Goal: Task Accomplishment & Management: Manage account settings

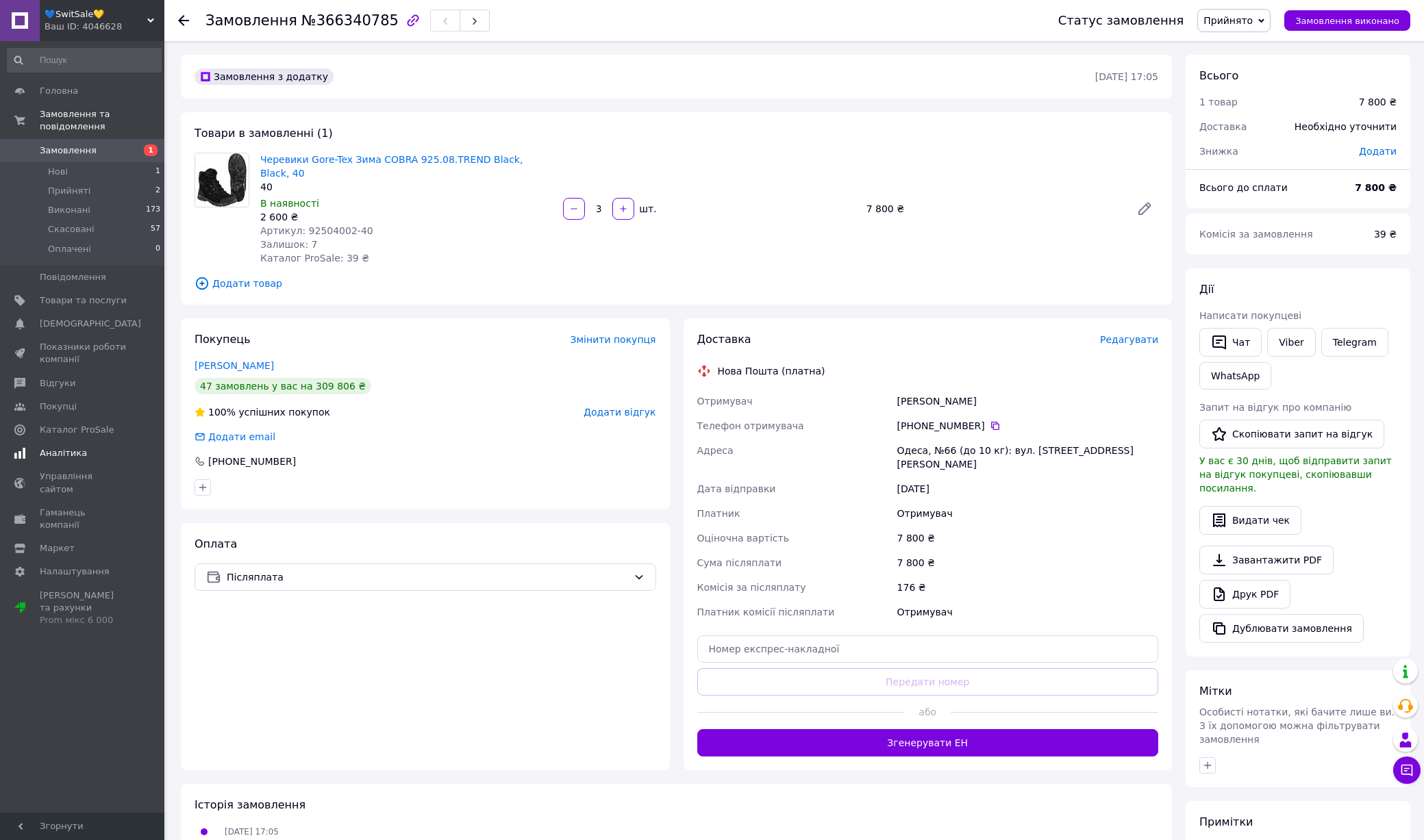
click at [82, 458] on span "Аналітика" at bounding box center [83, 453] width 87 height 12
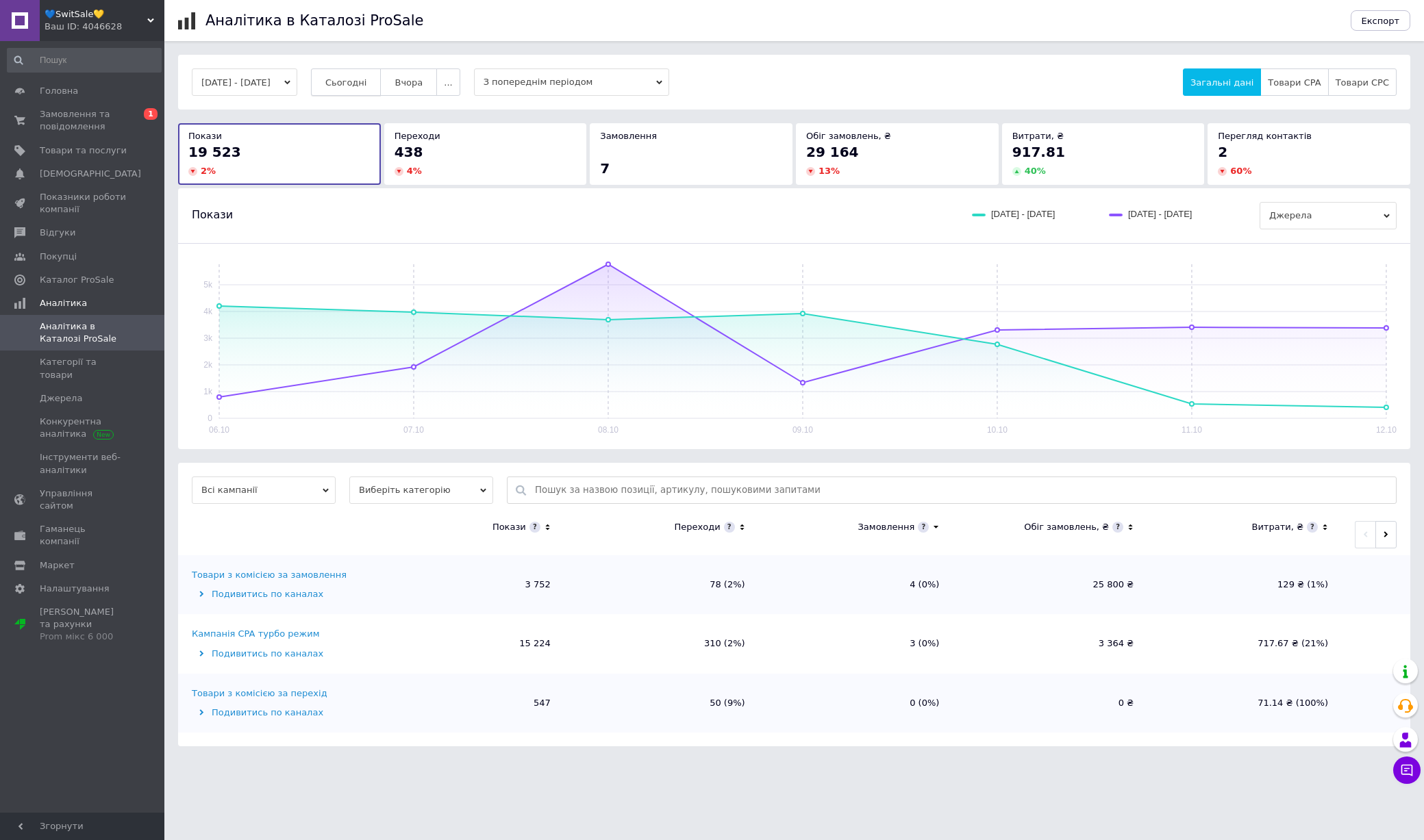
click at [367, 87] on span "Сьогодні" at bounding box center [346, 82] width 42 height 10
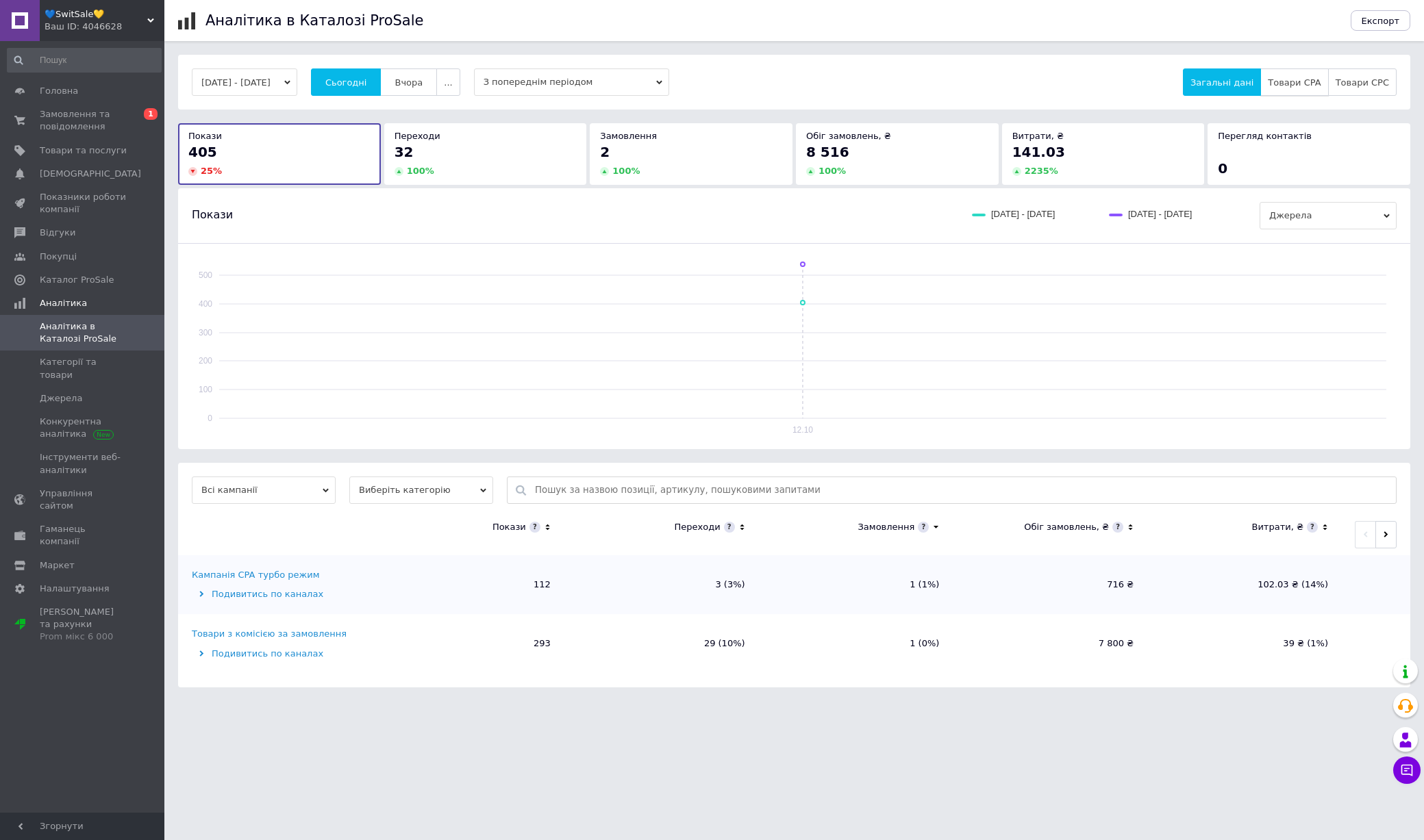
click at [1296, 91] on button "Товари CPA" at bounding box center [1294, 81] width 68 height 27
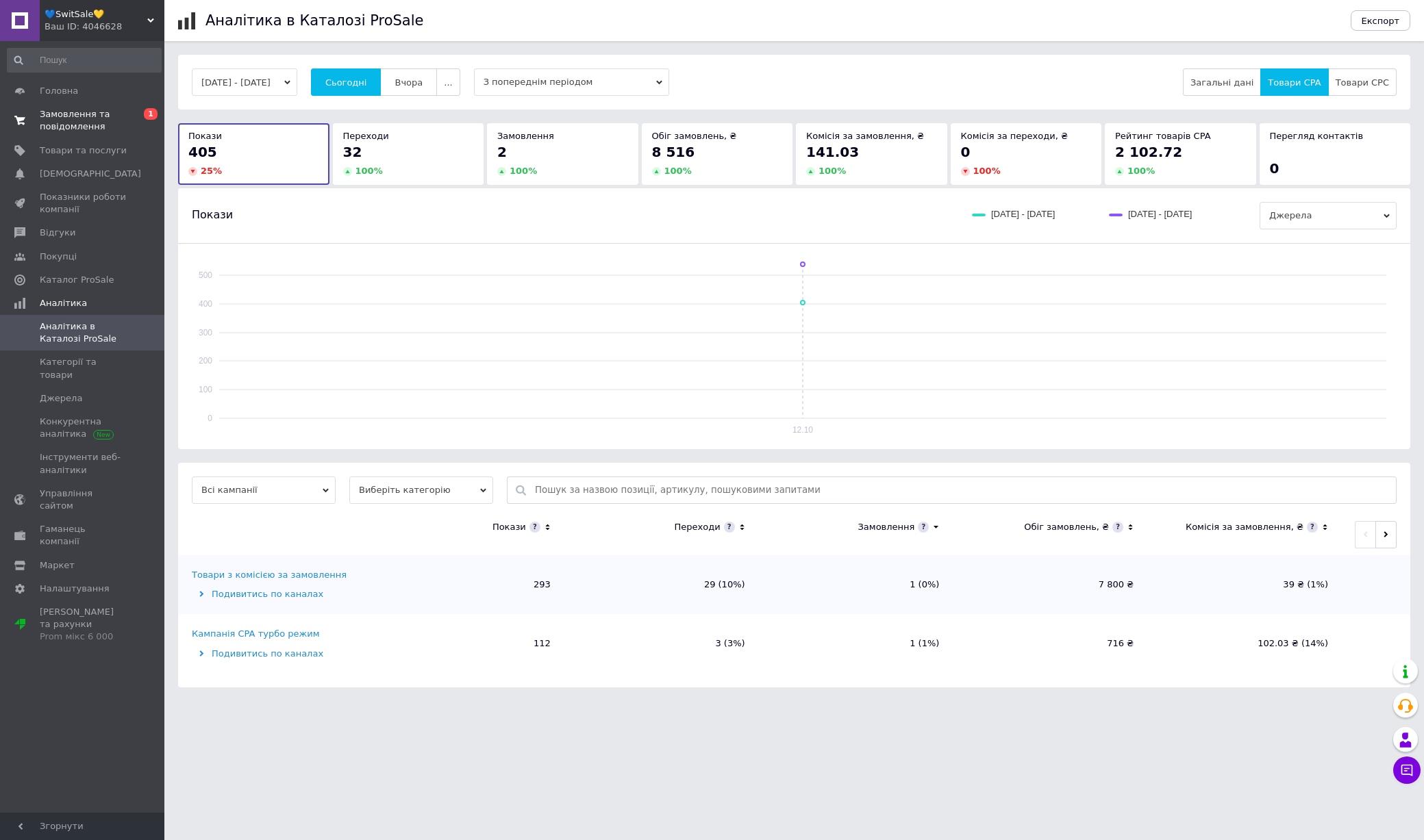
click at [99, 124] on span "Замовлення та повідомлення" at bounding box center [83, 120] width 87 height 25
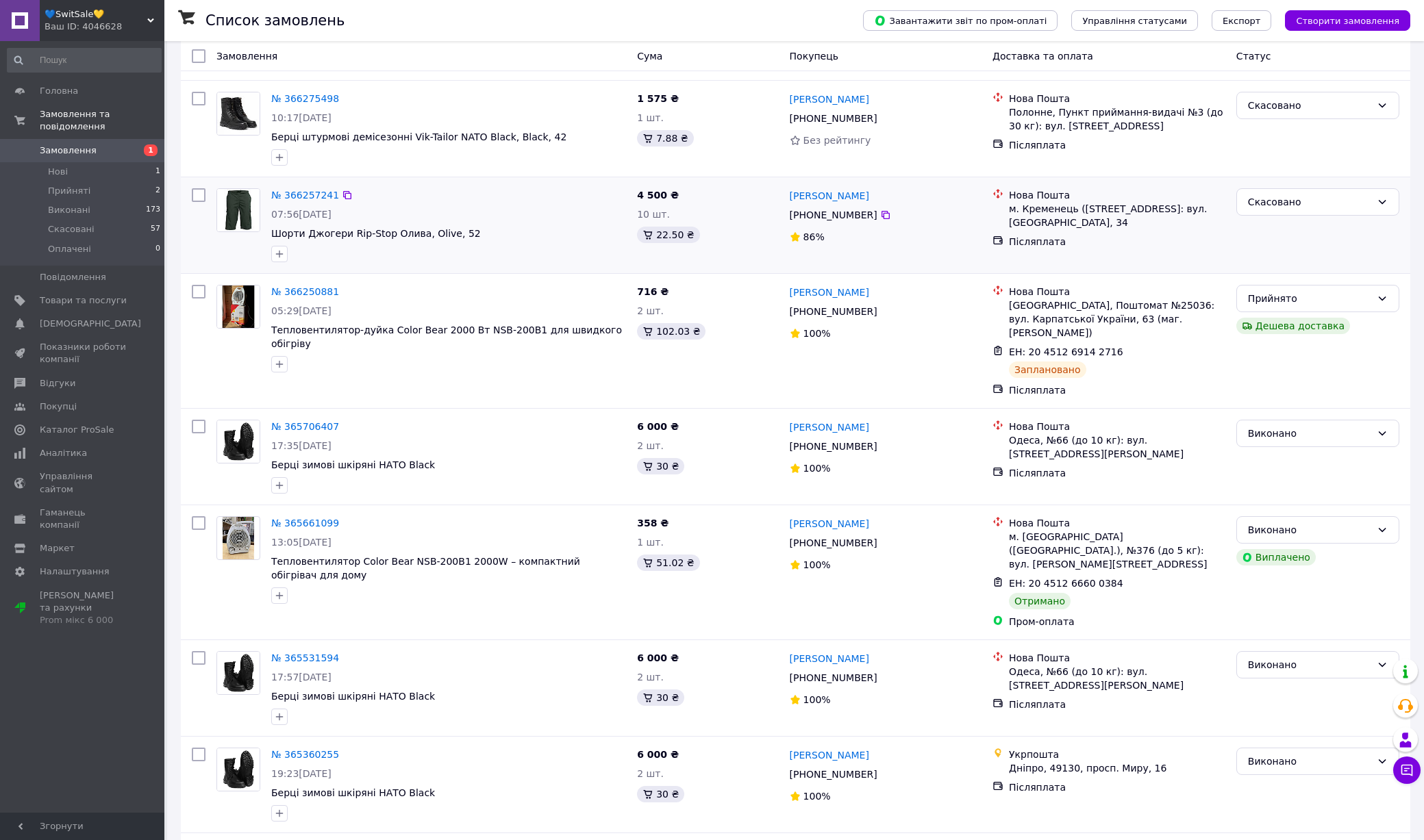
scroll to position [152, 0]
click at [123, 295] on span "Товари та послуги" at bounding box center [83, 300] width 87 height 12
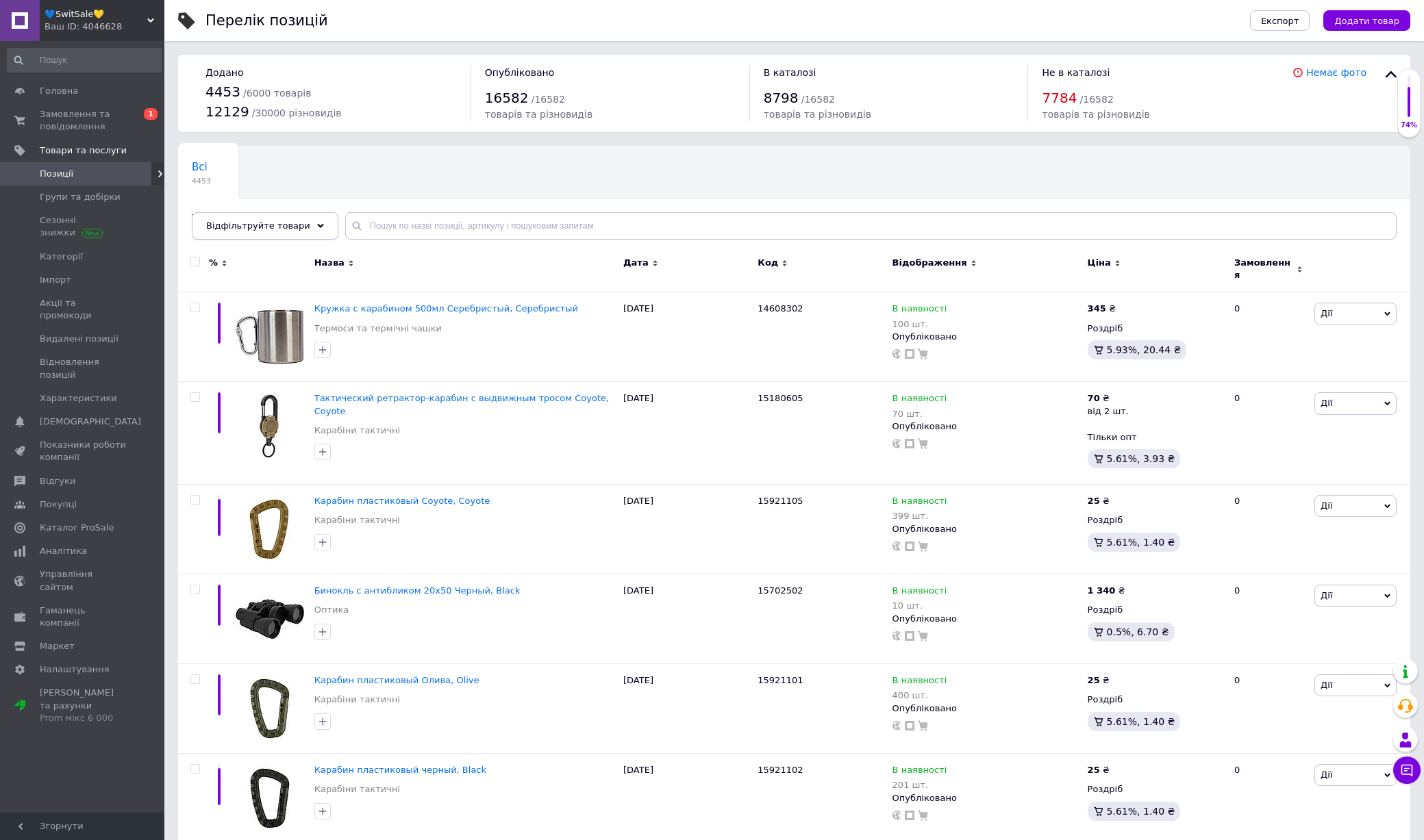
click at [265, 231] on div "Відфільтруйте товари" at bounding box center [264, 225] width 147 height 27
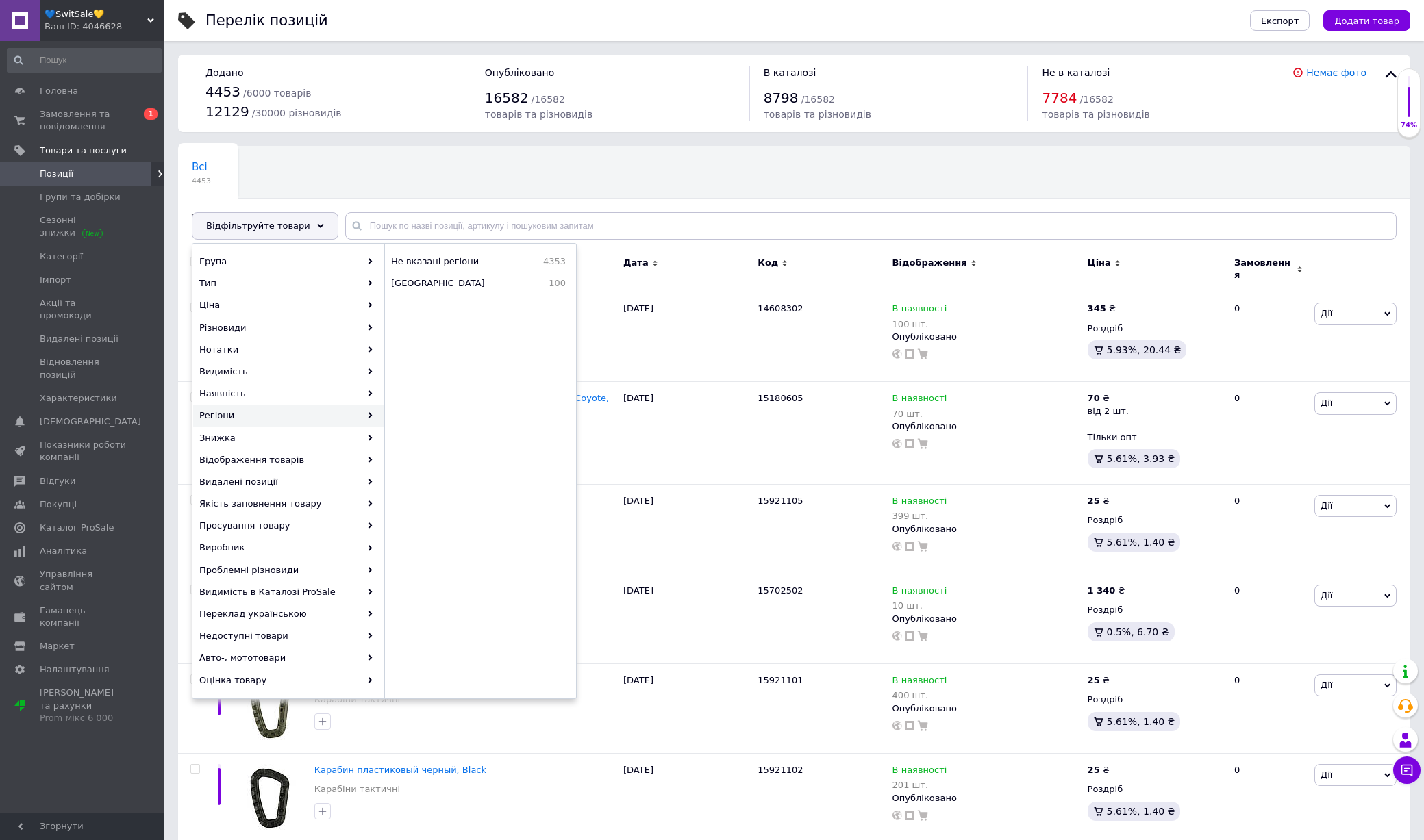
click at [654, 188] on div "Всі 4453 Товари з проблемними р... 3 Ok Відфільтровано... Зберегти" at bounding box center [794, 199] width 1232 height 113
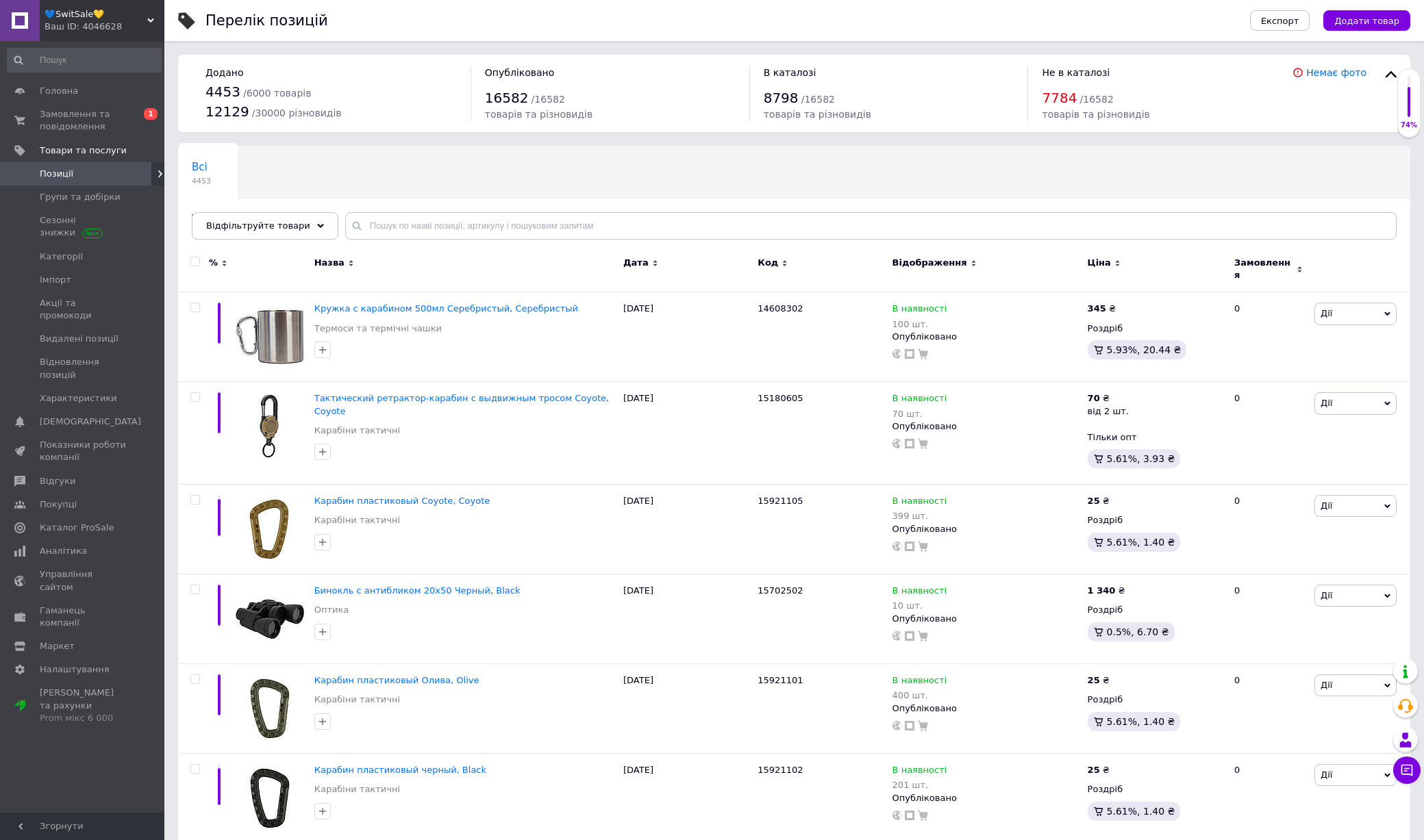
click at [1115, 263] on use at bounding box center [1117, 263] width 4 height 7
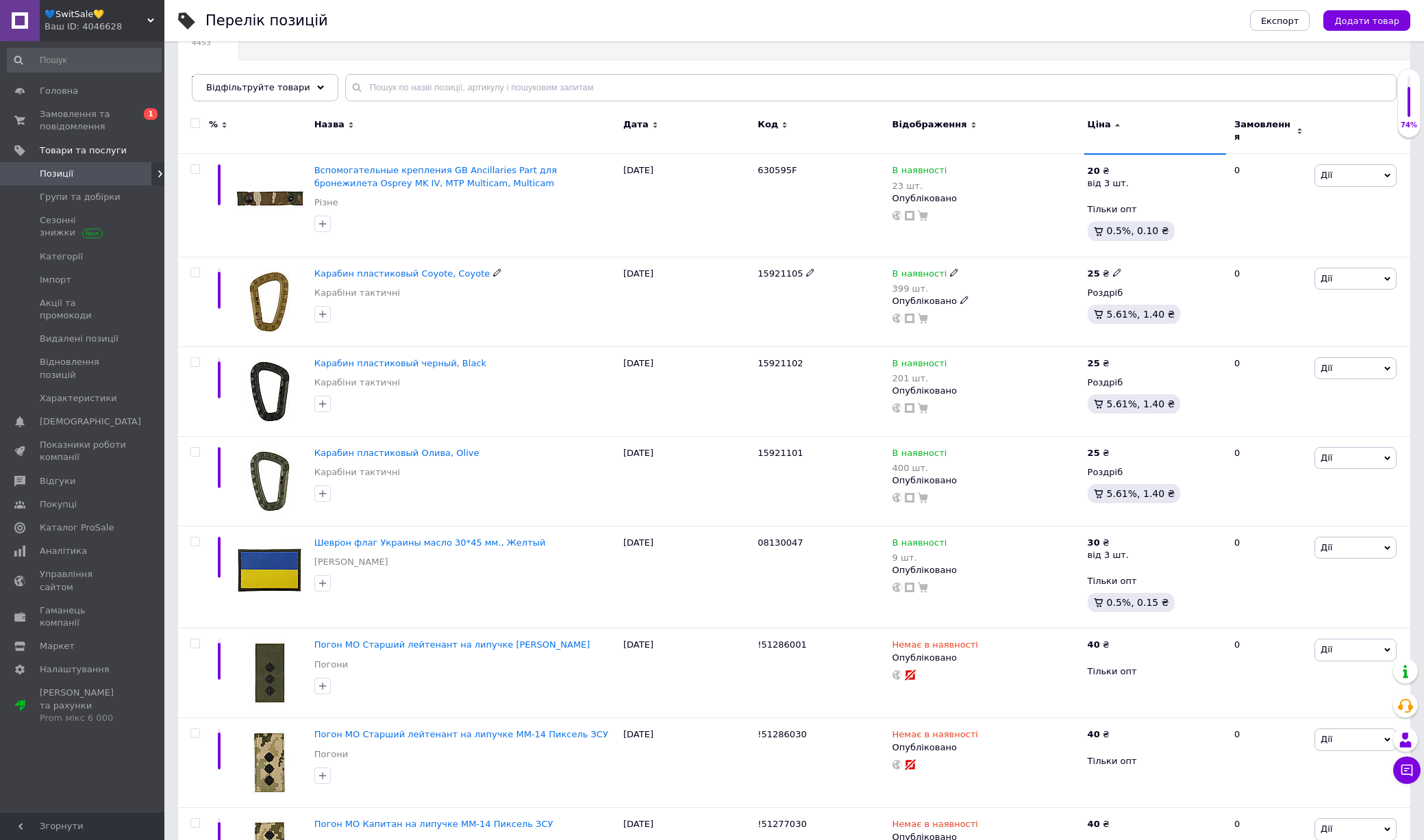
scroll to position [152, 0]
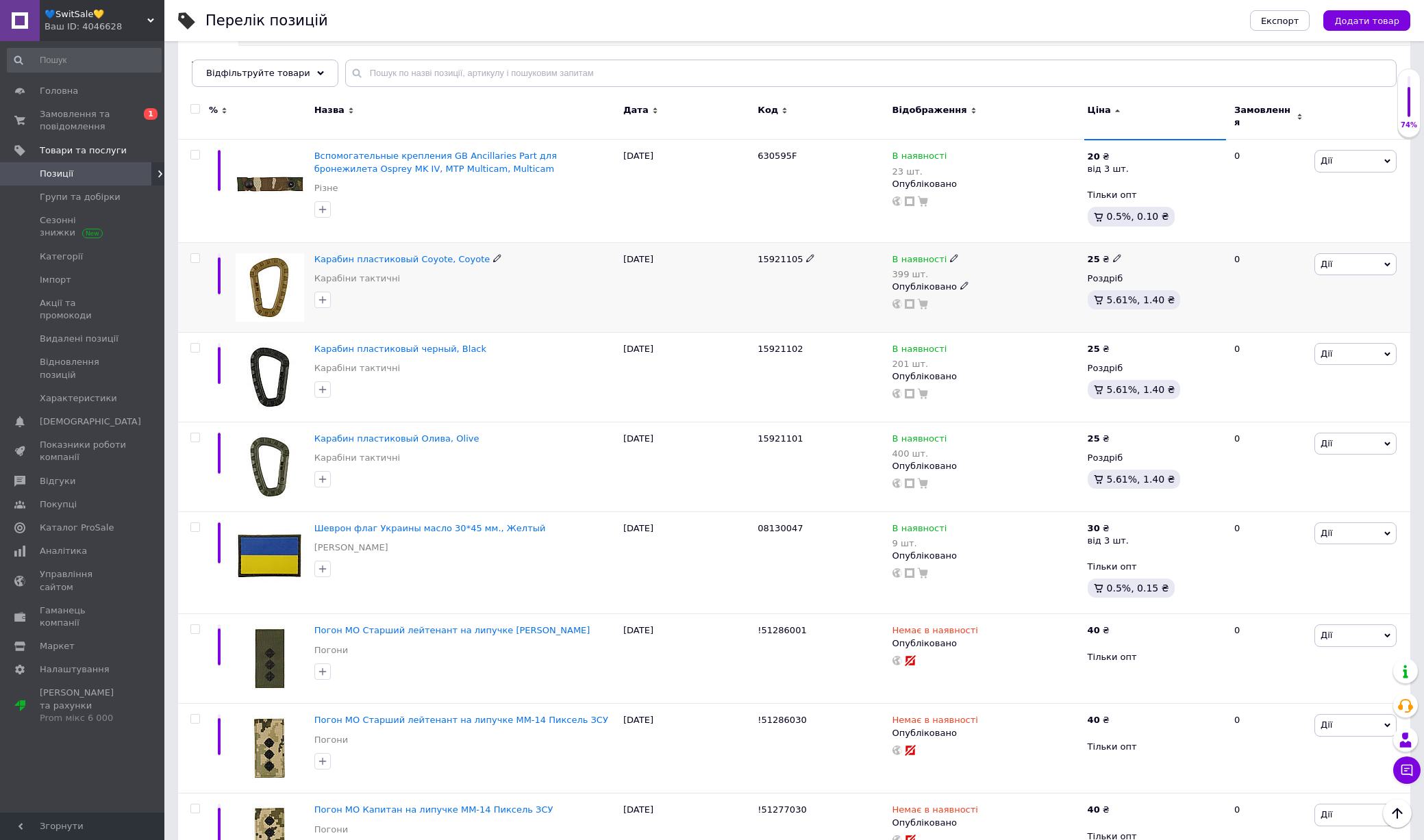
click at [274, 271] on img at bounding box center [270, 287] width 68 height 68
click at [274, 349] on img at bounding box center [270, 377] width 68 height 68
click at [274, 442] on img at bounding box center [270, 467] width 68 height 68
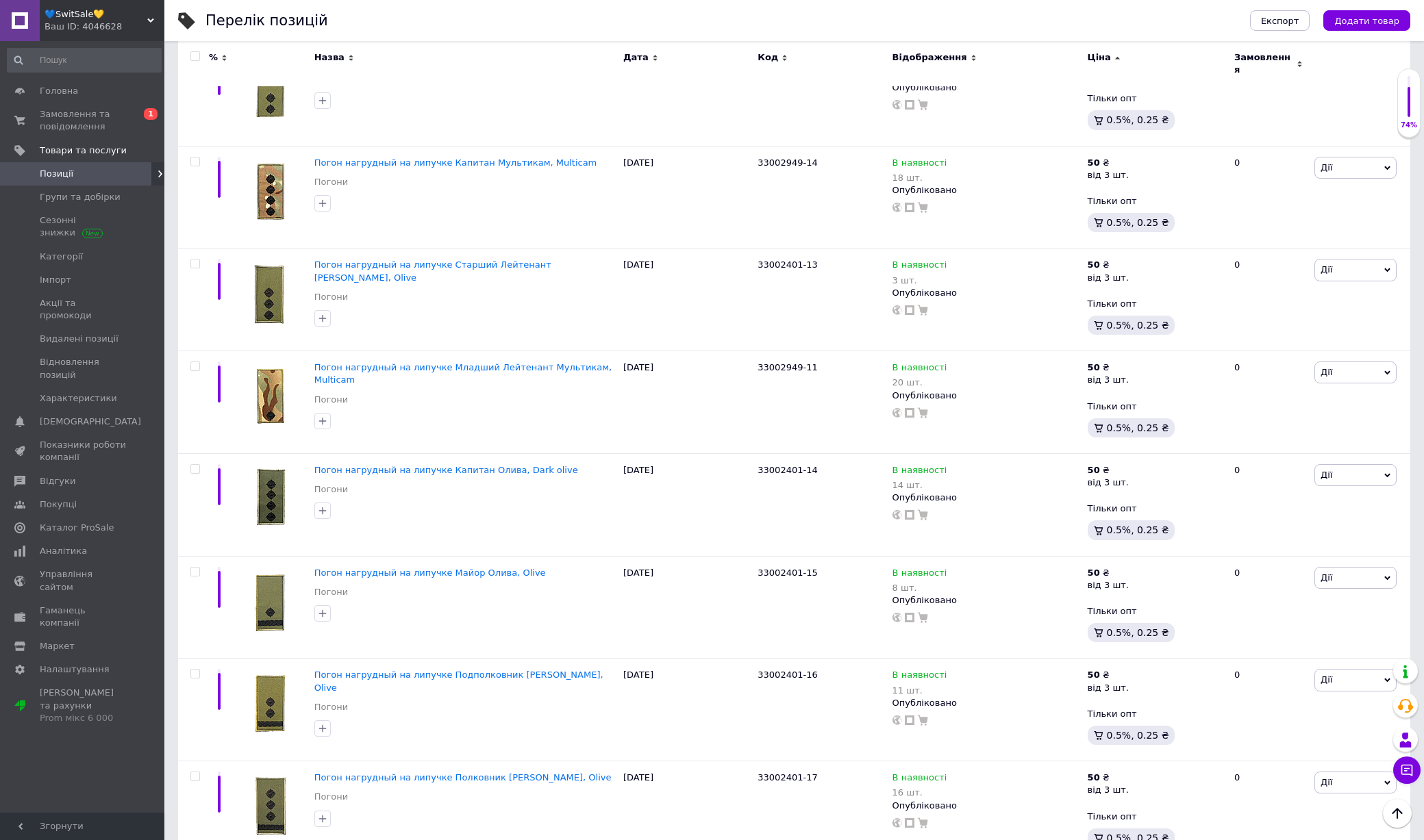
scroll to position [9495, 0]
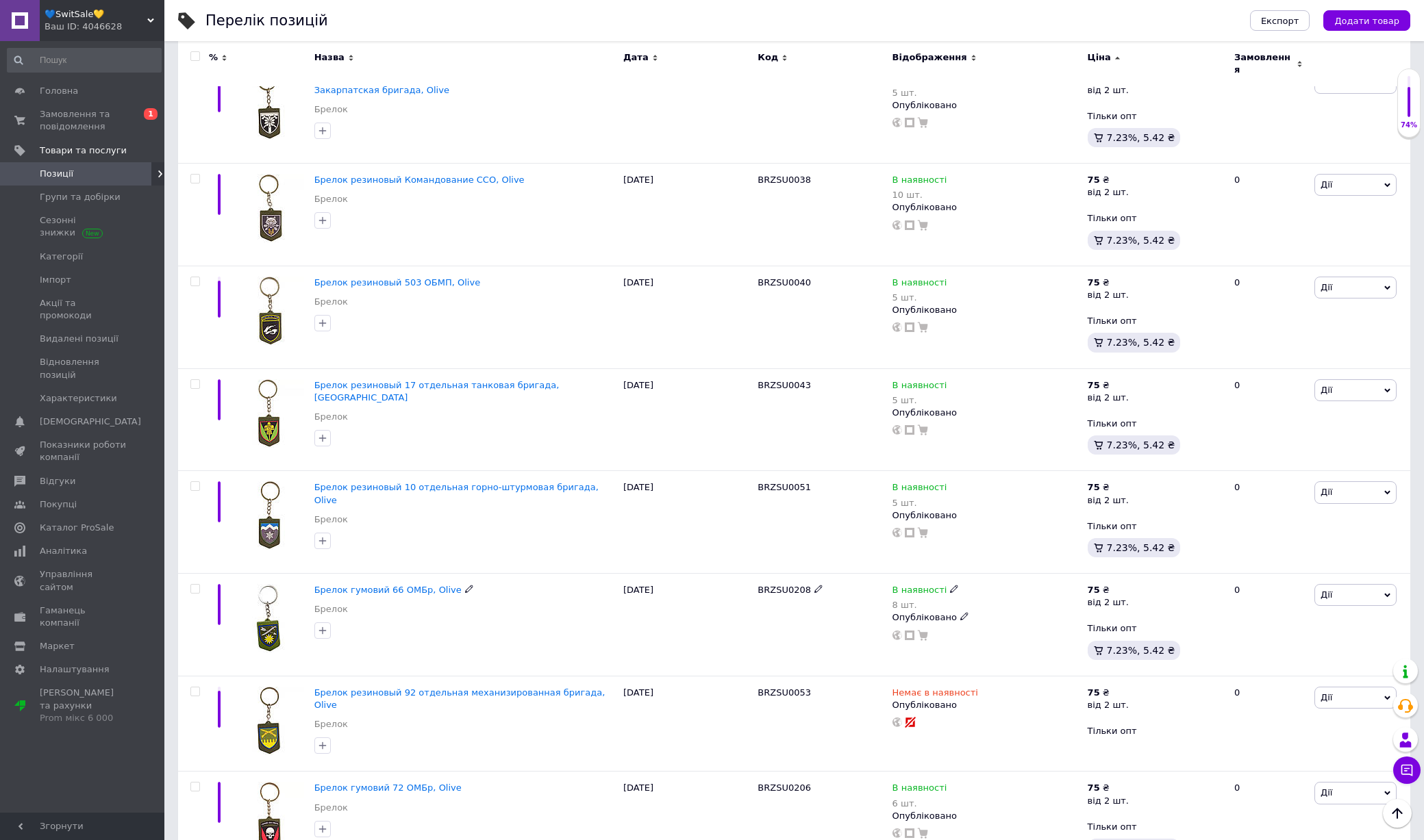
scroll to position [9635, 0]
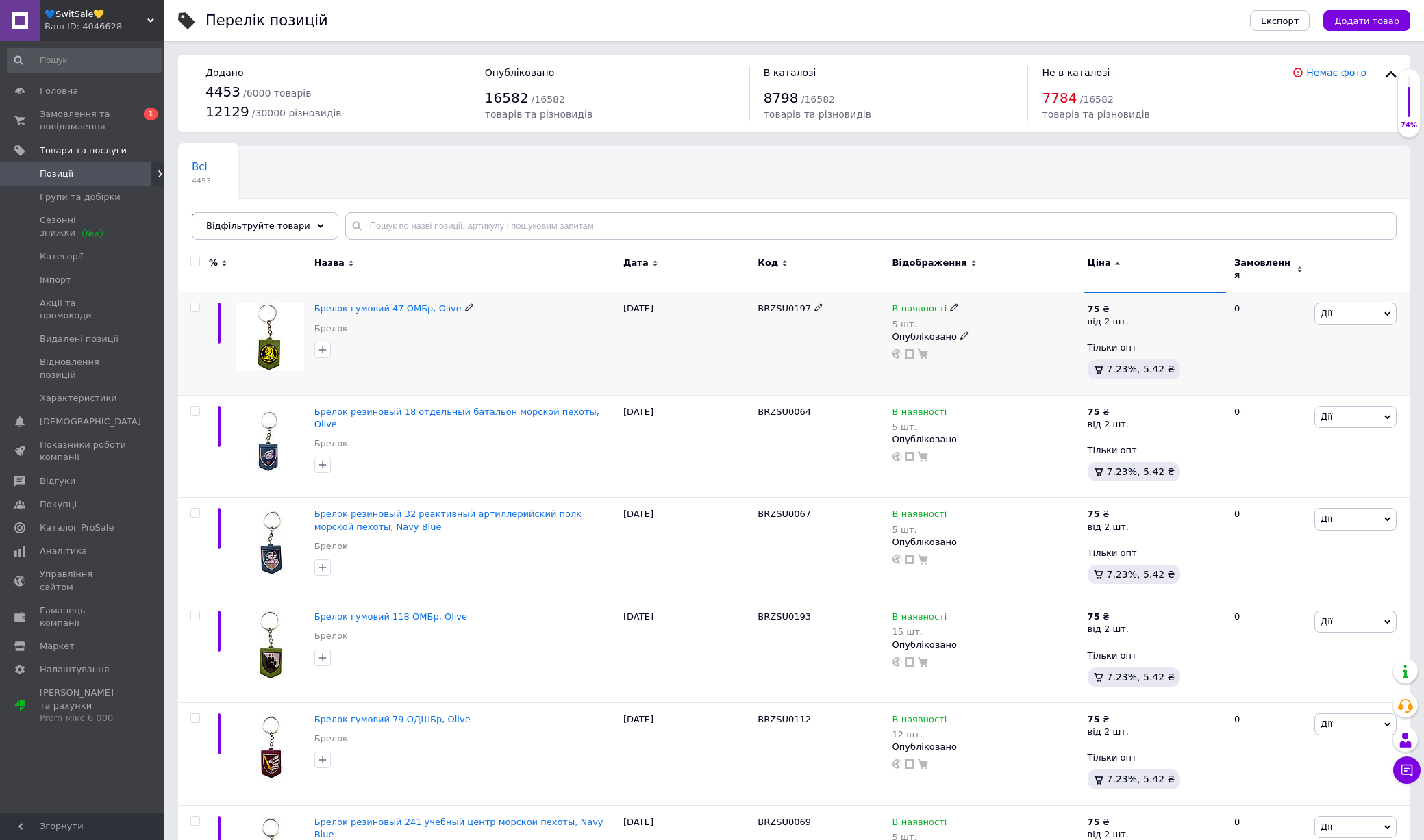
click at [278, 322] on img at bounding box center [270, 336] width 68 height 68
click at [278, 406] on img at bounding box center [270, 440] width 68 height 68
click at [279, 520] on img at bounding box center [270, 542] width 68 height 68
click at [279, 627] on img at bounding box center [270, 645] width 68 height 68
click at [278, 727] on img at bounding box center [270, 747] width 68 height 68
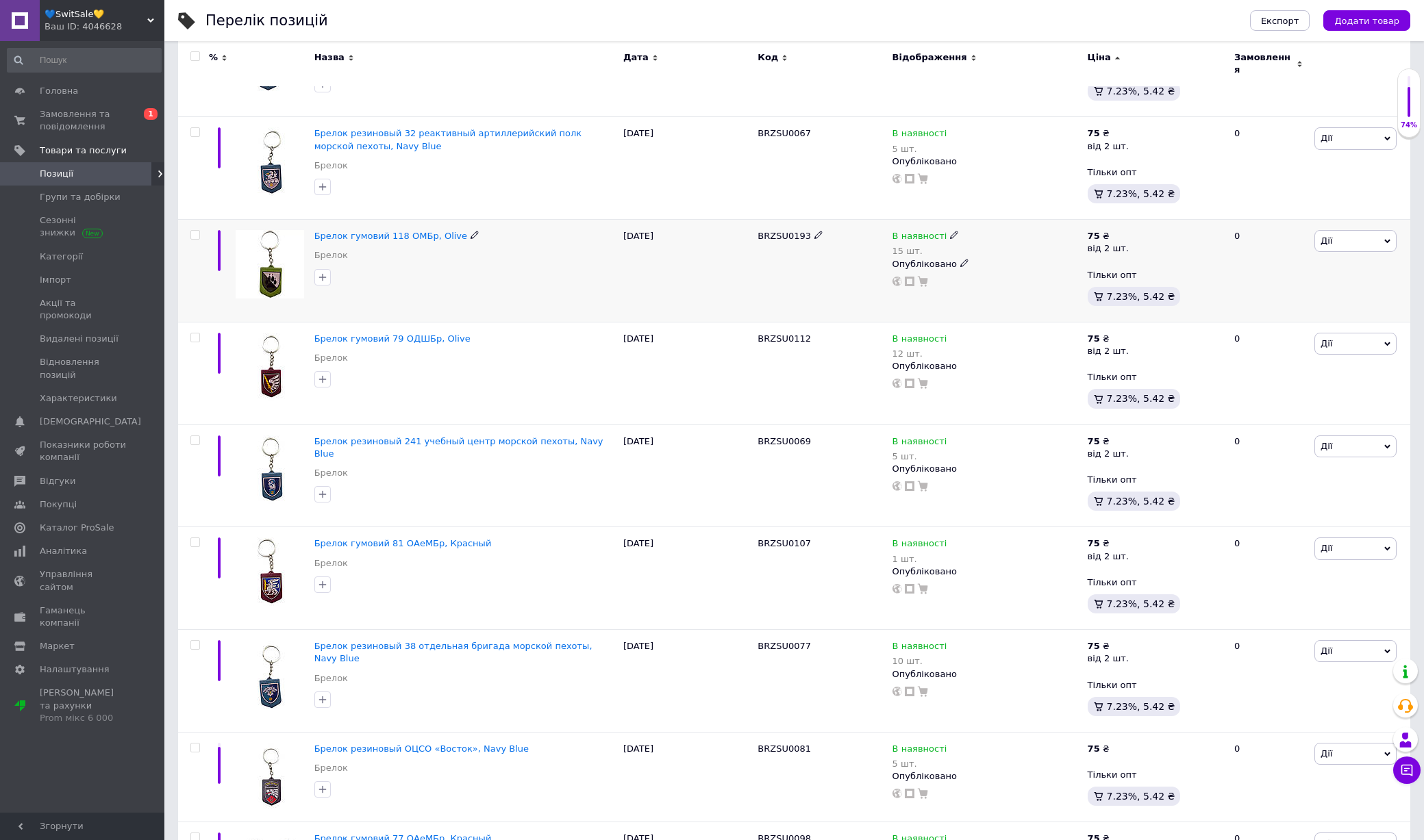
scroll to position [434, 0]
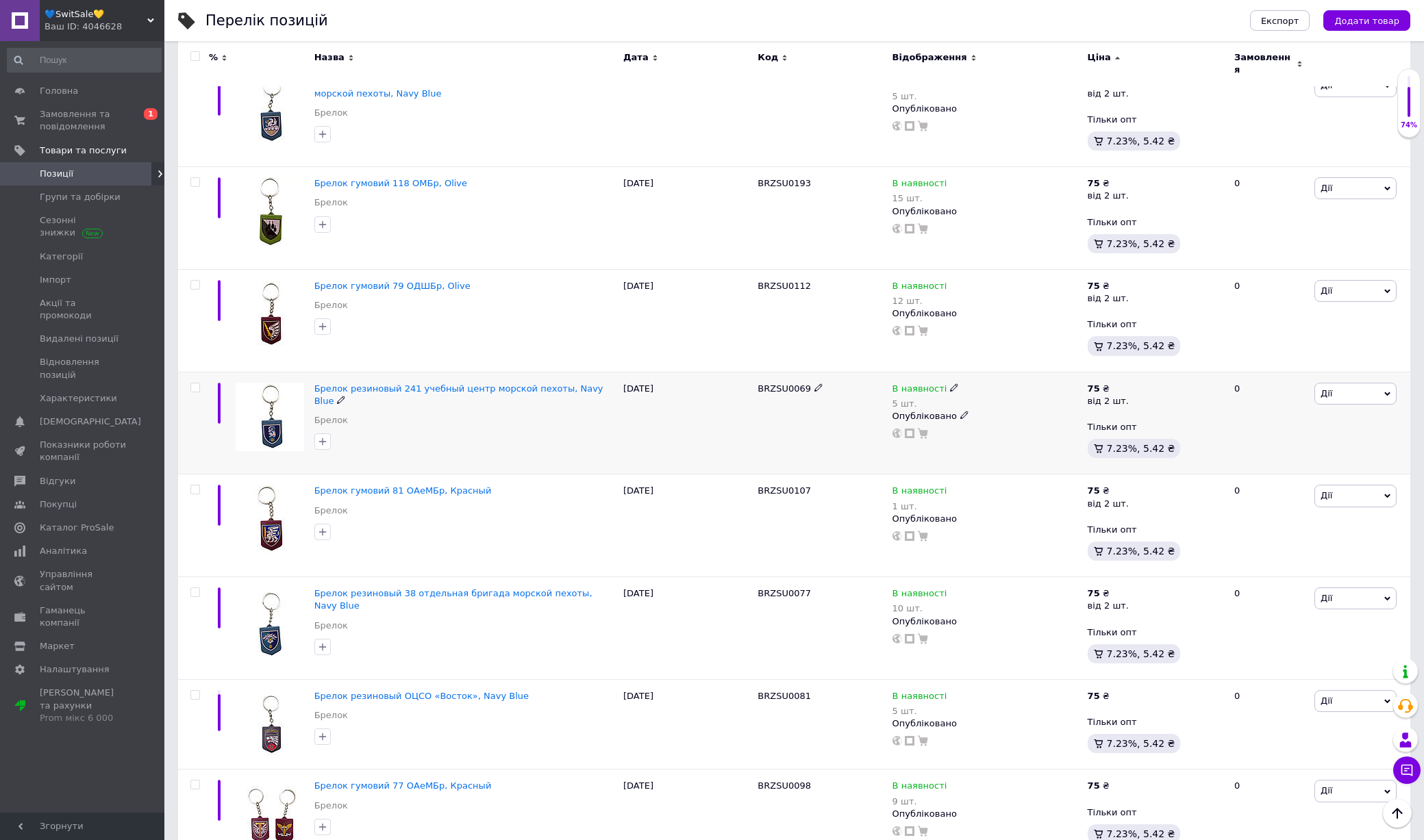
click at [267, 411] on img at bounding box center [270, 417] width 68 height 68
click at [267, 508] on img at bounding box center [270, 519] width 68 height 68
click at [267, 617] on img at bounding box center [270, 621] width 68 height 68
click at [280, 715] on img at bounding box center [270, 724] width 68 height 68
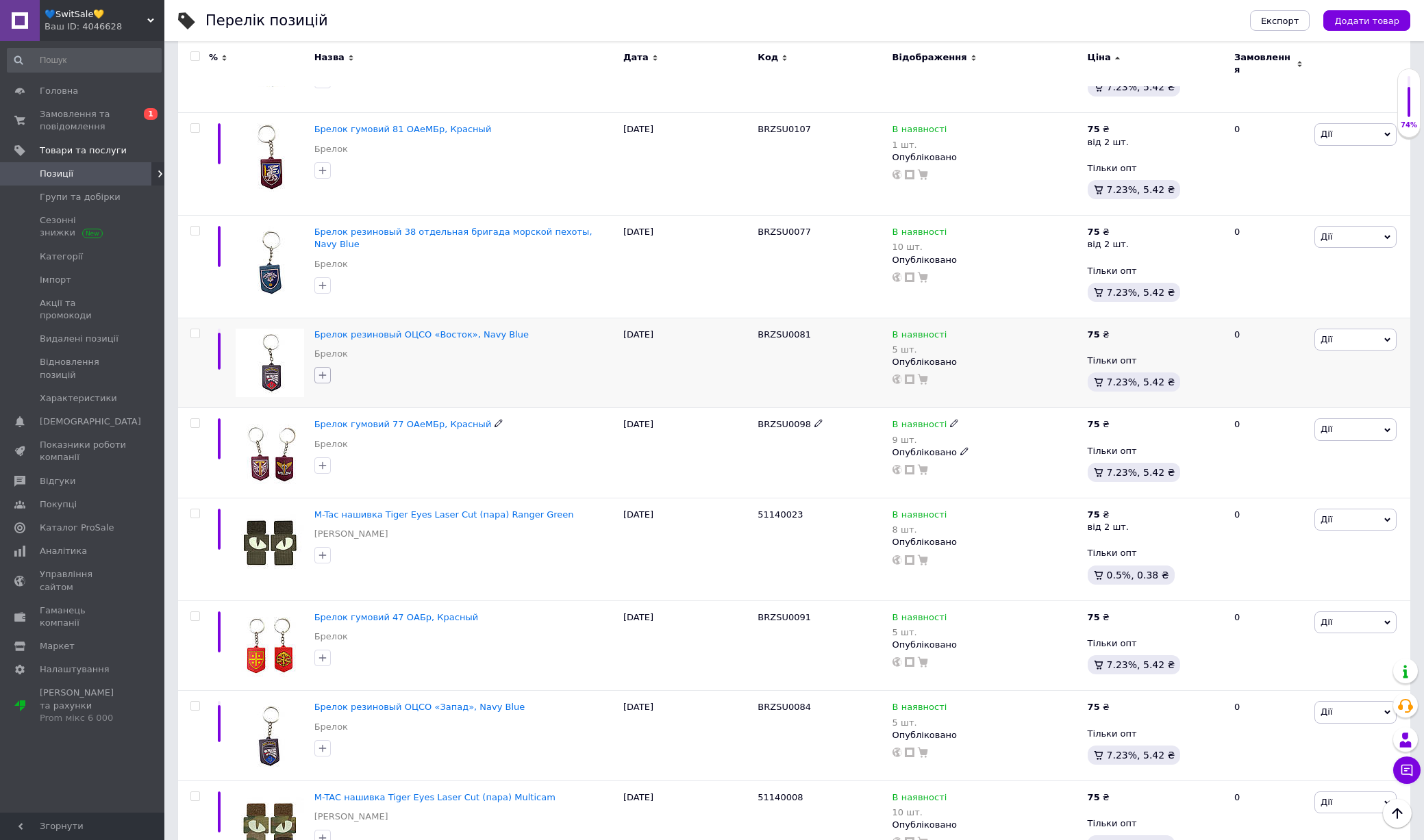
scroll to position [795, 0]
click at [288, 265] on img at bounding box center [270, 259] width 68 height 68
click at [288, 352] on img at bounding box center [270, 362] width 68 height 68
click at [288, 424] on img at bounding box center [270, 452] width 68 height 68
click at [287, 508] on img at bounding box center [270, 542] width 68 height 68
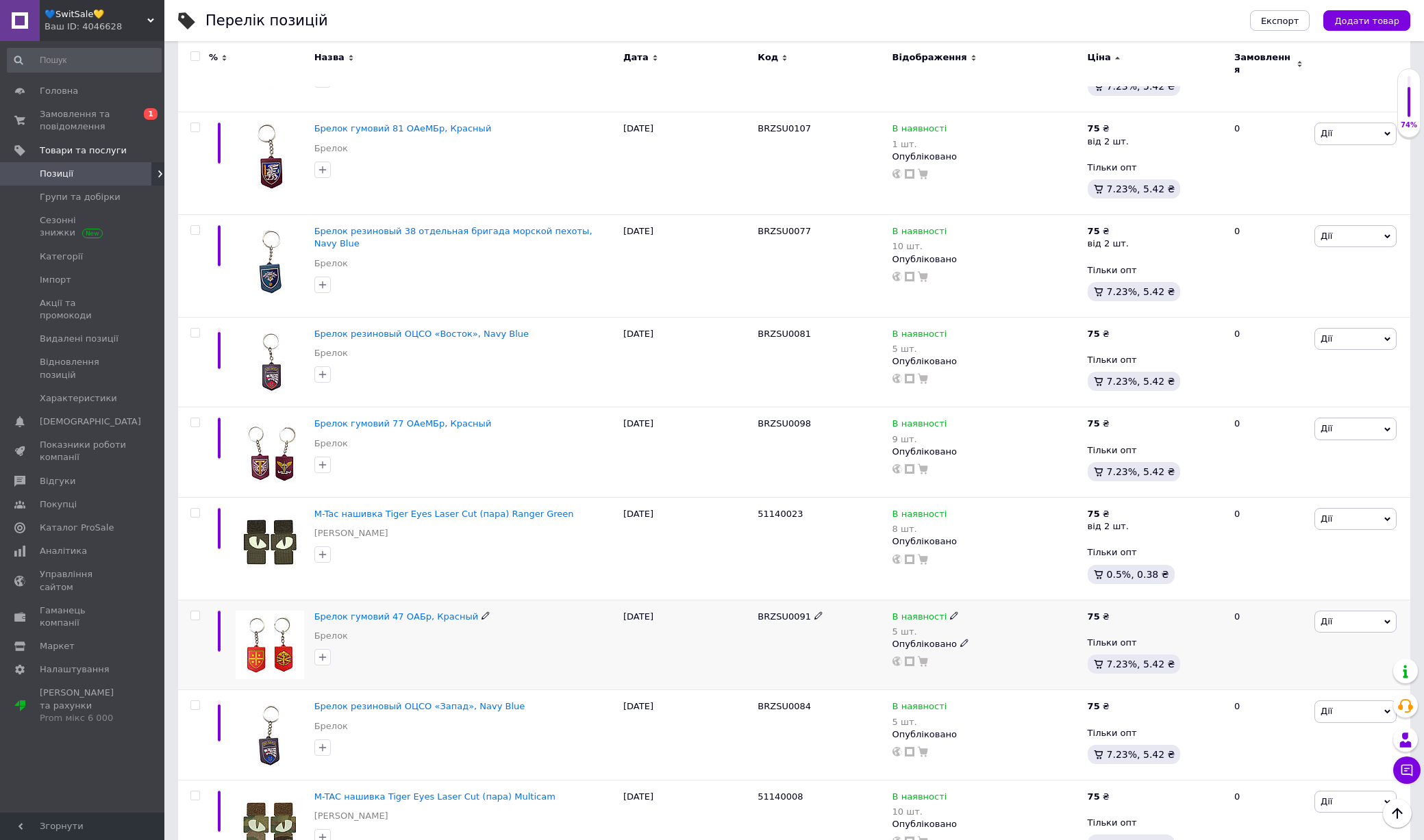
click at [270, 653] on img at bounding box center [270, 645] width 68 height 68
click at [276, 721] on img at bounding box center [270, 734] width 68 height 68
click at [276, 806] on img at bounding box center [270, 825] width 68 height 68
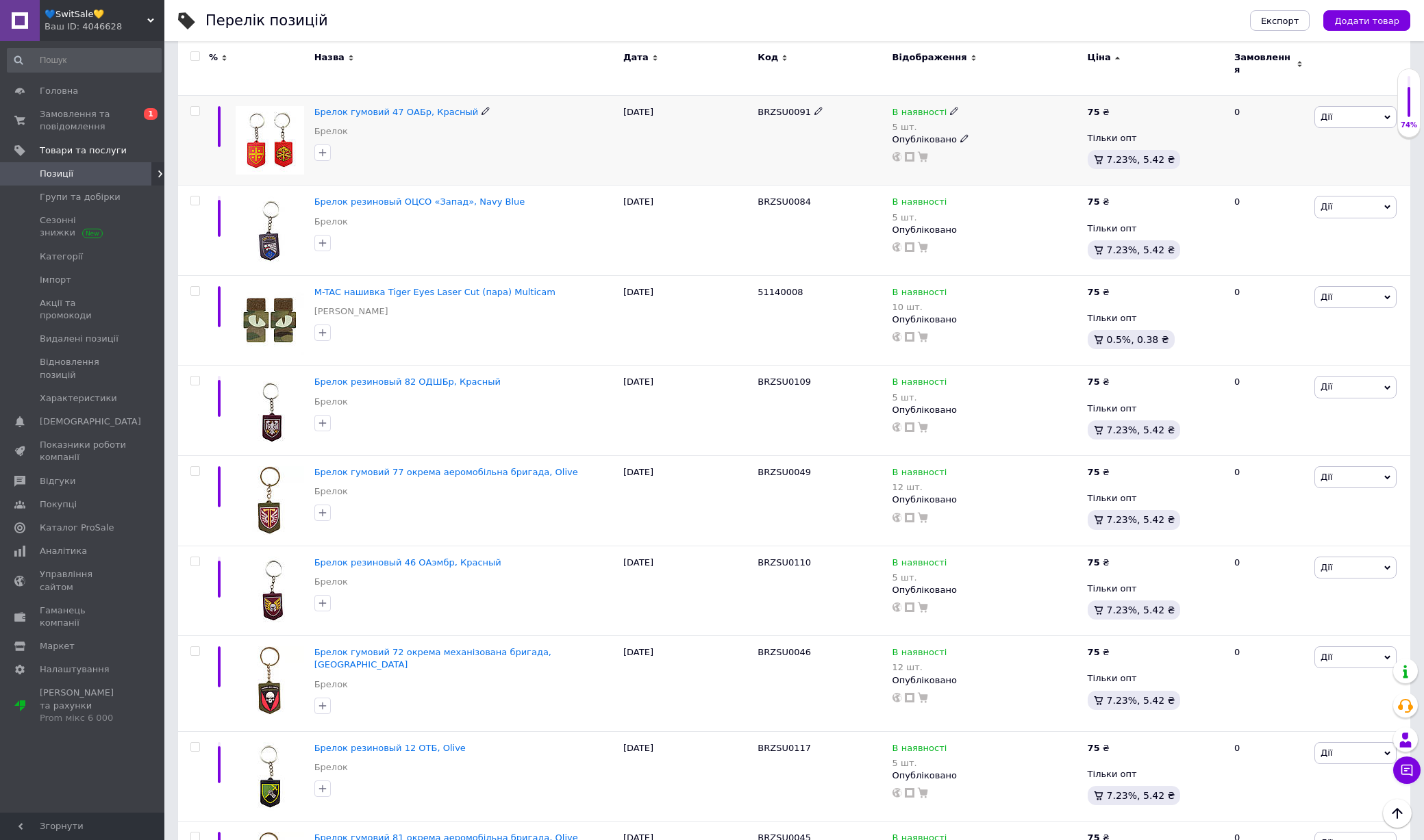
scroll to position [1317, 0]
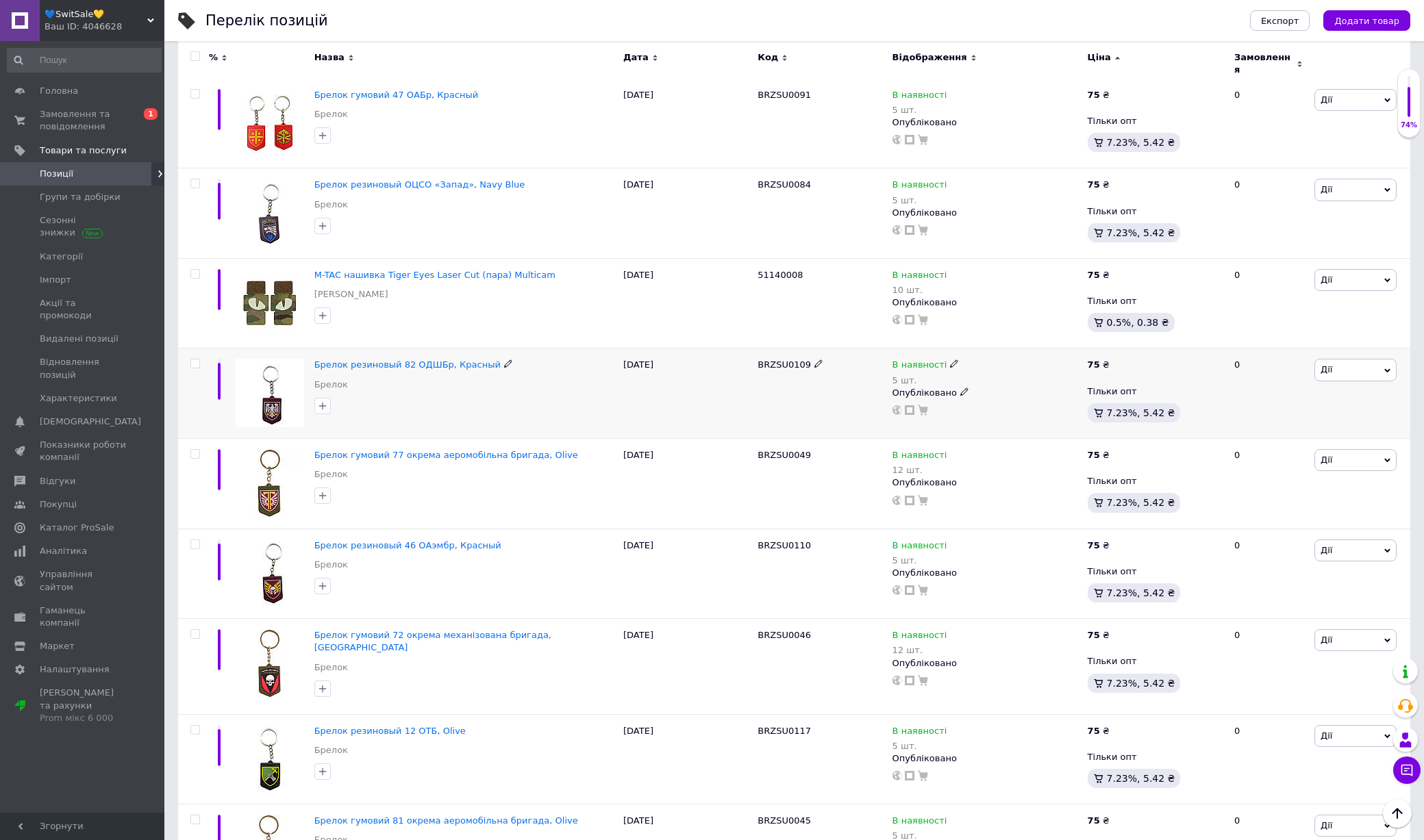
click at [263, 399] on img at bounding box center [270, 393] width 68 height 68
click at [263, 473] on img at bounding box center [270, 483] width 68 height 68
click at [263, 549] on img at bounding box center [270, 574] width 68 height 68
click at [280, 675] on img at bounding box center [270, 663] width 68 height 68
click at [283, 726] on img at bounding box center [270, 759] width 68 height 68
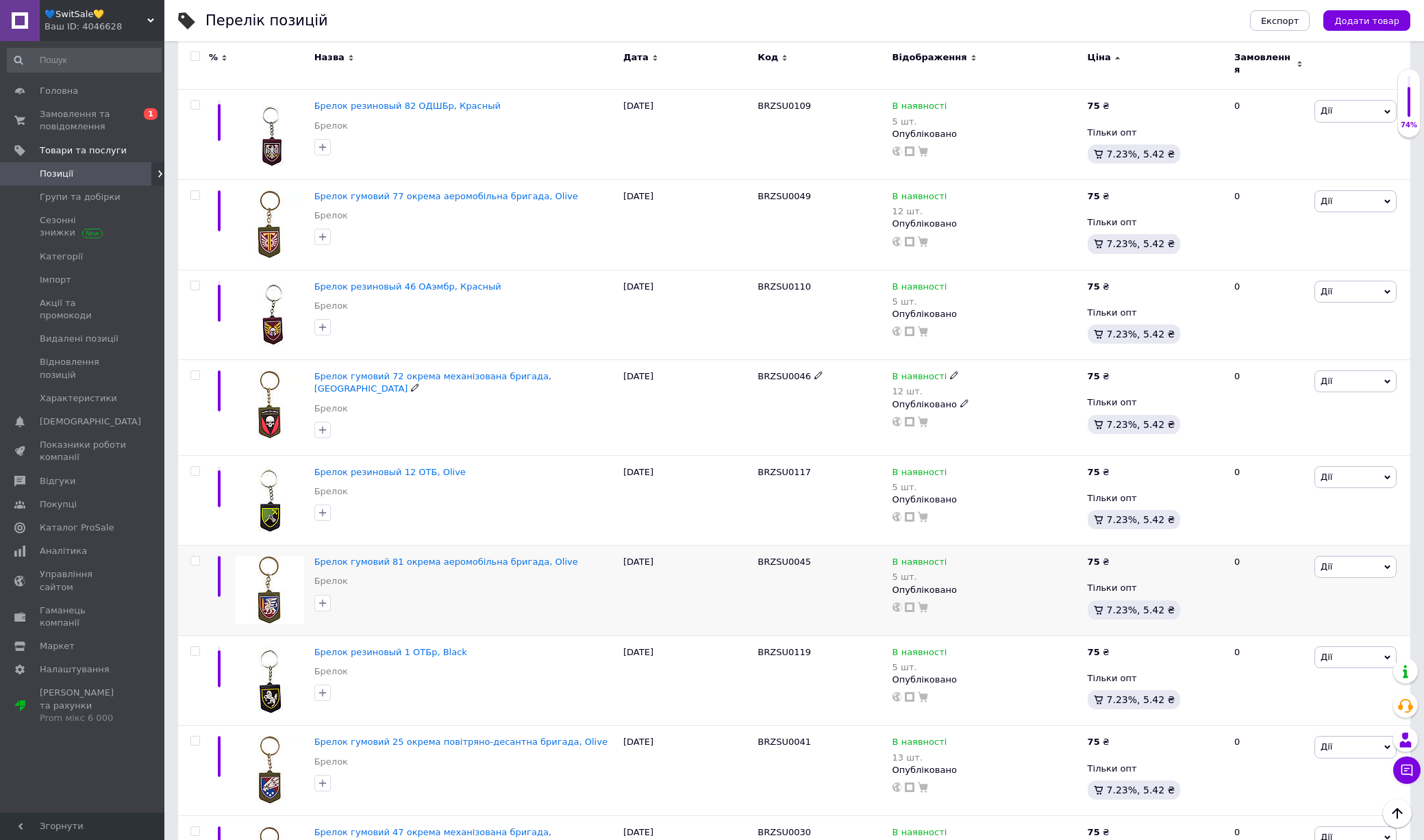
scroll to position [1582, 0]
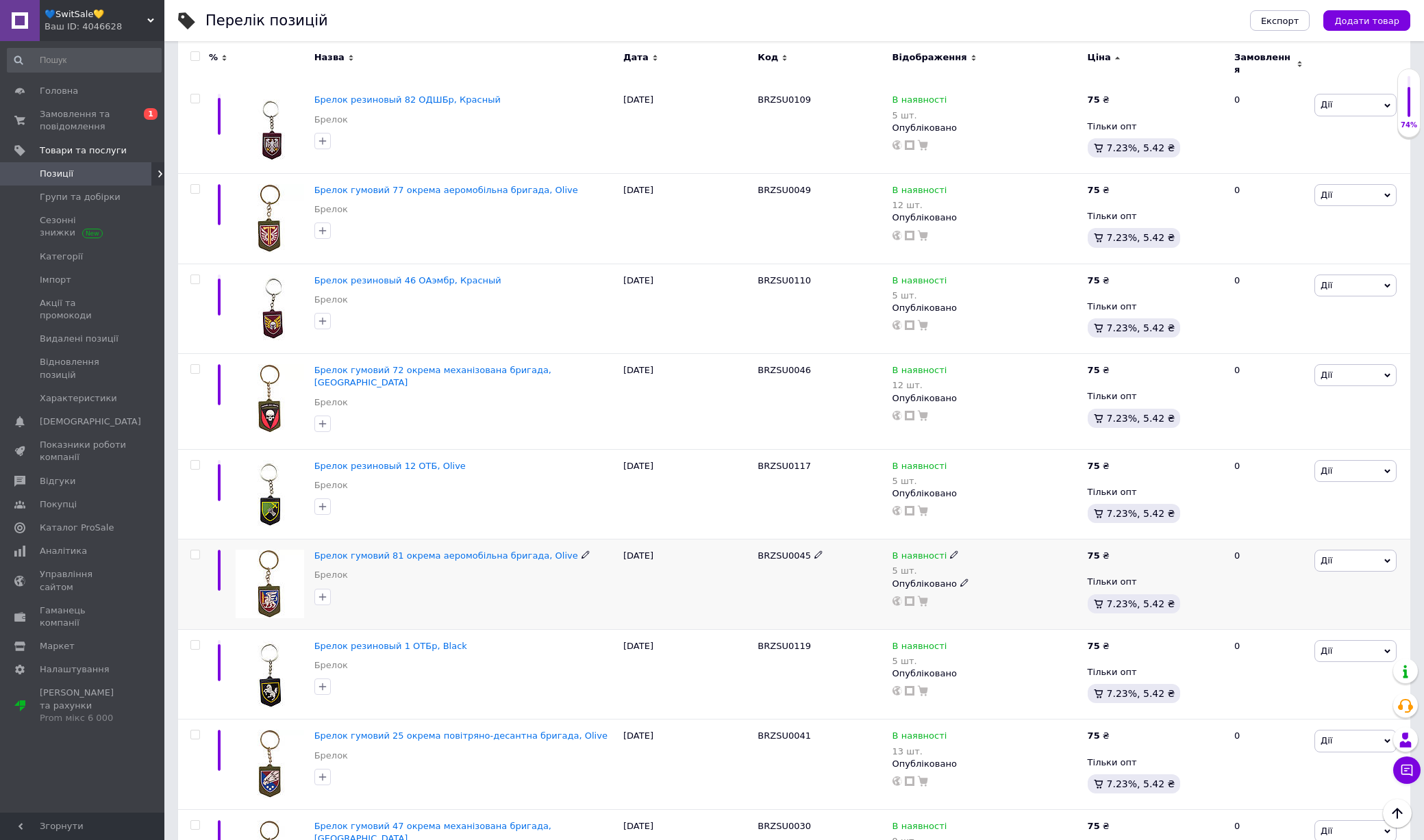
click at [258, 563] on img at bounding box center [270, 583] width 68 height 68
click at [258, 649] on img at bounding box center [270, 674] width 68 height 68
click at [262, 737] on img at bounding box center [270, 763] width 68 height 68
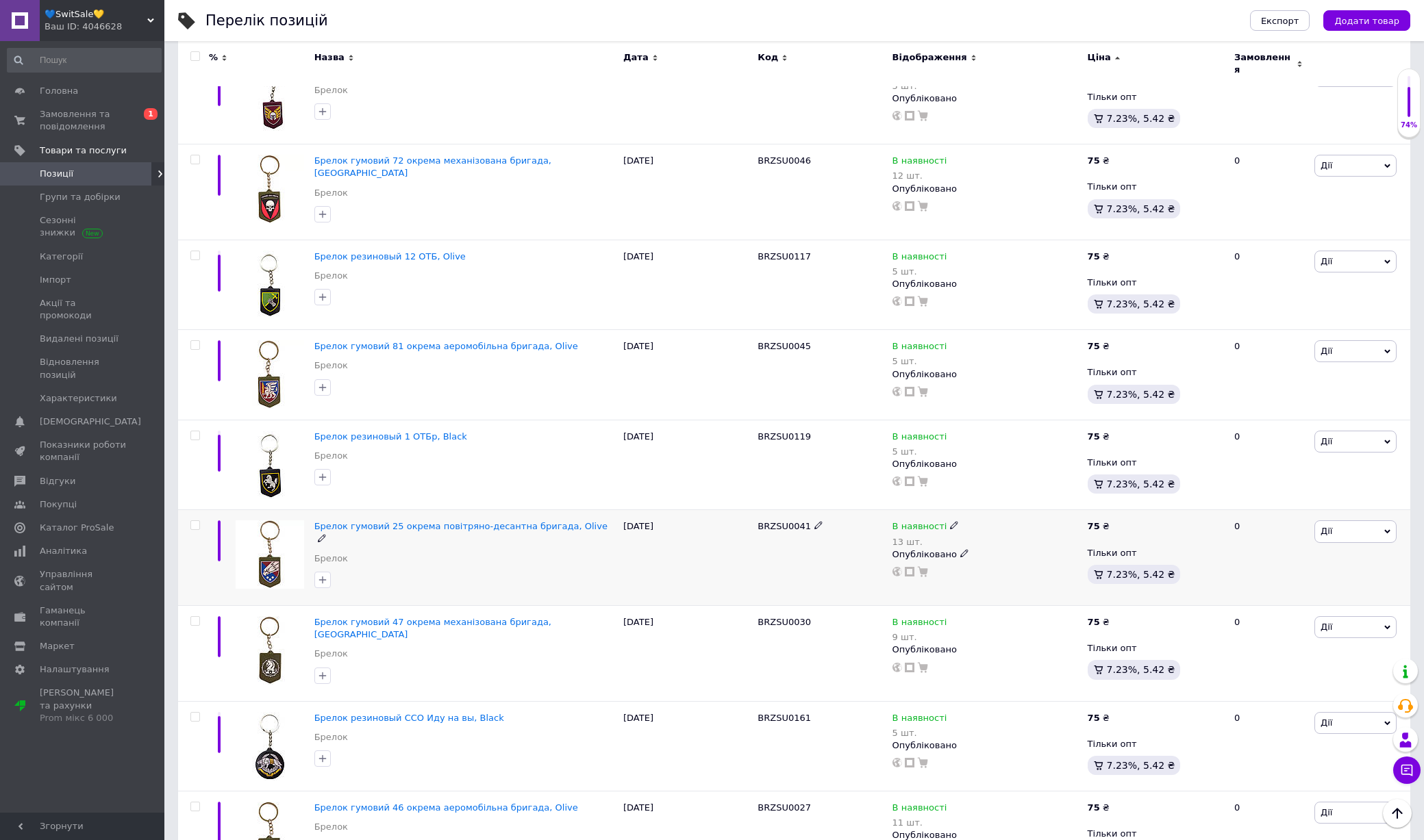
scroll to position [1812, 0]
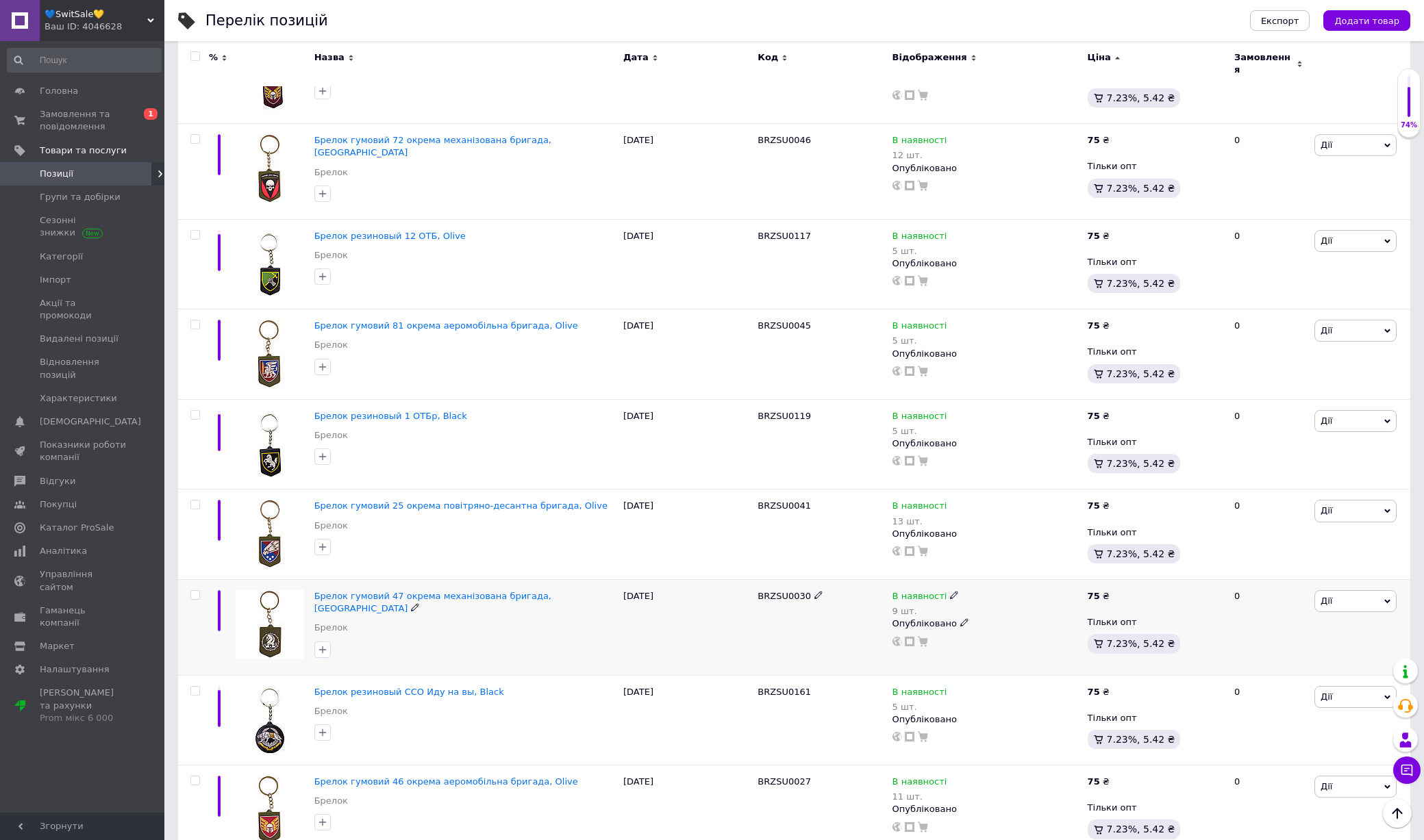
click at [196, 591] on input "checkbox" at bounding box center [194, 595] width 9 height 9
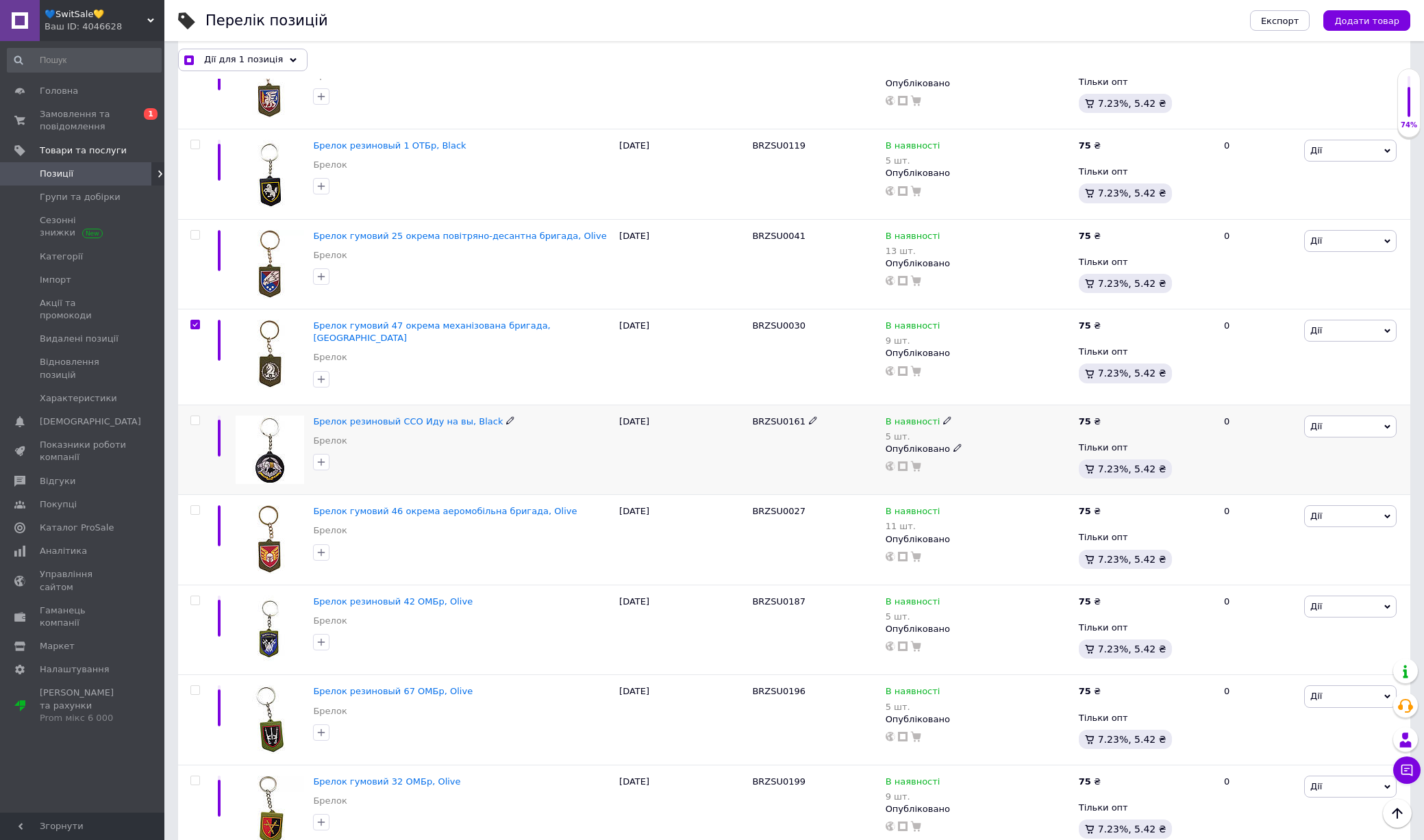
scroll to position [2074, 0]
click at [195, 320] on input "checkbox" at bounding box center [194, 324] width 9 height 9
checkbox input "false"
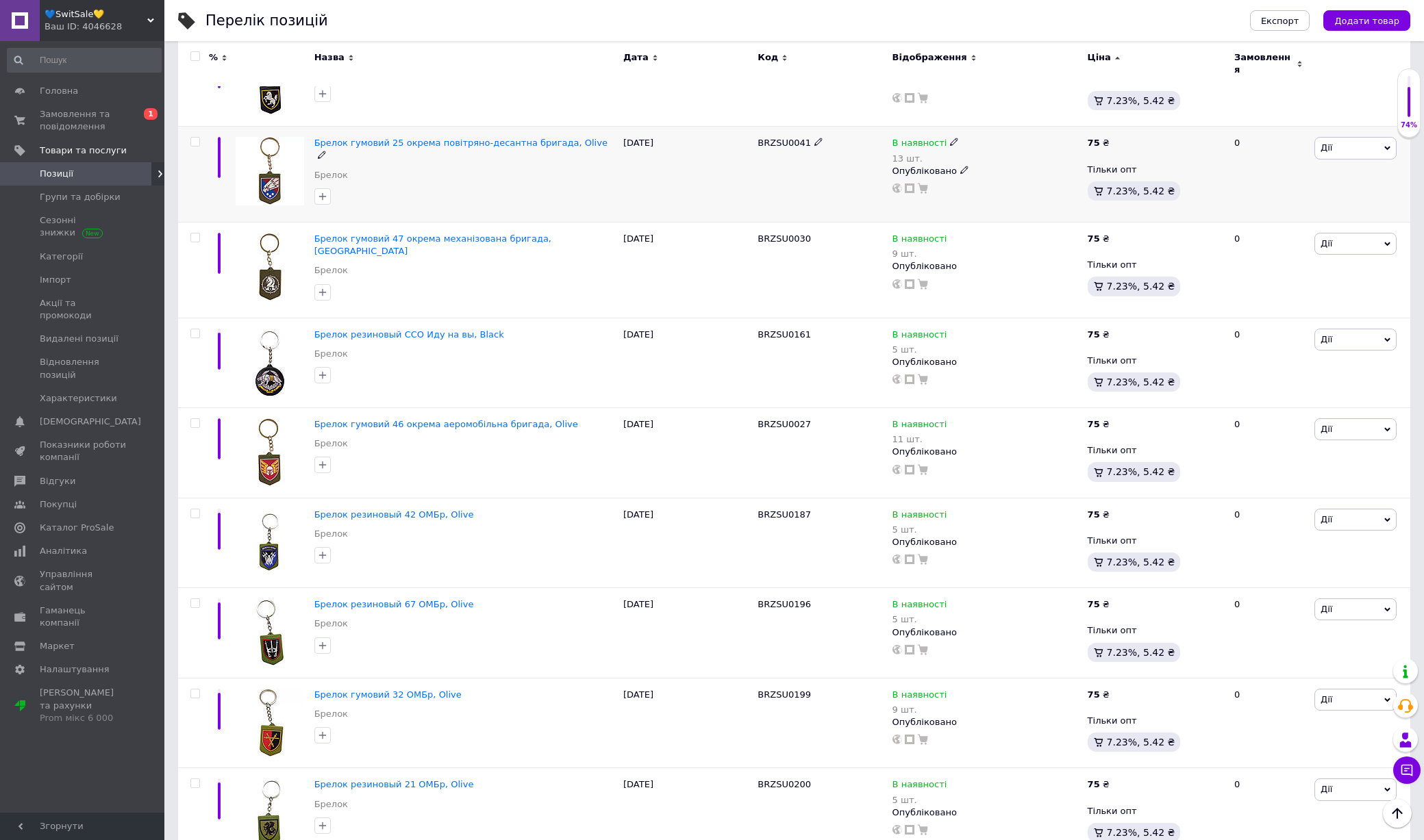
scroll to position [2199, 0]
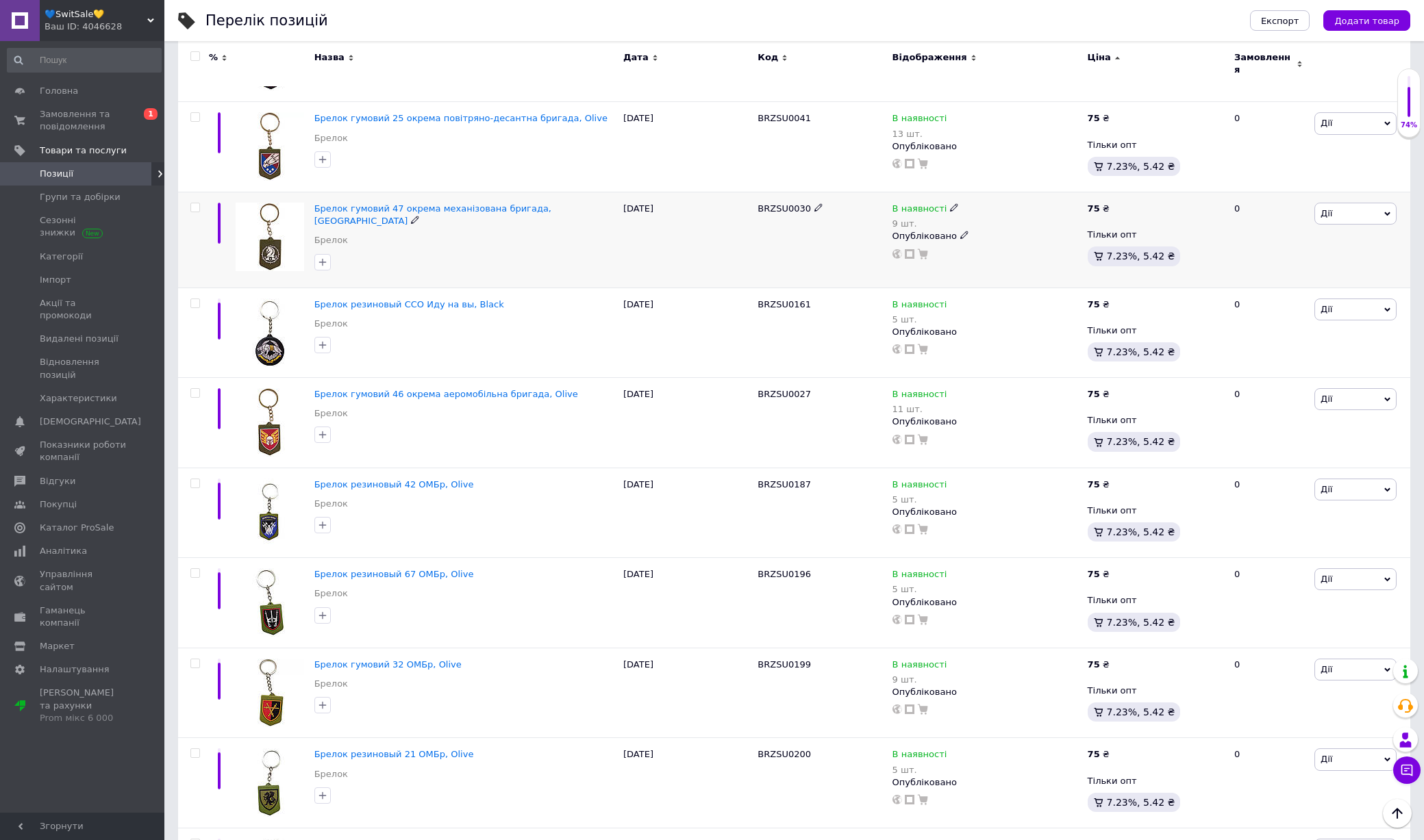
click at [274, 240] on img at bounding box center [270, 237] width 68 height 68
click at [274, 336] on img at bounding box center [270, 332] width 68 height 68
click at [273, 388] on img at bounding box center [270, 422] width 68 height 68
click at [273, 478] on img at bounding box center [270, 512] width 68 height 68
click at [273, 568] on img at bounding box center [270, 602] width 68 height 68
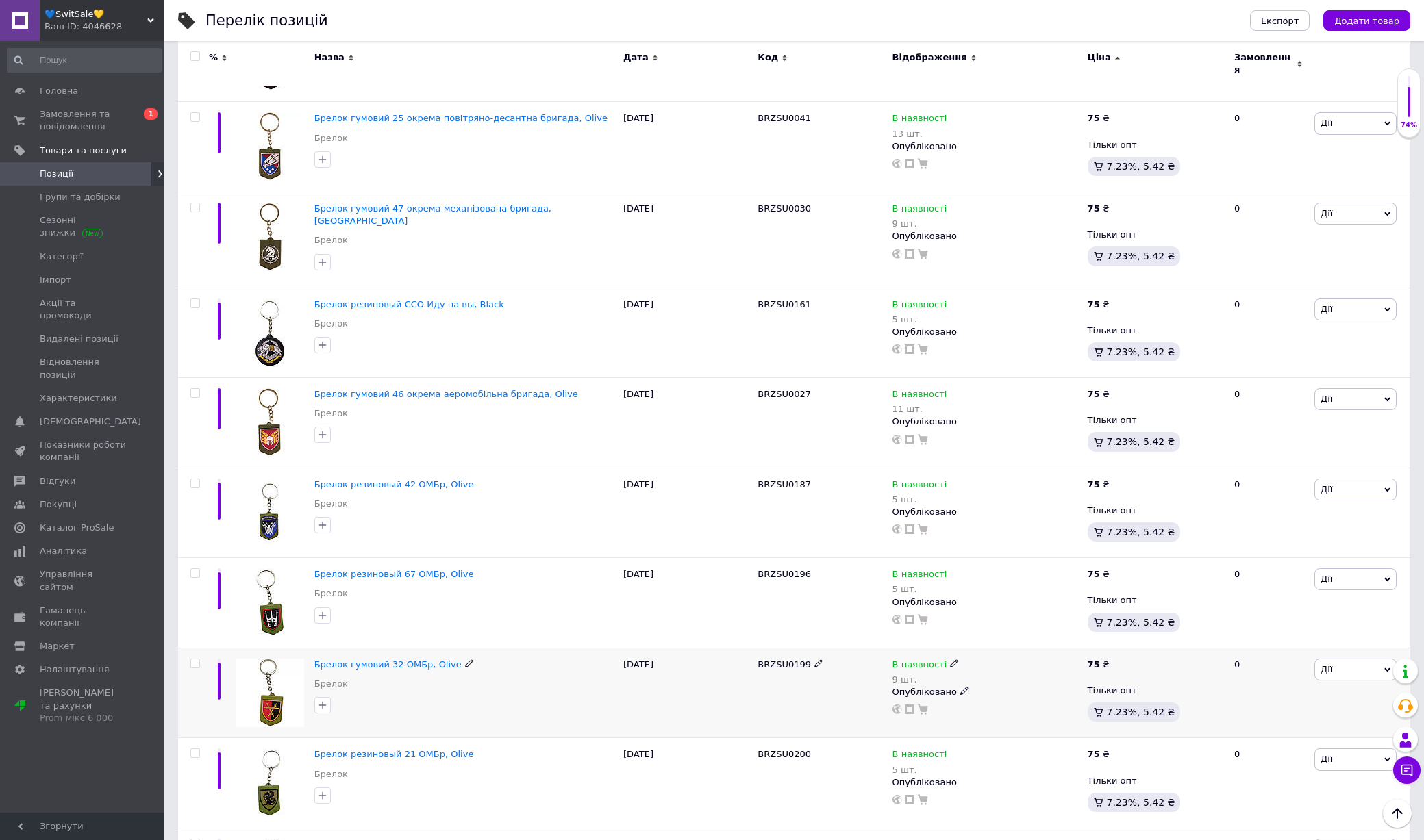
click at [269, 658] on img at bounding box center [270, 692] width 68 height 68
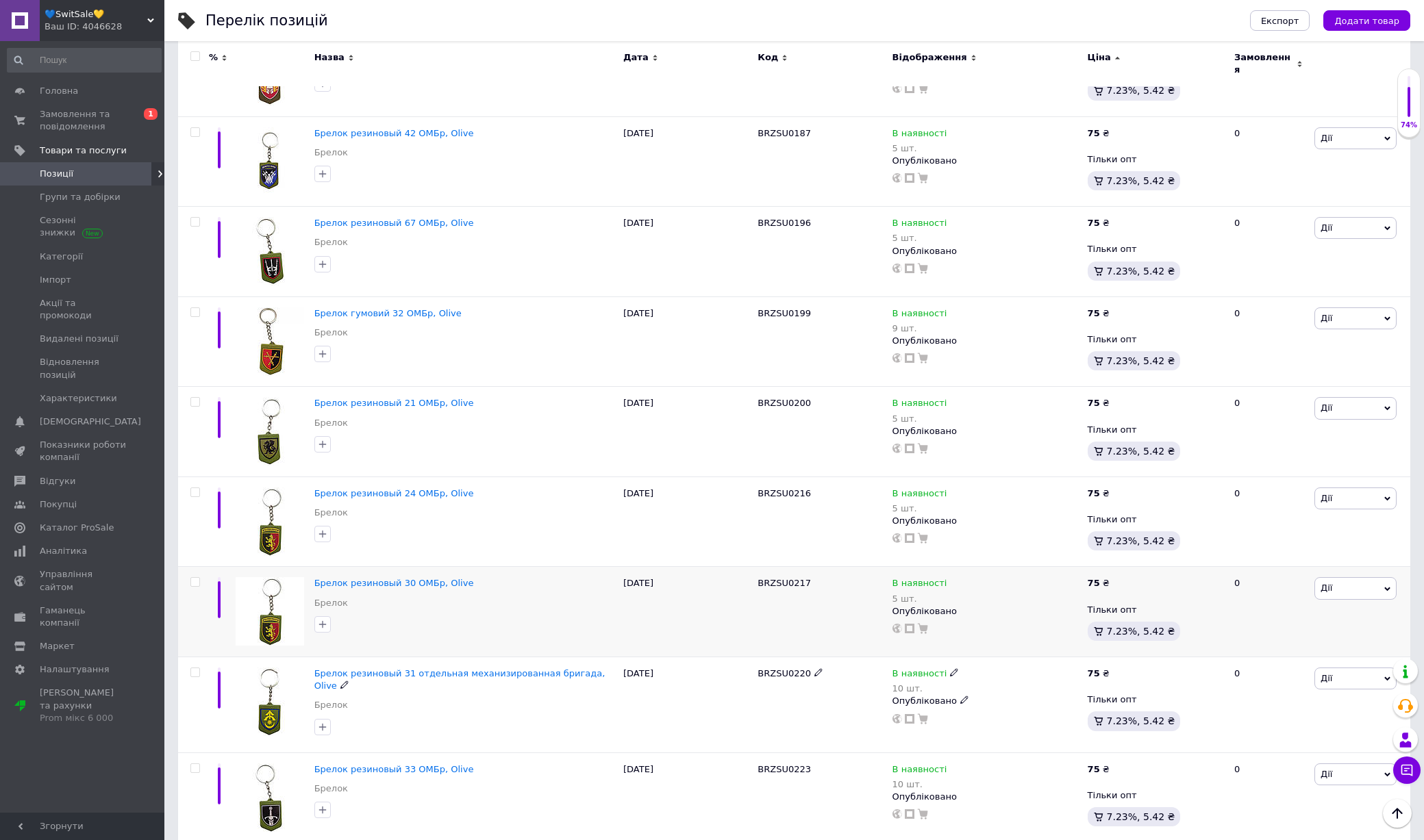
scroll to position [2551, 0]
click at [265, 423] on img at bounding box center [270, 430] width 68 height 68
click at [266, 487] on img at bounding box center [270, 521] width 68 height 68
click at [270, 577] on img at bounding box center [270, 611] width 68 height 68
click at [272, 667] on img at bounding box center [270, 701] width 68 height 68
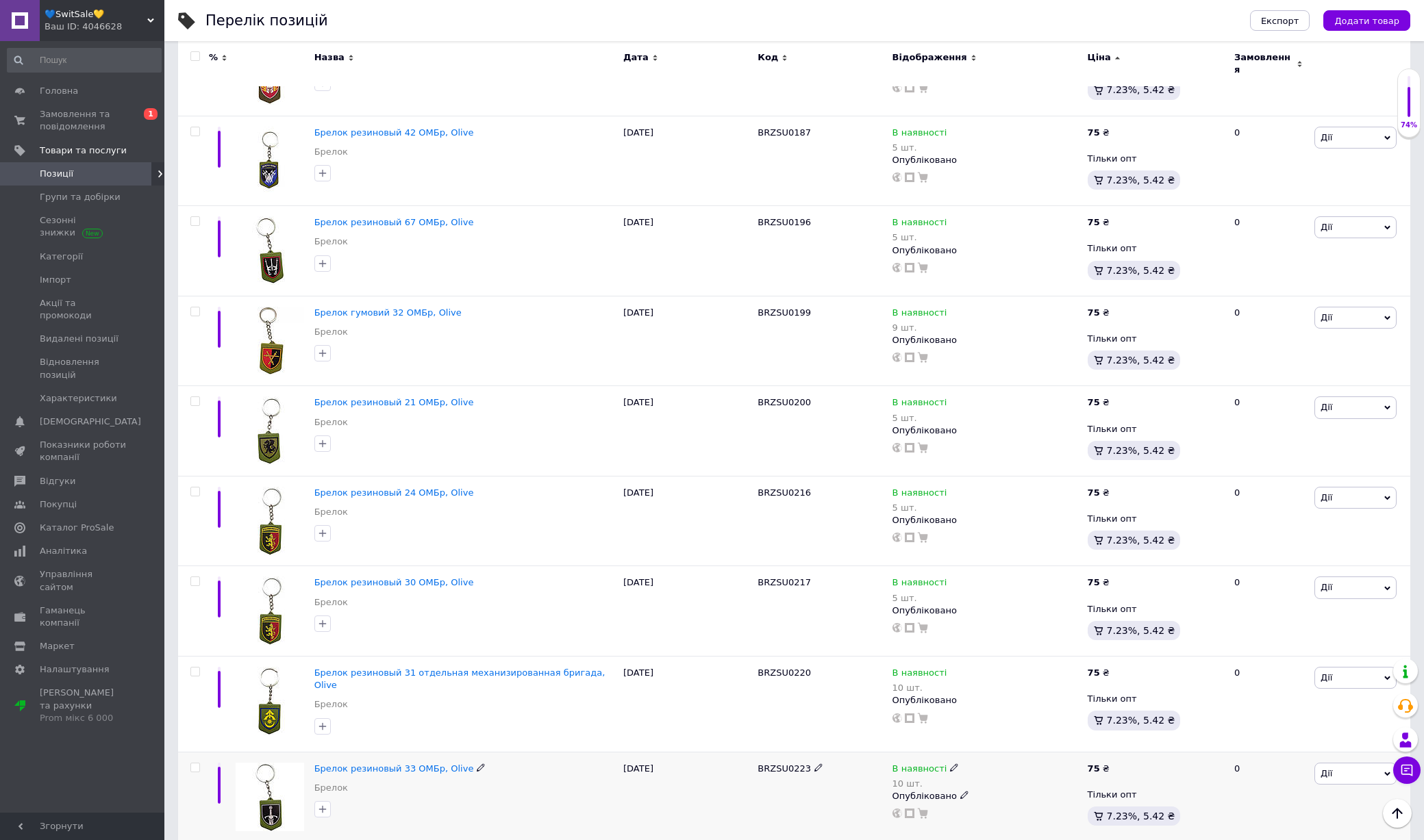
click at [270, 762] on img at bounding box center [270, 796] width 68 height 68
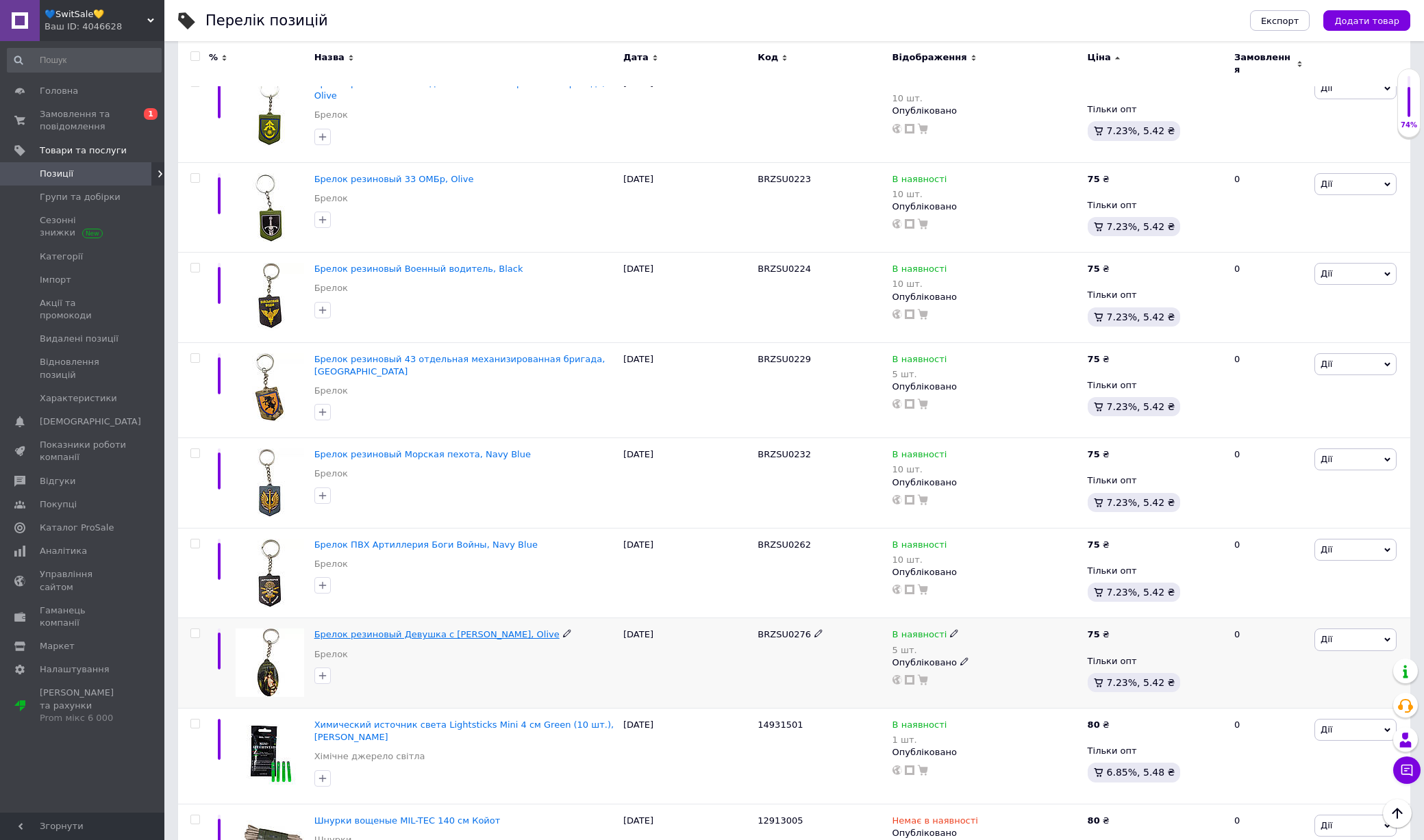
scroll to position [3171, 0]
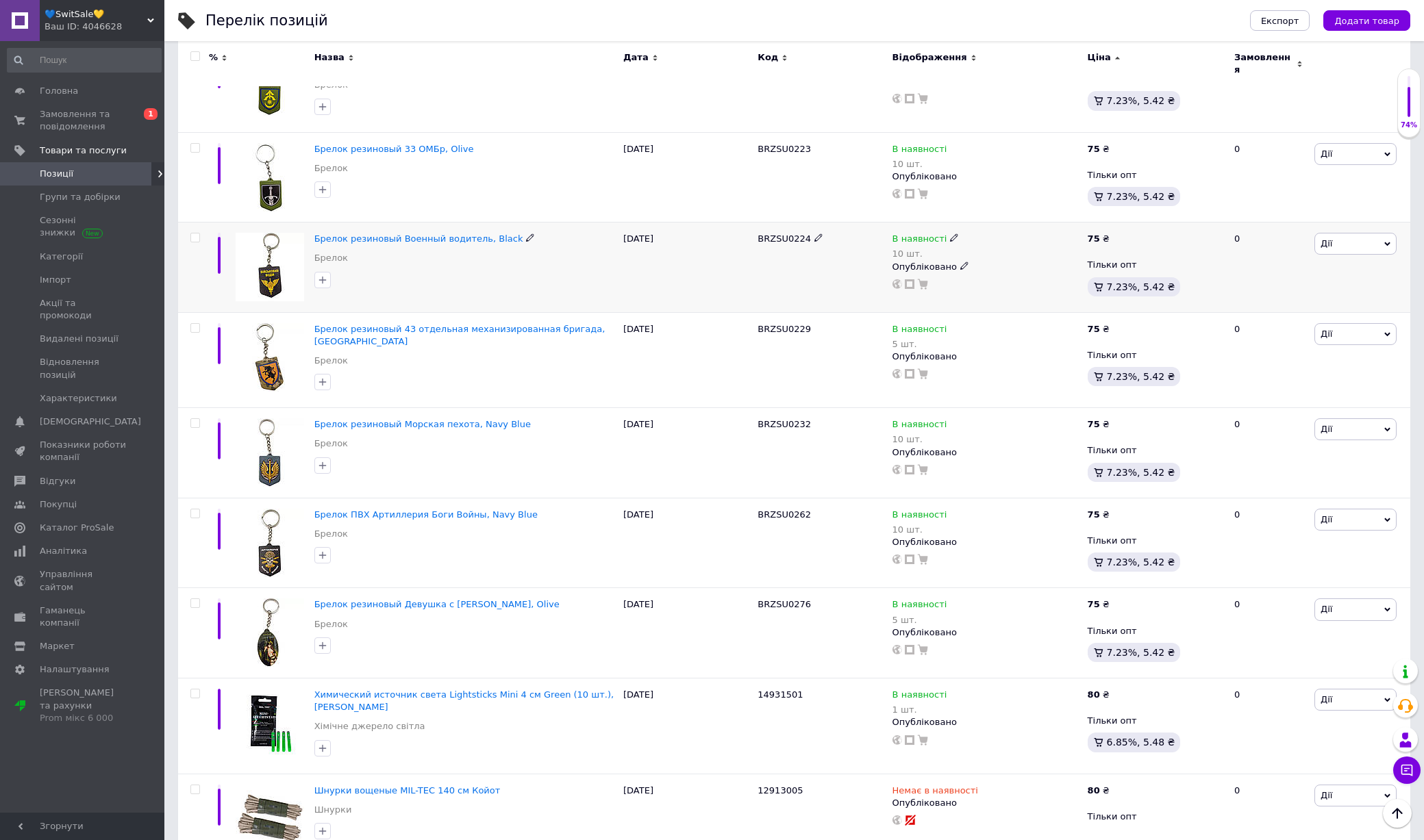
click at [284, 256] on img at bounding box center [270, 267] width 68 height 68
click at [284, 323] on img at bounding box center [270, 357] width 68 height 68
click at [275, 419] on img at bounding box center [270, 453] width 68 height 68
click at [274, 513] on img at bounding box center [270, 543] width 68 height 68
click at [273, 600] on img at bounding box center [270, 633] width 68 height 68
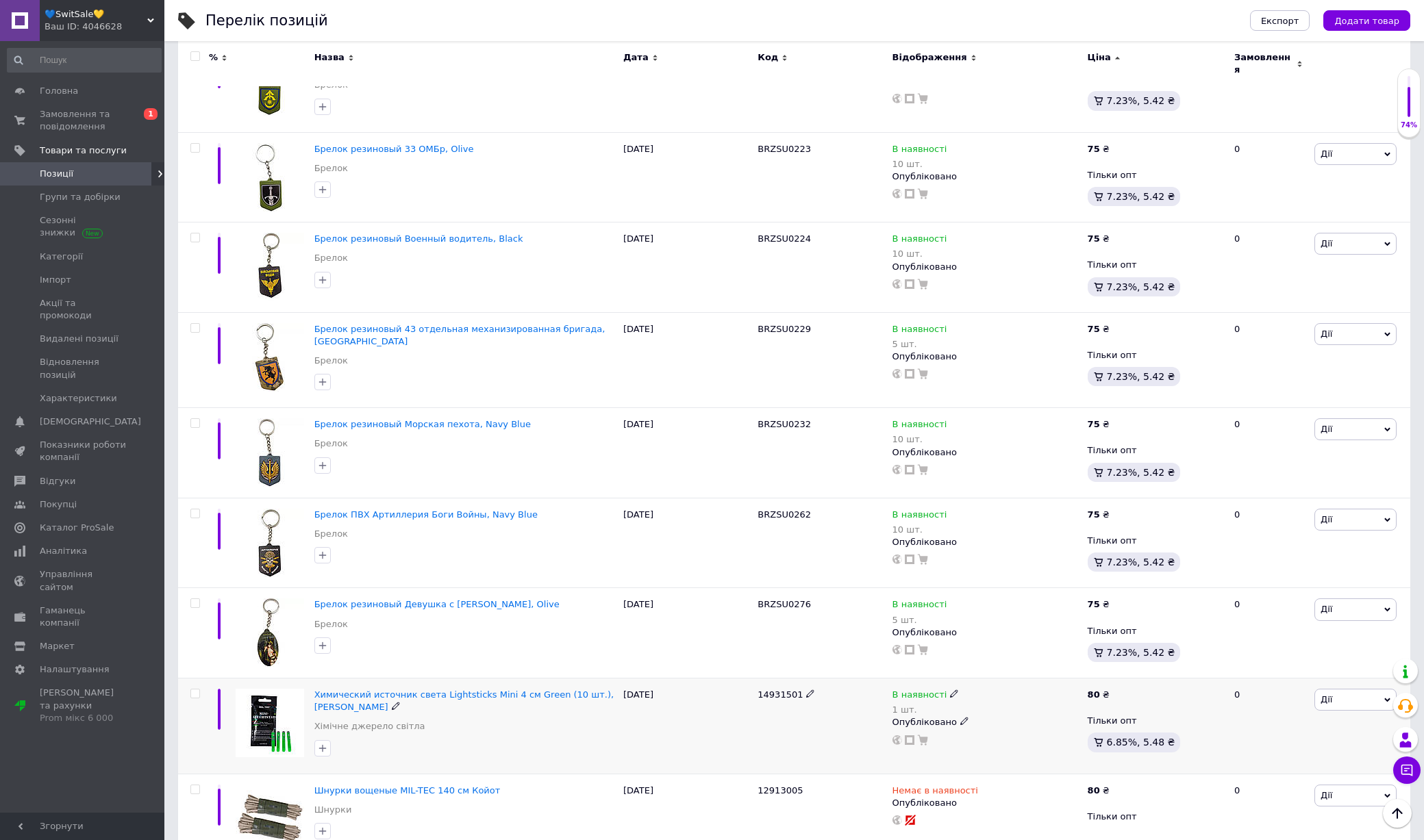
click at [273, 688] on img at bounding box center [270, 723] width 68 height 68
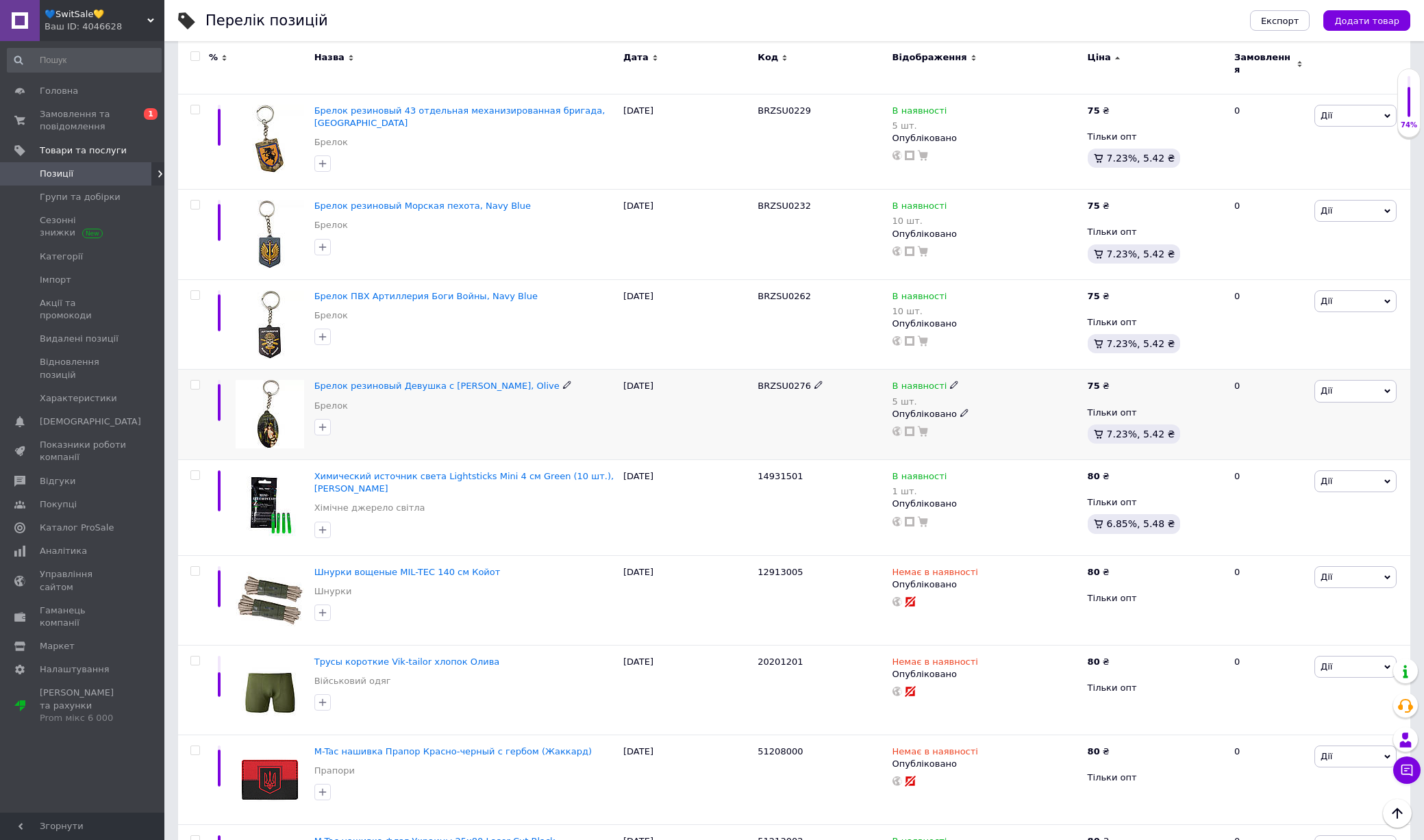
scroll to position [3394, 0]
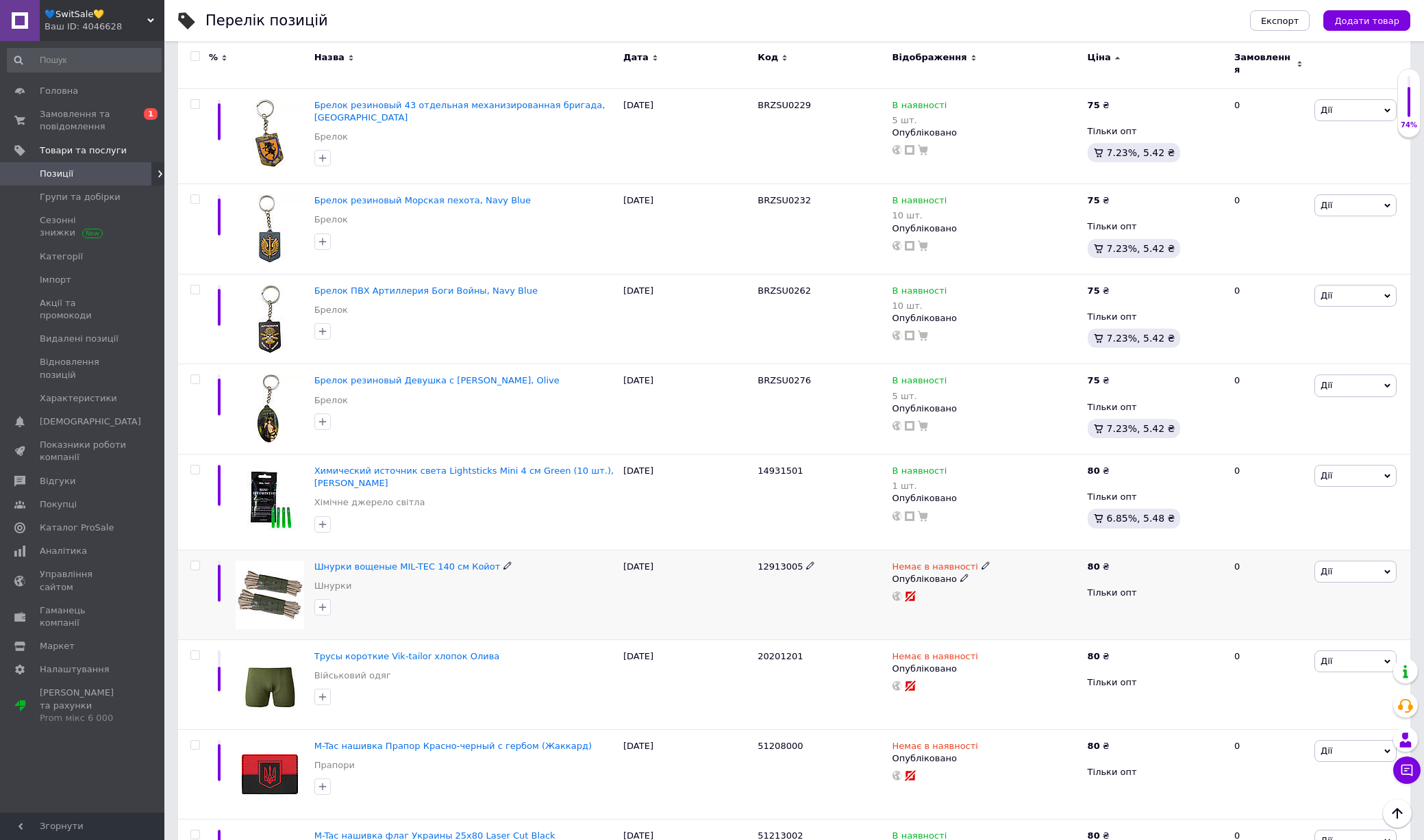
click at [284, 561] on img at bounding box center [270, 595] width 68 height 68
click at [284, 651] on img at bounding box center [270, 685] width 68 height 68
click at [280, 740] on img at bounding box center [270, 774] width 68 height 68
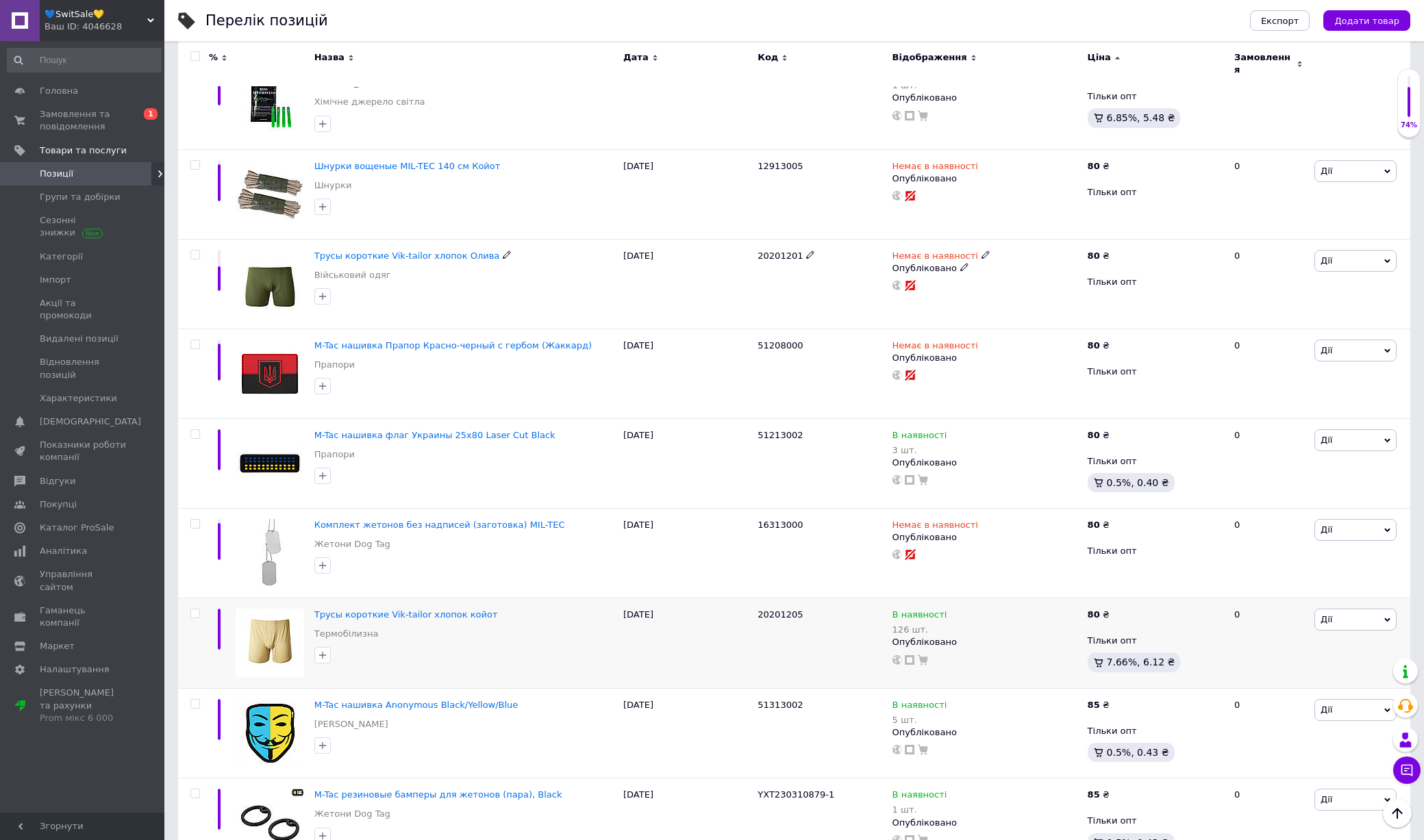
scroll to position [3797, 0]
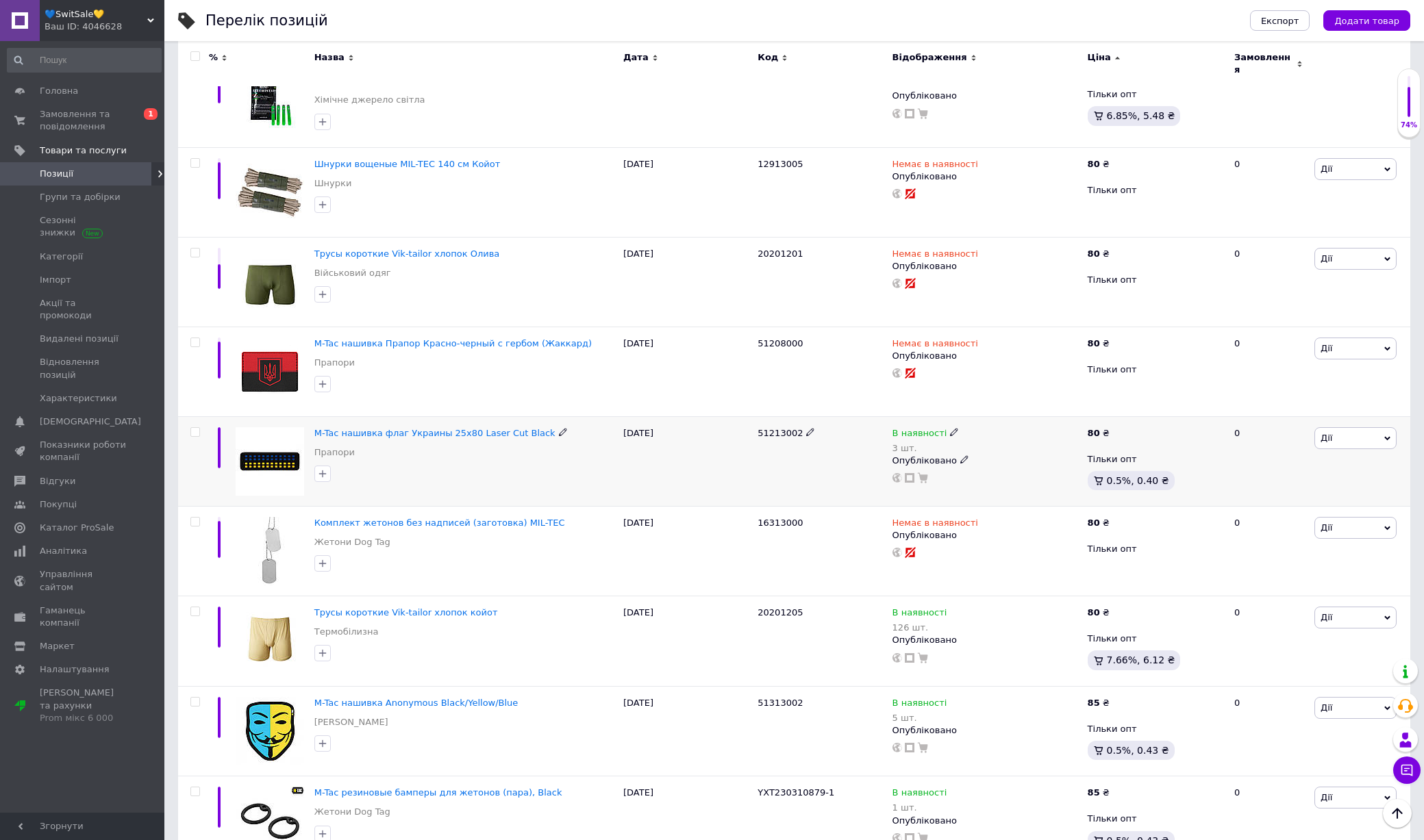
click at [264, 434] on img at bounding box center [270, 461] width 68 height 68
click at [264, 517] on img at bounding box center [270, 551] width 68 height 68
click at [264, 606] on img at bounding box center [270, 640] width 68 height 68
click at [274, 703] on img at bounding box center [270, 731] width 68 height 68
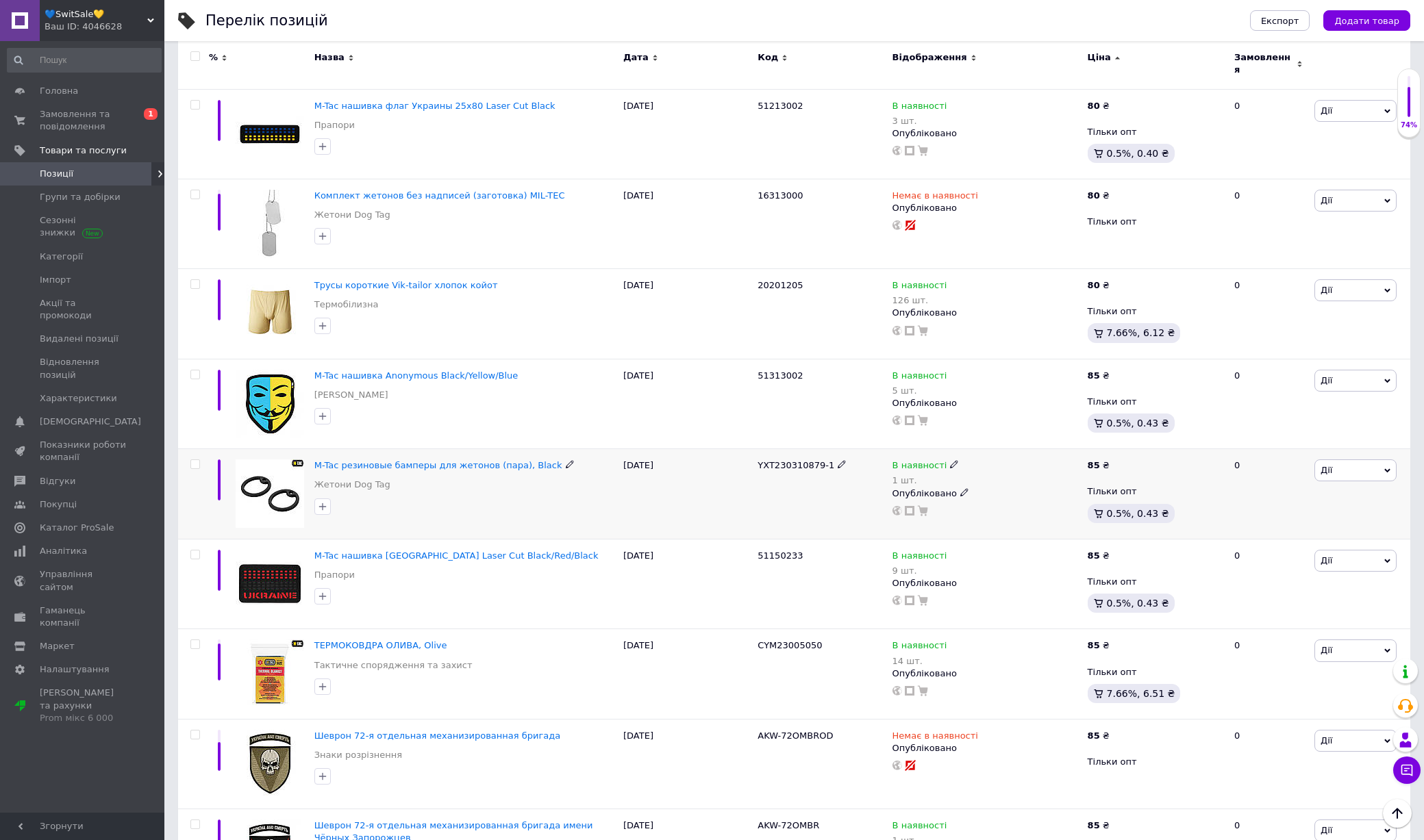
click at [196, 460] on input "checkbox" at bounding box center [194, 464] width 9 height 9
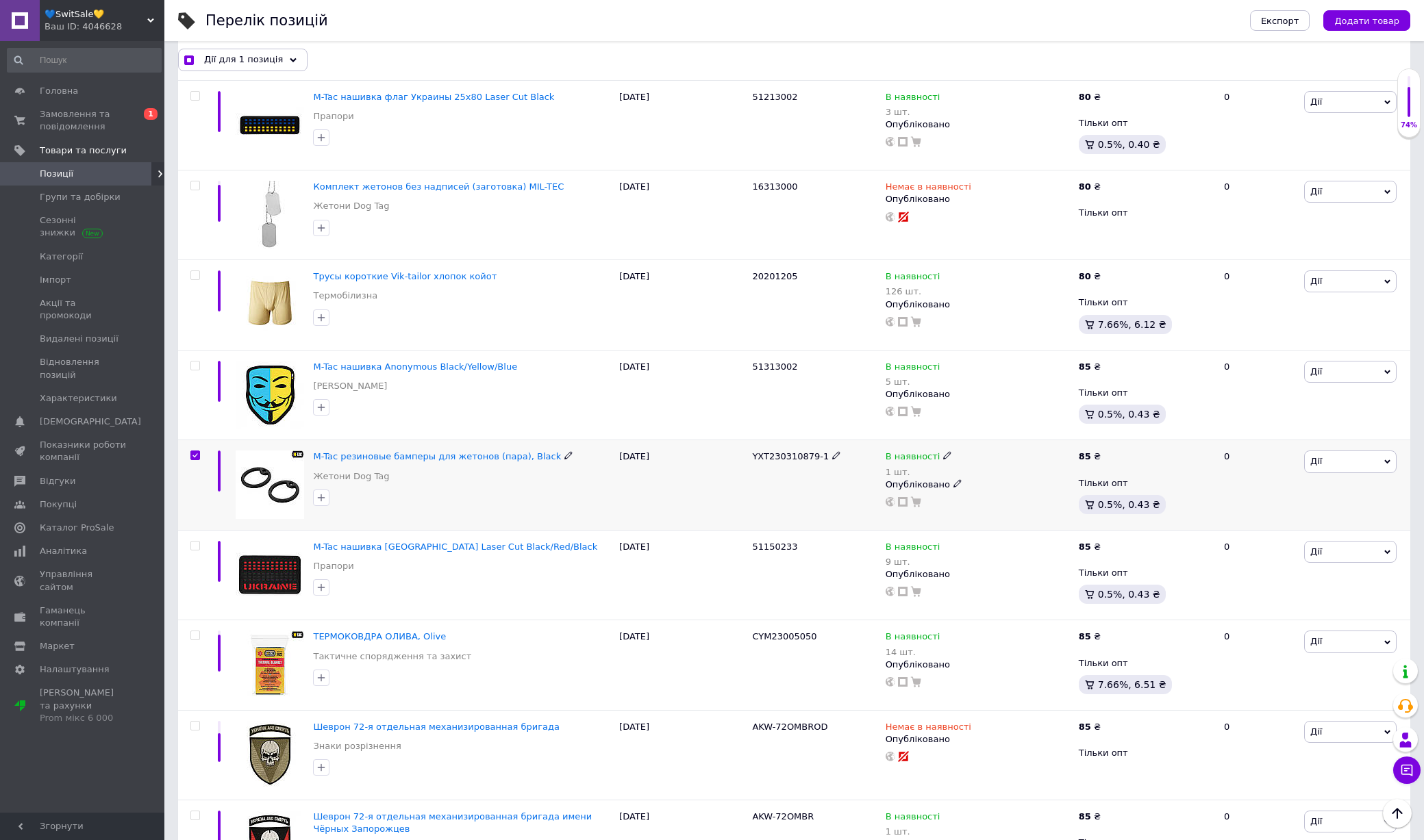
scroll to position [4123, 0]
click at [196, 452] on input "checkbox" at bounding box center [194, 456] width 9 height 9
checkbox input "false"
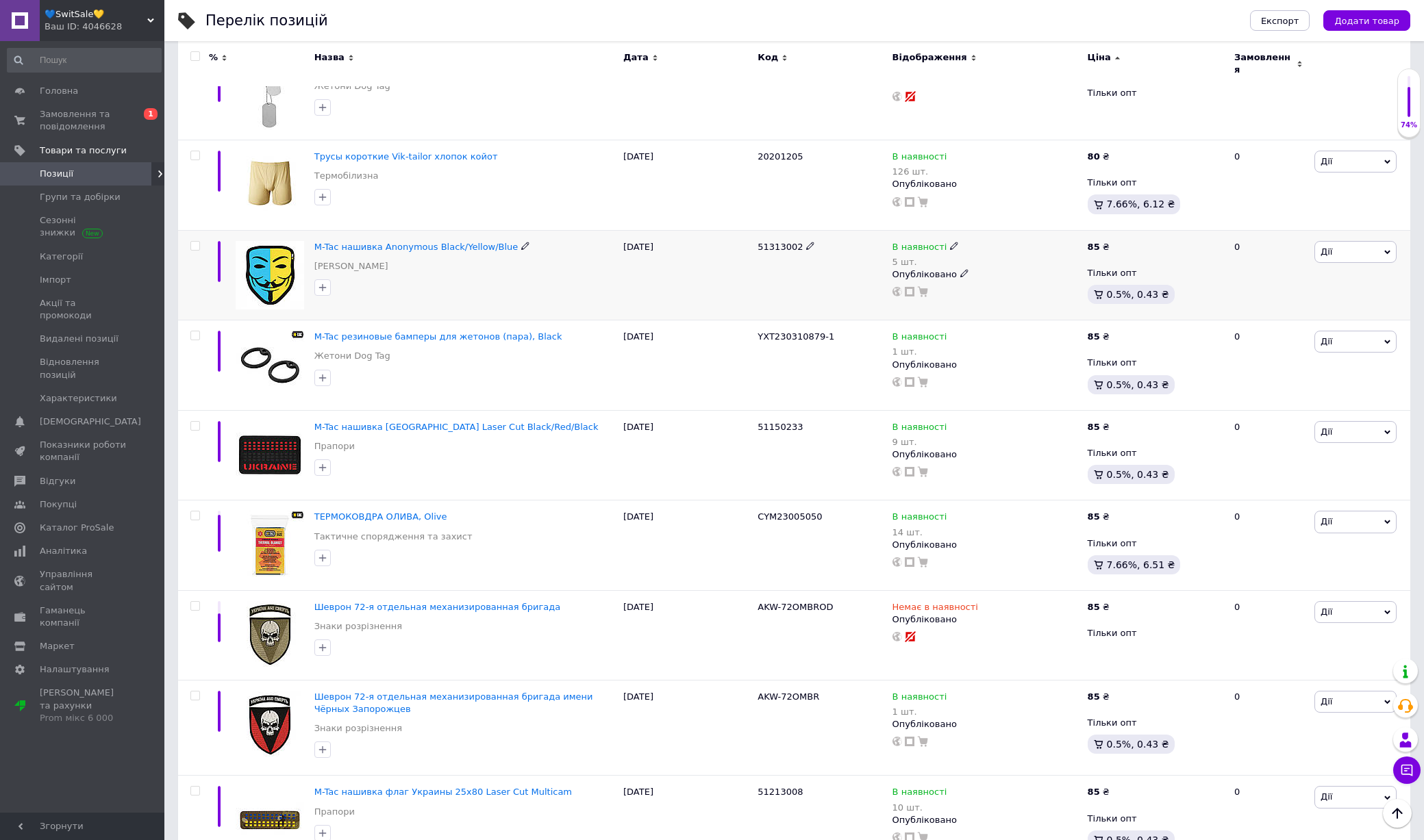
scroll to position [4258, 0]
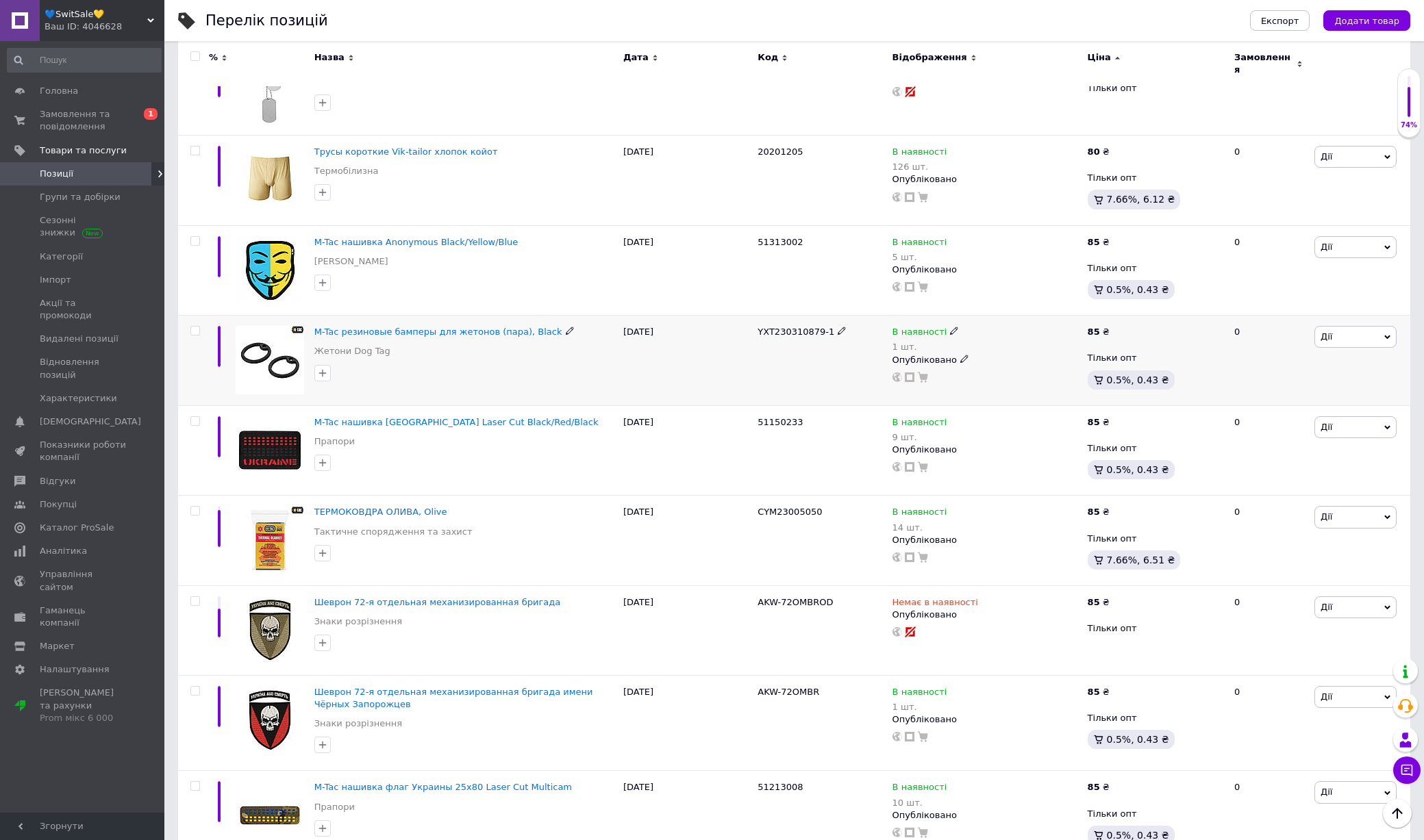
click at [285, 326] on img at bounding box center [270, 360] width 68 height 68
click at [296, 421] on img at bounding box center [270, 450] width 68 height 68
click at [268, 512] on img at bounding box center [270, 540] width 68 height 68
click at [268, 597] on img at bounding box center [270, 631] width 68 height 68
click at [270, 686] on img at bounding box center [270, 720] width 68 height 68
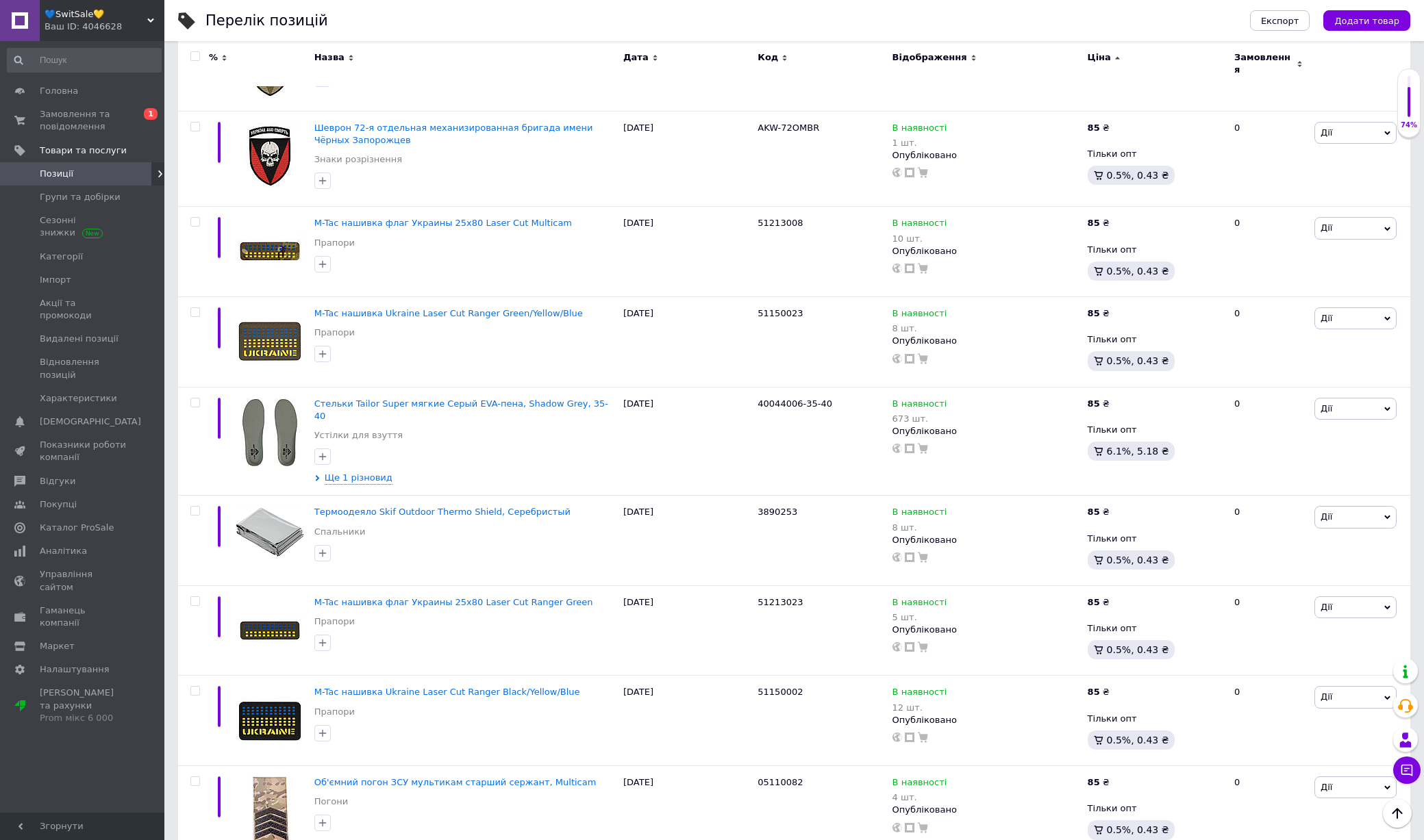
scroll to position [4836, 0]
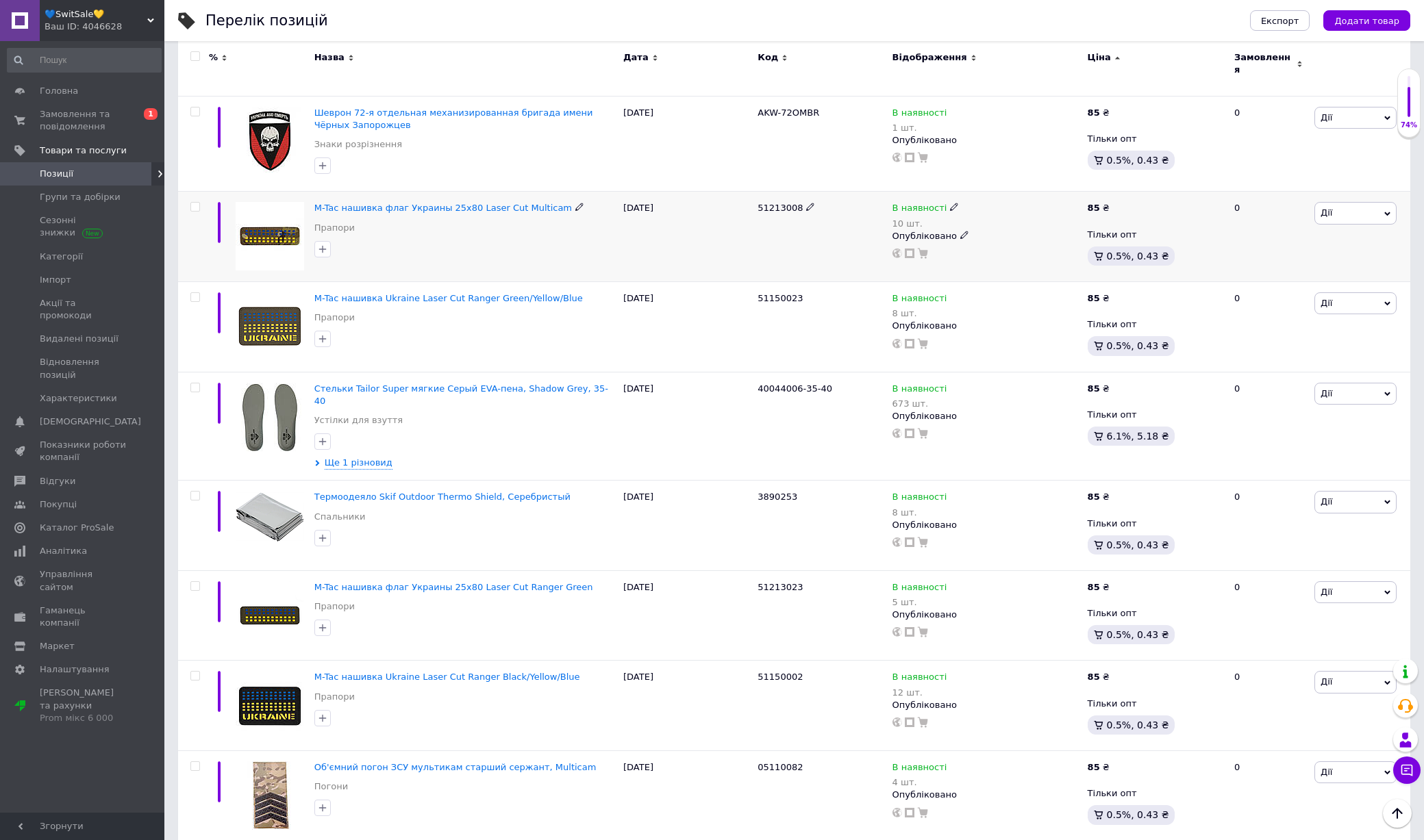
click at [276, 208] on img at bounding box center [270, 236] width 68 height 68
click at [276, 297] on img at bounding box center [270, 327] width 68 height 68
click at [276, 383] on img at bounding box center [270, 417] width 68 height 68
click at [273, 491] on img at bounding box center [270, 516] width 68 height 52
click at [273, 581] on img at bounding box center [270, 616] width 68 height 68
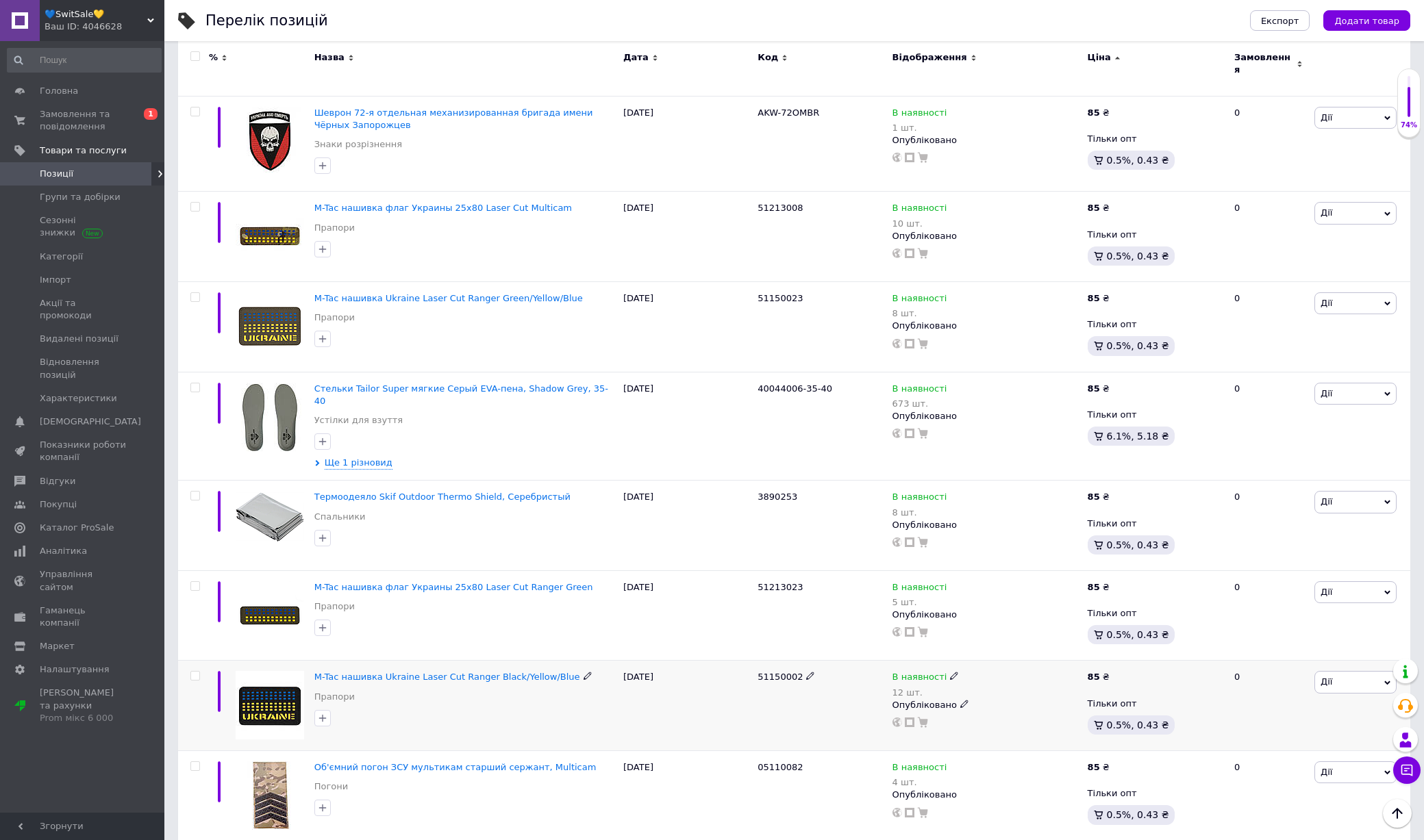
click at [273, 670] on img at bounding box center [270, 705] width 68 height 68
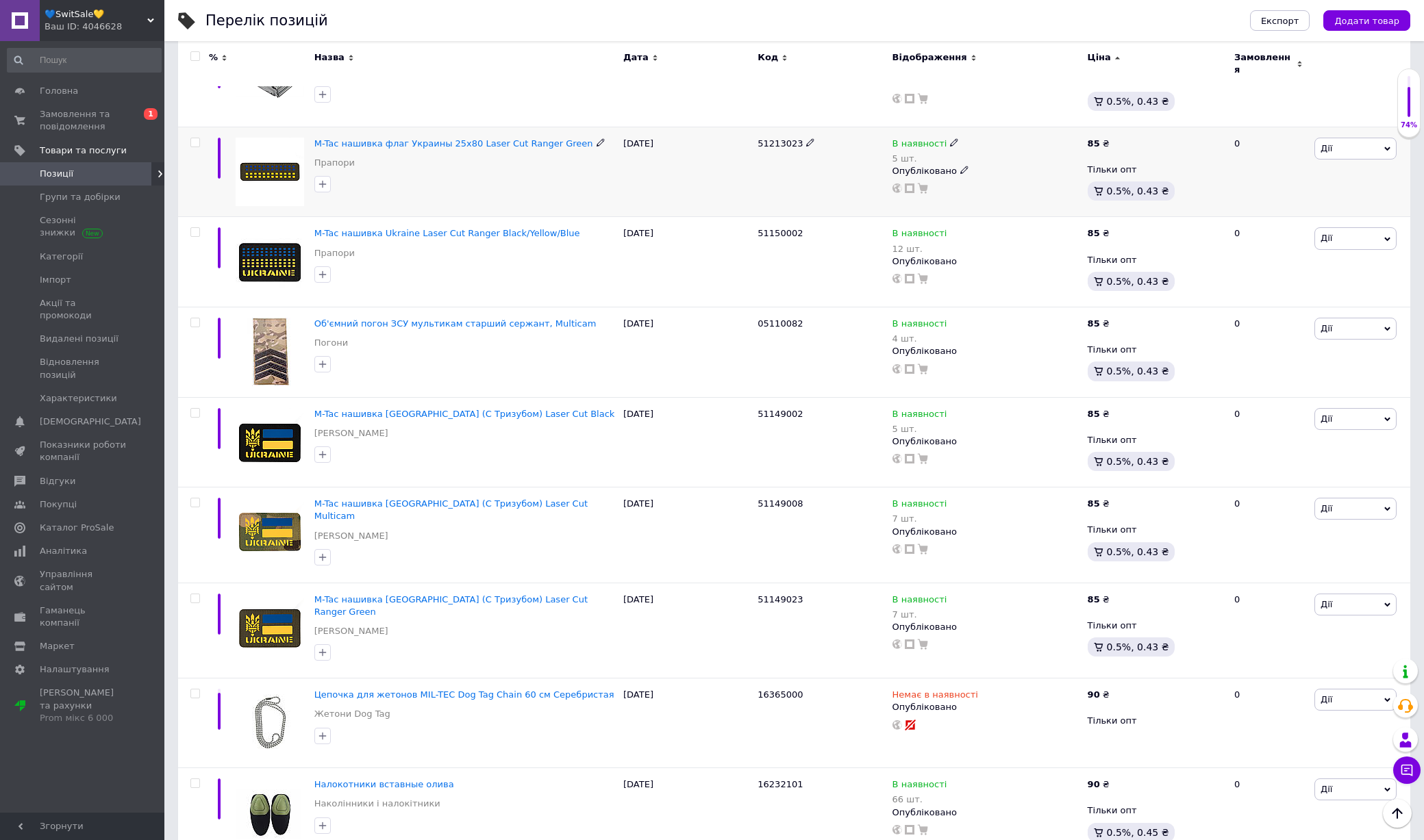
scroll to position [5374, 0]
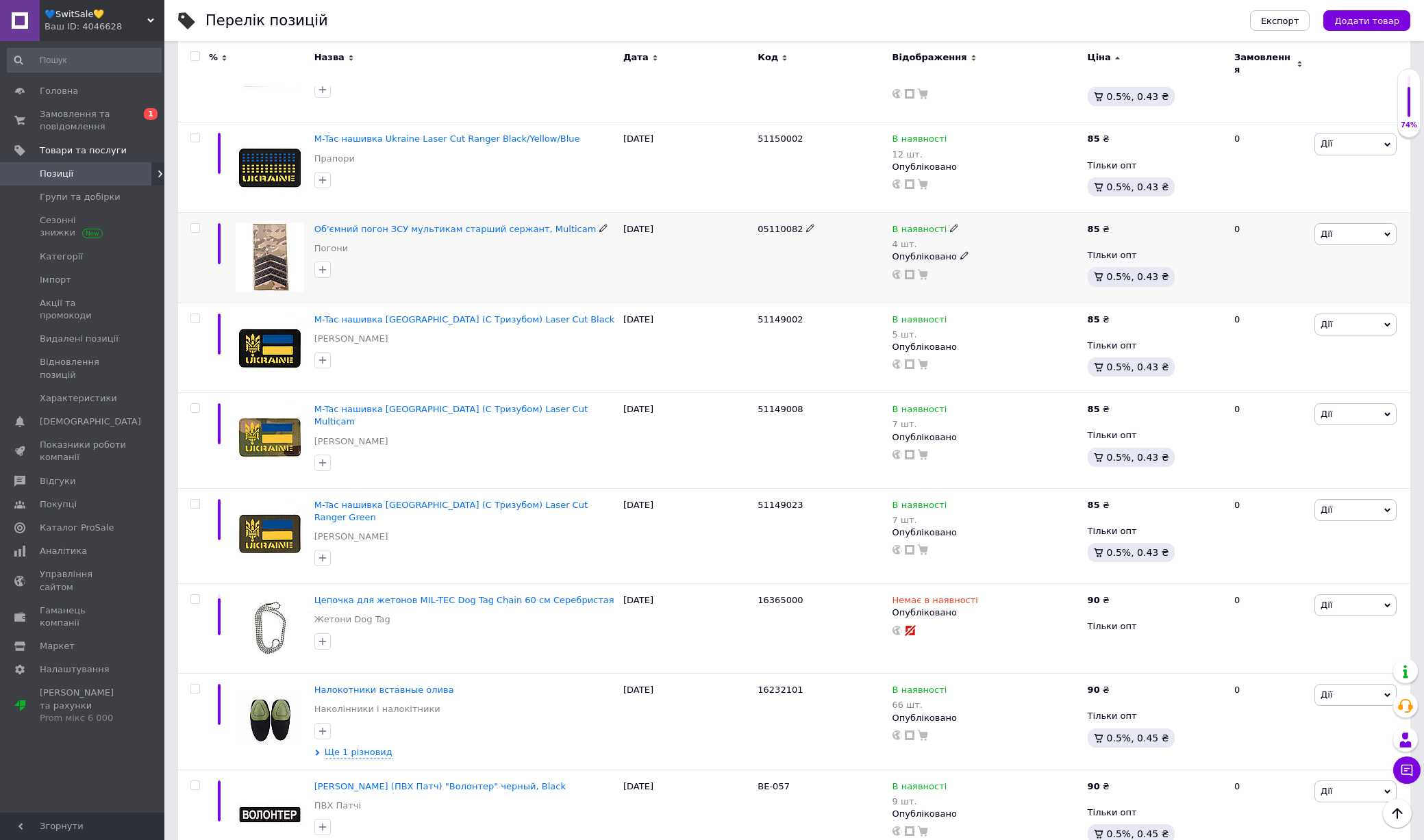
click at [275, 223] on img at bounding box center [270, 258] width 68 height 68
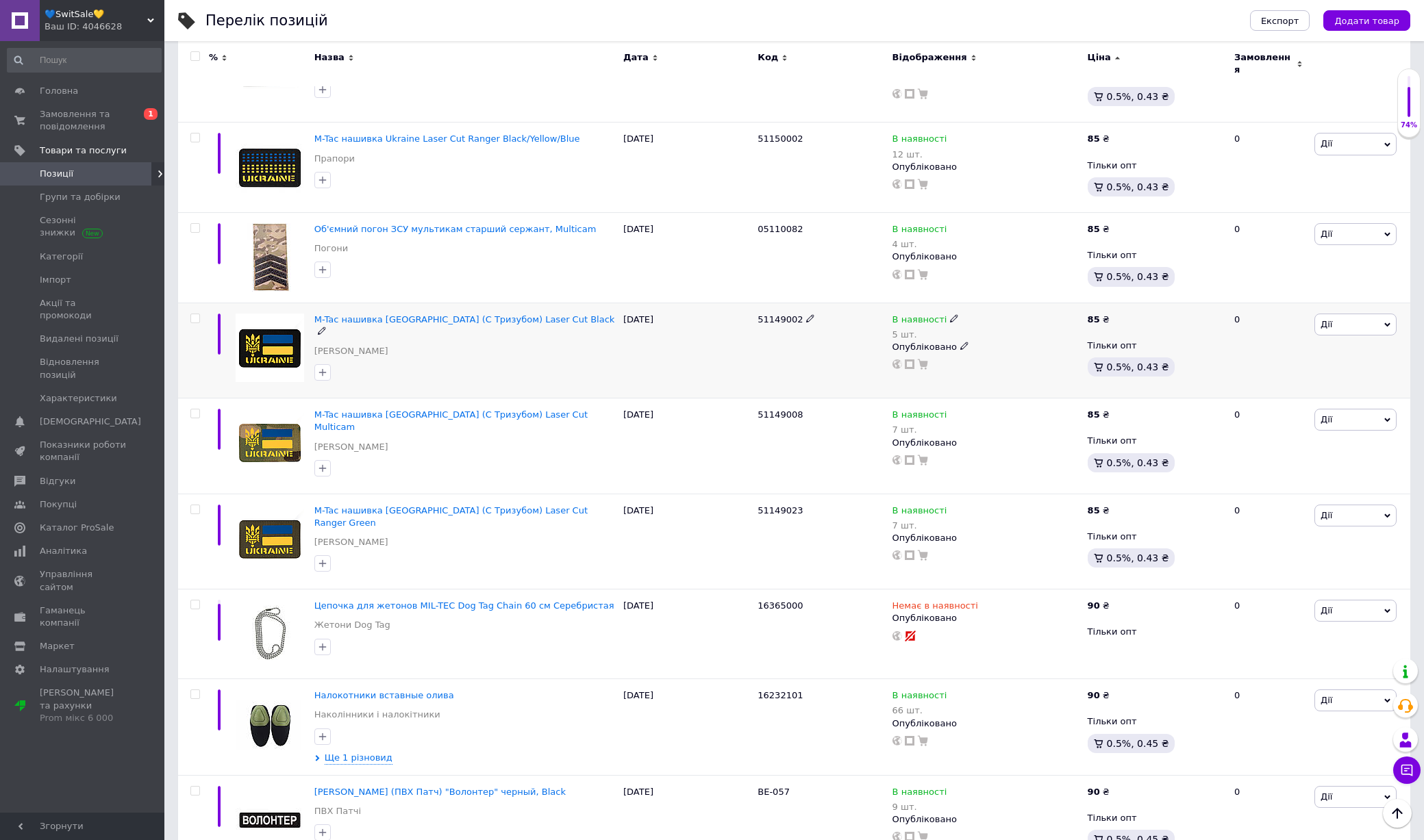
click at [274, 313] on img at bounding box center [270, 348] width 68 height 68
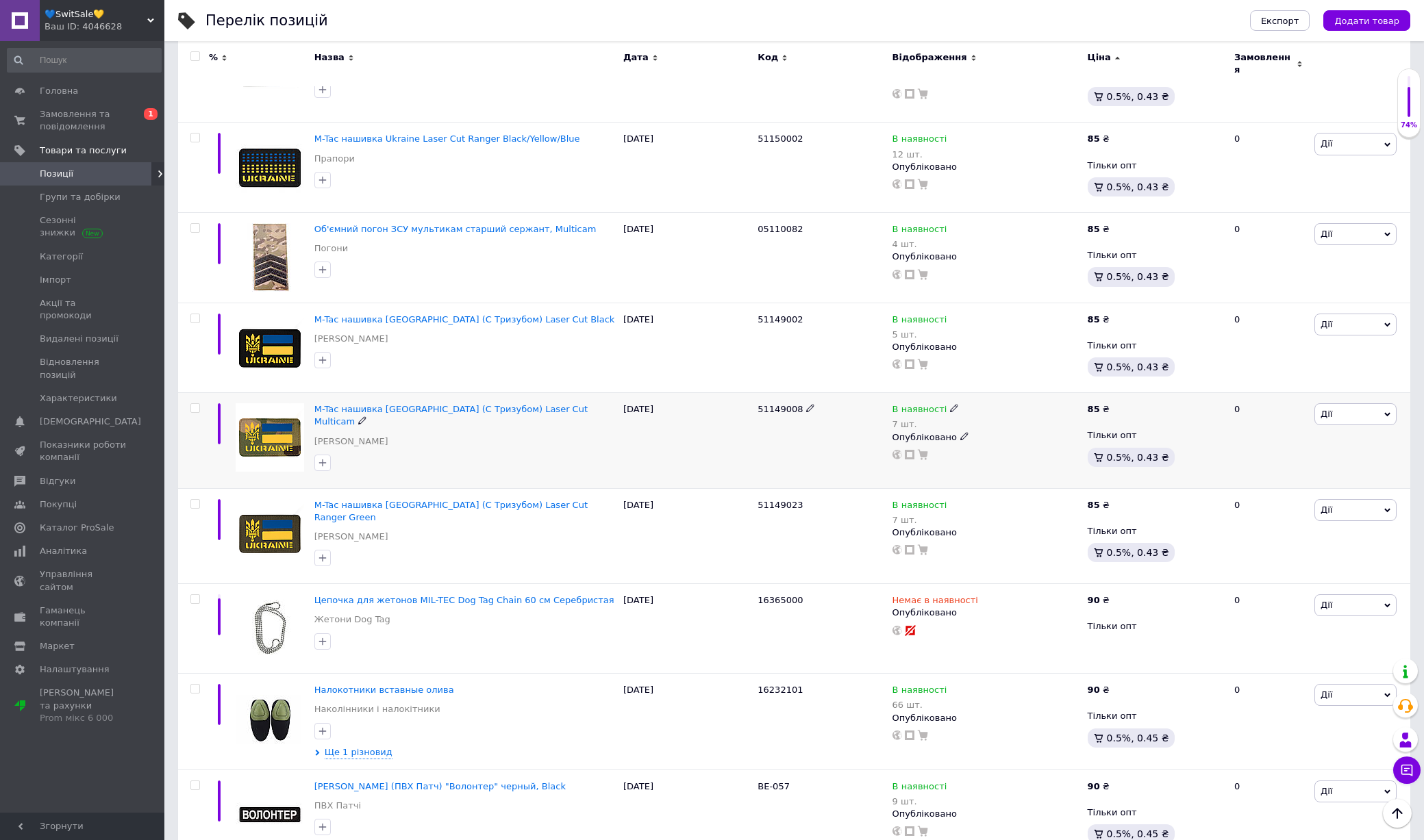
click at [278, 403] on img at bounding box center [270, 438] width 68 height 68
click at [278, 499] on img at bounding box center [270, 533] width 68 height 68
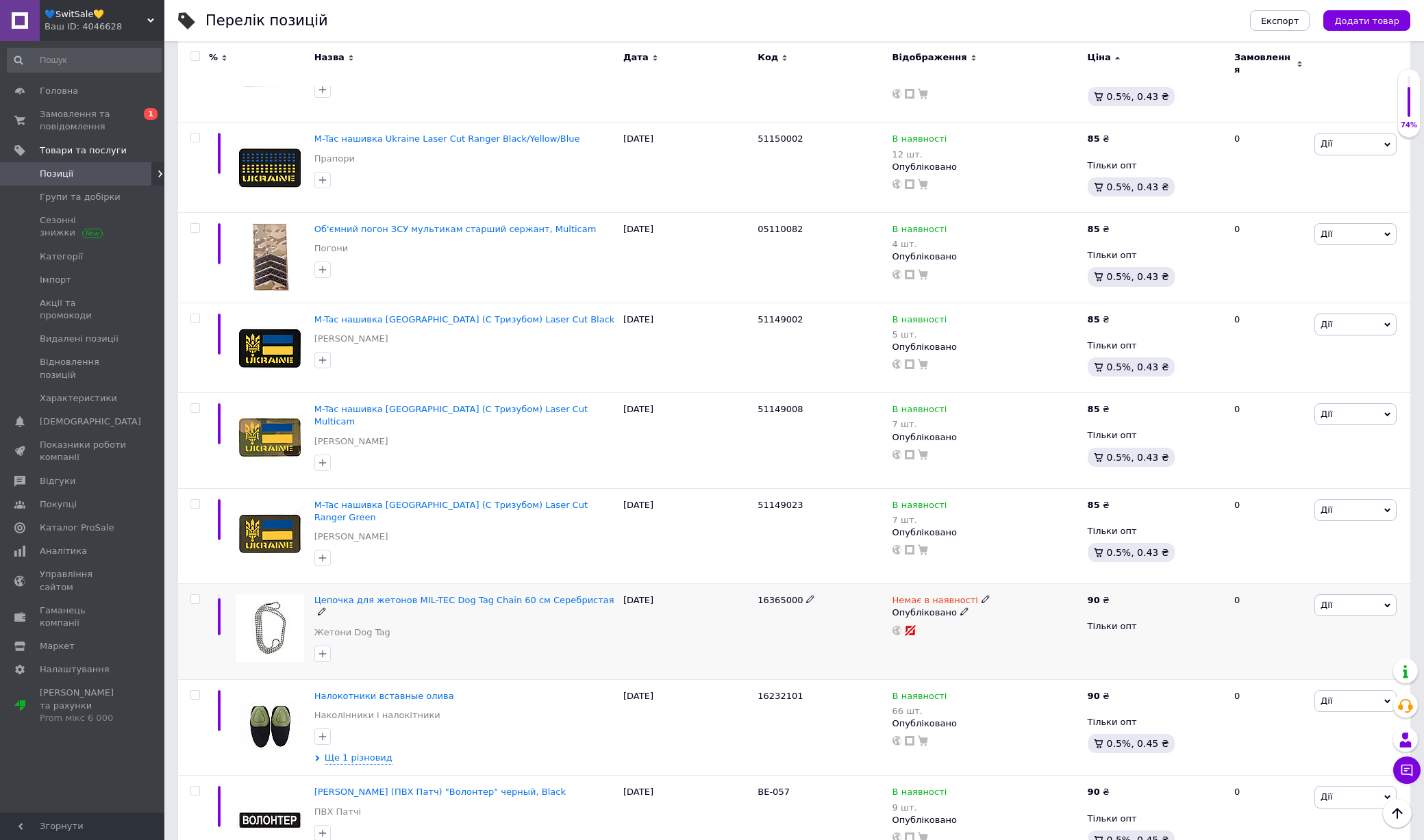
click at [279, 594] on img at bounding box center [270, 628] width 68 height 68
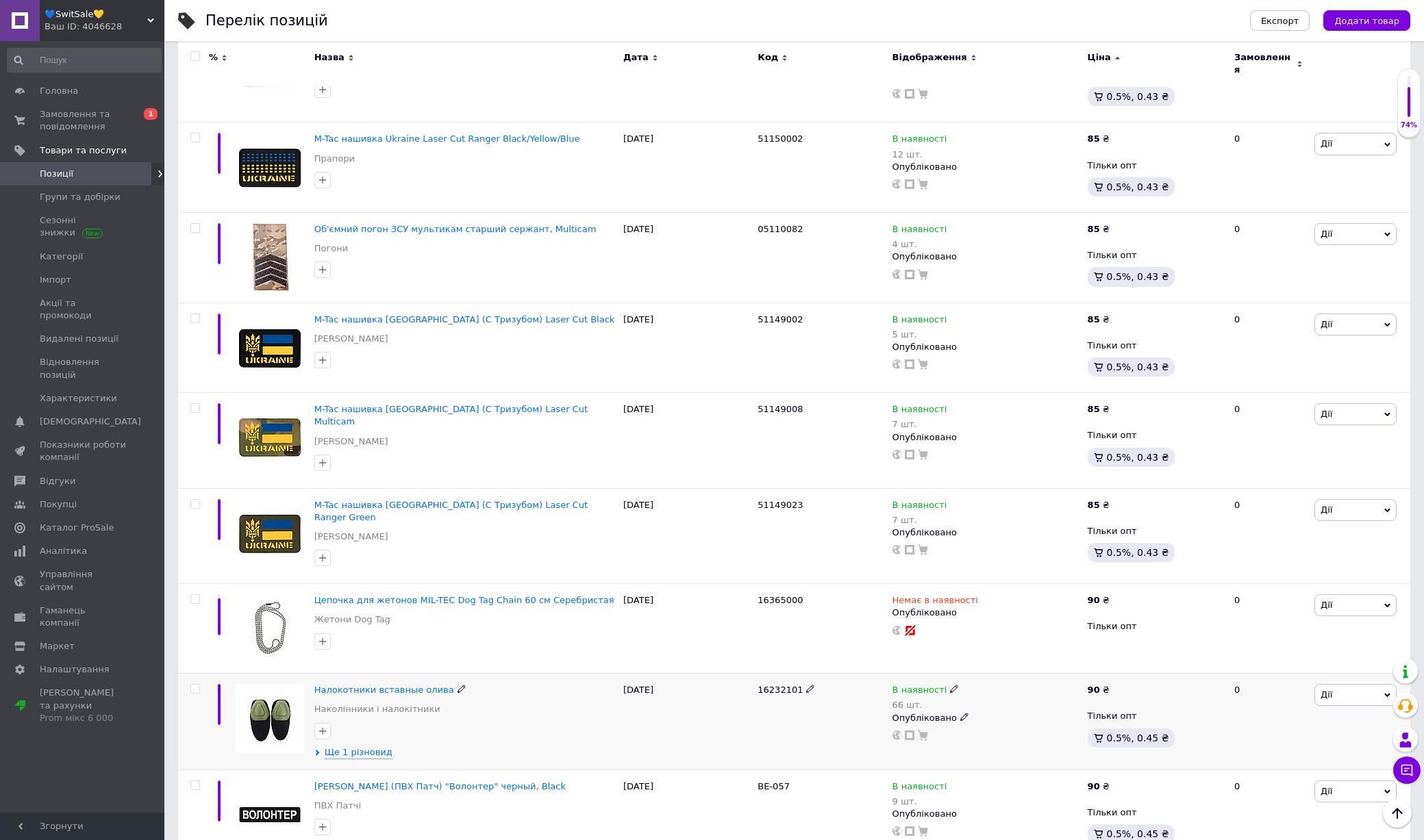
click at [276, 684] on img at bounding box center [270, 718] width 68 height 68
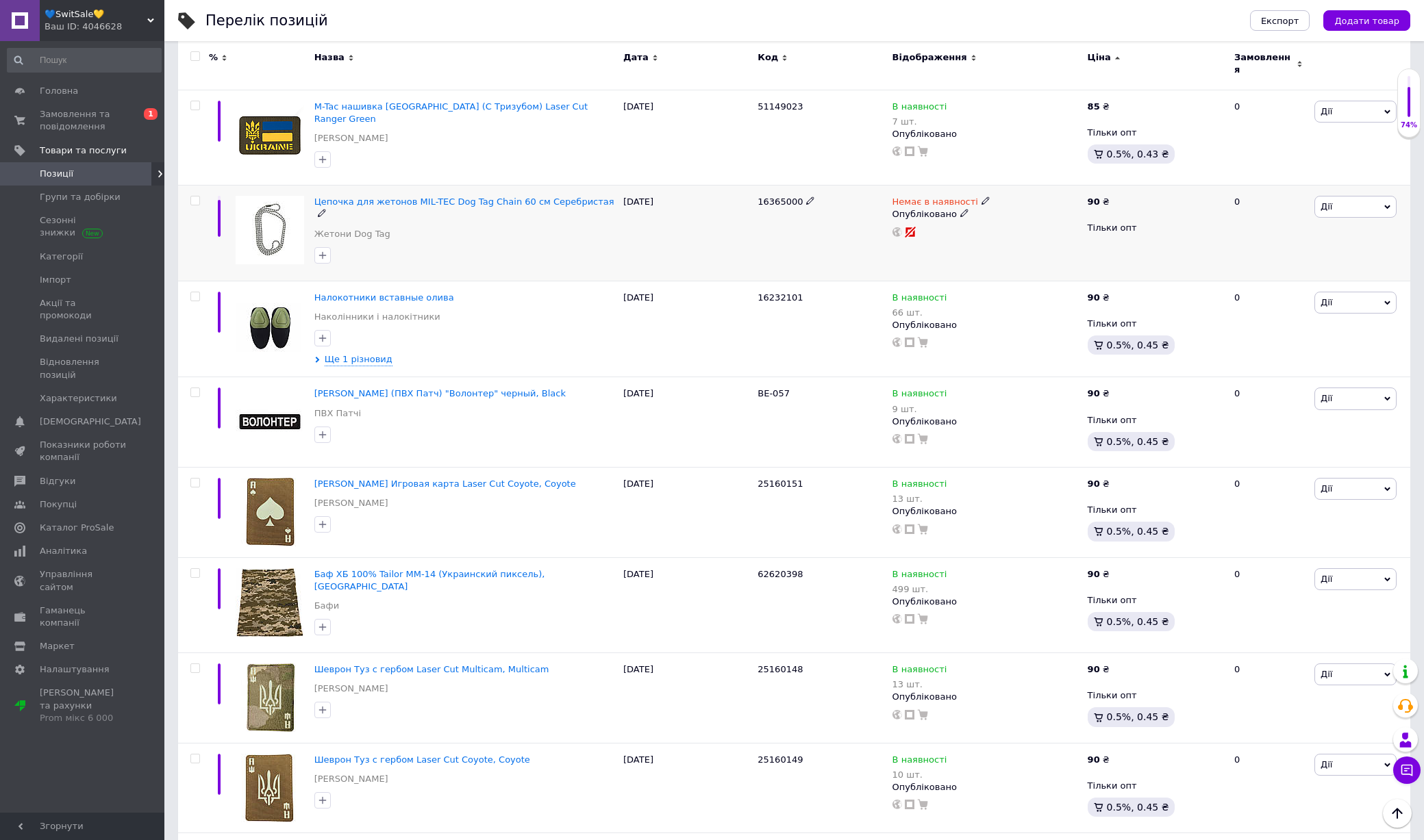
scroll to position [5777, 0]
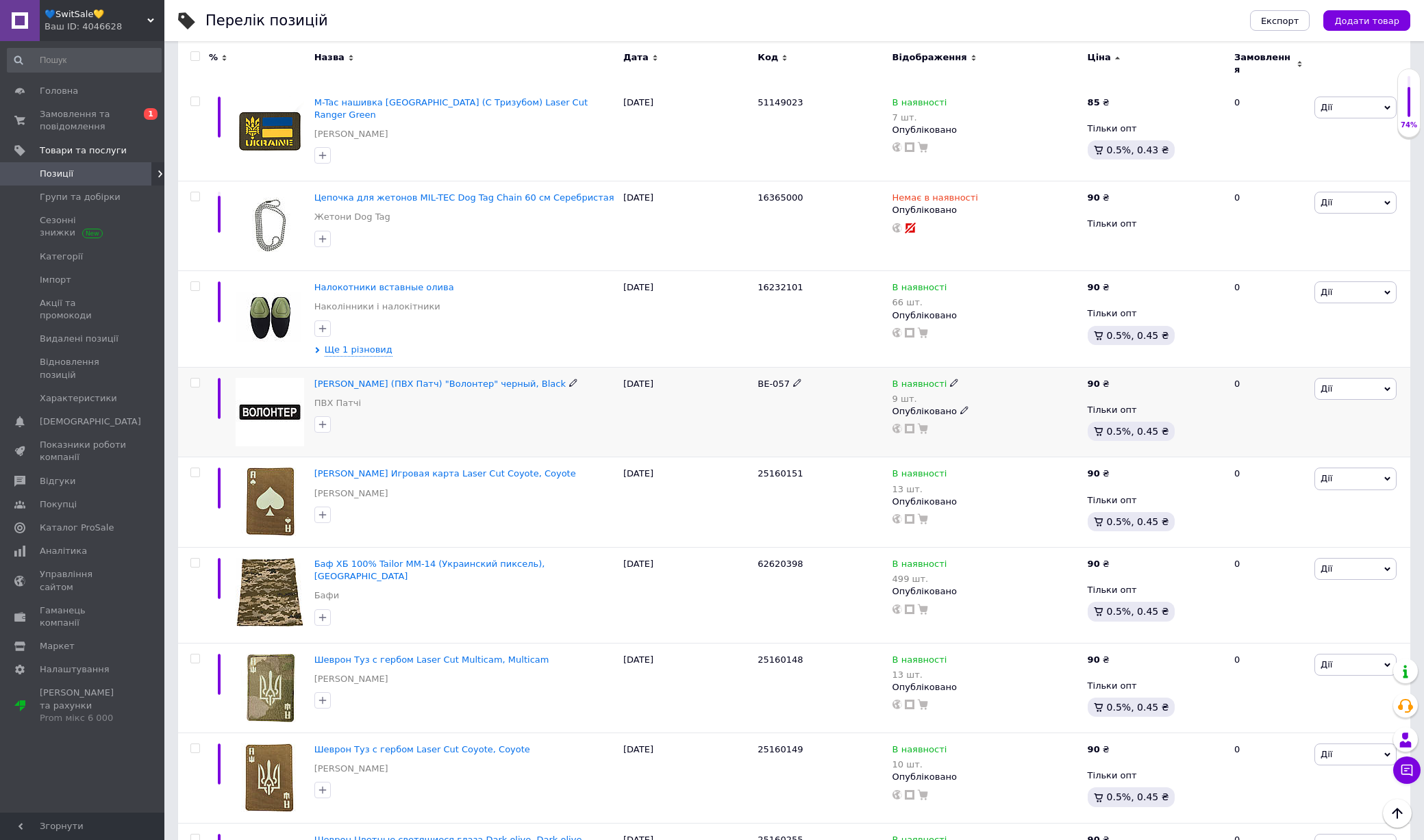
click at [255, 378] on img at bounding box center [270, 412] width 68 height 68
click at [261, 468] on img at bounding box center [270, 502] width 68 height 68
click at [262, 558] on img at bounding box center [270, 592] width 68 height 68
click at [282, 653] on img at bounding box center [270, 688] width 68 height 68
click at [282, 743] on img at bounding box center [270, 777] width 68 height 68
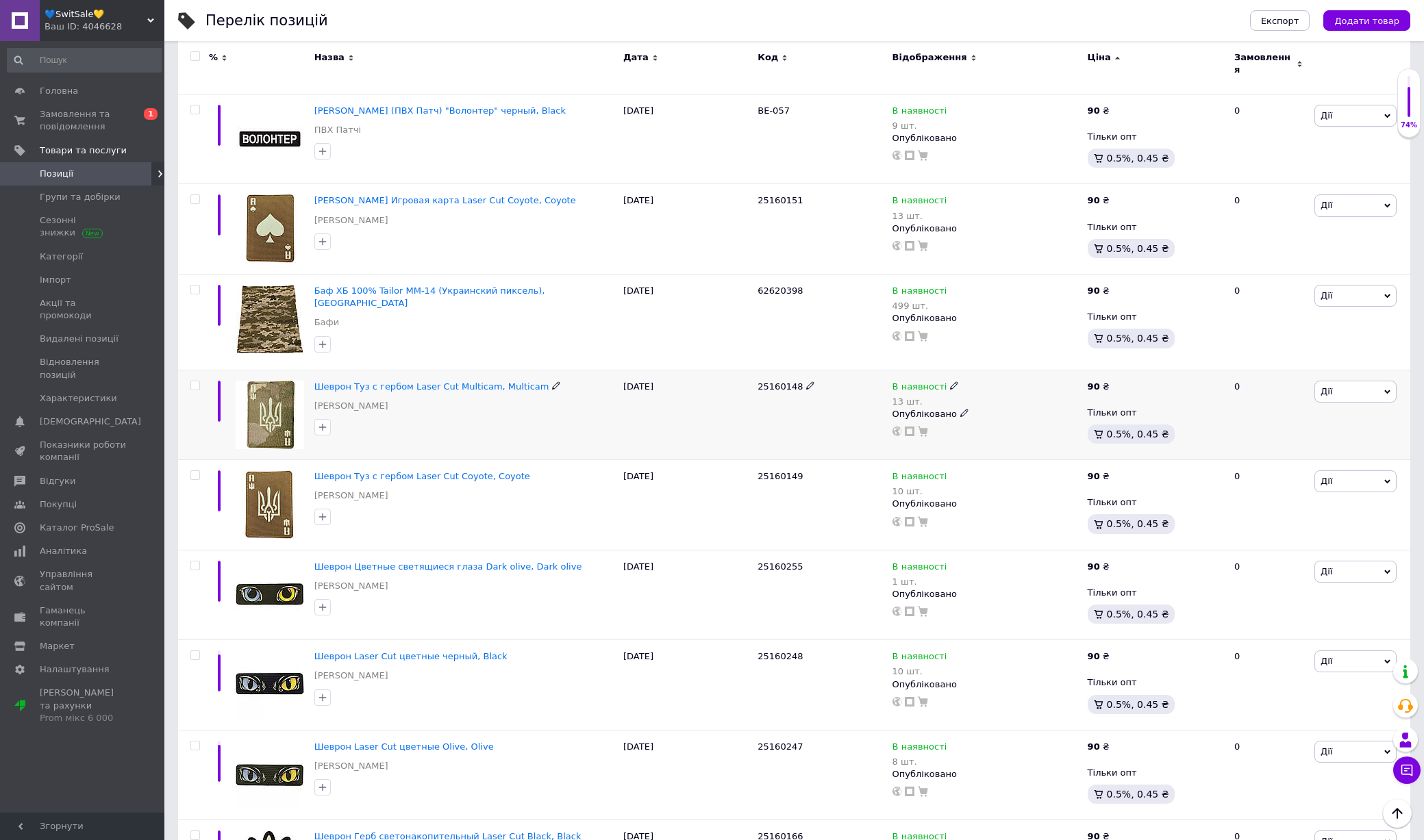
scroll to position [6090, 0]
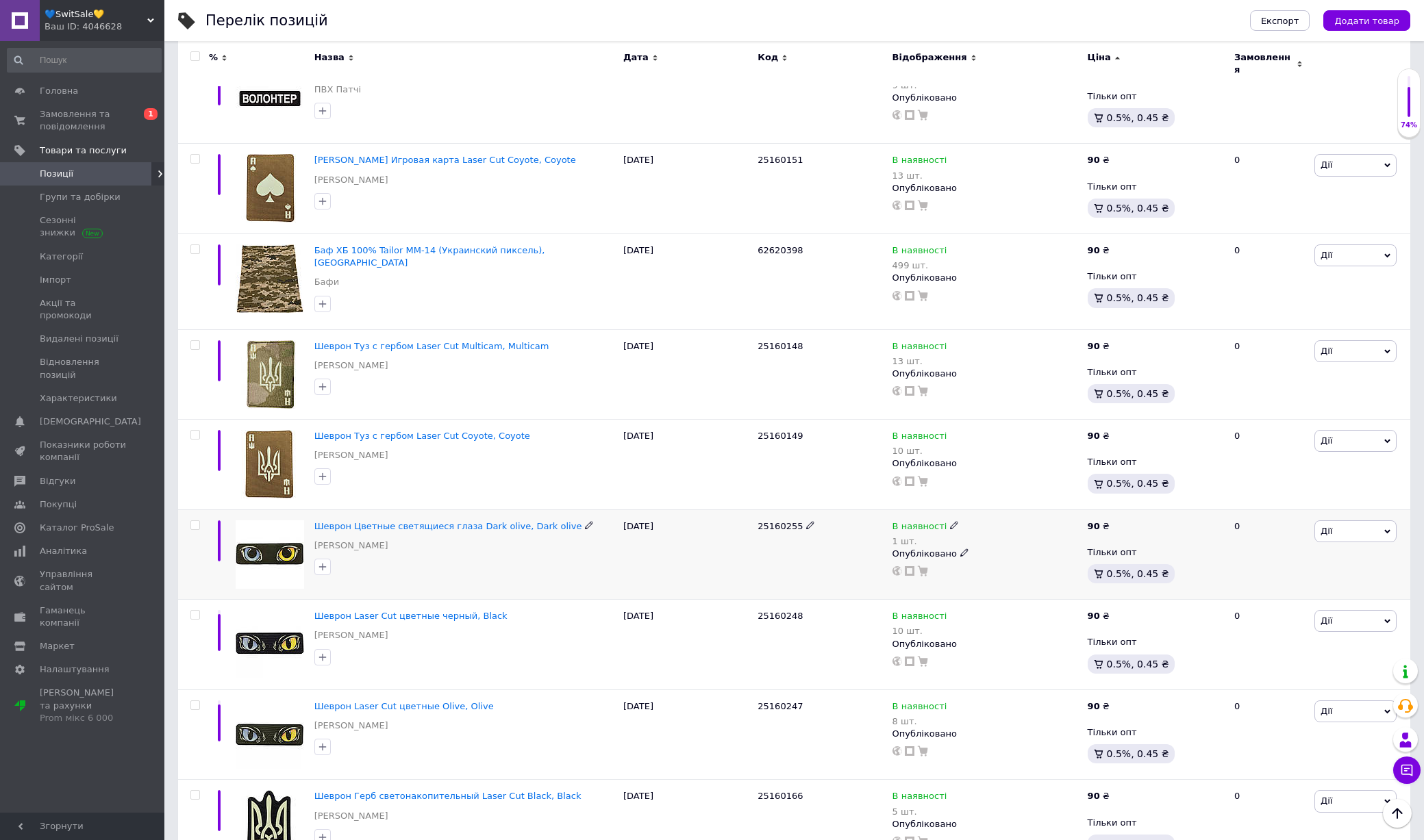
click at [272, 520] on img at bounding box center [270, 554] width 68 height 68
click at [272, 610] on img at bounding box center [270, 644] width 68 height 68
click at [274, 700] on img at bounding box center [270, 734] width 68 height 68
click at [274, 790] on img at bounding box center [270, 824] width 68 height 68
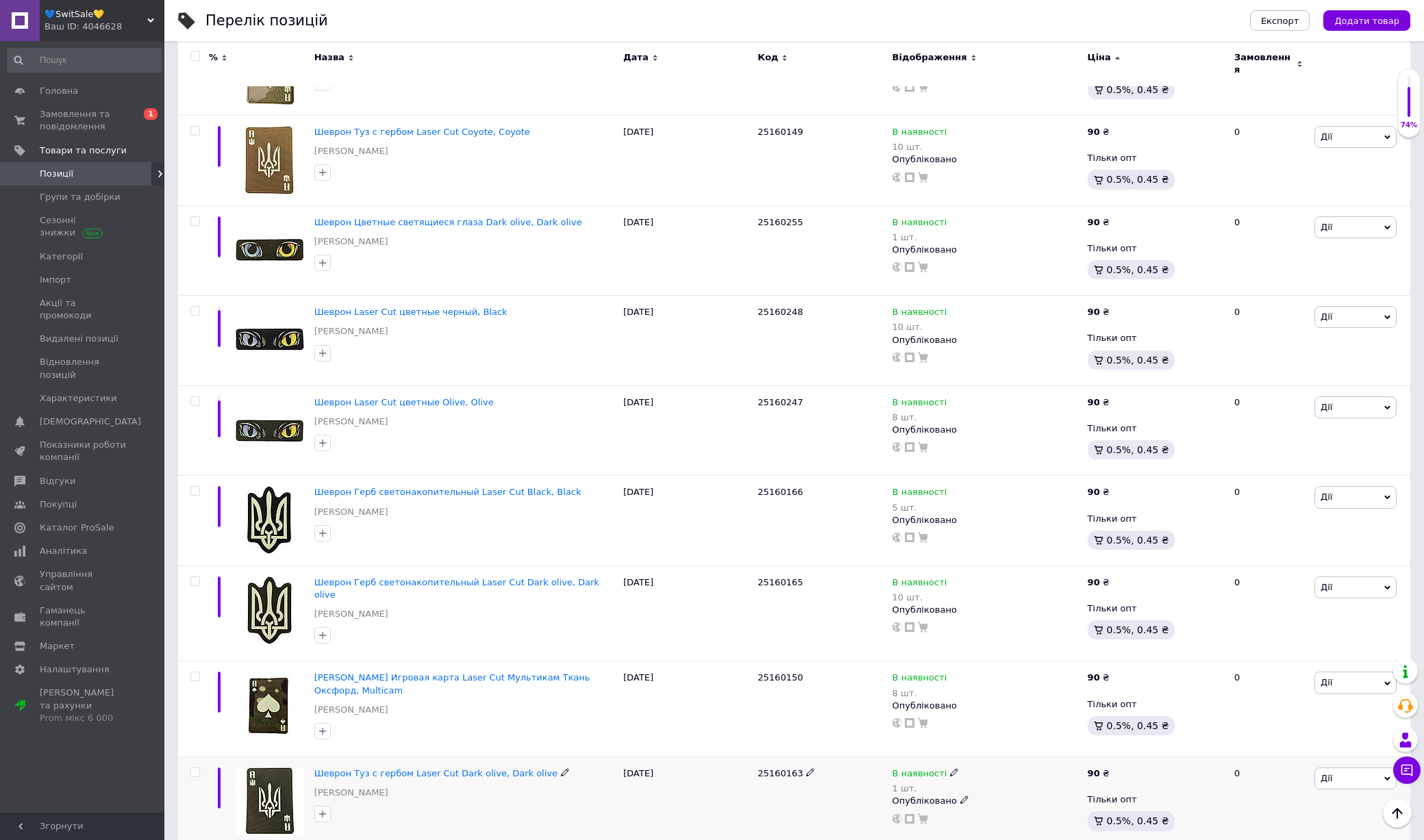
scroll to position [6401, 0]
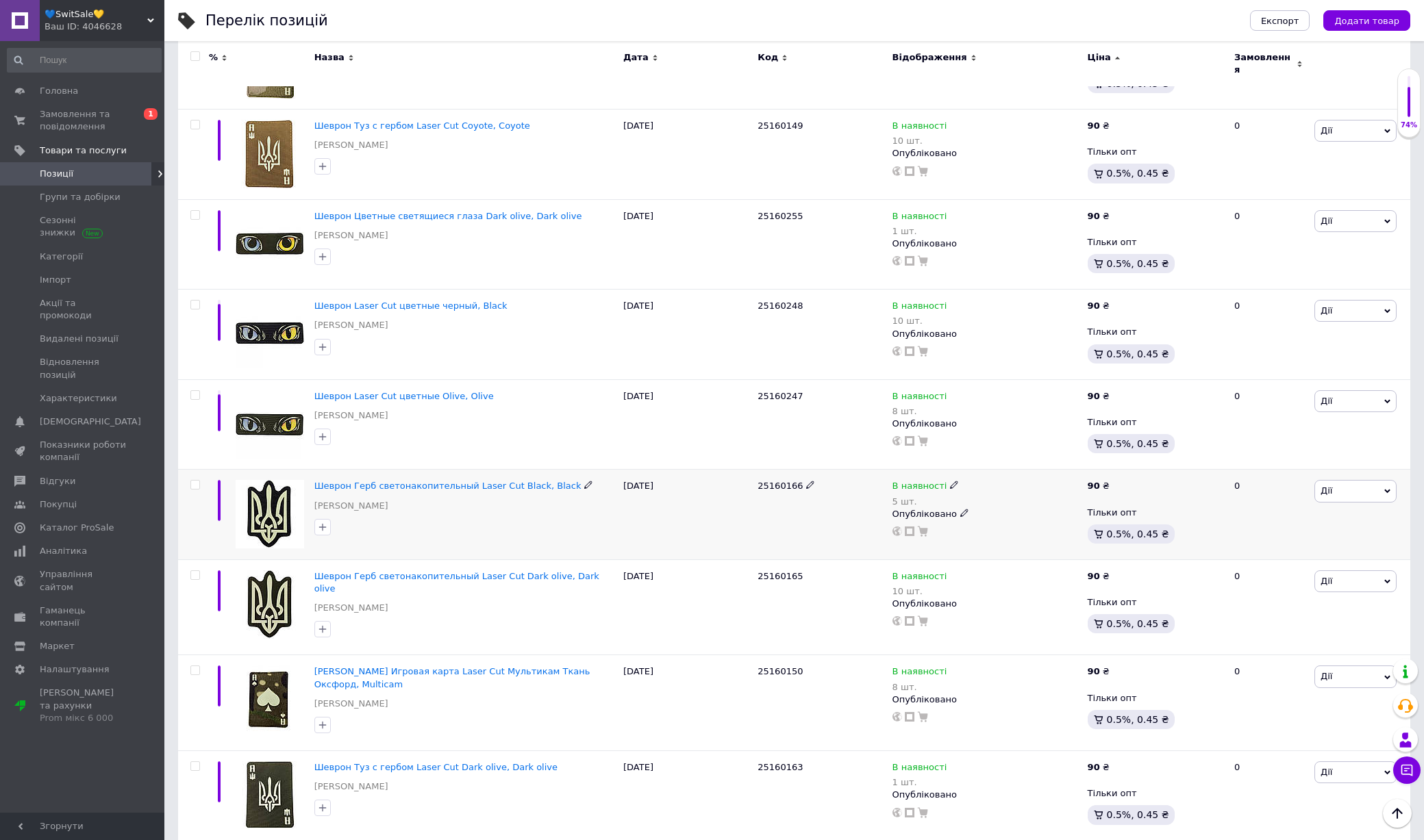
click at [194, 480] on input "checkbox" at bounding box center [194, 484] width 9 height 9
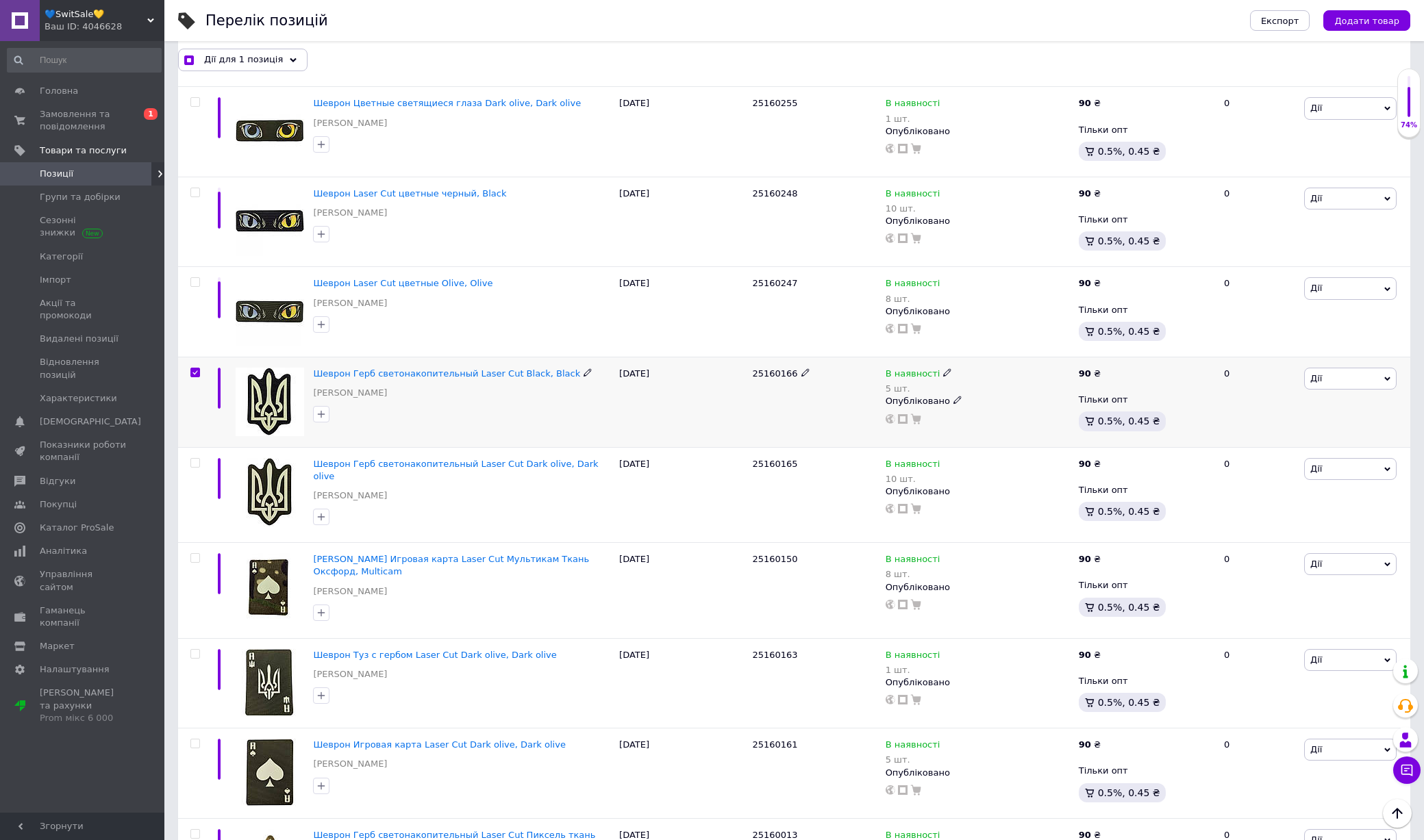
scroll to position [6517, 0]
click at [196, 366] on input "checkbox" at bounding box center [194, 370] width 9 height 9
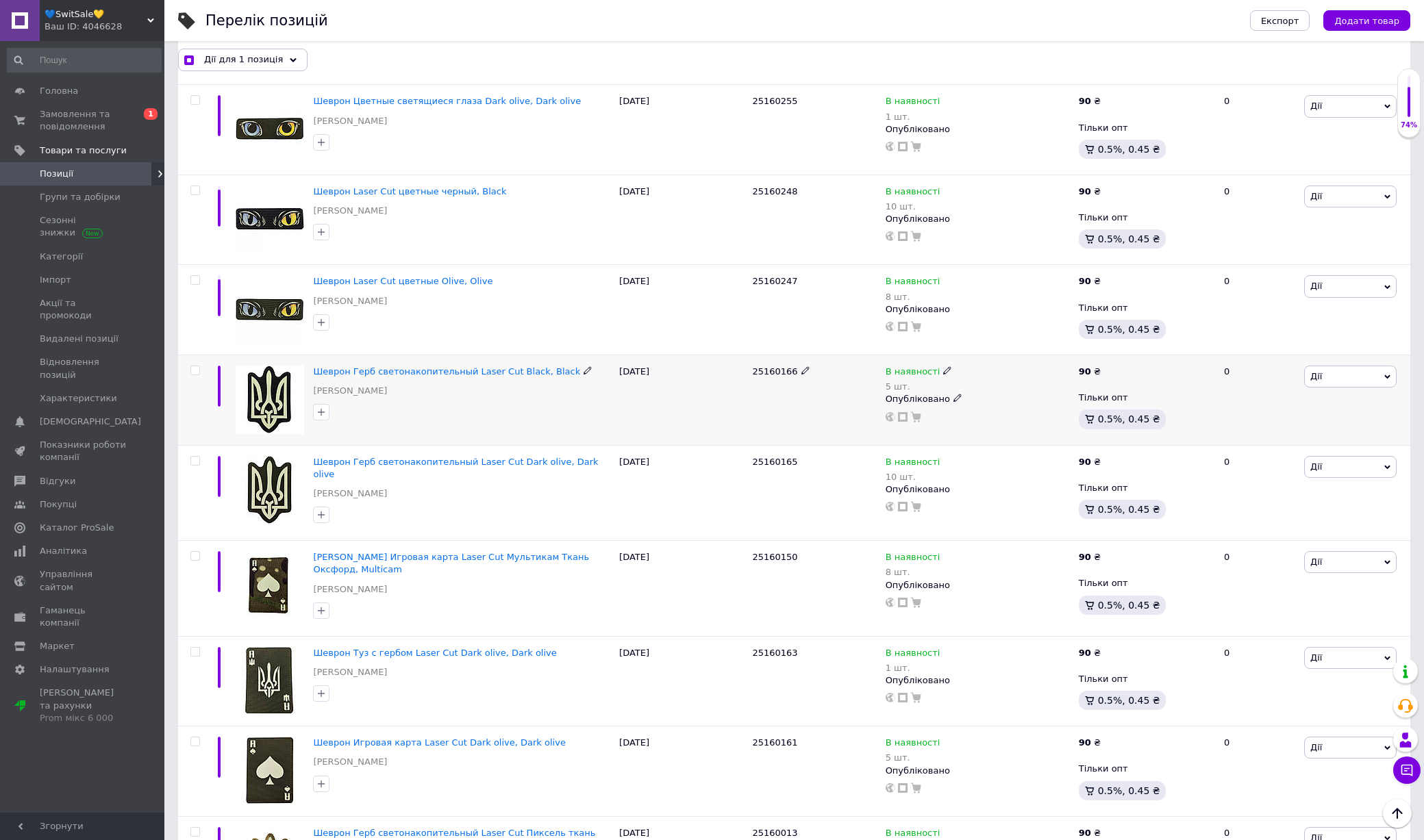
checkbox input "false"
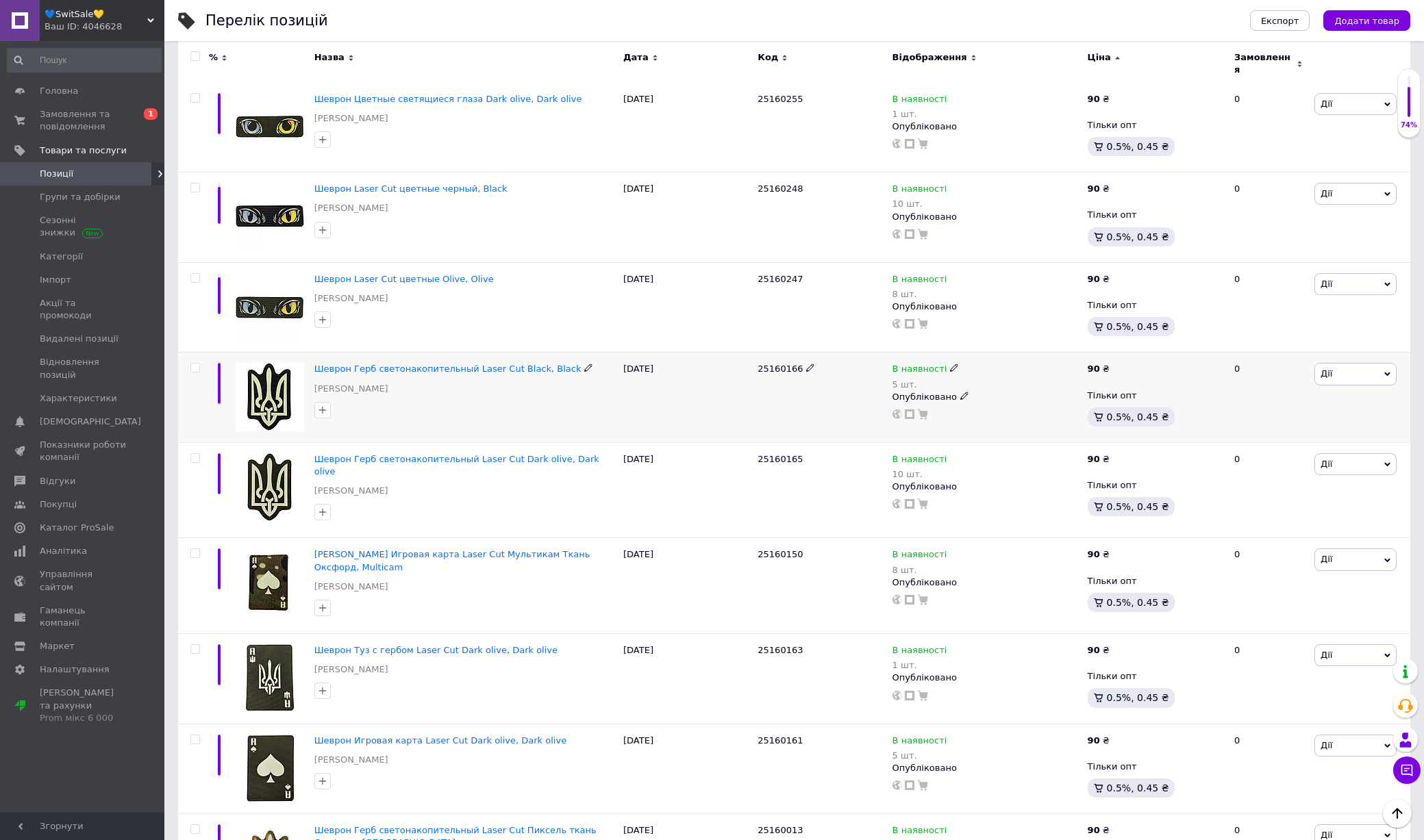
scroll to position [6518, 0]
click at [296, 362] on img at bounding box center [270, 396] width 68 height 68
click at [289, 453] on img at bounding box center [270, 487] width 68 height 68
click at [273, 547] on img at bounding box center [270, 581] width 68 height 68
click at [278, 643] on img at bounding box center [270, 677] width 68 height 68
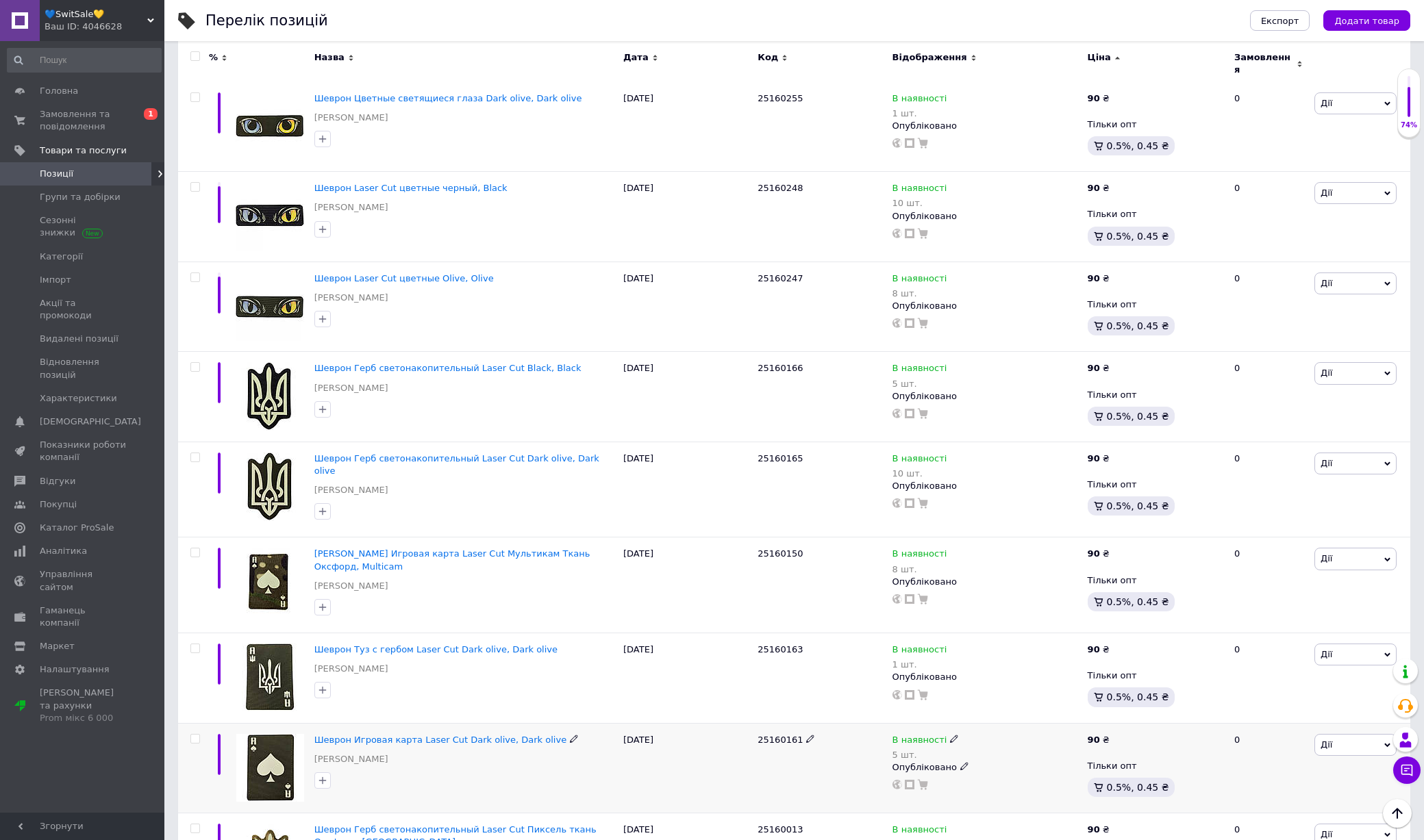
click at [270, 734] on img at bounding box center [270, 768] width 68 height 68
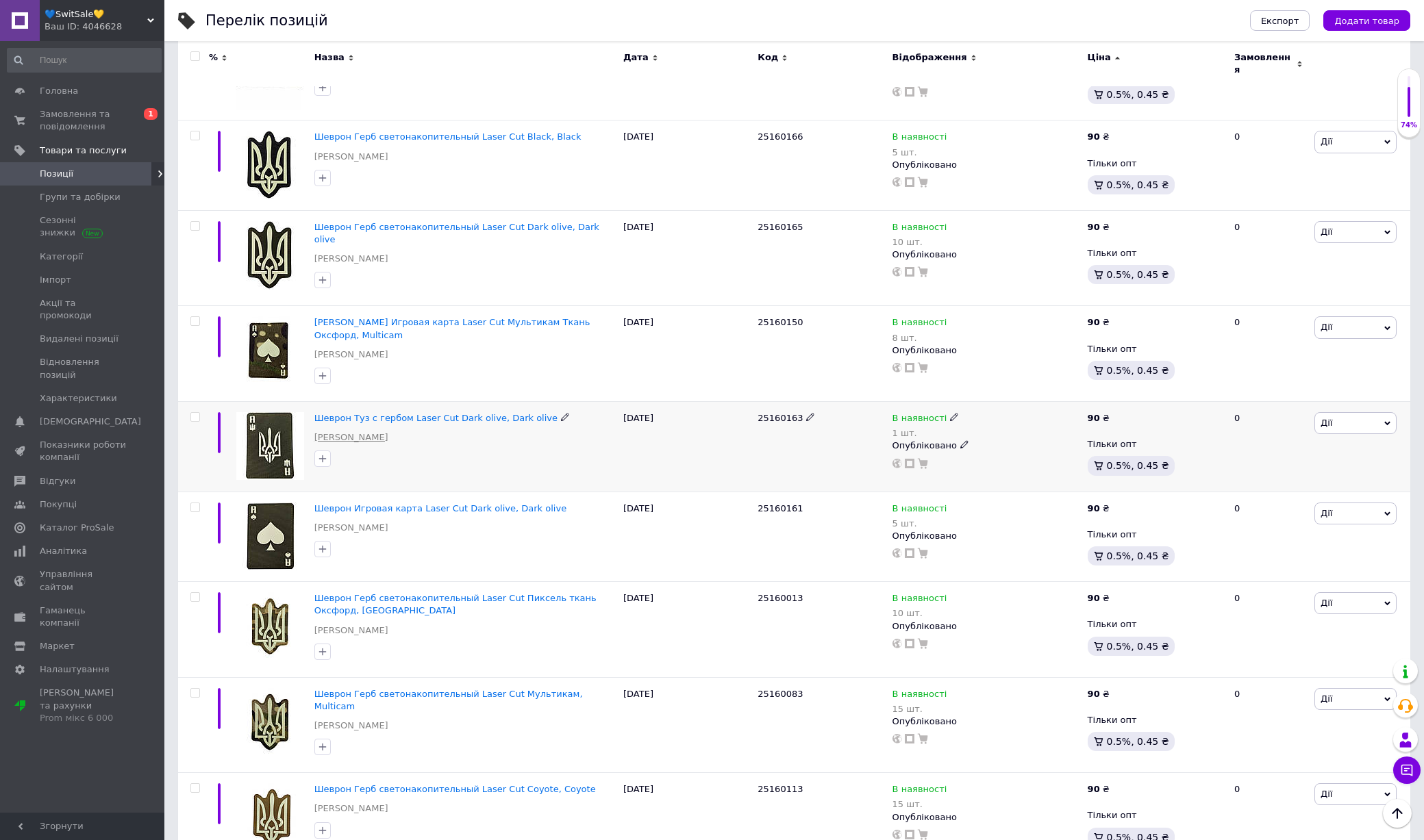
scroll to position [6754, 0]
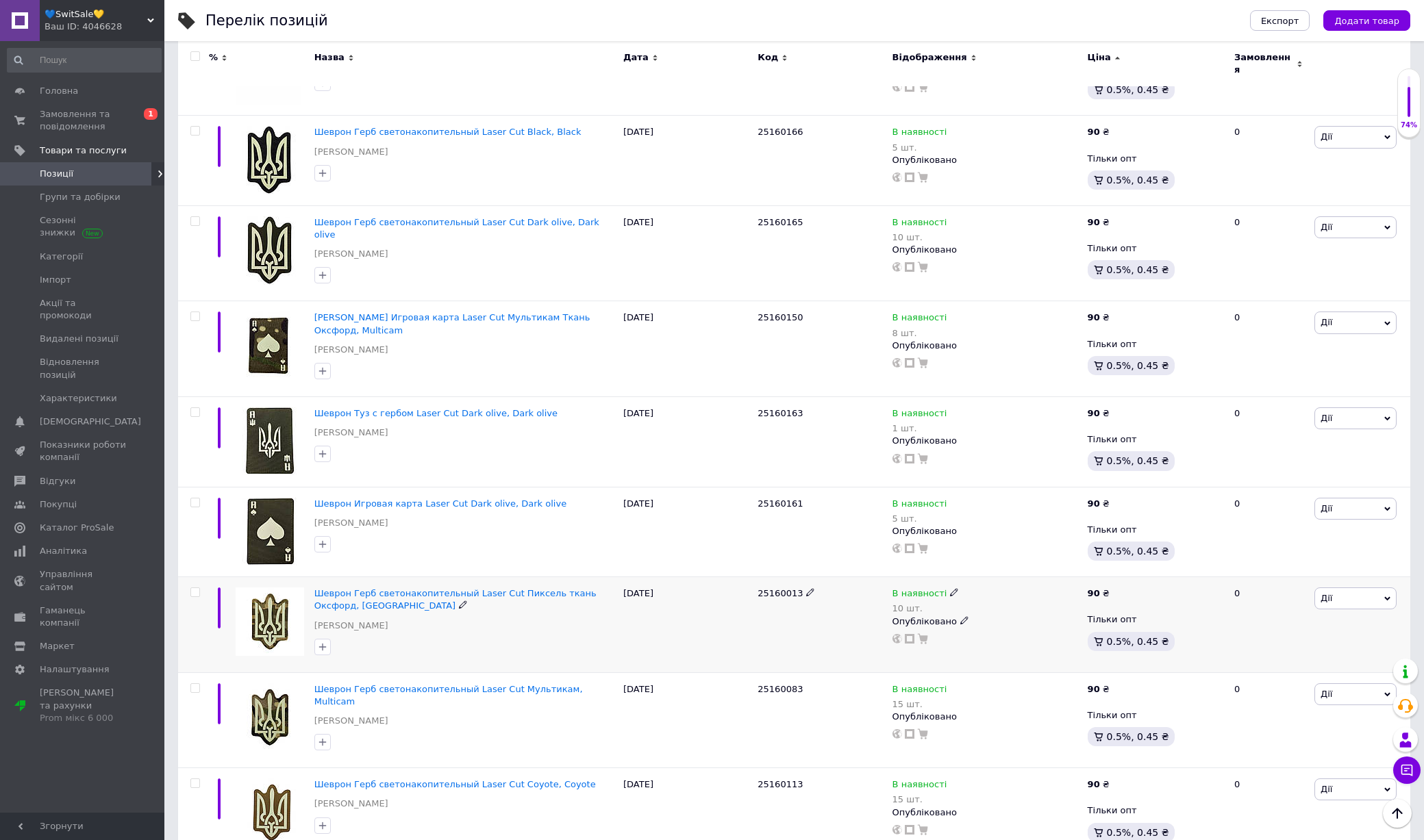
click at [259, 587] on img at bounding box center [270, 621] width 68 height 68
click at [268, 683] on img at bounding box center [270, 717] width 68 height 68
click at [276, 778] on img at bounding box center [270, 813] width 68 height 68
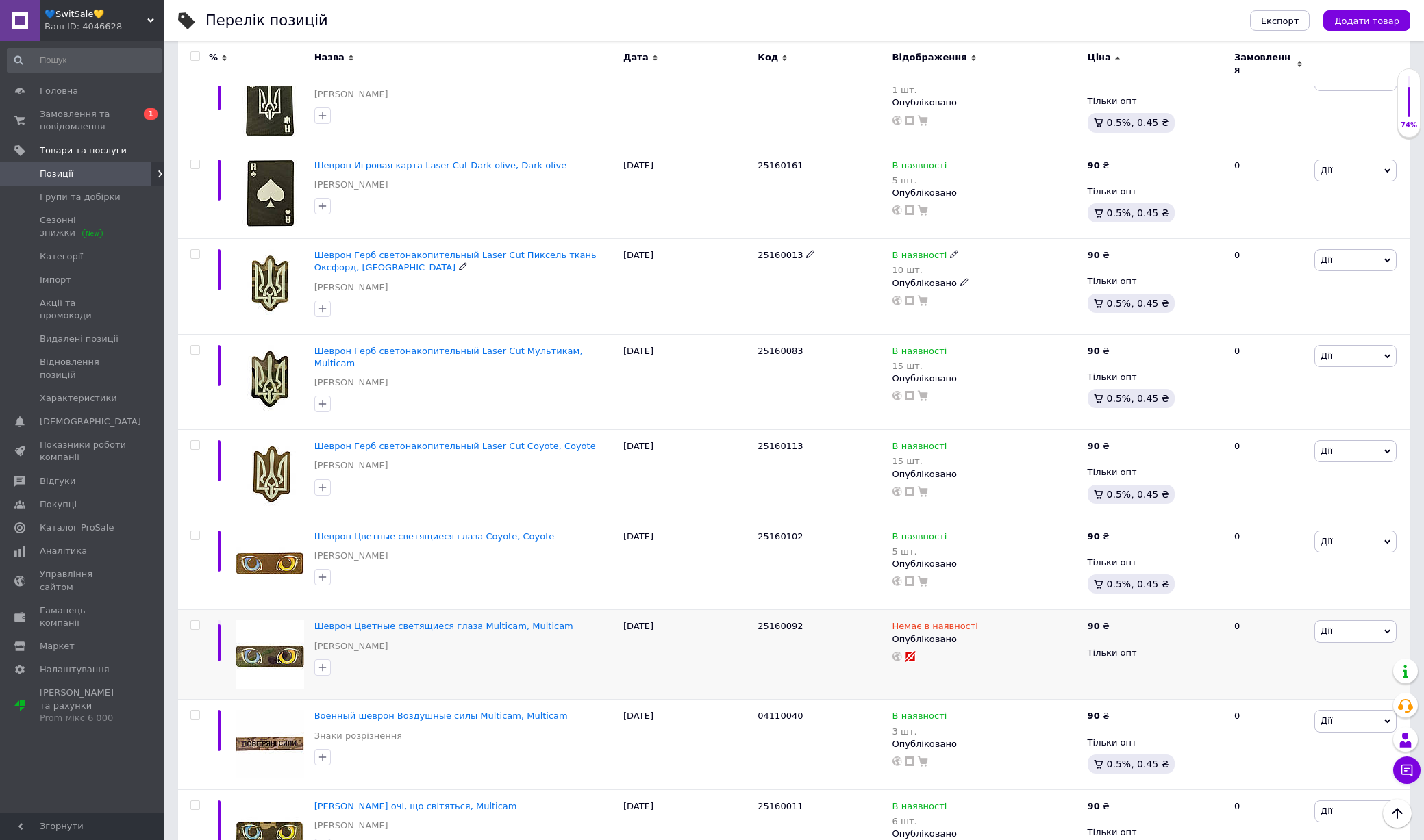
scroll to position [7095, 0]
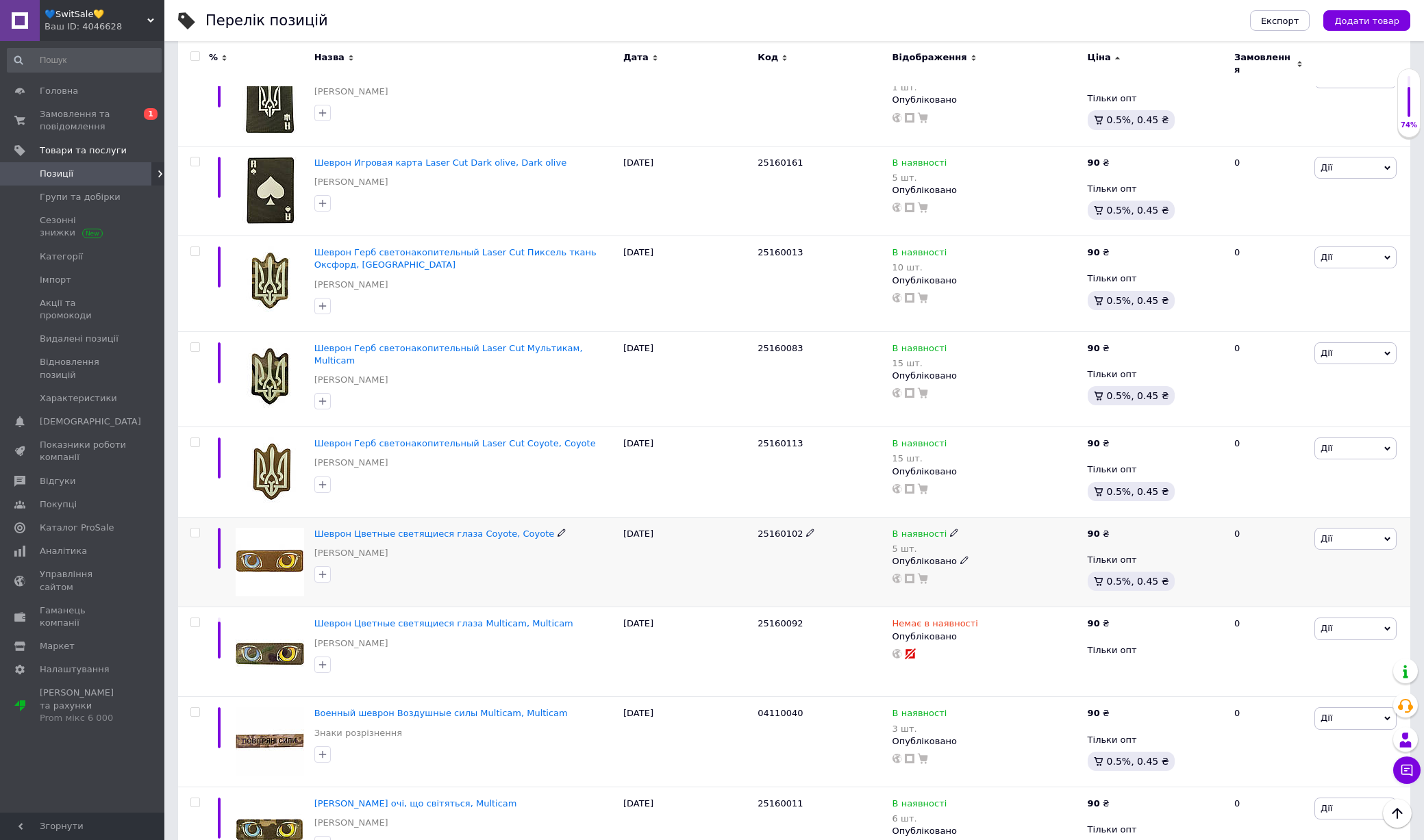
click at [274, 527] on img at bounding box center [270, 562] width 68 height 68
click at [273, 617] on img at bounding box center [270, 652] width 68 height 68
click at [269, 707] on img at bounding box center [270, 742] width 68 height 68
click at [273, 797] on img at bounding box center [270, 831] width 68 height 68
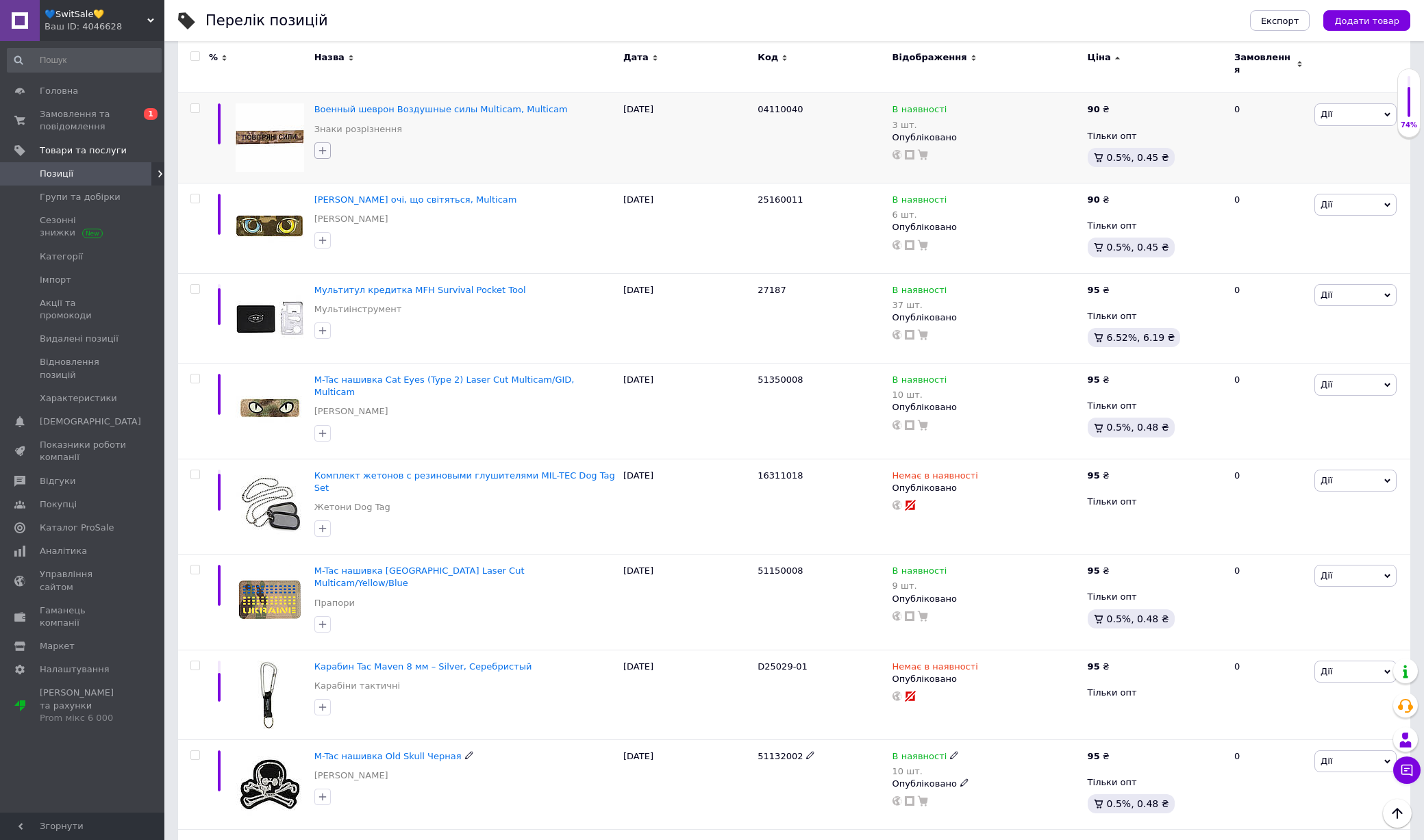
scroll to position [7697, 0]
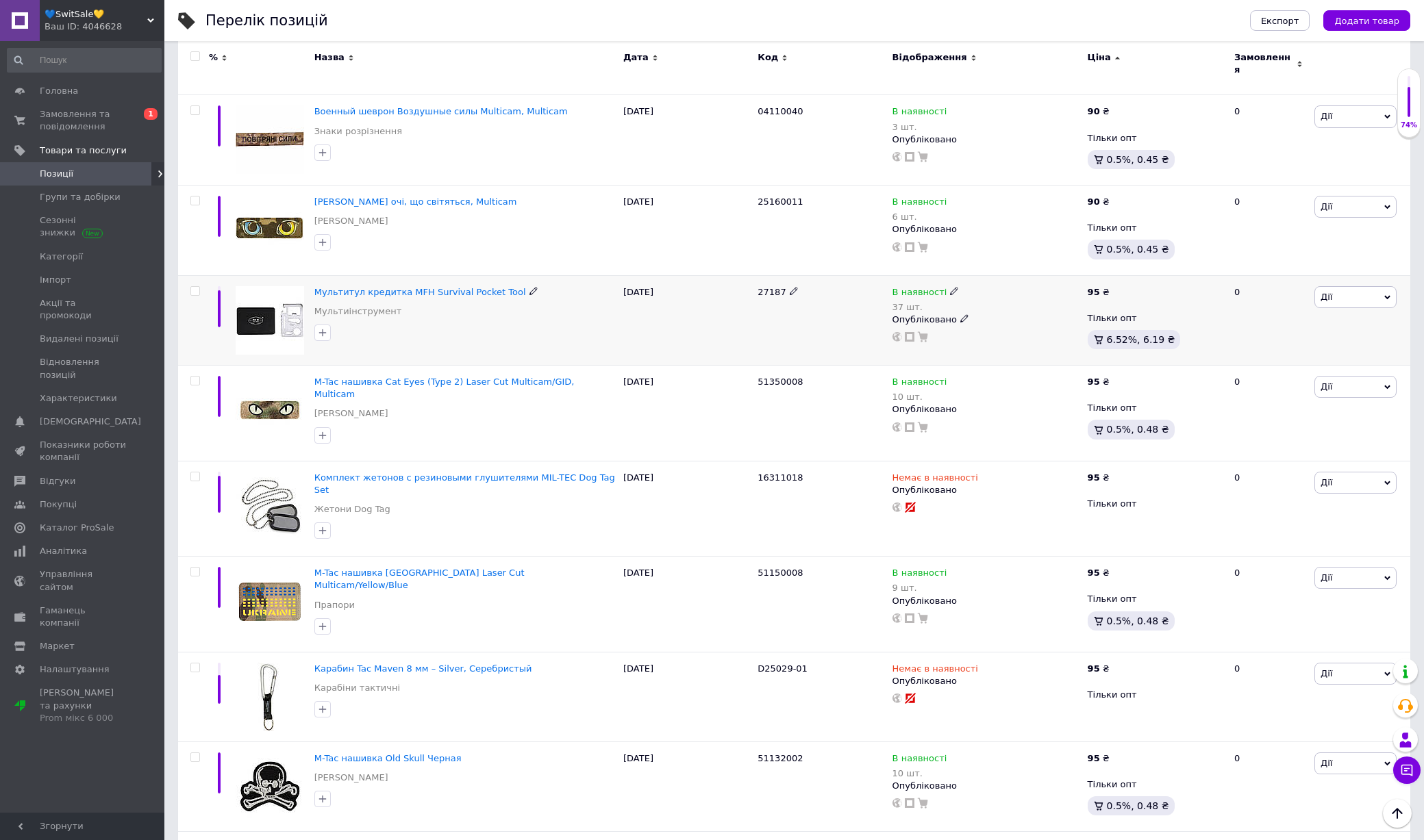
click at [260, 286] on img at bounding box center [270, 320] width 68 height 68
click at [261, 376] on img at bounding box center [270, 410] width 68 height 68
click at [269, 472] on img at bounding box center [270, 506] width 68 height 68
click at [268, 566] on img at bounding box center [270, 600] width 68 height 68
click at [268, 663] on img at bounding box center [270, 697] width 68 height 68
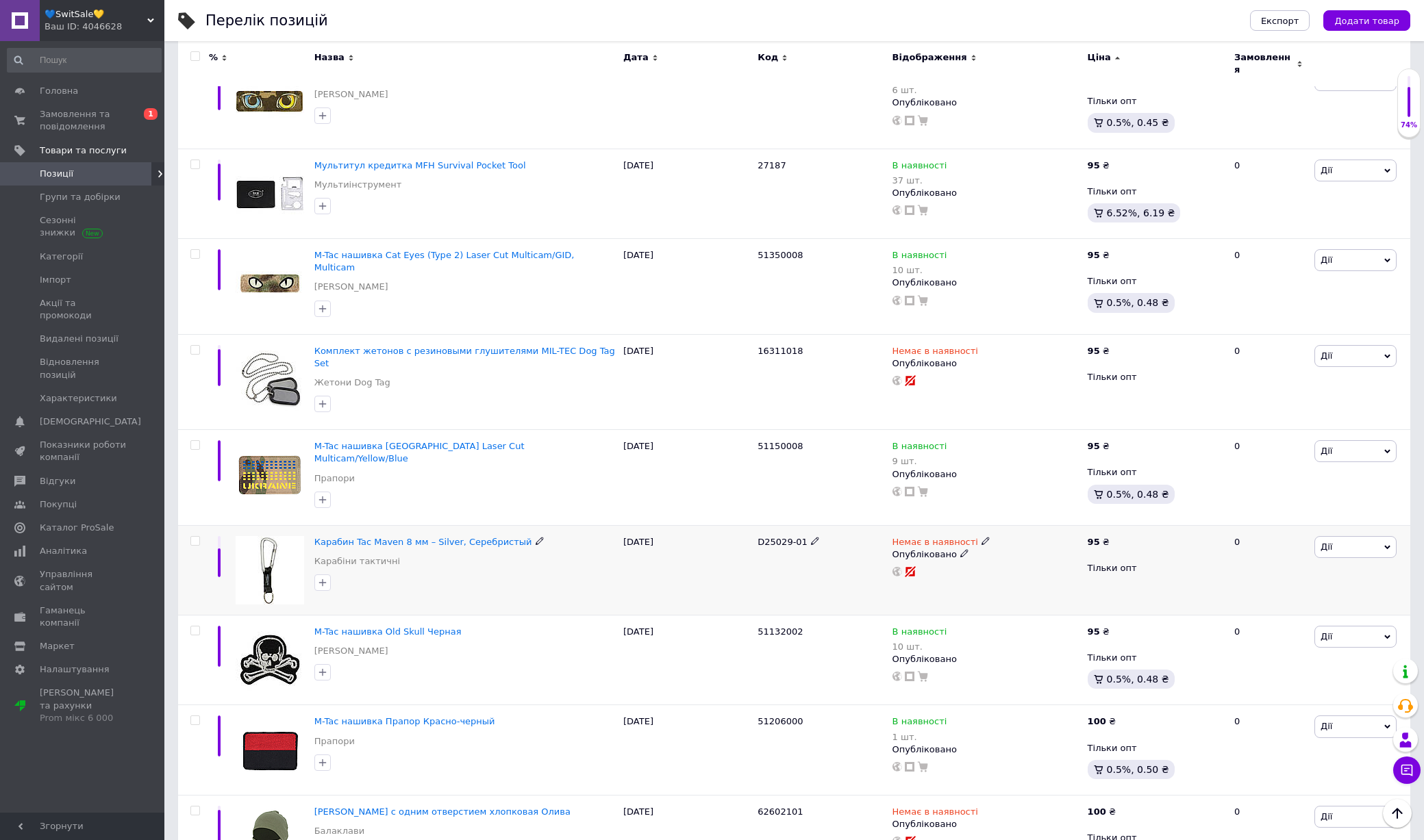
scroll to position [7833, 0]
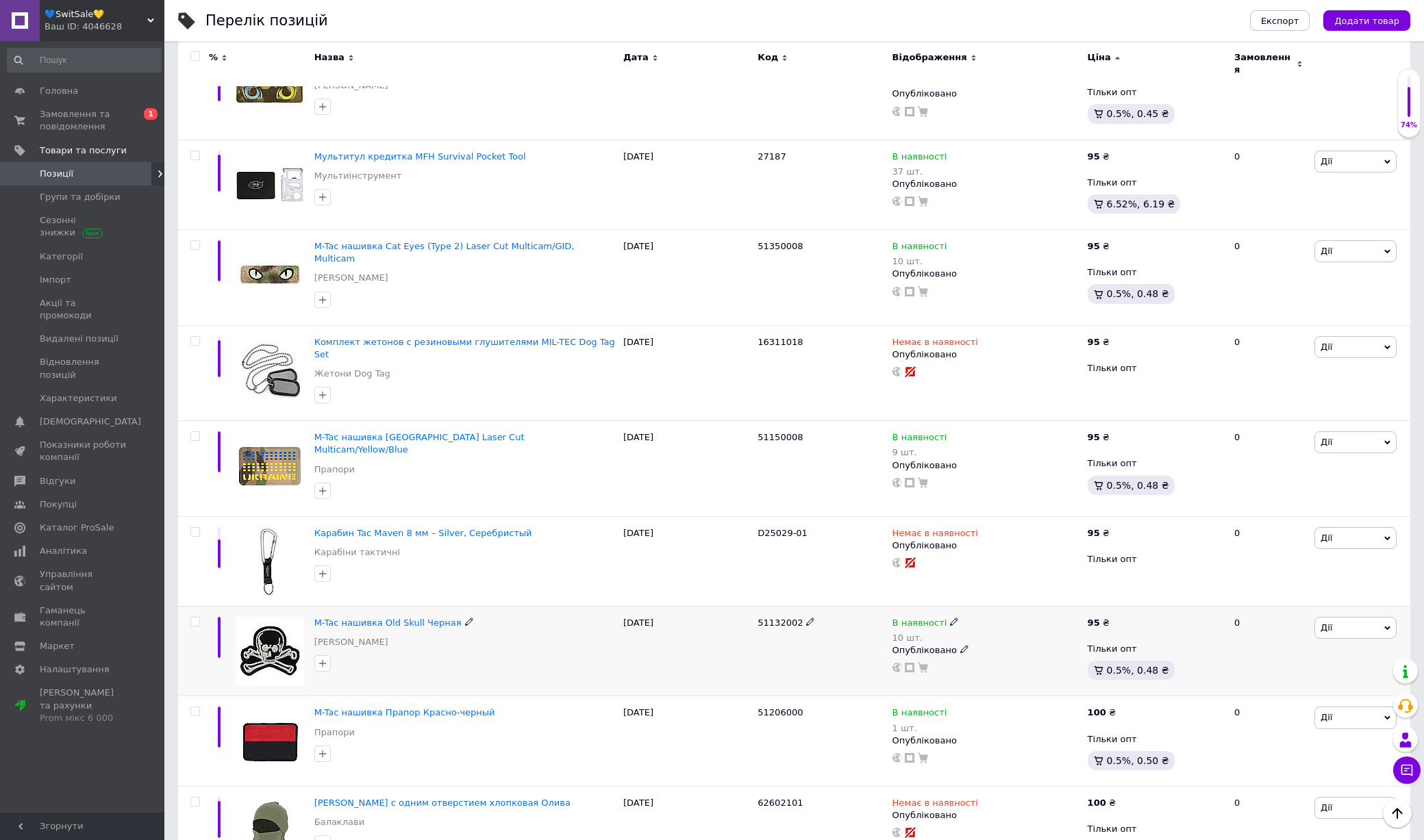
click at [269, 617] on img at bounding box center [270, 651] width 68 height 68
click at [269, 706] on img at bounding box center [270, 741] width 68 height 68
click at [270, 796] on img at bounding box center [270, 831] width 68 height 68
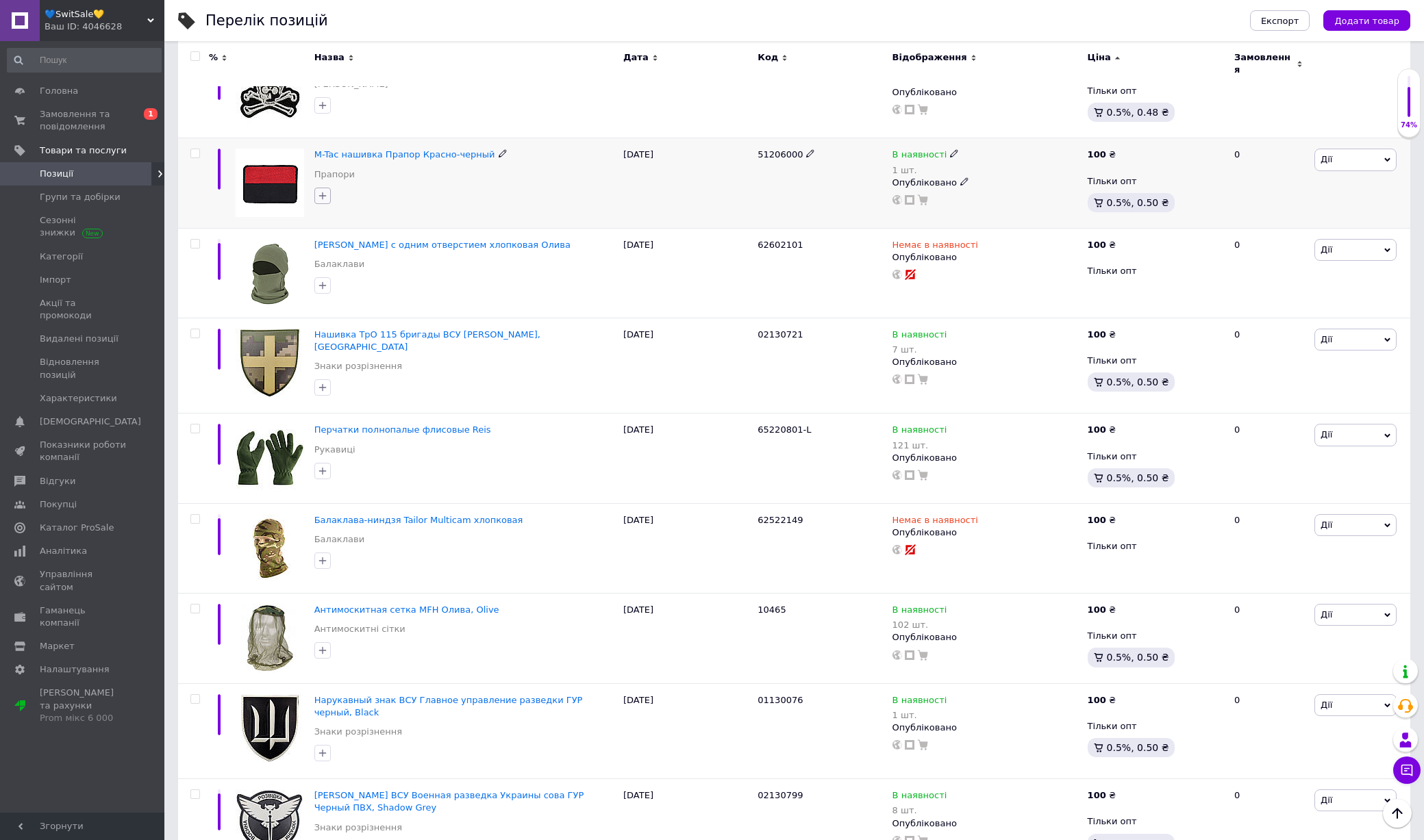
scroll to position [8413, 0]
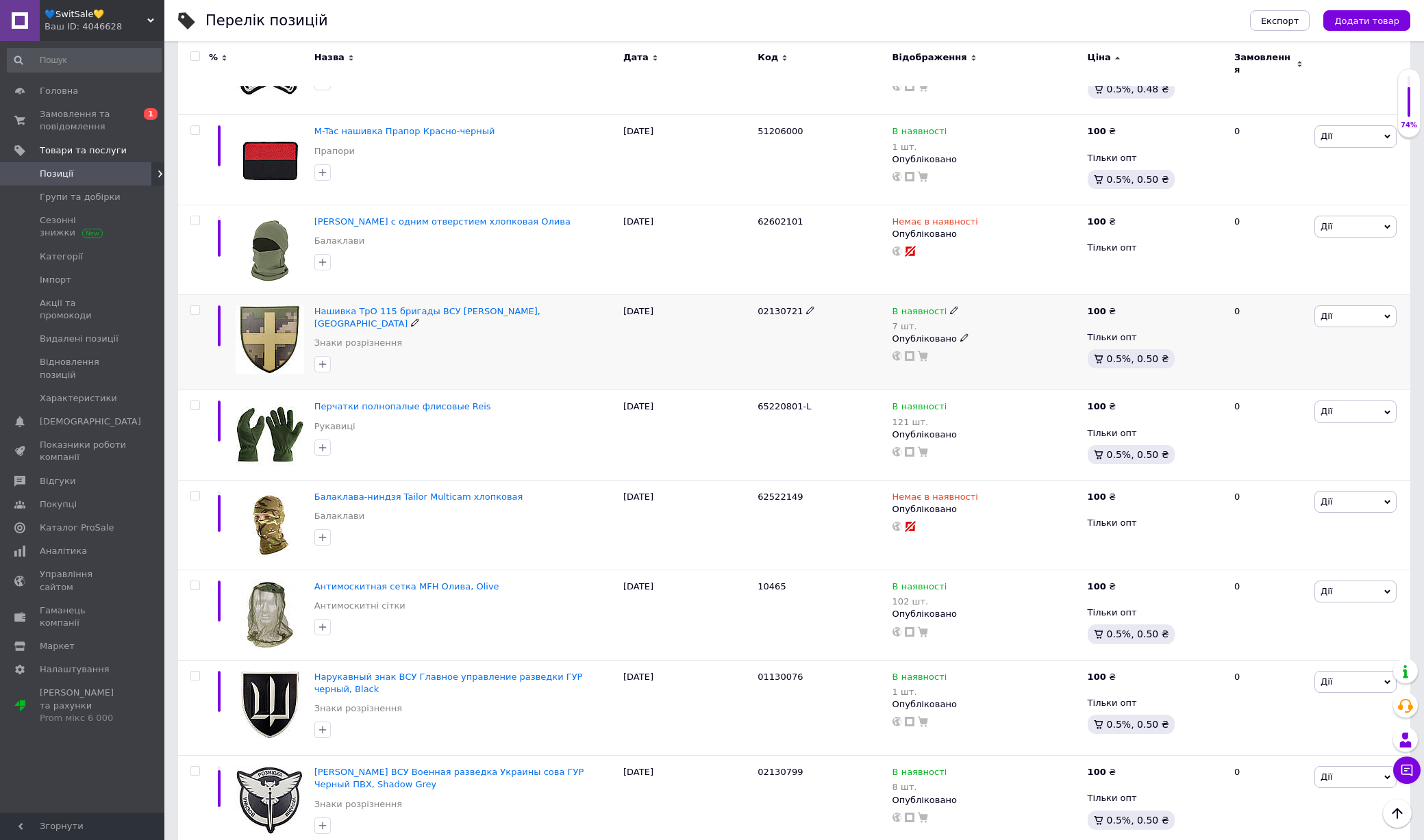
click at [272, 305] on img at bounding box center [270, 339] width 68 height 68
click at [276, 390] on div at bounding box center [270, 435] width 81 height 90
click at [269, 401] on img at bounding box center [270, 435] width 68 height 68
click at [265, 491] on img at bounding box center [270, 525] width 68 height 68
click at [265, 581] on img at bounding box center [270, 615] width 68 height 68
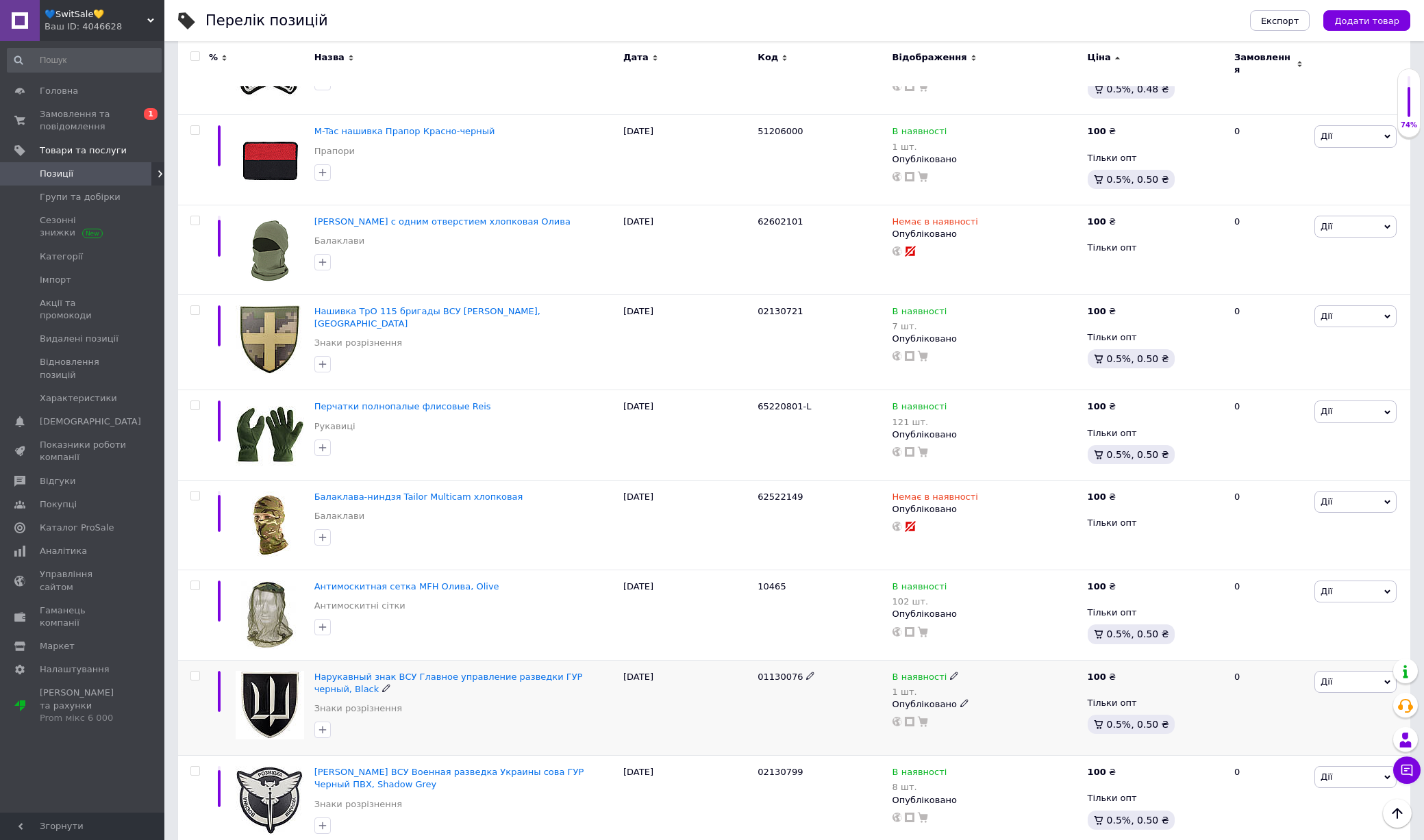
click at [269, 670] on img at bounding box center [270, 705] width 68 height 68
click at [269, 766] on img at bounding box center [270, 800] width 68 height 68
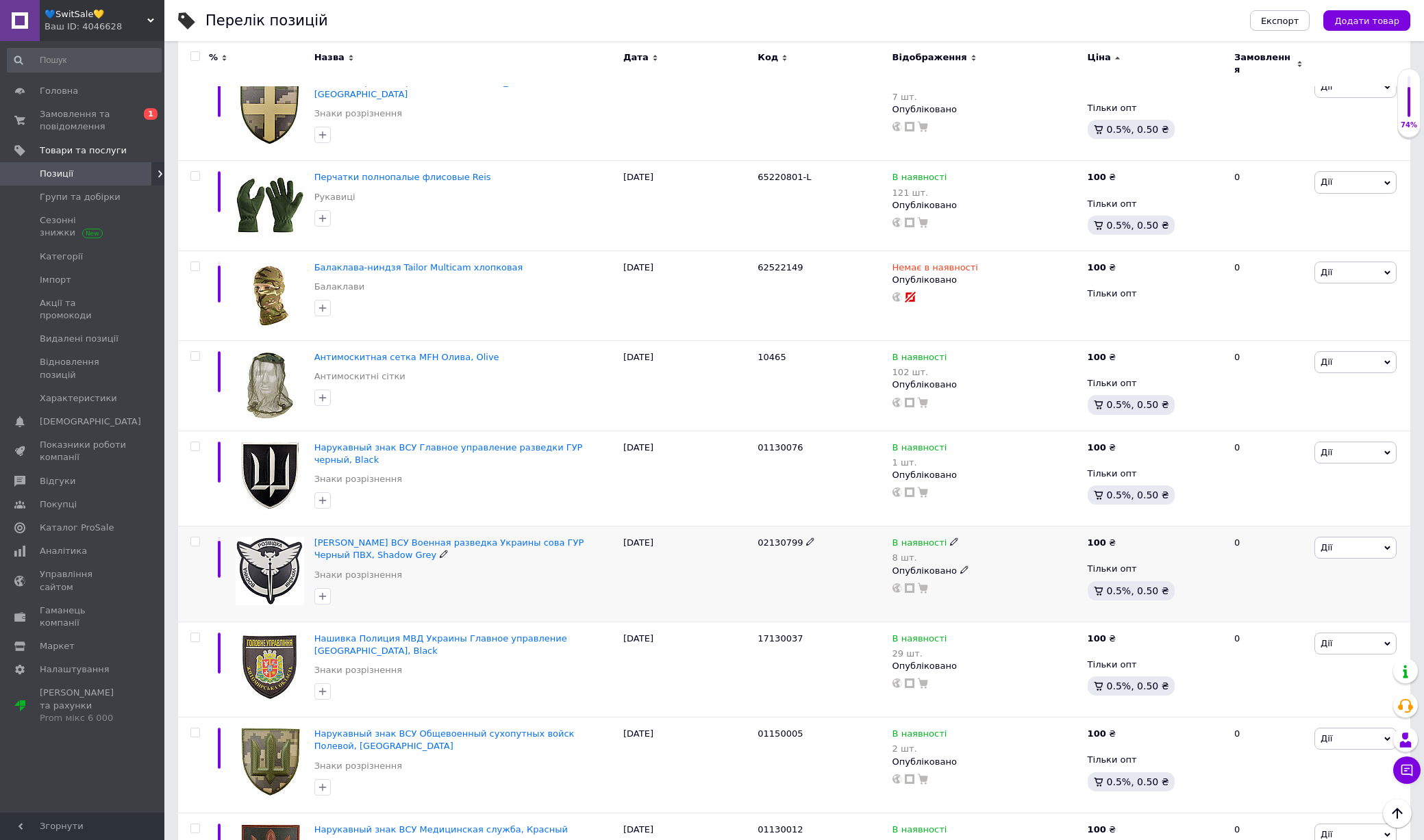
scroll to position [8645, 0]
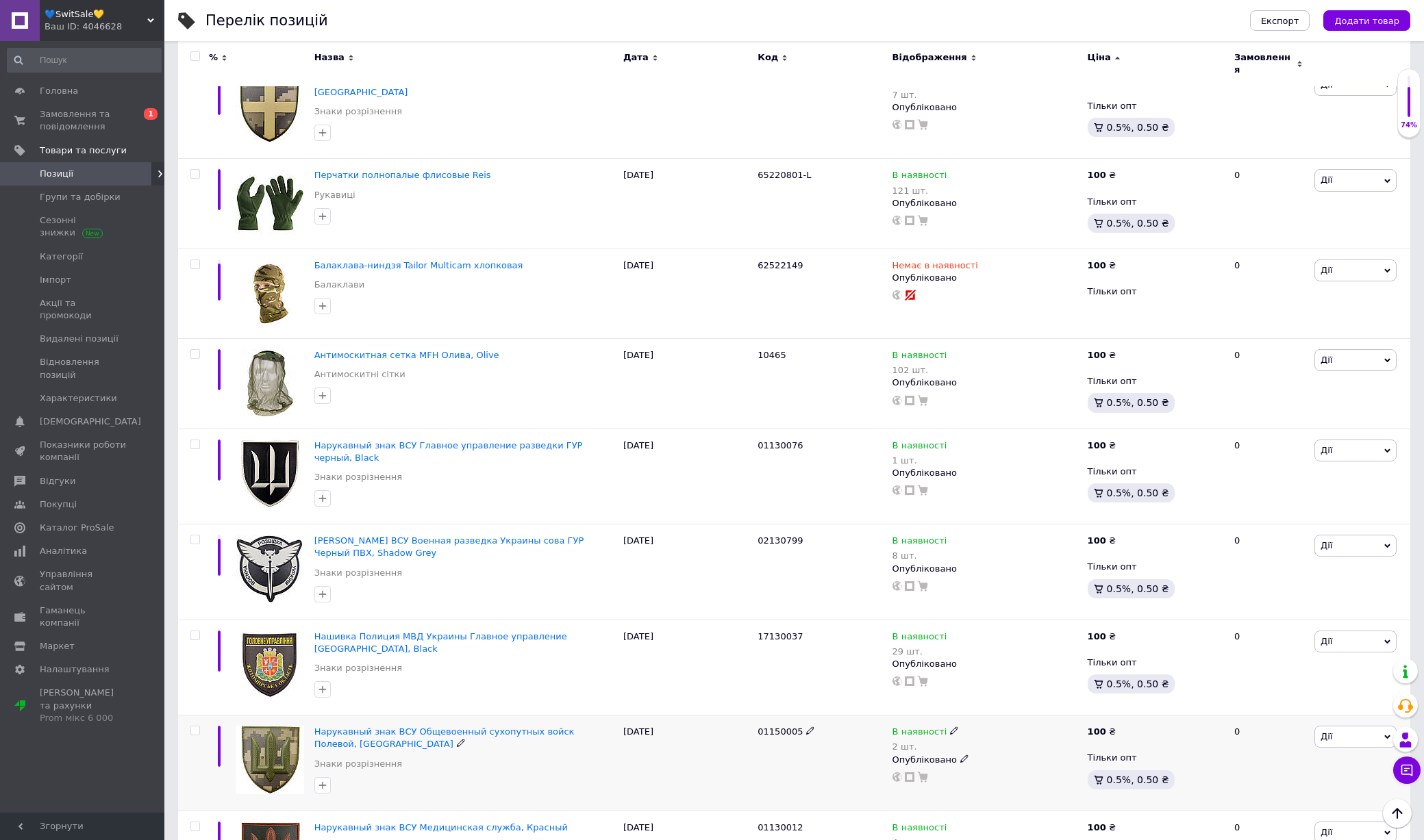
click at [278, 725] on img at bounding box center [270, 760] width 68 height 68
click at [279, 821] on img at bounding box center [270, 855] width 68 height 68
click at [766, 821] on div "01130012" at bounding box center [820, 827] width 127 height 12
copy span "01130012"
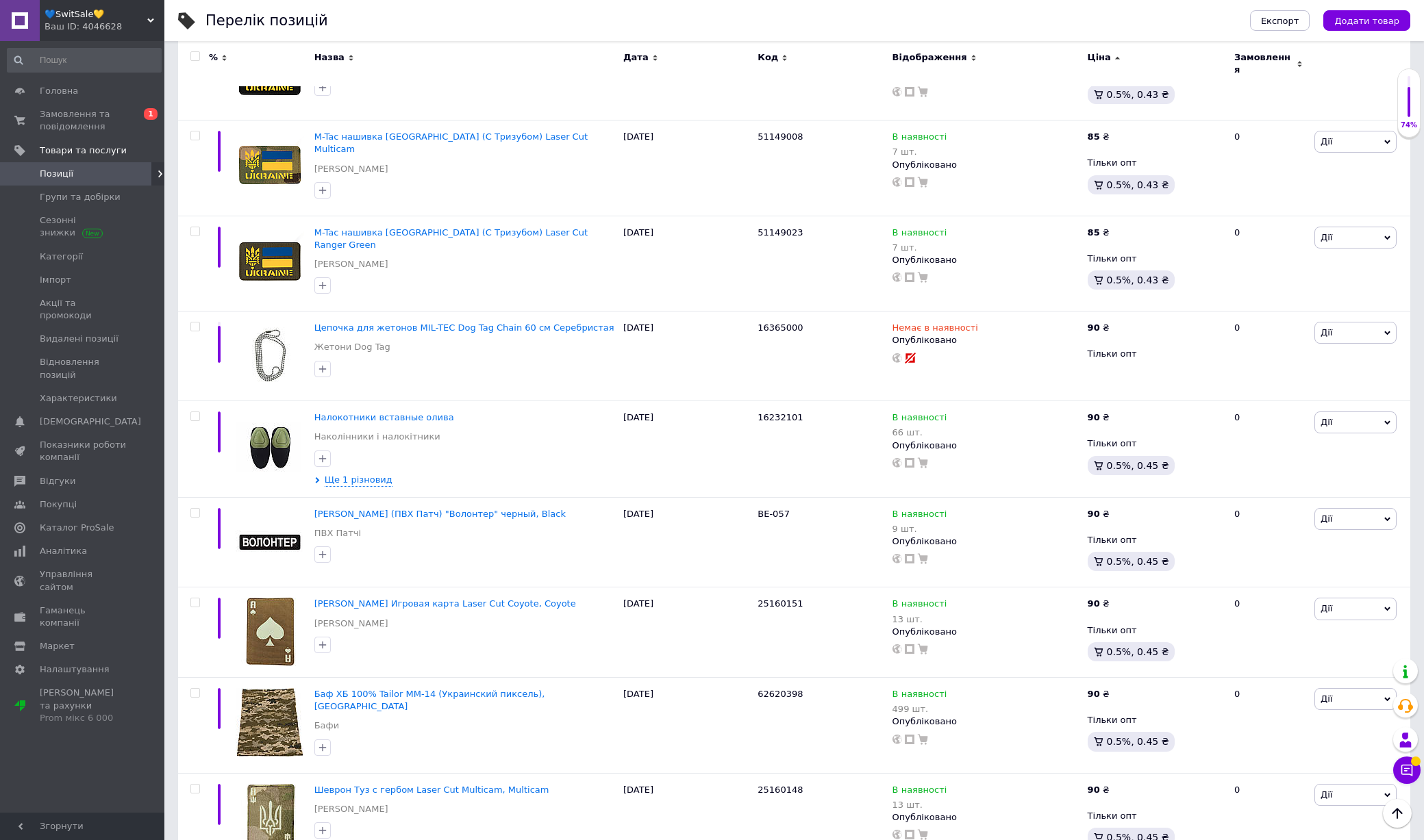
scroll to position [5584, 0]
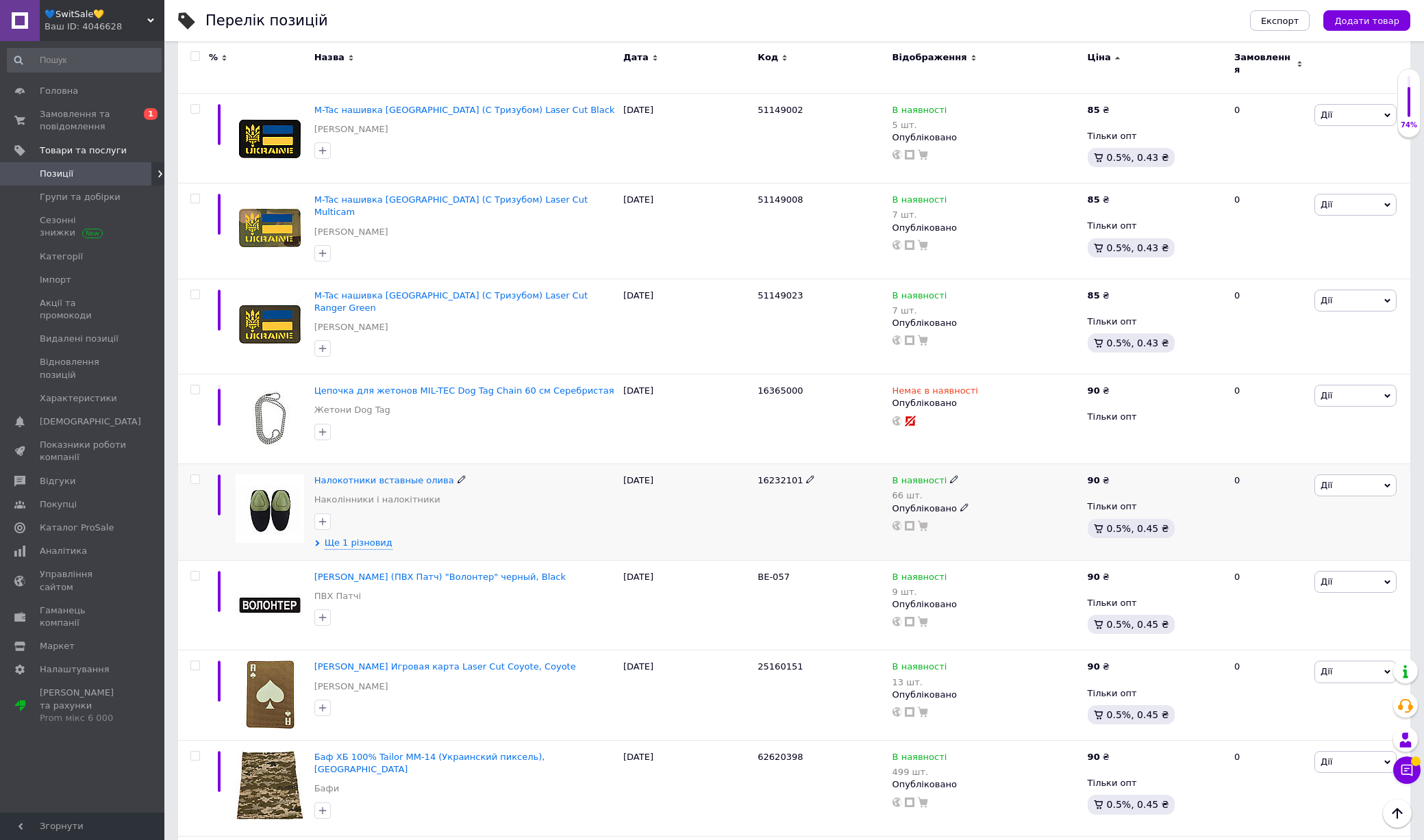
click at [777, 475] on span "16232101" at bounding box center [780, 480] width 45 height 10
copy span "16232101"
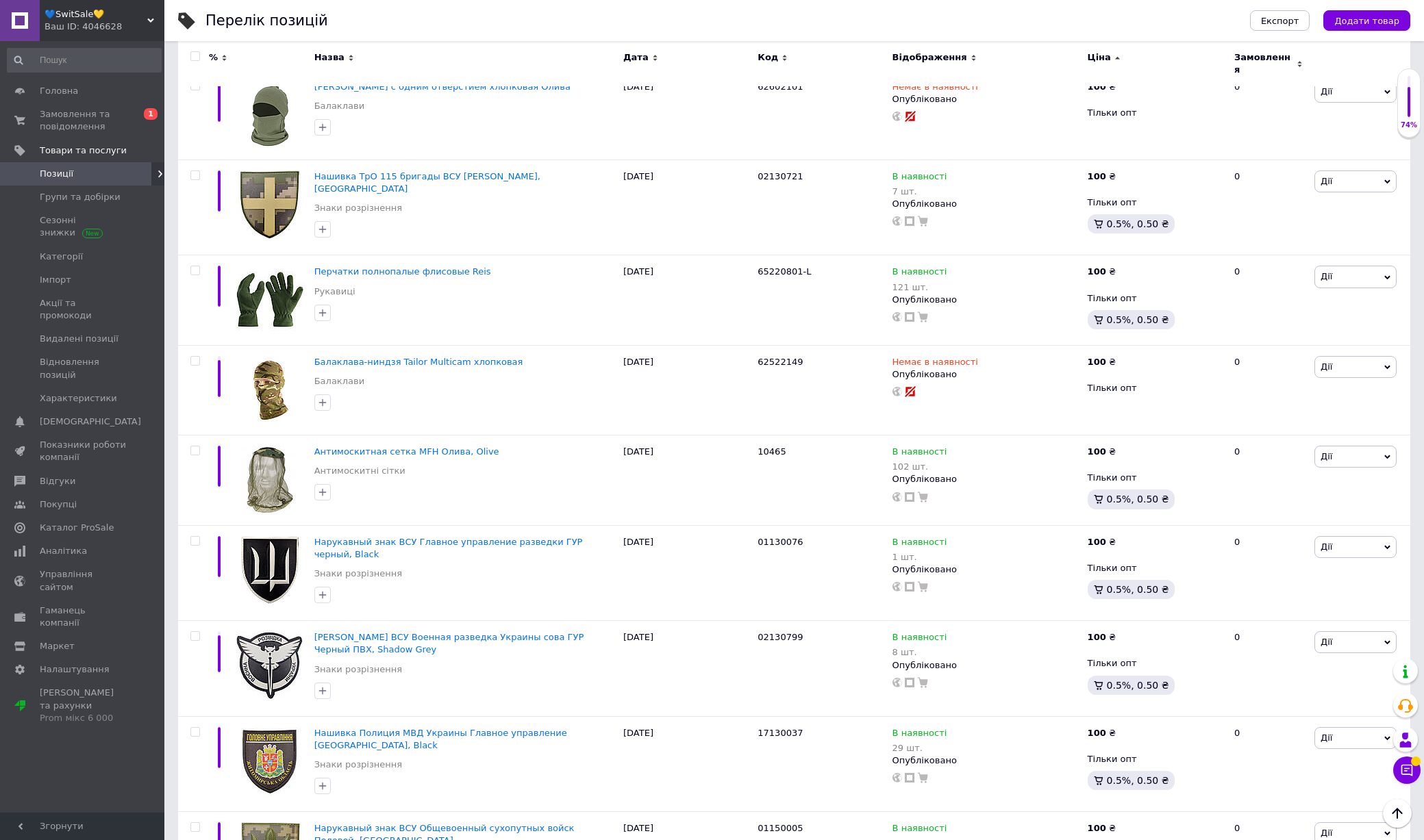
scroll to position [8645, 0]
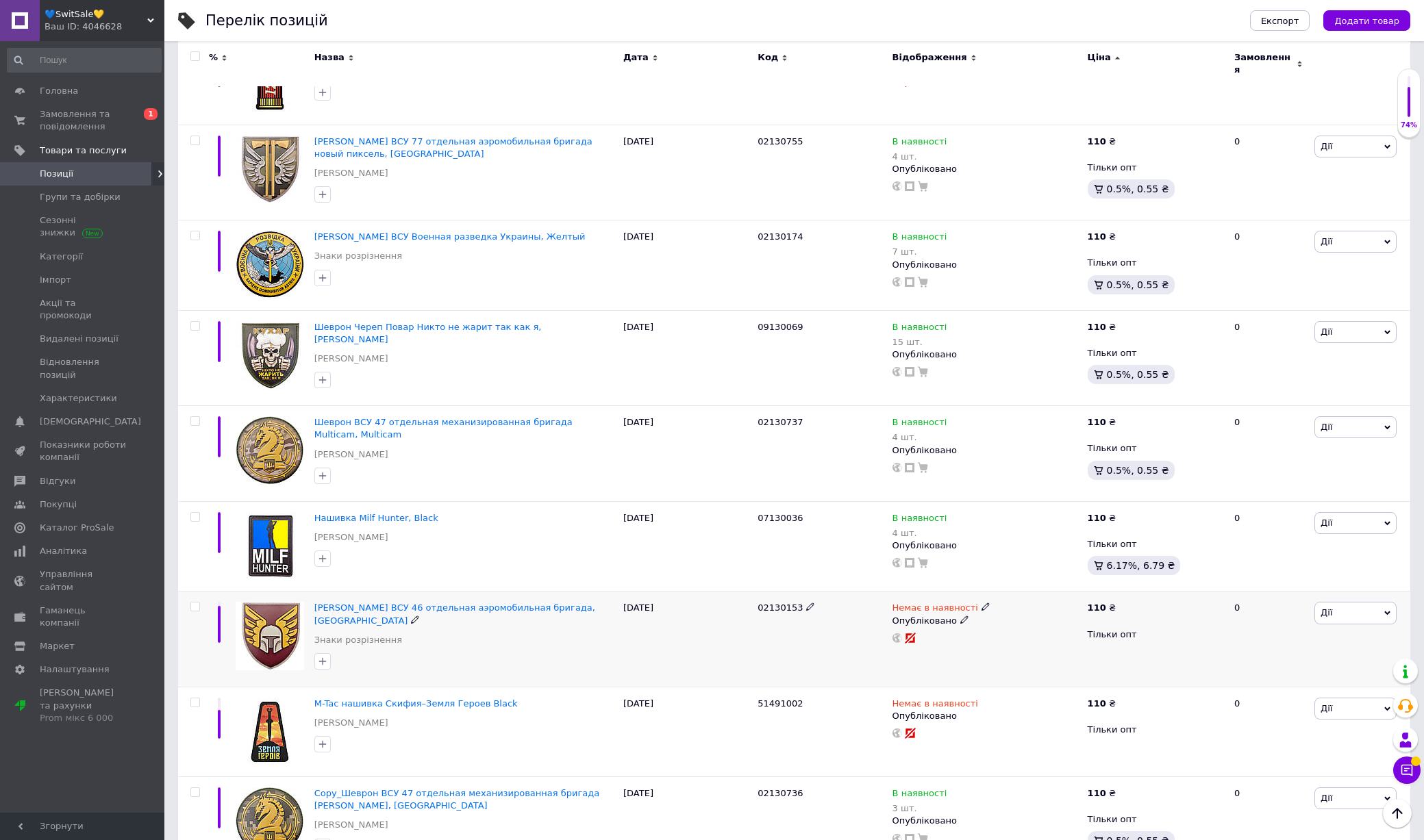
scroll to position [8659, 0]
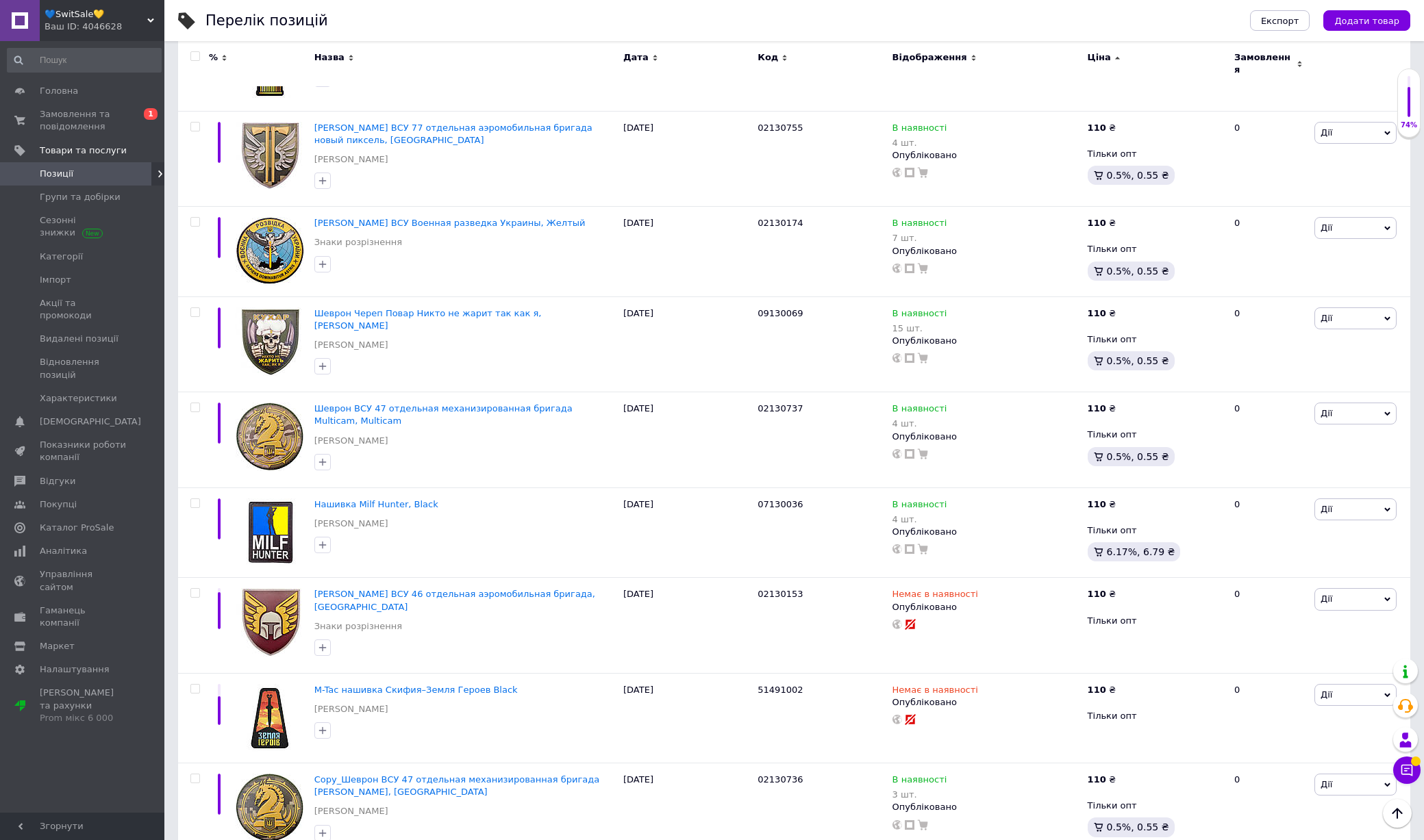
copy span "02130146"
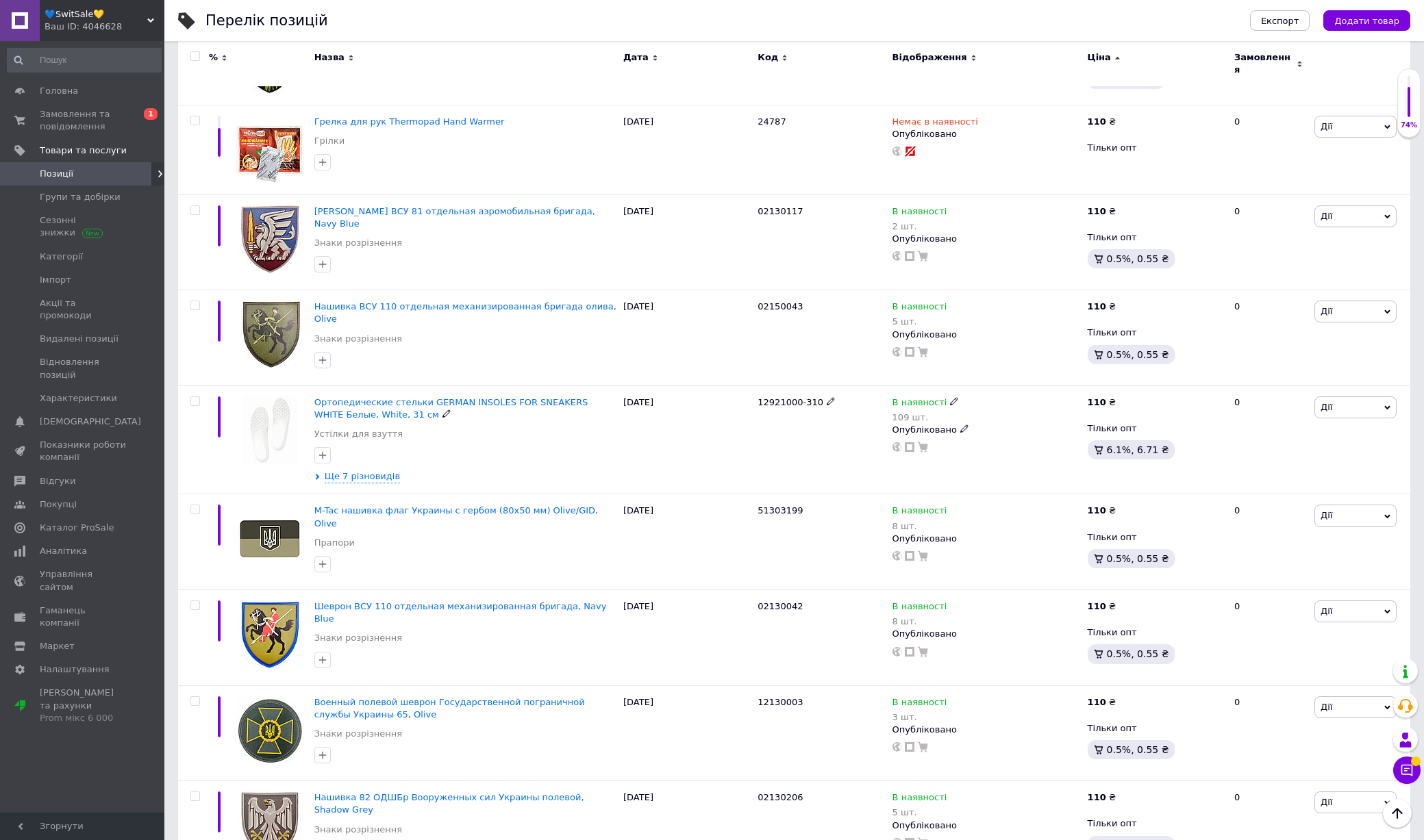
scroll to position [4838, 0]
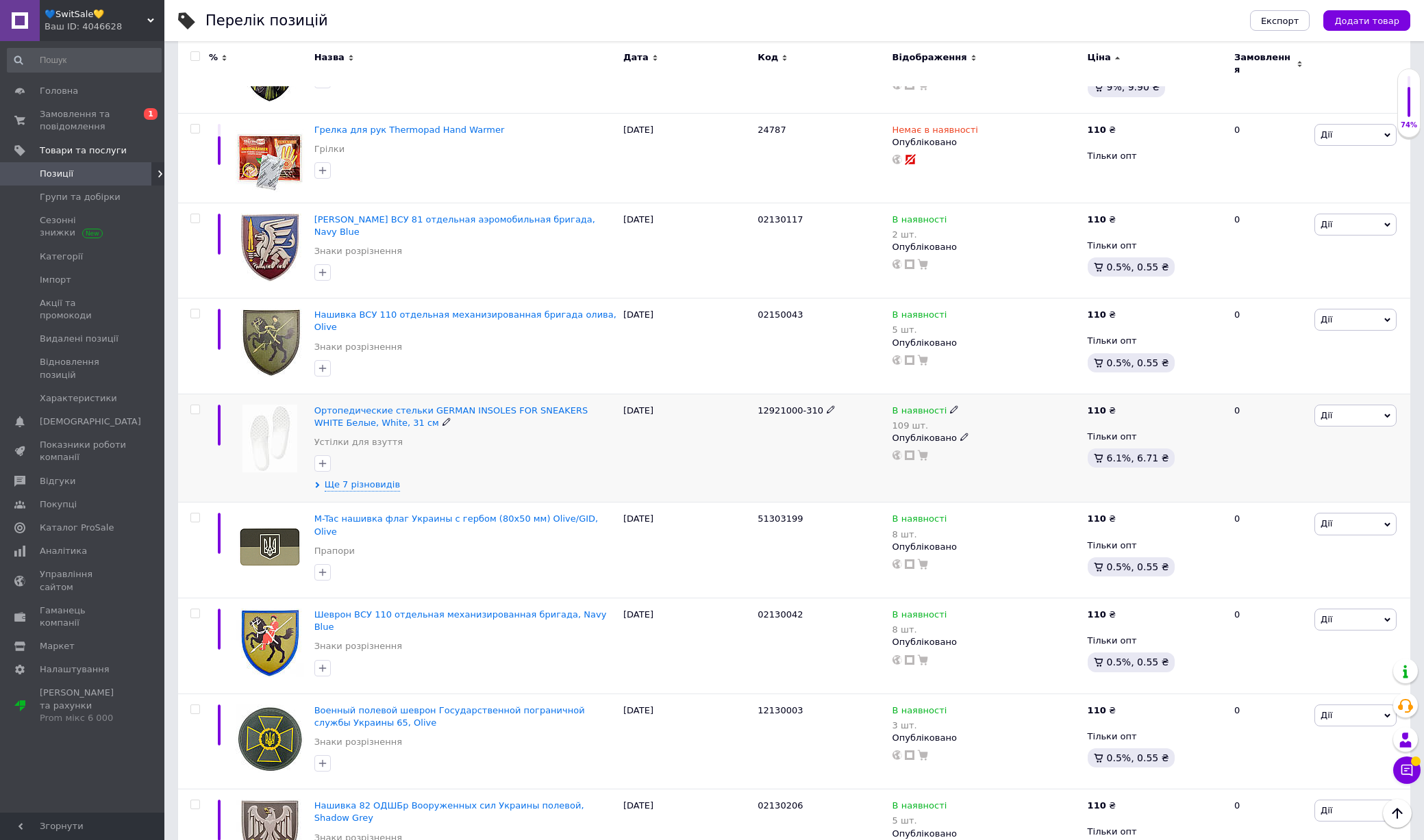
click at [766, 405] on span "12921000-310" at bounding box center [789, 410] width 65 height 10
copy div "12921000-310"
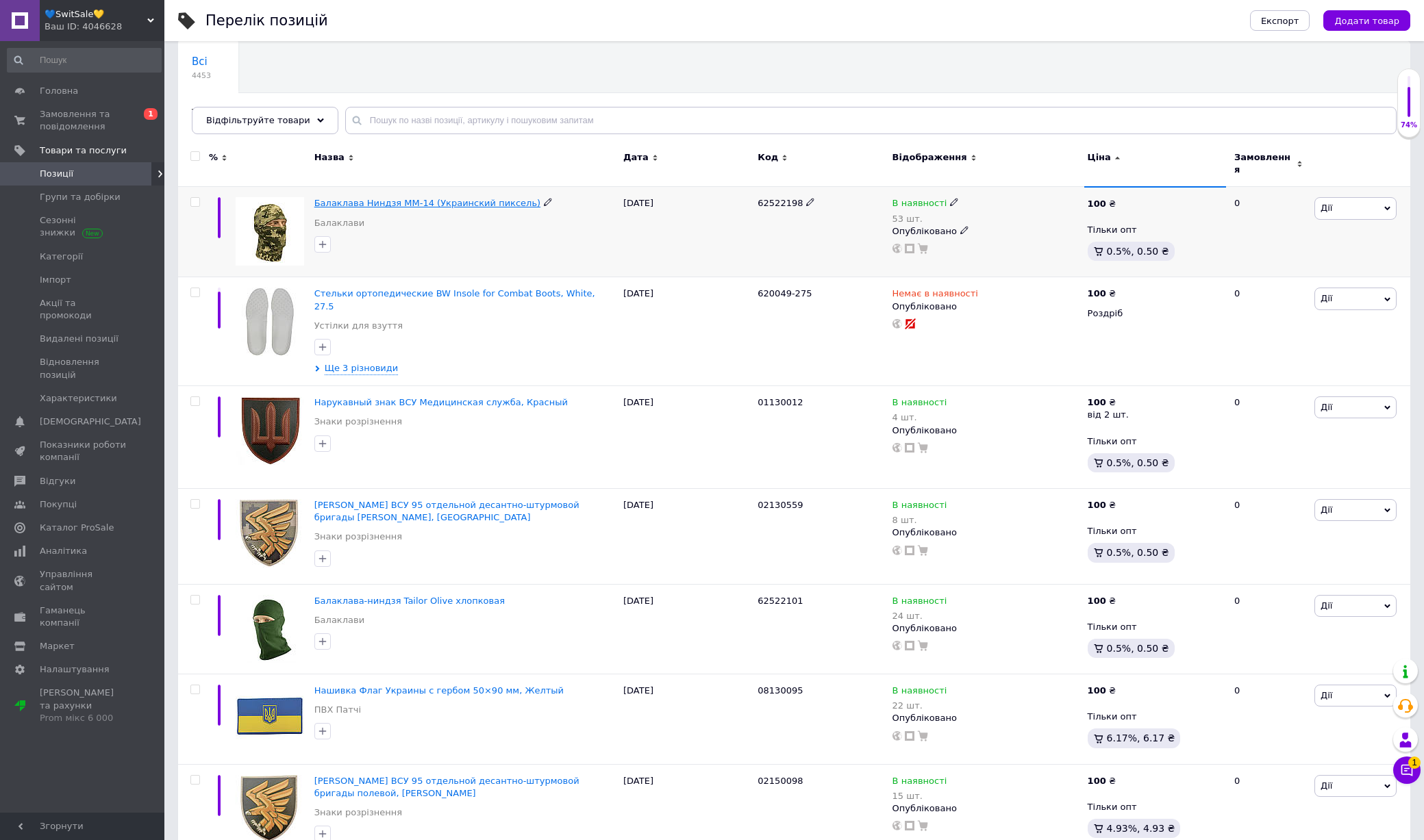
scroll to position [109, 0]
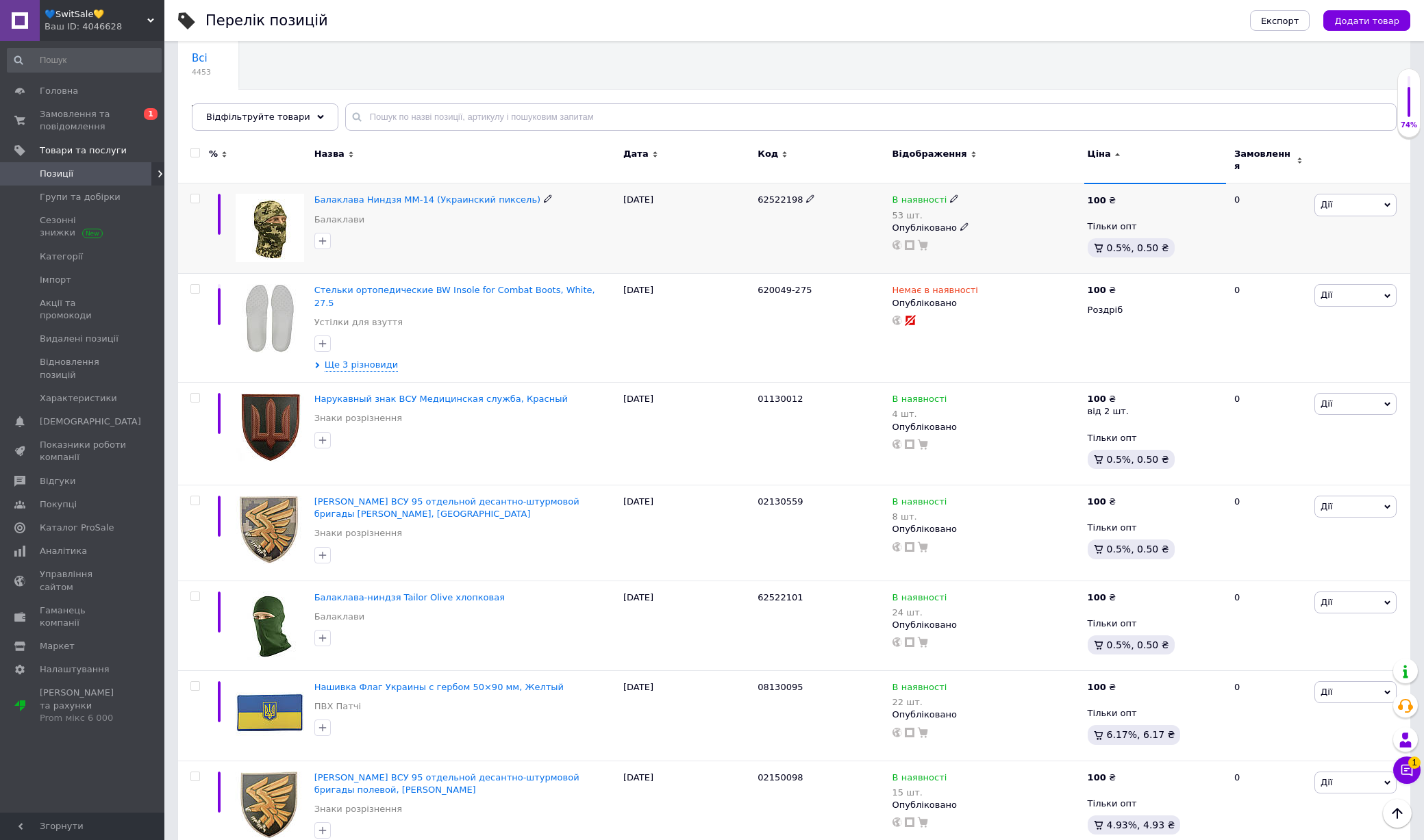
click at [279, 236] on img at bounding box center [270, 228] width 68 height 68
click at [273, 300] on img at bounding box center [270, 318] width 68 height 68
click at [273, 393] on img at bounding box center [270, 427] width 68 height 68
click at [272, 495] on img at bounding box center [270, 529] width 68 height 68
click at [279, 609] on img at bounding box center [270, 625] width 68 height 68
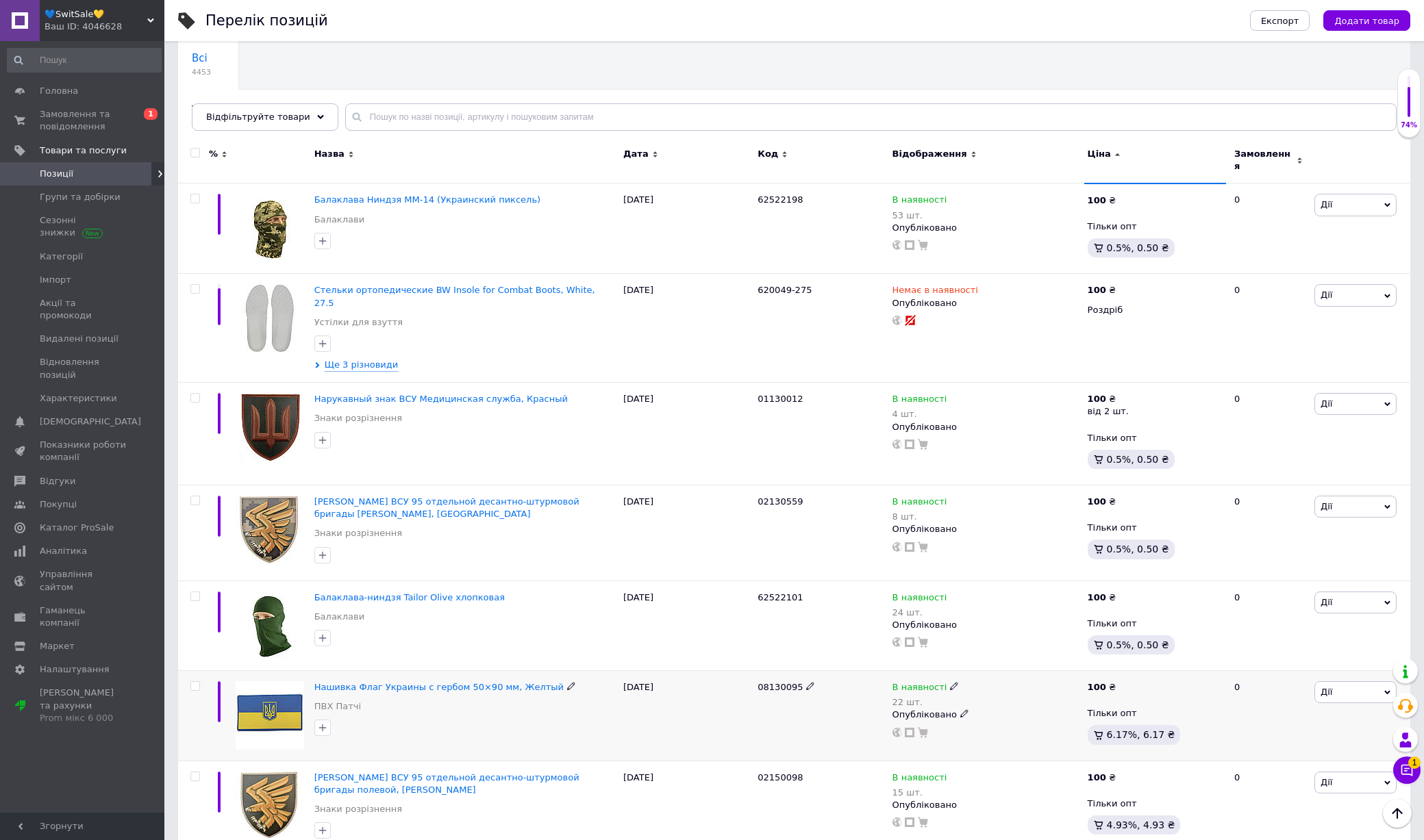
click at [275, 681] on img at bounding box center [270, 715] width 68 height 68
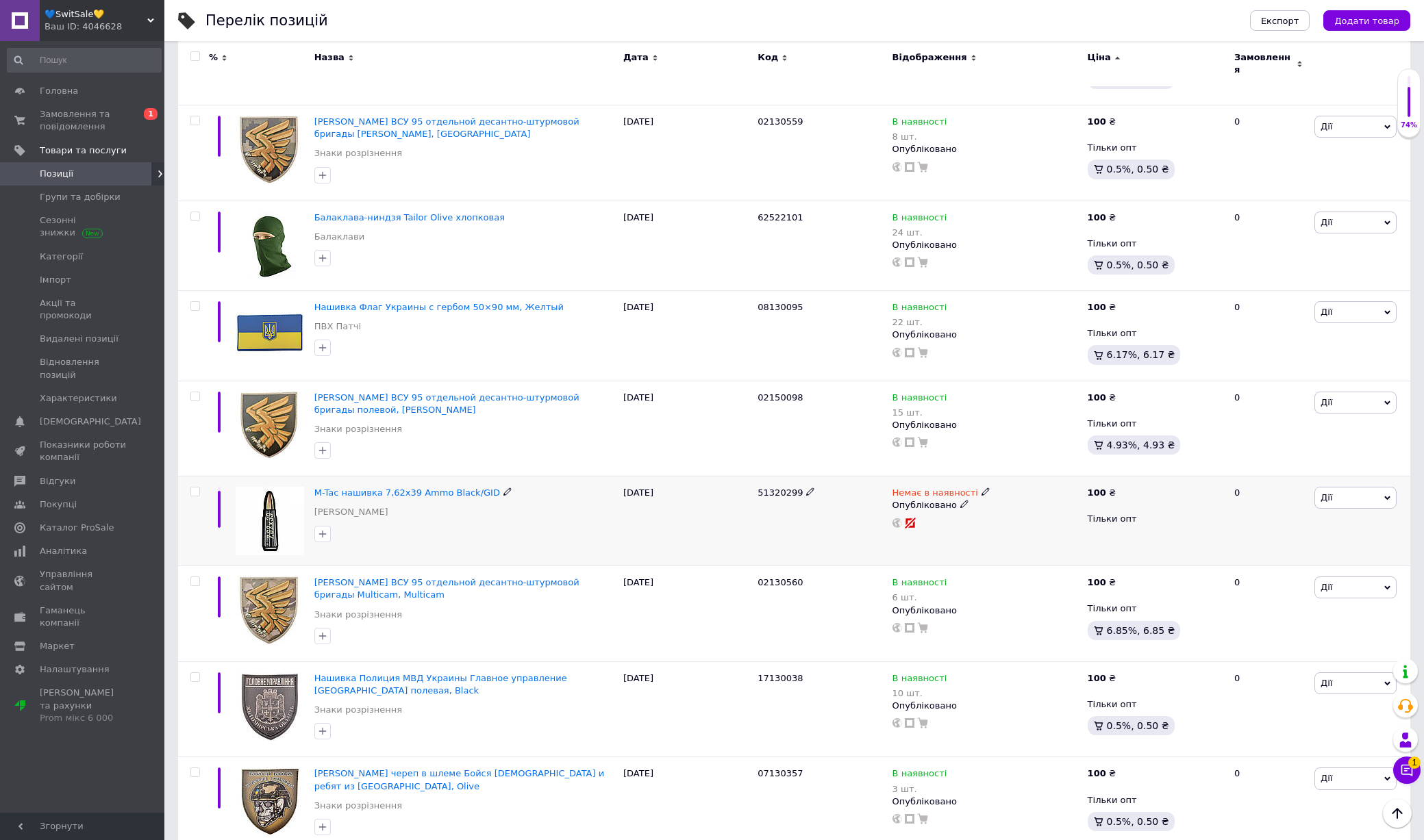
scroll to position [492, 0]
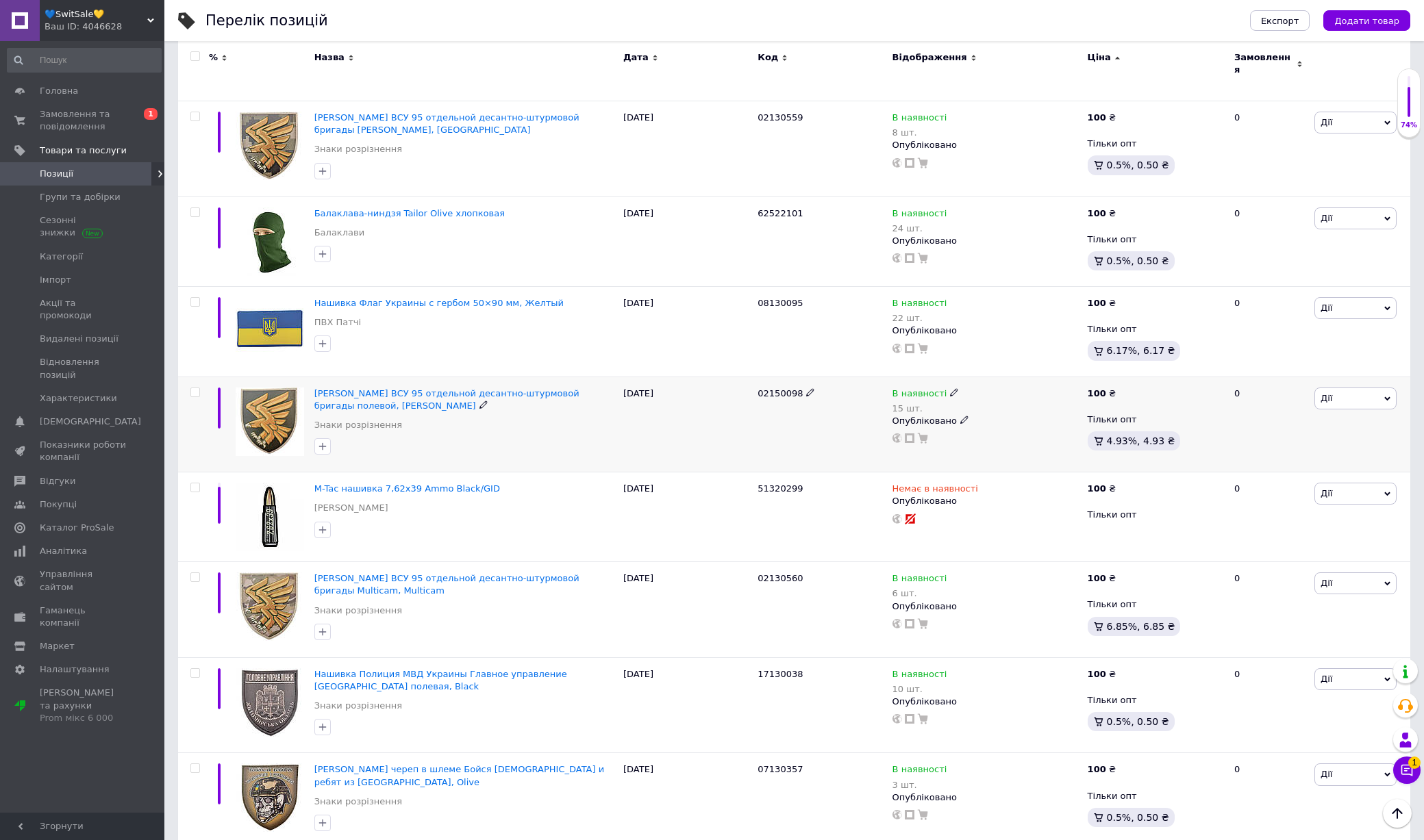
click at [287, 411] on img at bounding box center [270, 421] width 68 height 68
click at [285, 483] on img at bounding box center [270, 517] width 68 height 68
click at [261, 604] on img at bounding box center [270, 606] width 68 height 68
click at [261, 668] on img at bounding box center [270, 702] width 68 height 68
click at [272, 778] on img at bounding box center [270, 797] width 68 height 68
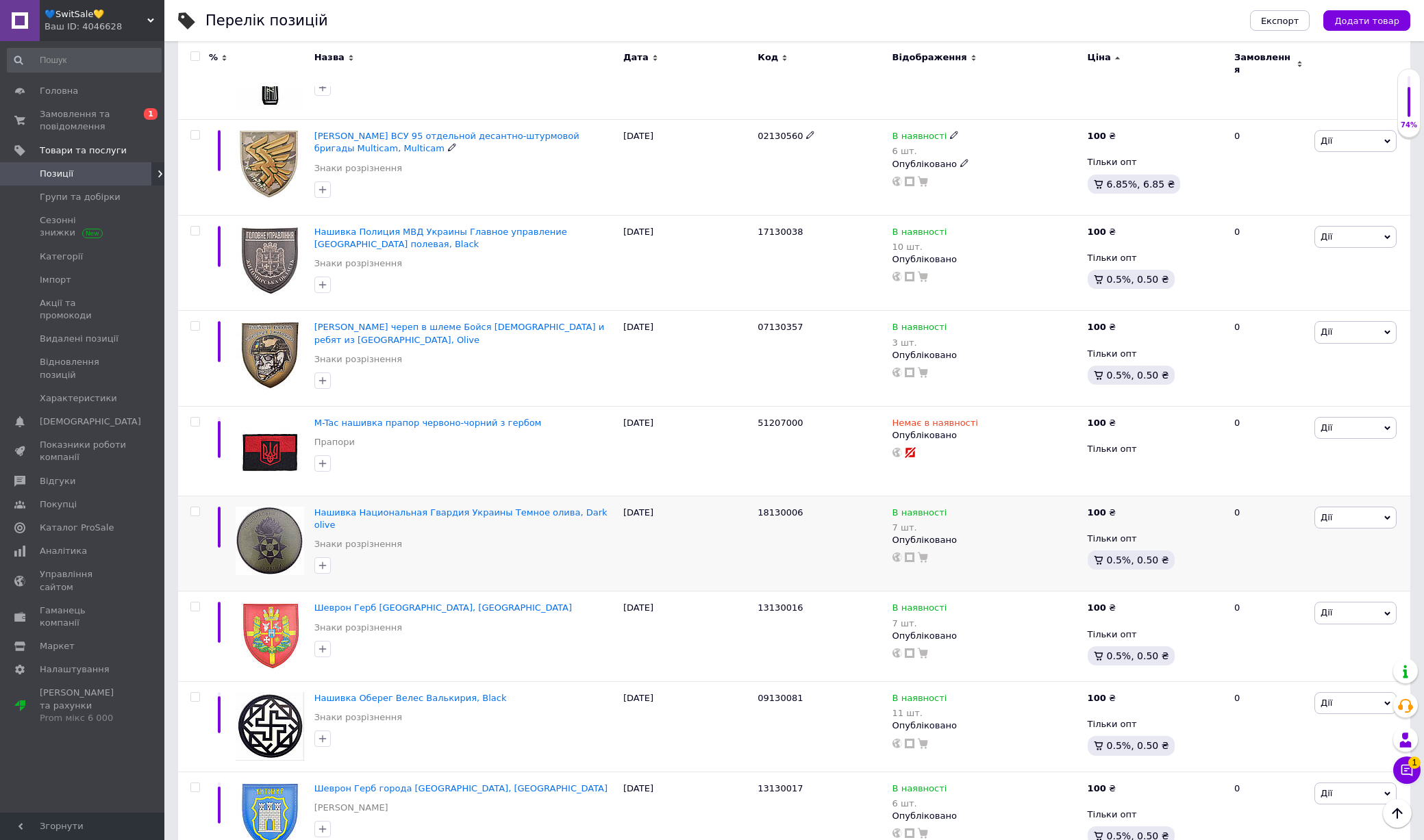
scroll to position [940, 0]
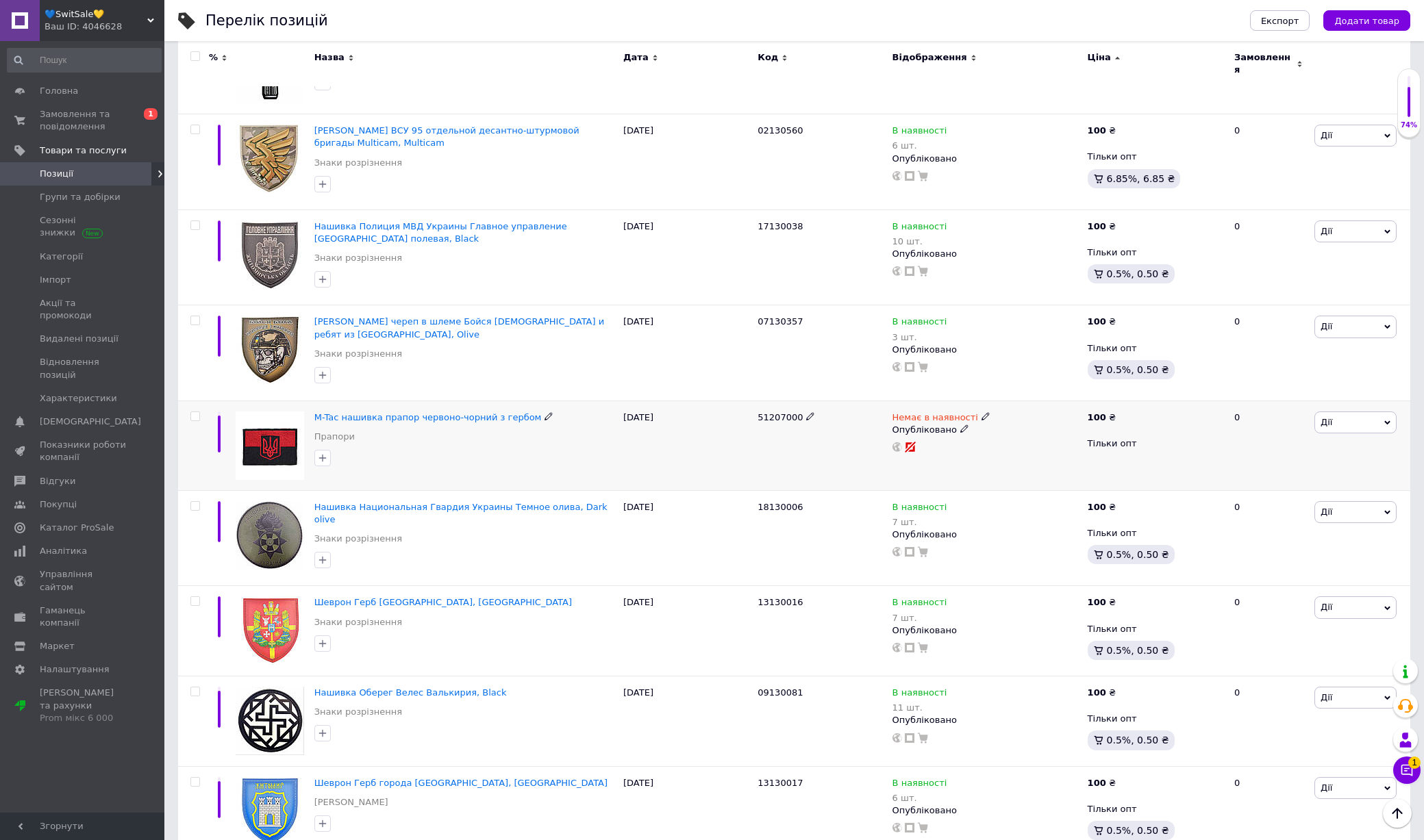
click at [283, 431] on img at bounding box center [270, 445] width 68 height 68
click at [283, 503] on img at bounding box center [270, 535] width 68 height 68
click at [283, 613] on img at bounding box center [270, 631] width 68 height 68
click at [272, 687] on img at bounding box center [270, 721] width 68 height 68
click at [272, 777] on img at bounding box center [270, 811] width 68 height 68
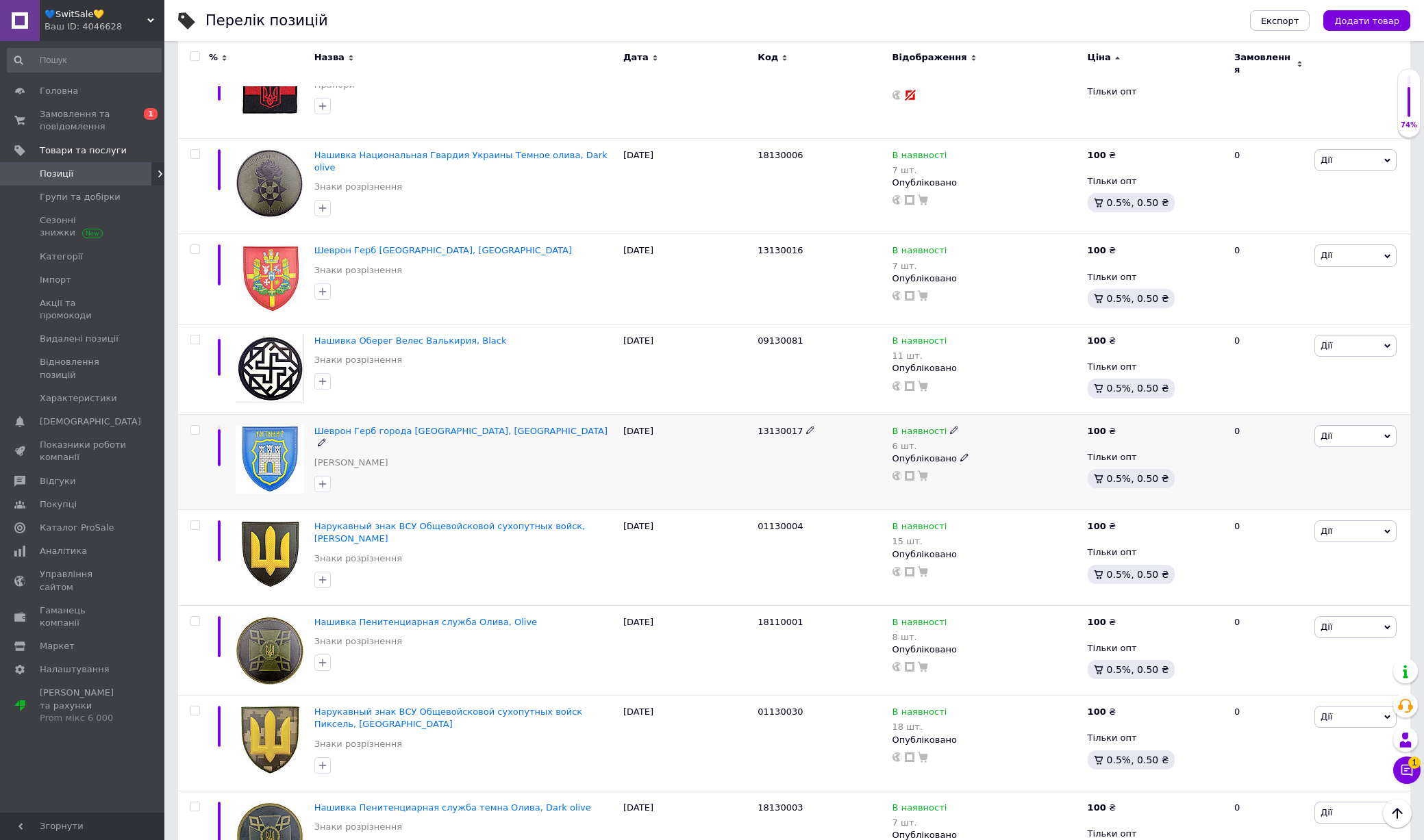
scroll to position [1325, 0]
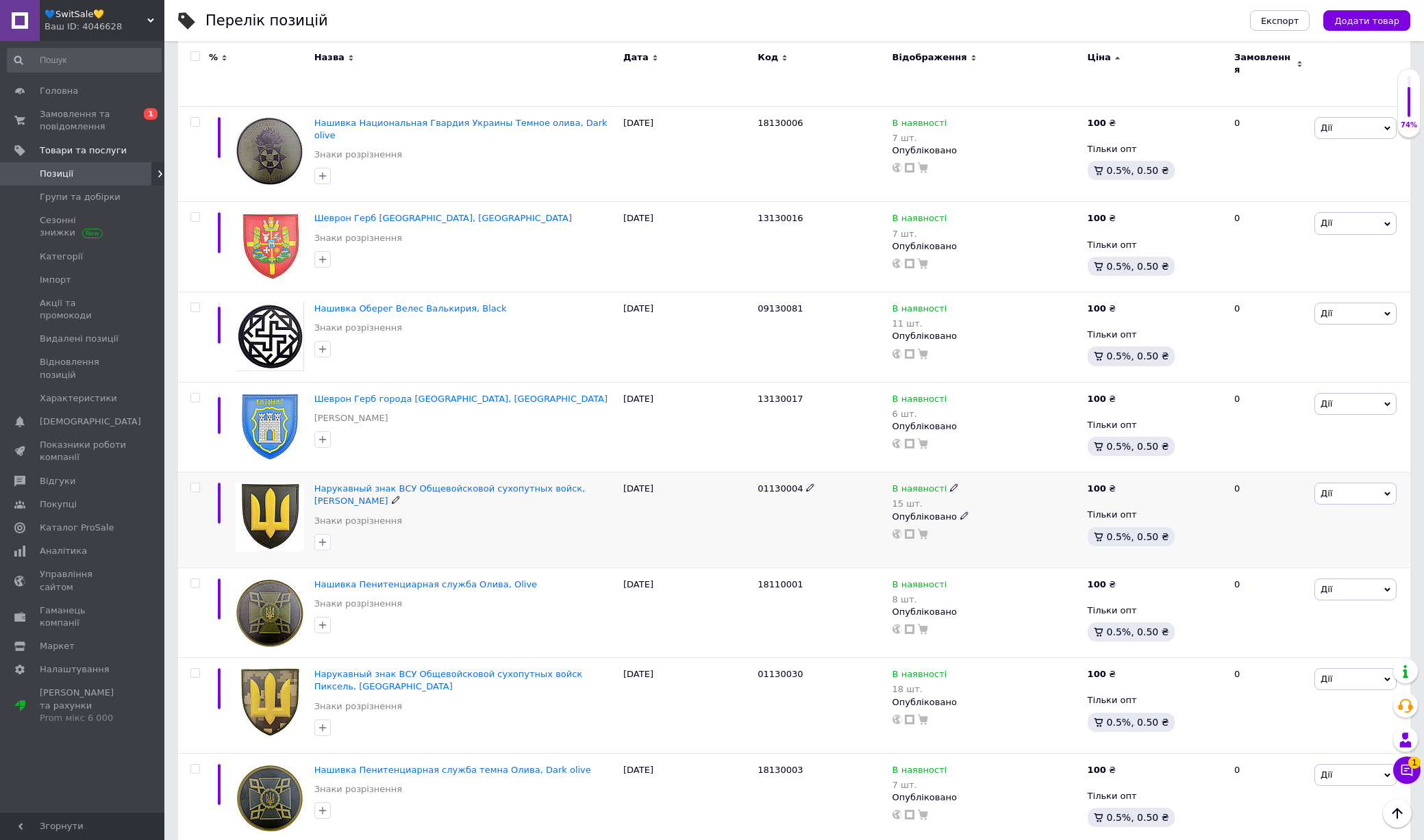
click at [286, 483] on img at bounding box center [270, 517] width 68 height 68
click at [280, 579] on img at bounding box center [270, 613] width 68 height 68
click at [280, 689] on img at bounding box center [270, 702] width 68 height 68
click at [265, 764] on img at bounding box center [270, 798] width 68 height 68
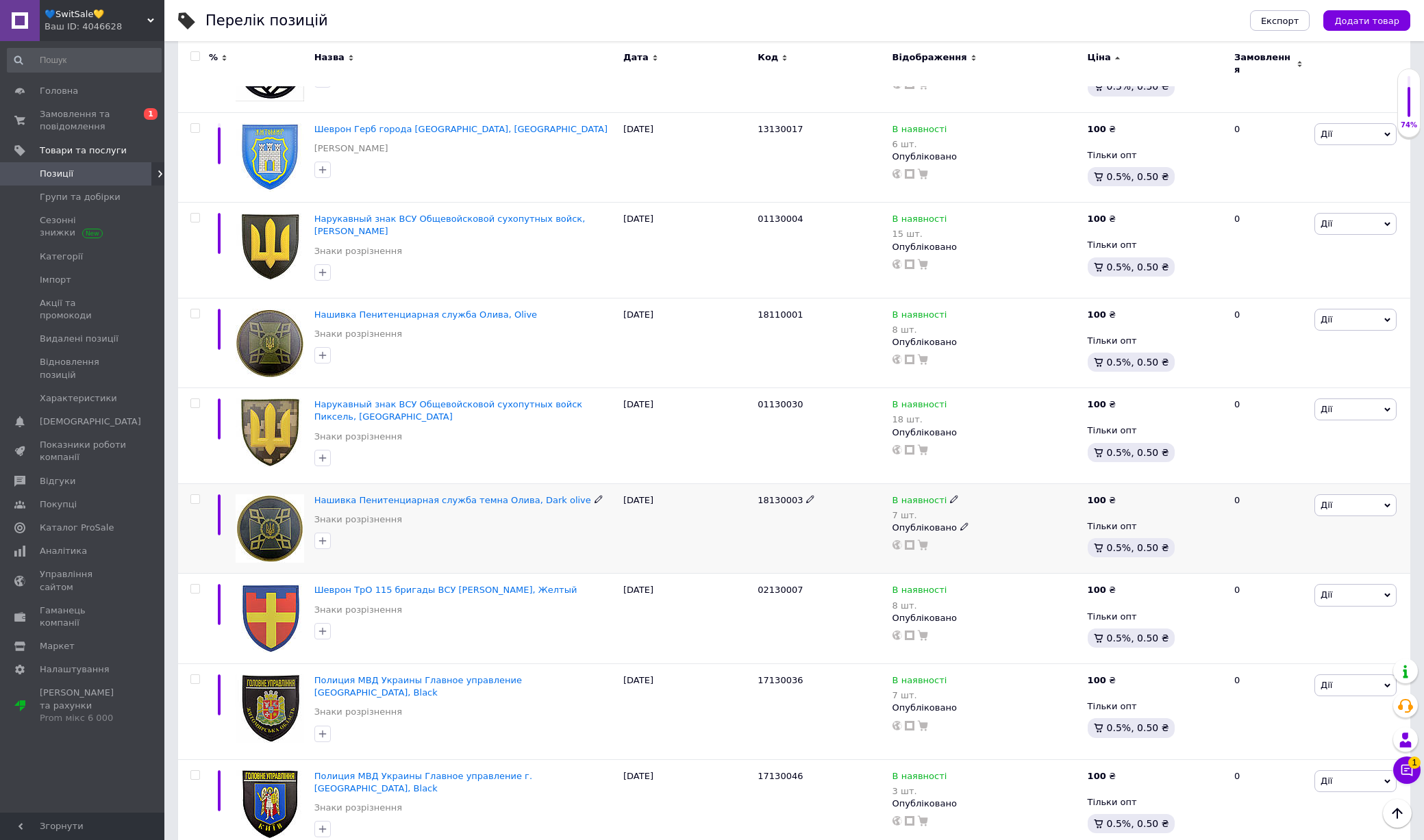
scroll to position [1613, 0]
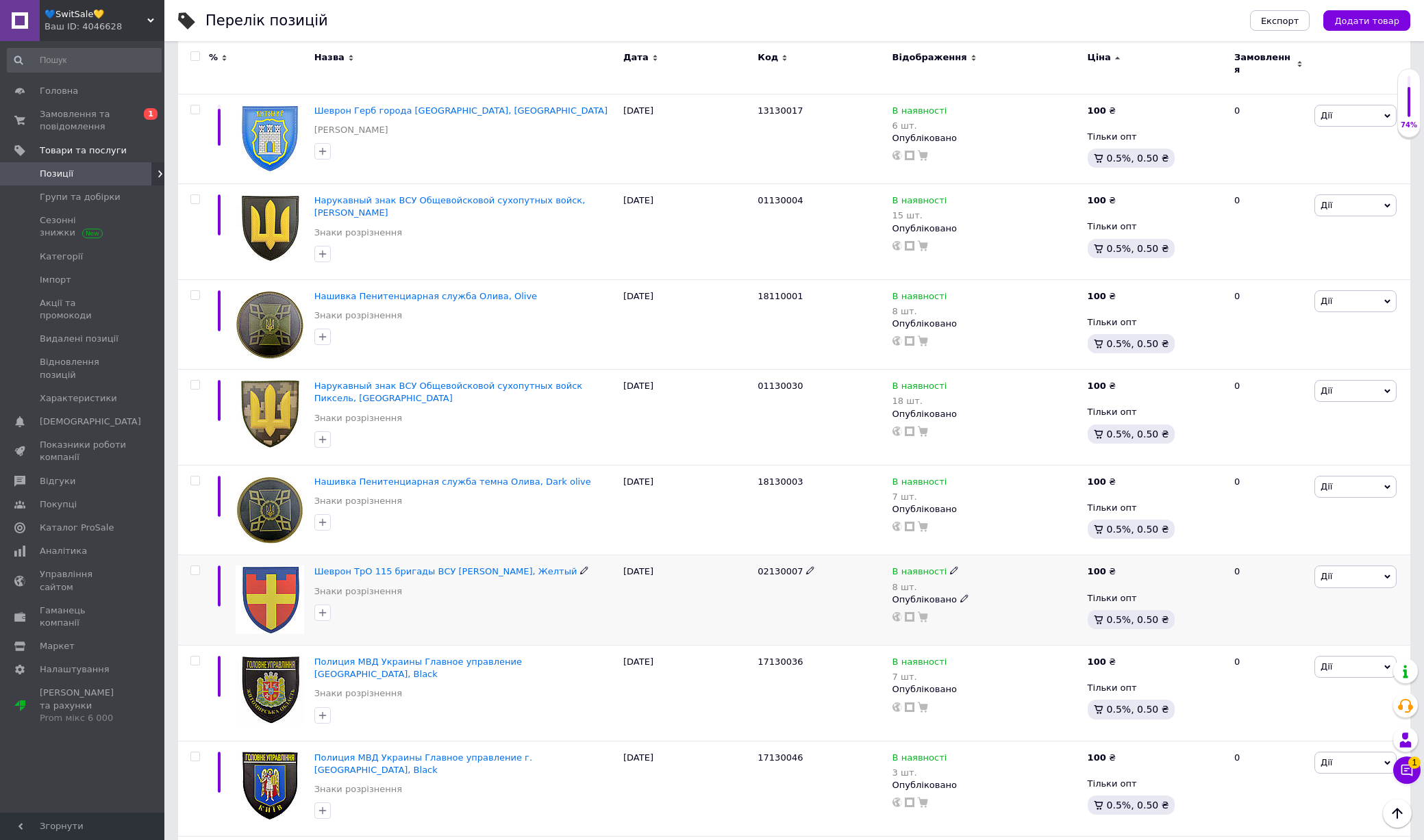
click at [283, 578] on img at bounding box center [270, 599] width 68 height 68
click at [283, 655] on img at bounding box center [270, 689] width 68 height 68
click at [283, 752] on img at bounding box center [270, 786] width 68 height 68
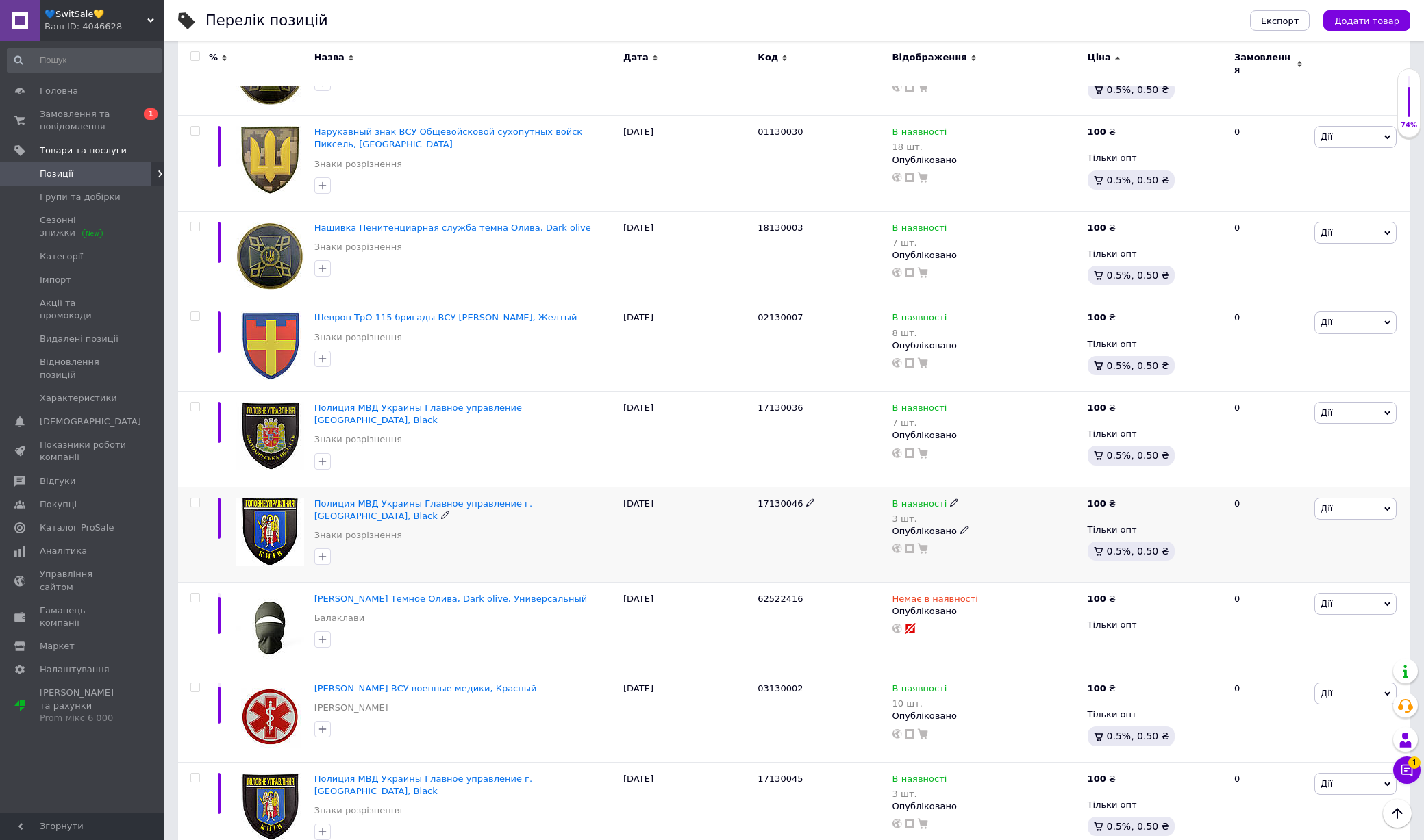
scroll to position [1914, 0]
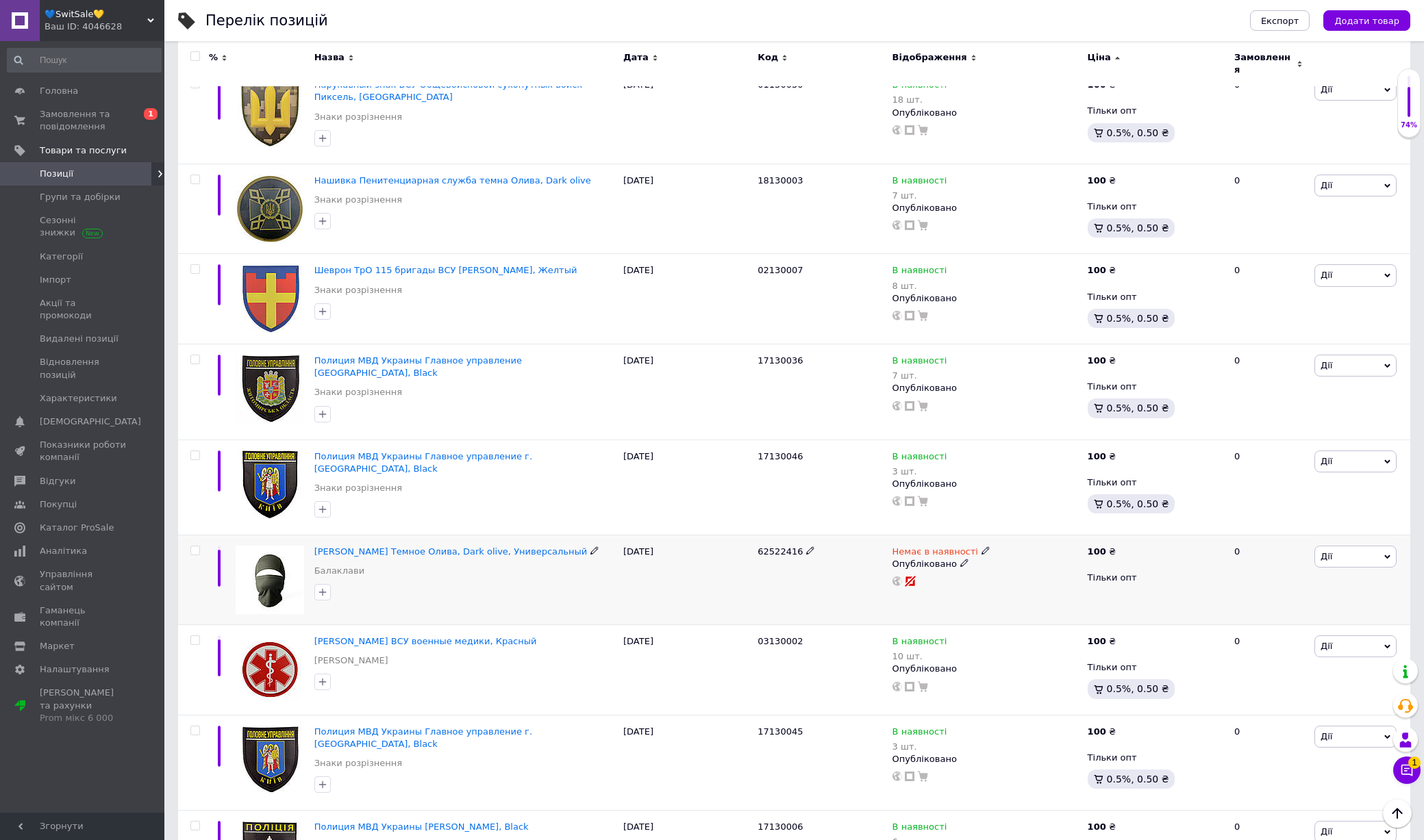
click at [196, 546] on input "checkbox" at bounding box center [194, 550] width 9 height 9
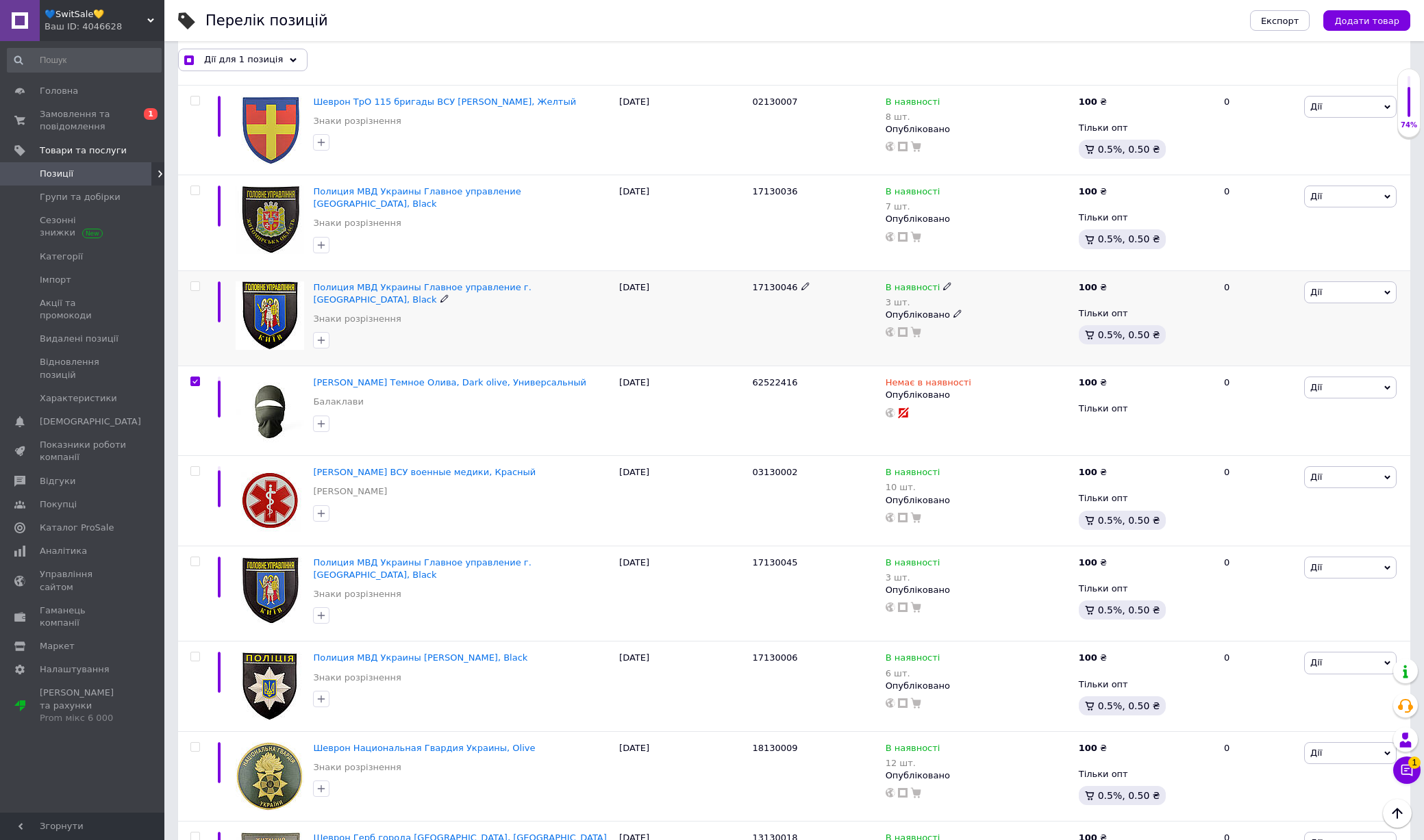
scroll to position [2090, 0]
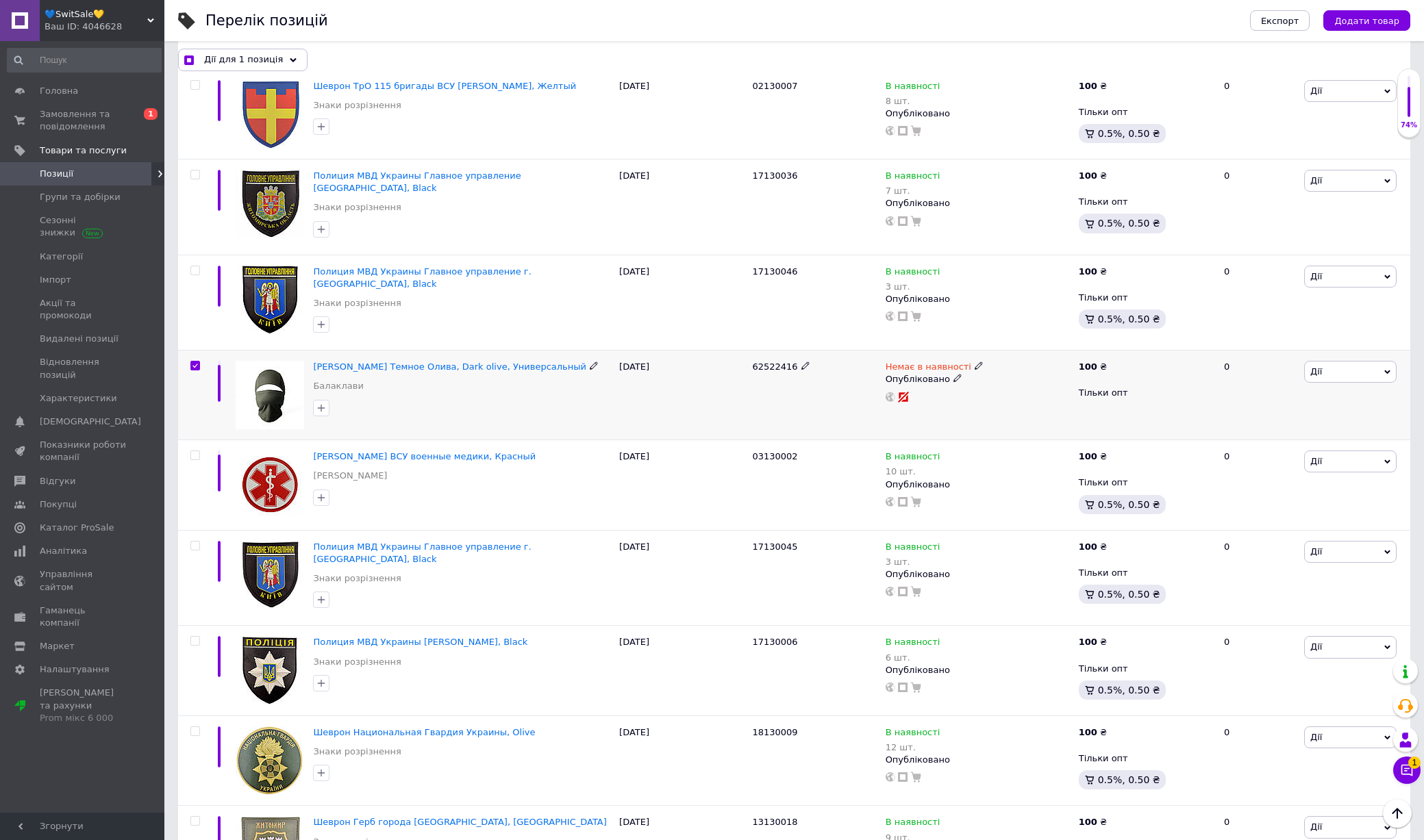
click at [192, 362] on input "checkbox" at bounding box center [194, 366] width 9 height 9
checkbox input "false"
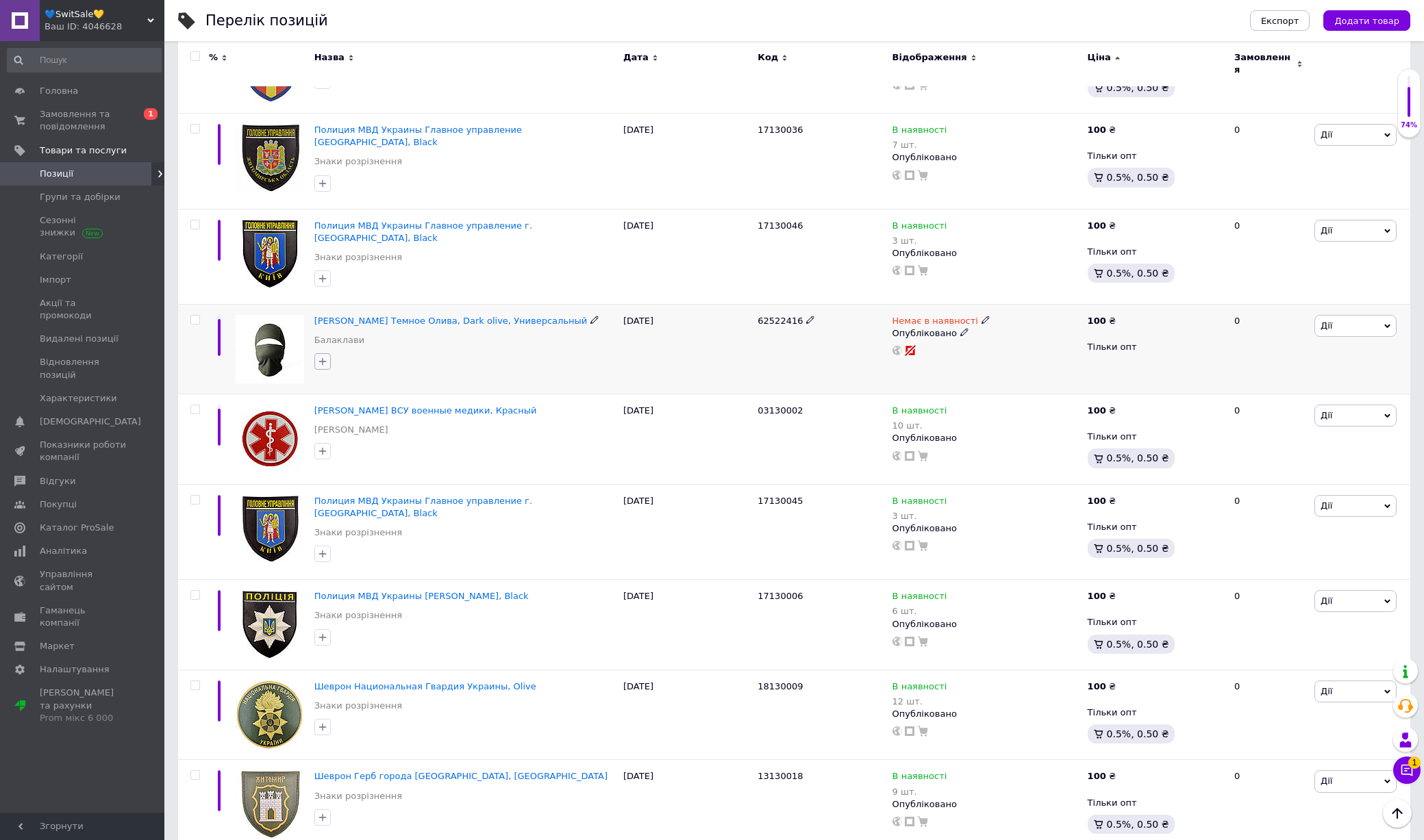
scroll to position [2148, 0]
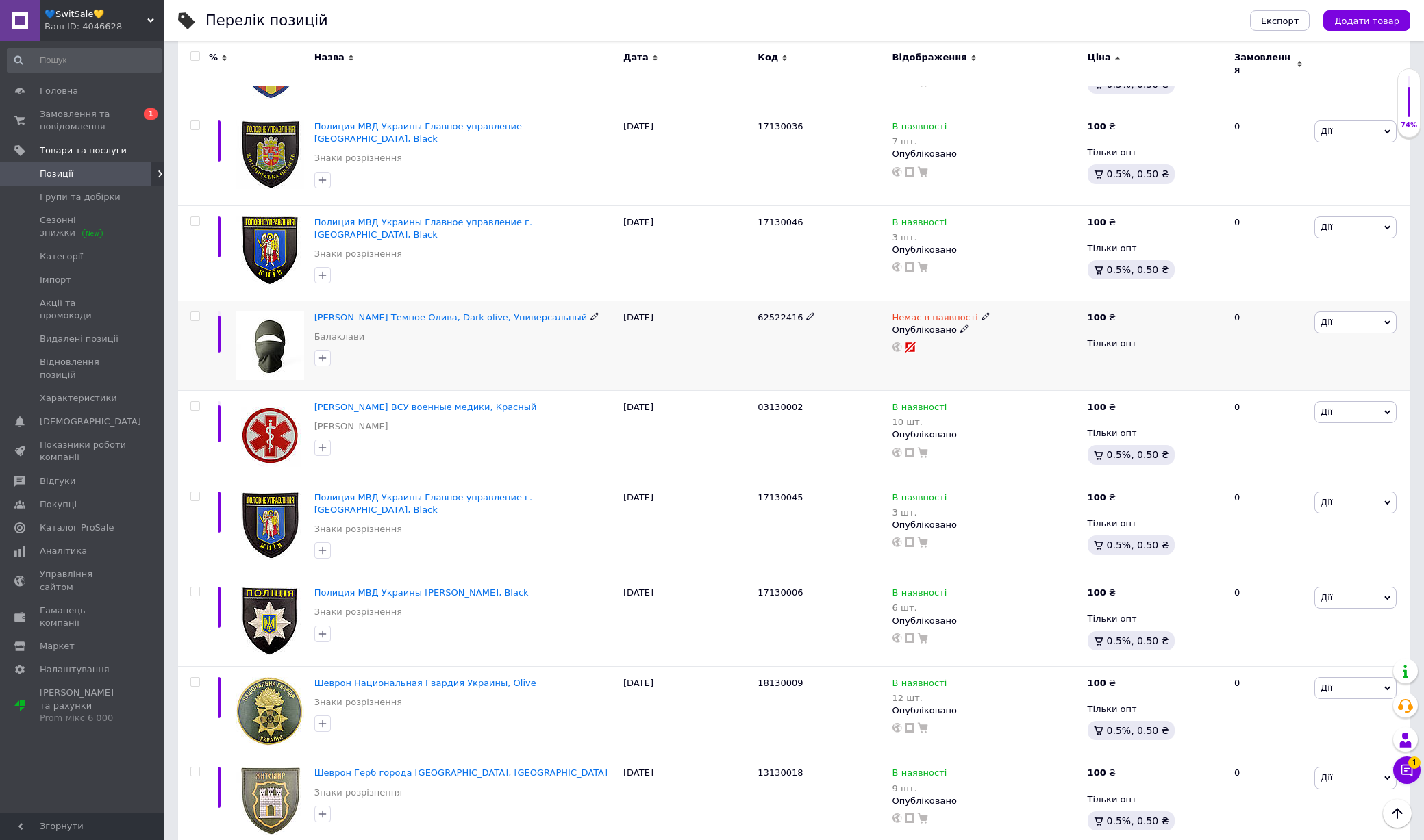
click at [274, 312] on img at bounding box center [270, 346] width 68 height 68
click at [274, 402] on img at bounding box center [270, 436] width 68 height 68
click at [271, 491] on img at bounding box center [270, 526] width 68 height 68
click at [272, 586] on img at bounding box center [270, 620] width 68 height 68
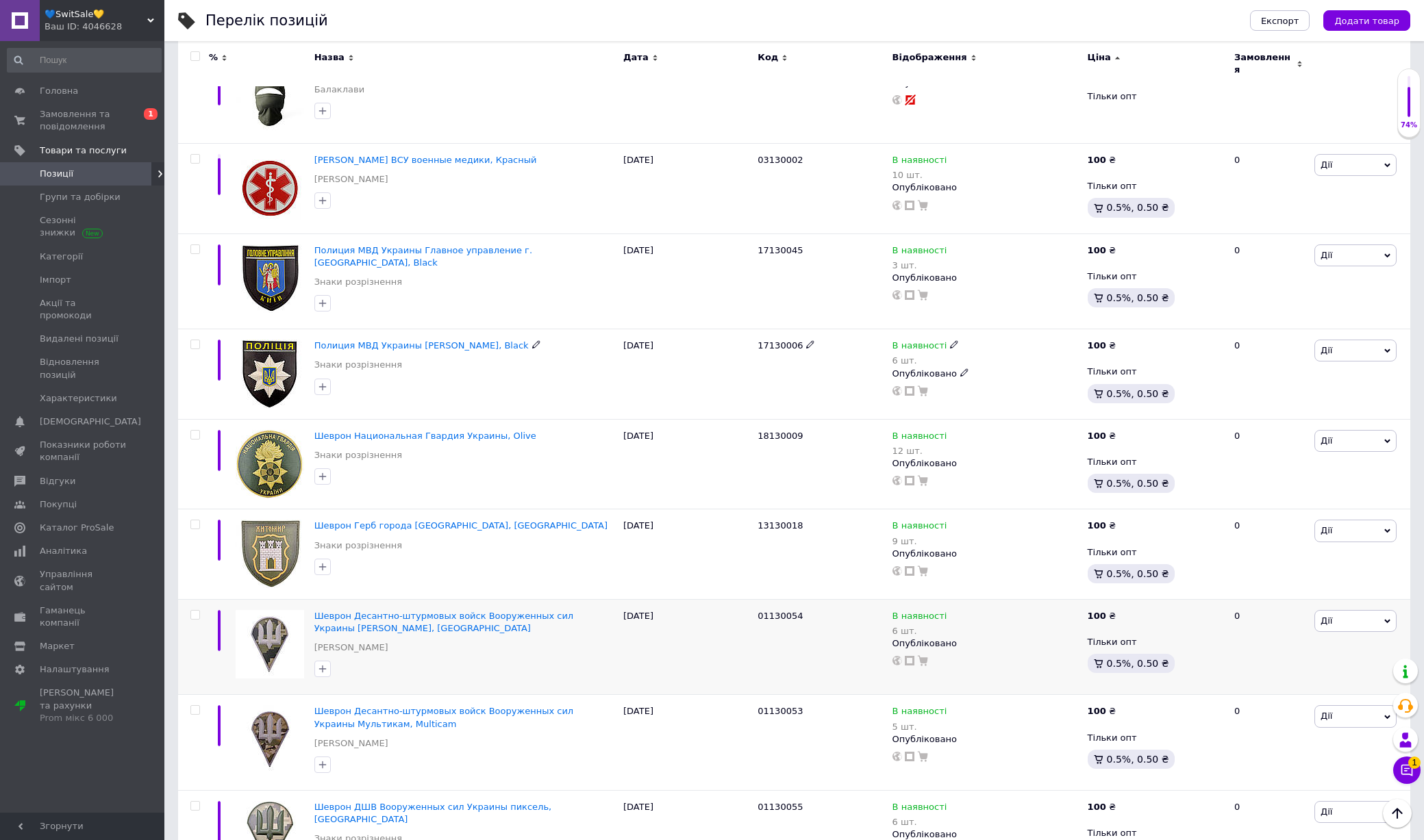
scroll to position [2399, 0]
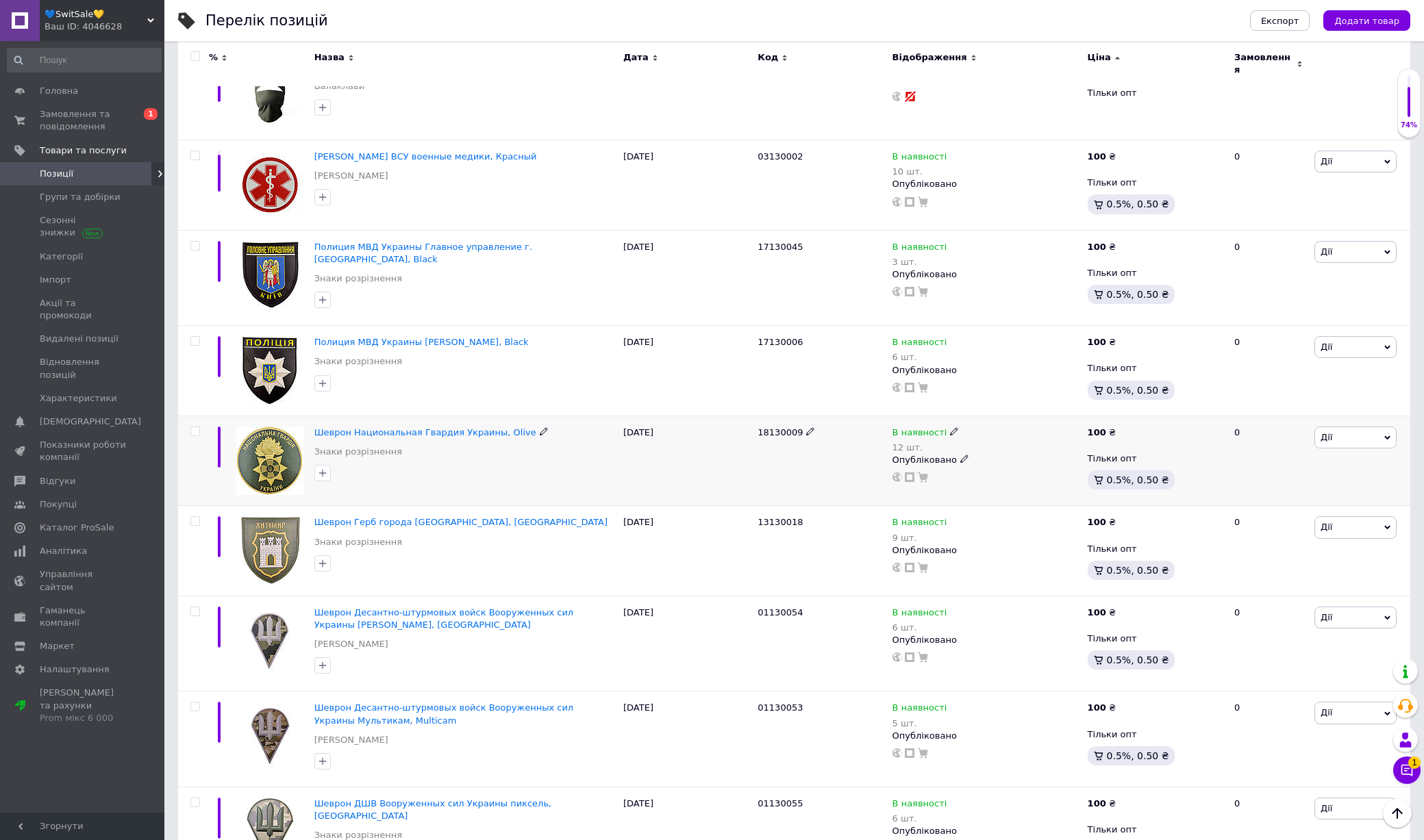
click at [270, 426] on img at bounding box center [270, 460] width 68 height 68
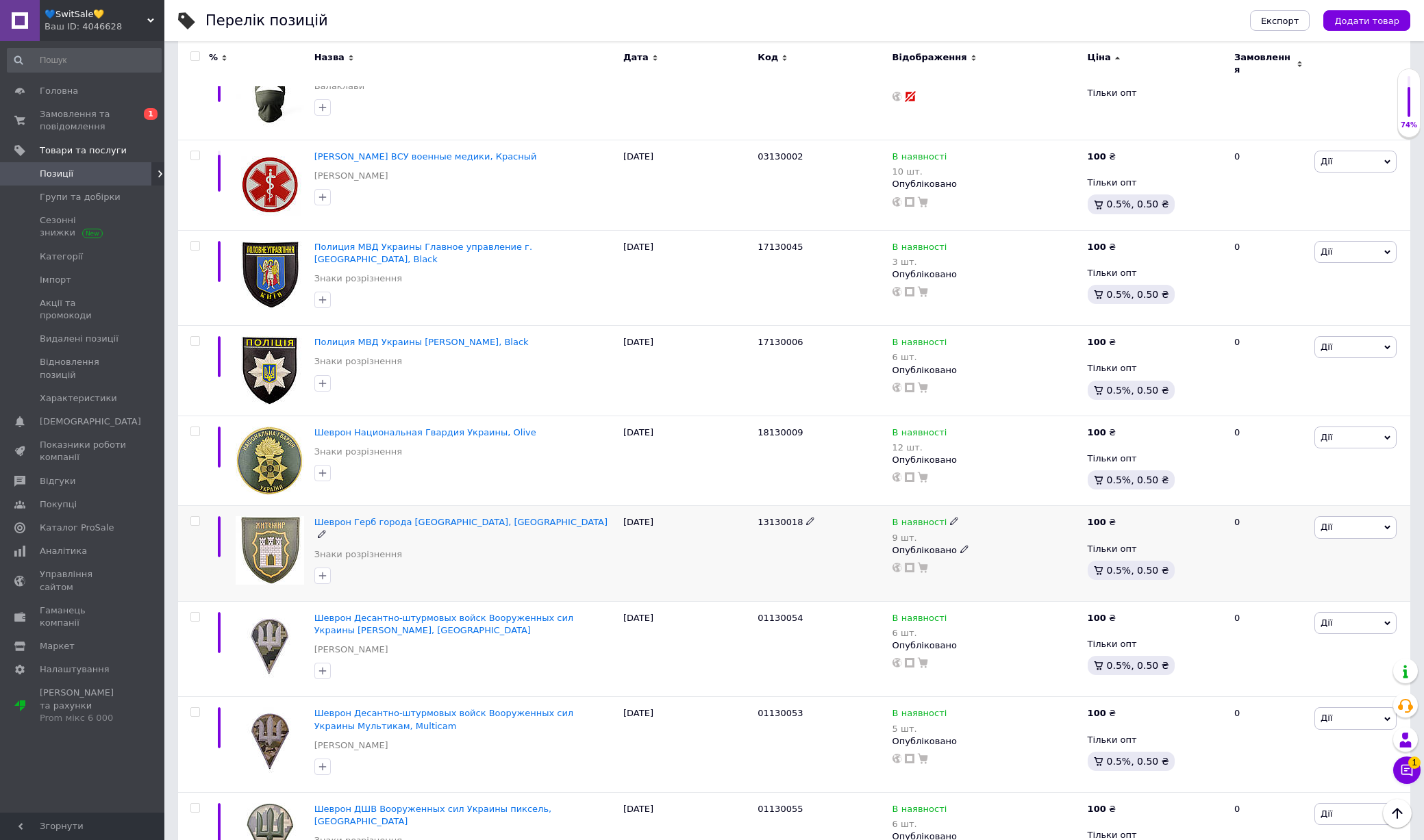
click at [263, 516] on img at bounding box center [270, 550] width 68 height 68
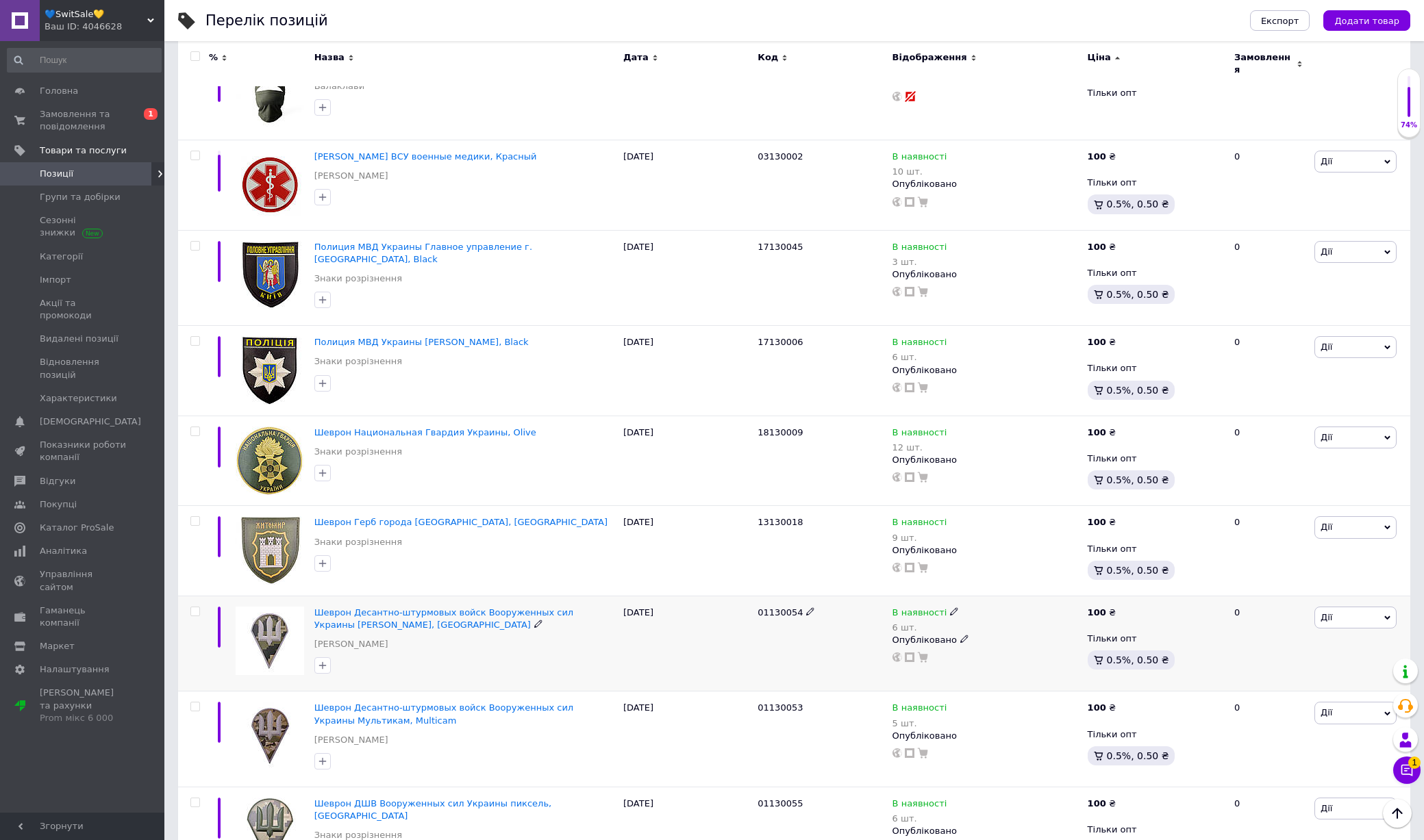
click at [261, 606] on img at bounding box center [270, 640] width 68 height 68
click at [258, 702] on img at bounding box center [270, 736] width 68 height 68
click at [259, 797] on img at bounding box center [270, 831] width 68 height 68
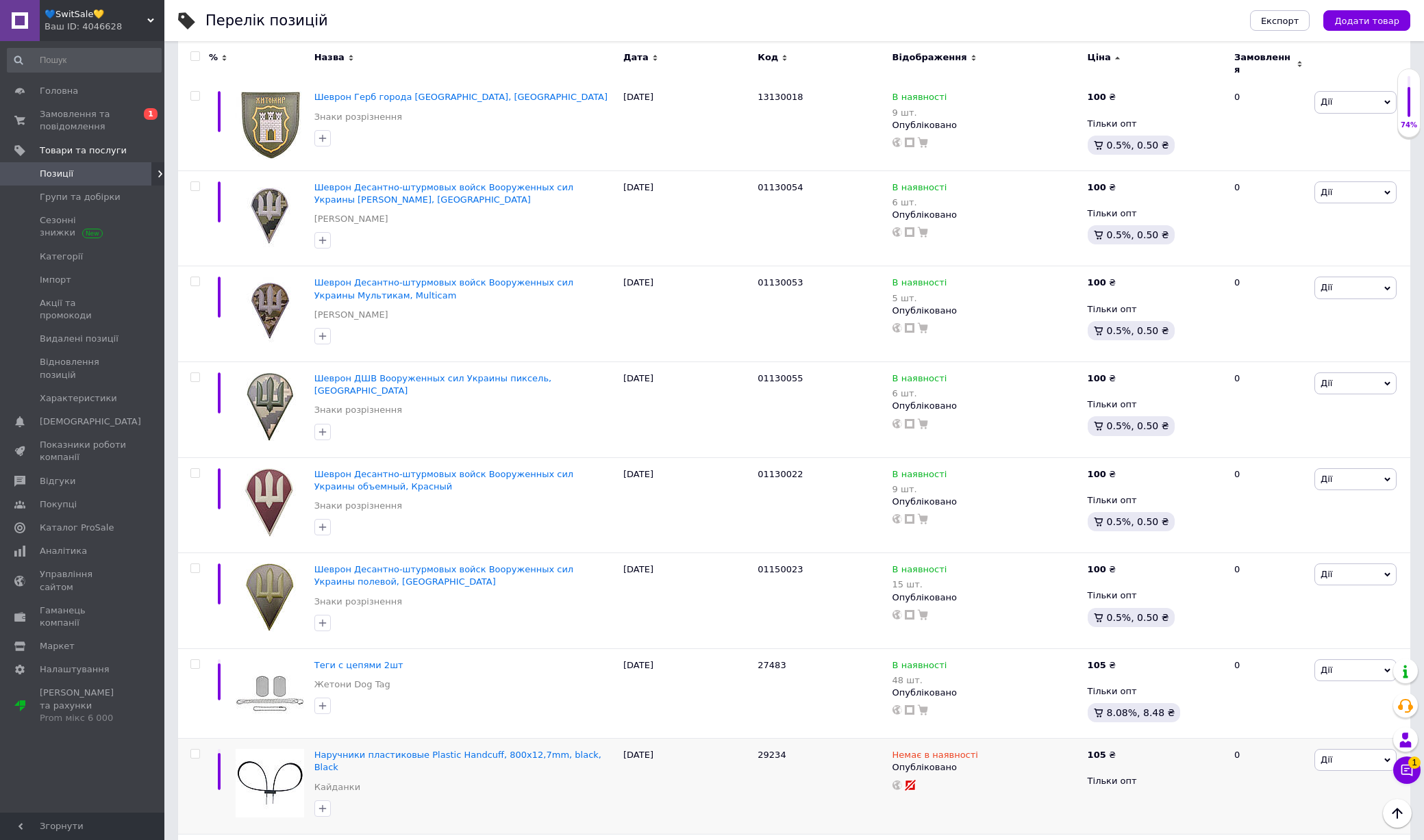
scroll to position [2824, 0]
click at [265, 468] on img at bounding box center [270, 502] width 68 height 68
click at [260, 563] on img at bounding box center [270, 597] width 68 height 68
click at [260, 658] on img at bounding box center [270, 692] width 68 height 68
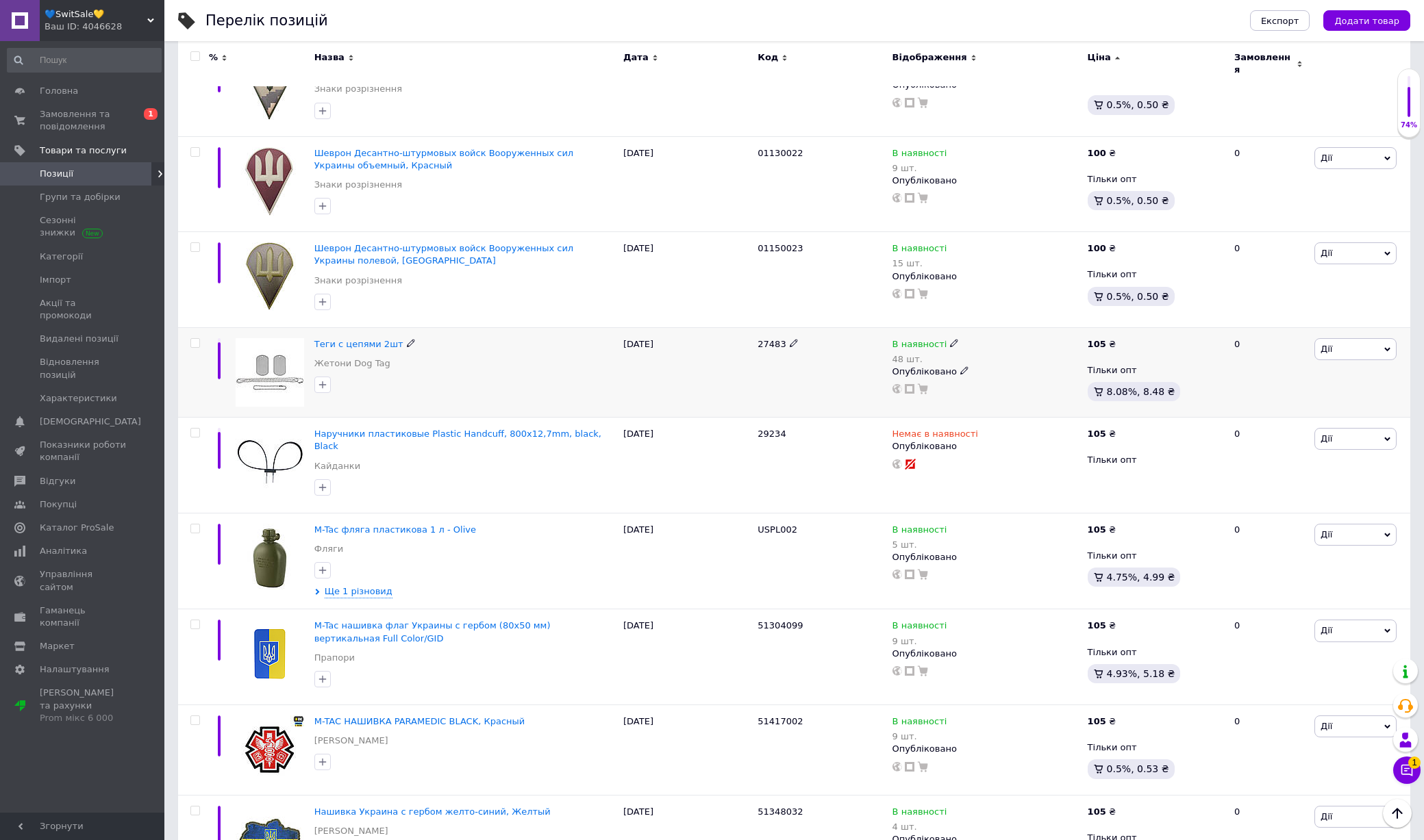
scroll to position [3169, 0]
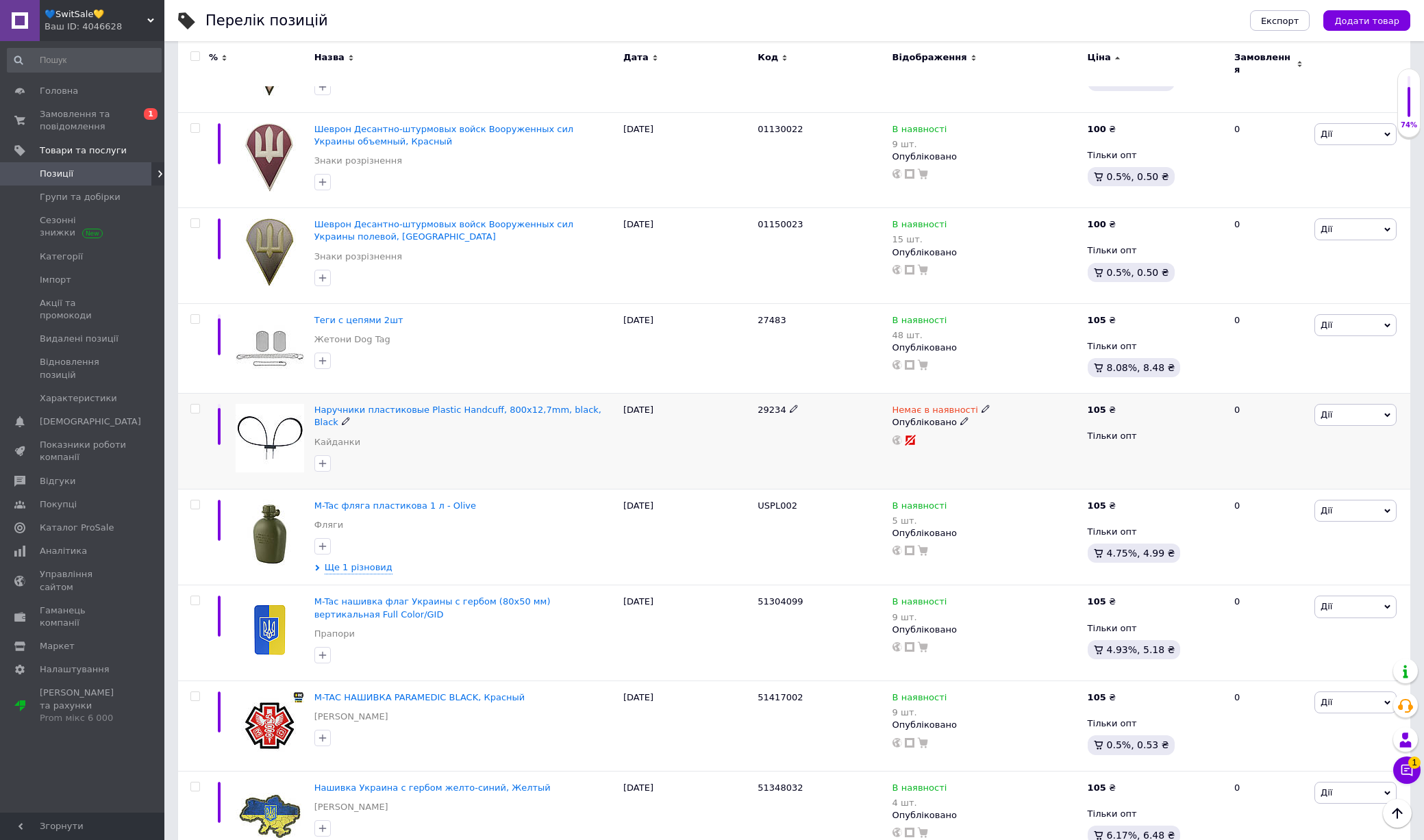
click at [292, 403] on img at bounding box center [270, 438] width 68 height 68
click at [291, 500] on img at bounding box center [270, 534] width 68 height 68
click at [290, 596] on img at bounding box center [270, 630] width 68 height 68
click at [265, 691] on img at bounding box center [270, 725] width 68 height 68
click at [258, 781] on img at bounding box center [270, 815] width 68 height 68
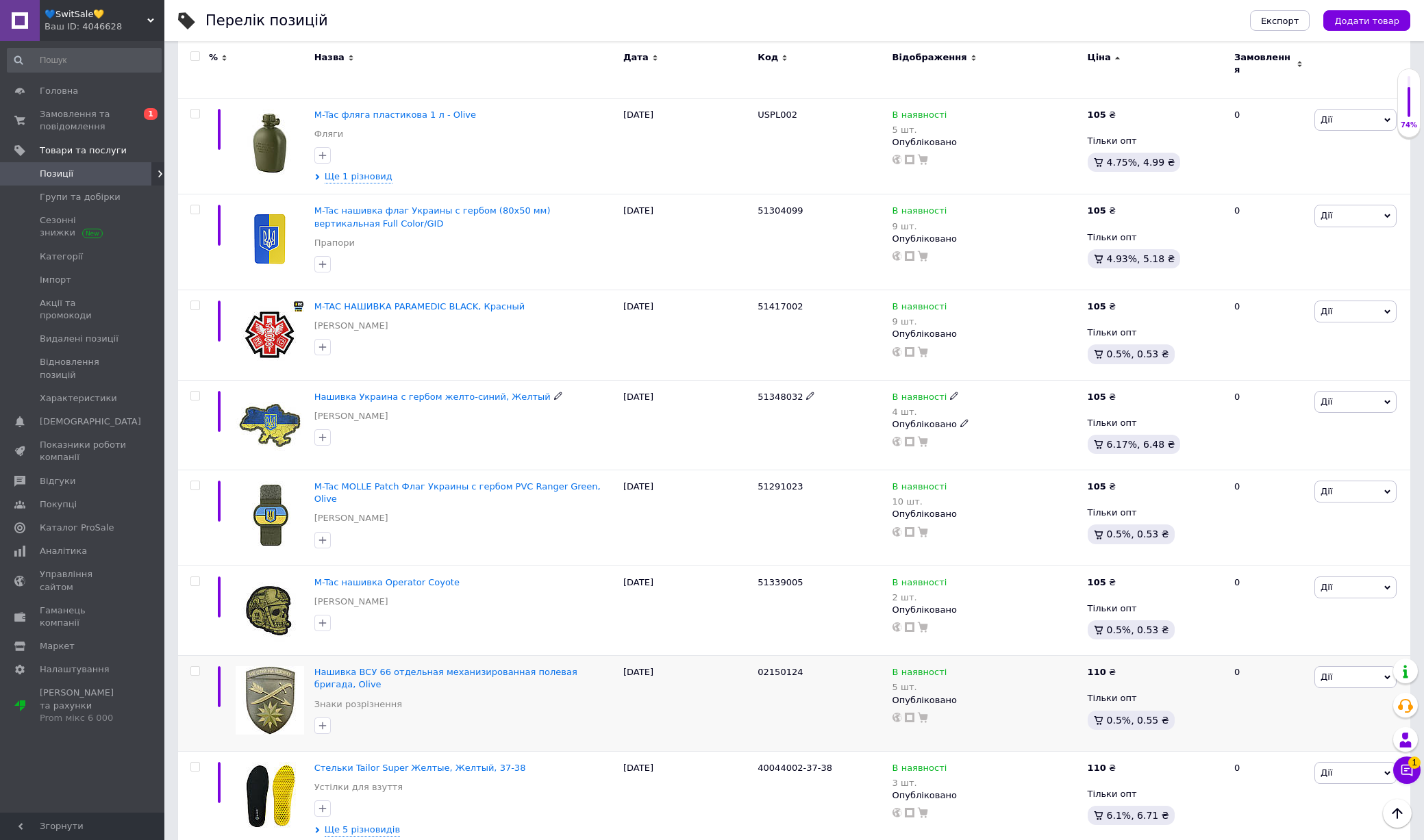
scroll to position [3562, 0]
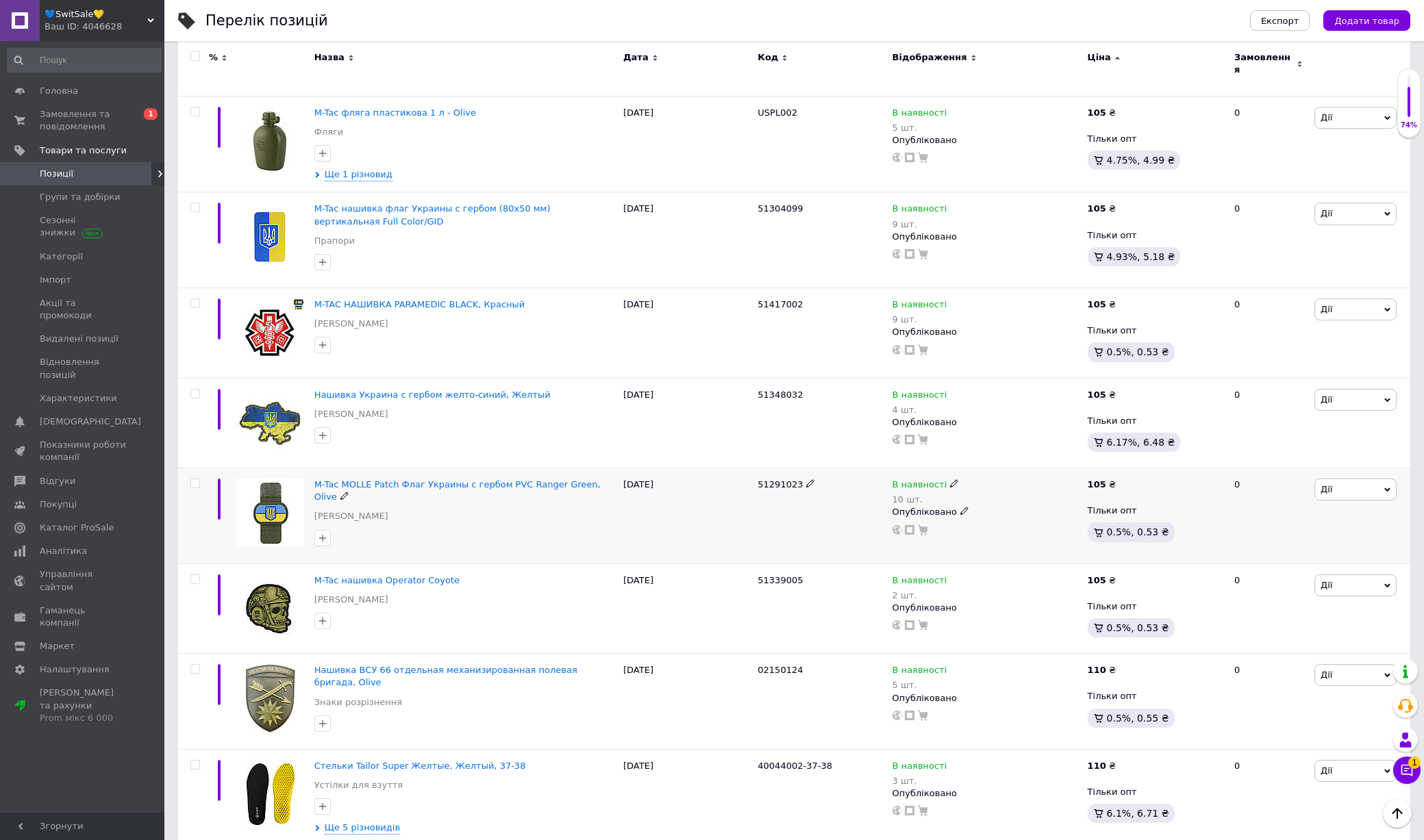
click at [279, 478] on img at bounding box center [270, 512] width 68 height 68
click at [279, 574] on img at bounding box center [270, 608] width 68 height 68
click at [279, 664] on img at bounding box center [270, 698] width 68 height 68
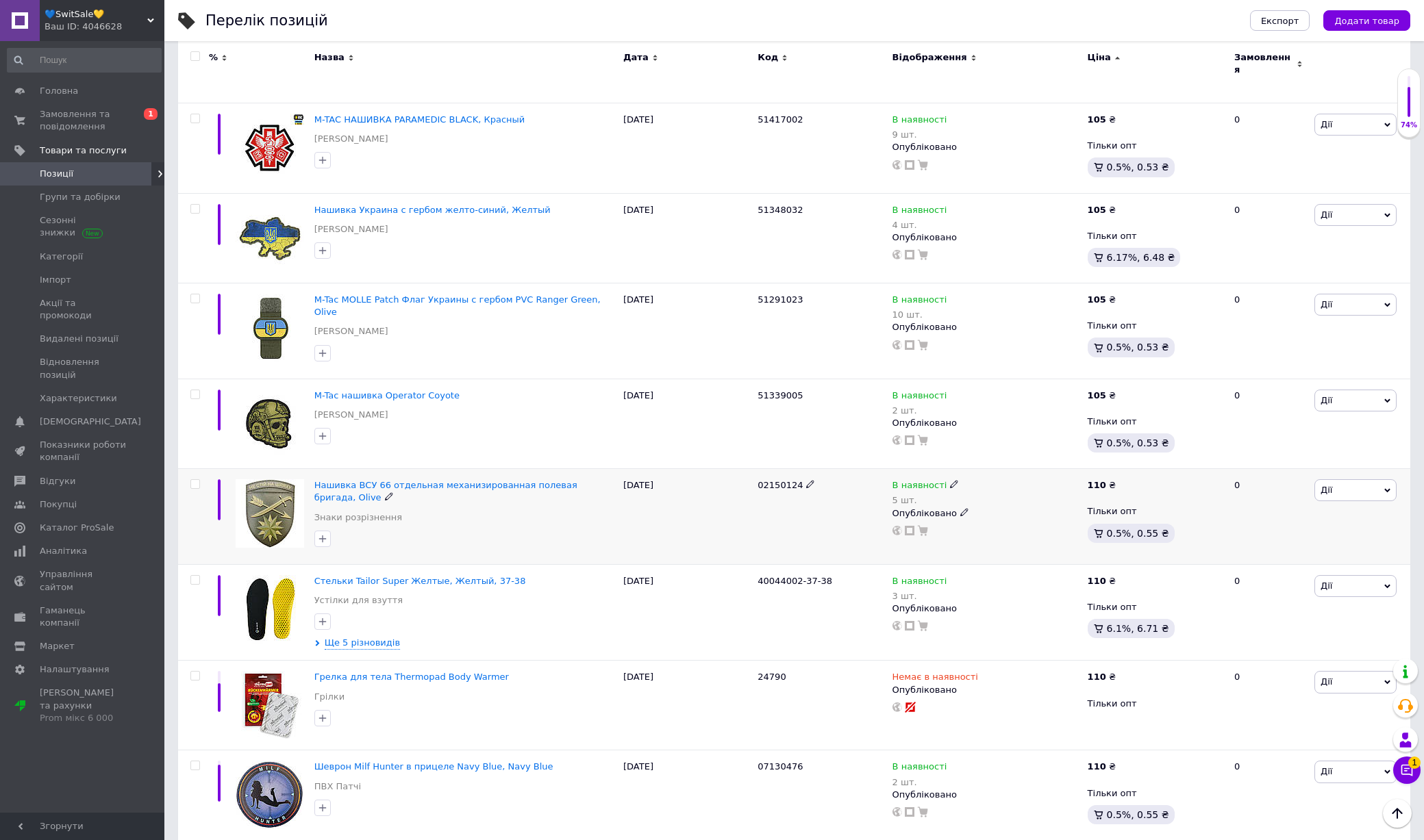
scroll to position [3749, 0]
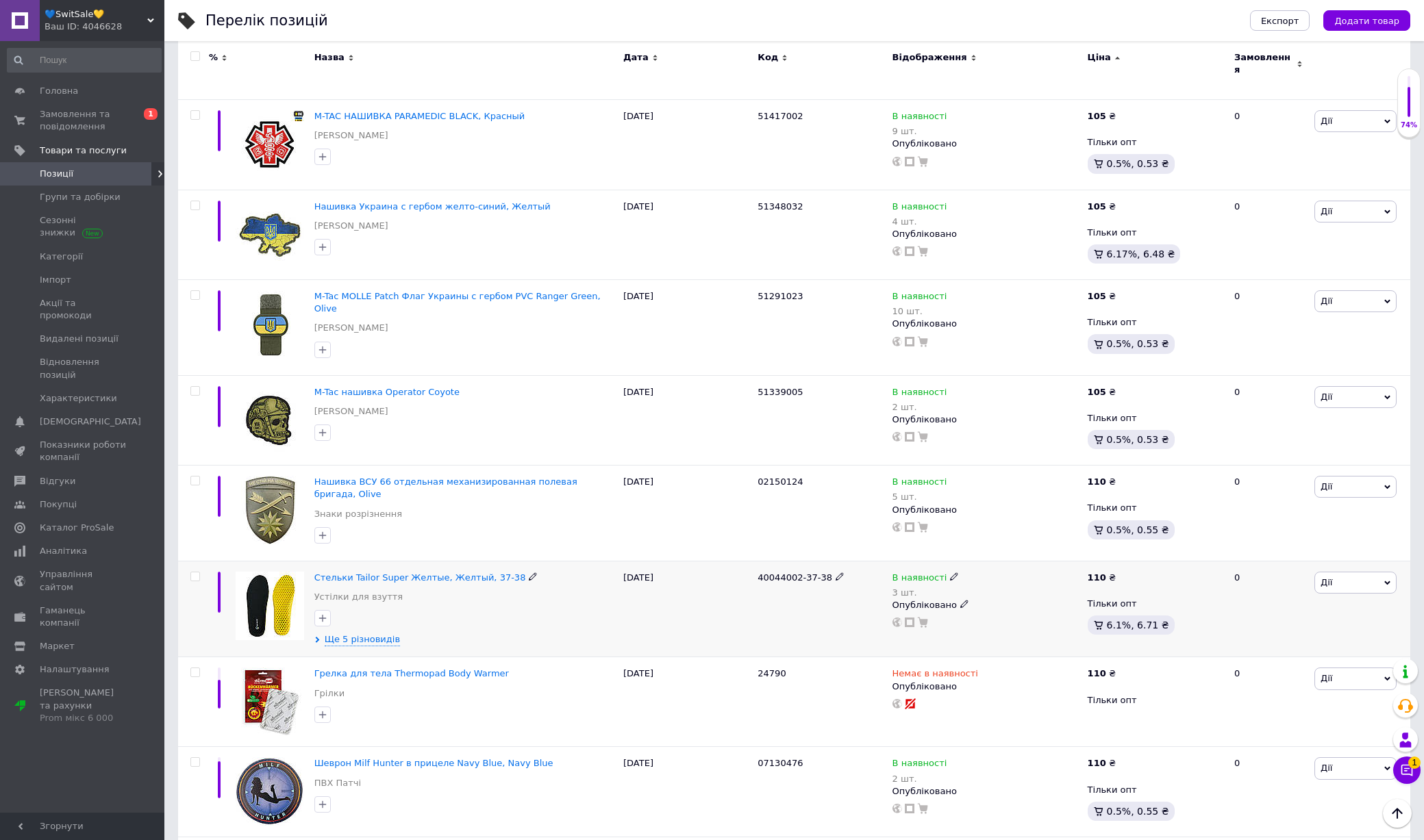
click at [280, 572] on img at bounding box center [270, 606] width 68 height 68
click at [278, 668] on img at bounding box center [270, 702] width 68 height 68
click at [257, 757] on img at bounding box center [270, 791] width 68 height 68
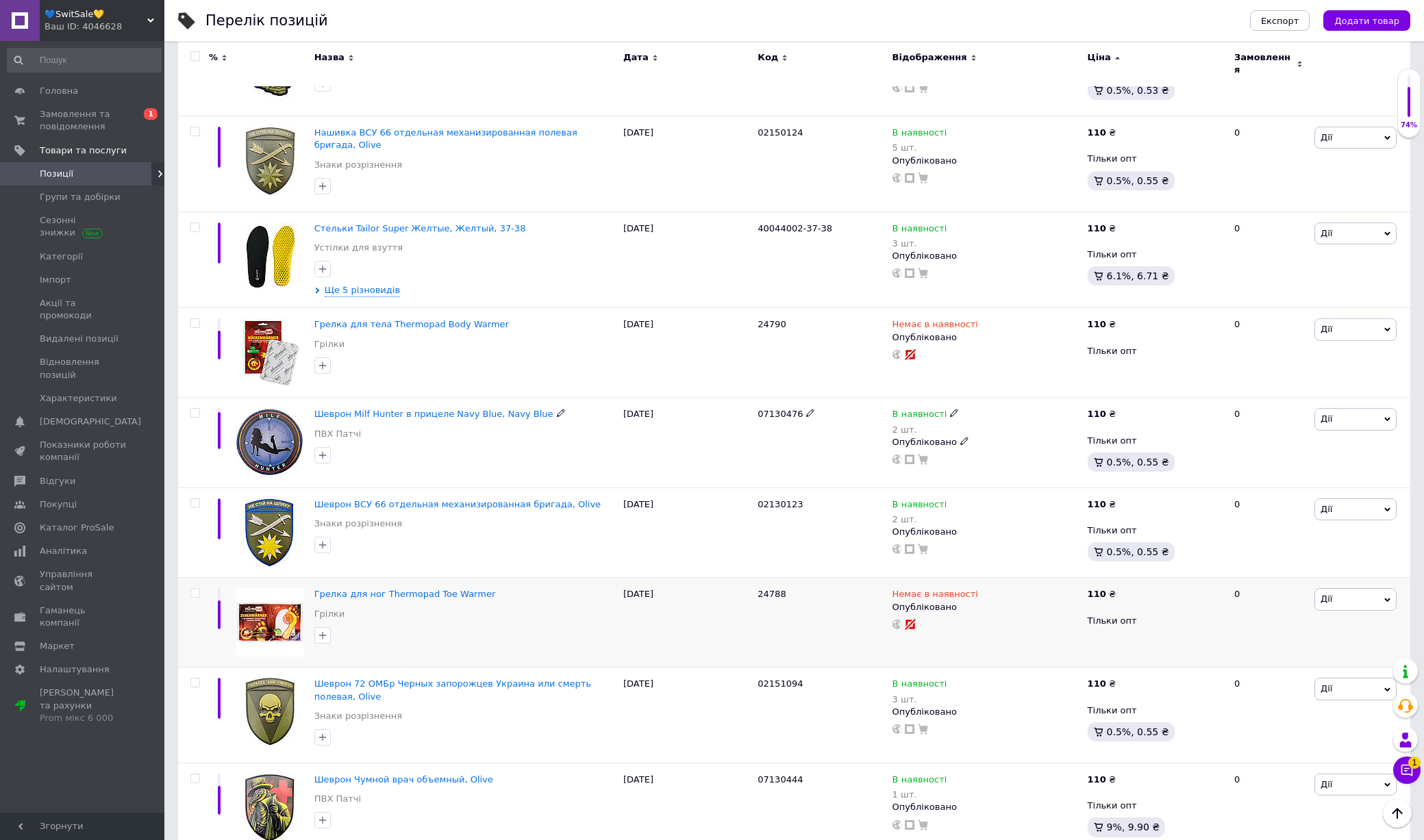
scroll to position [4102, 0]
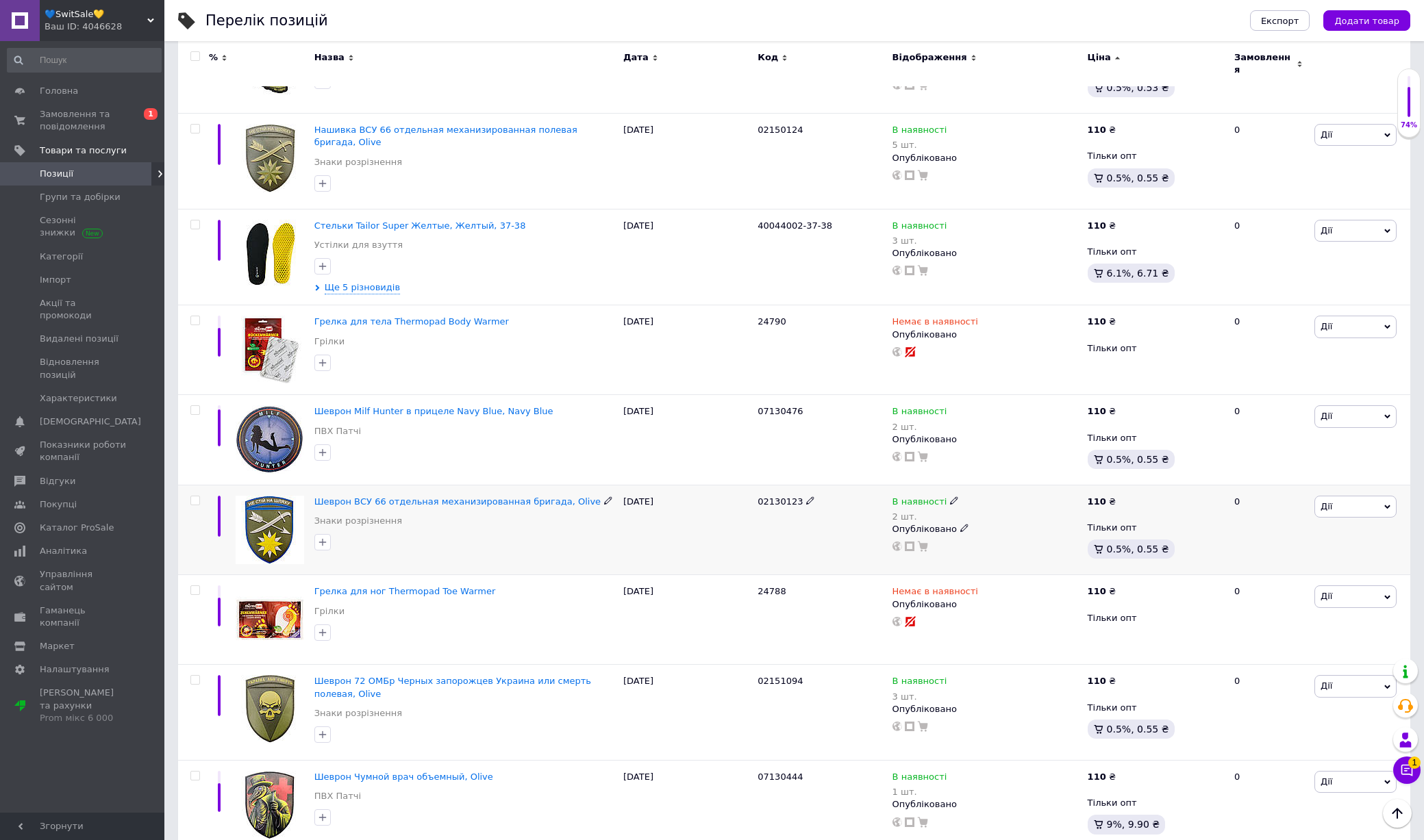
click at [282, 495] on img at bounding box center [270, 529] width 68 height 68
click at [281, 585] on img at bounding box center [270, 619] width 68 height 68
click at [280, 675] on img at bounding box center [270, 709] width 68 height 68
click at [271, 771] on img at bounding box center [270, 805] width 68 height 68
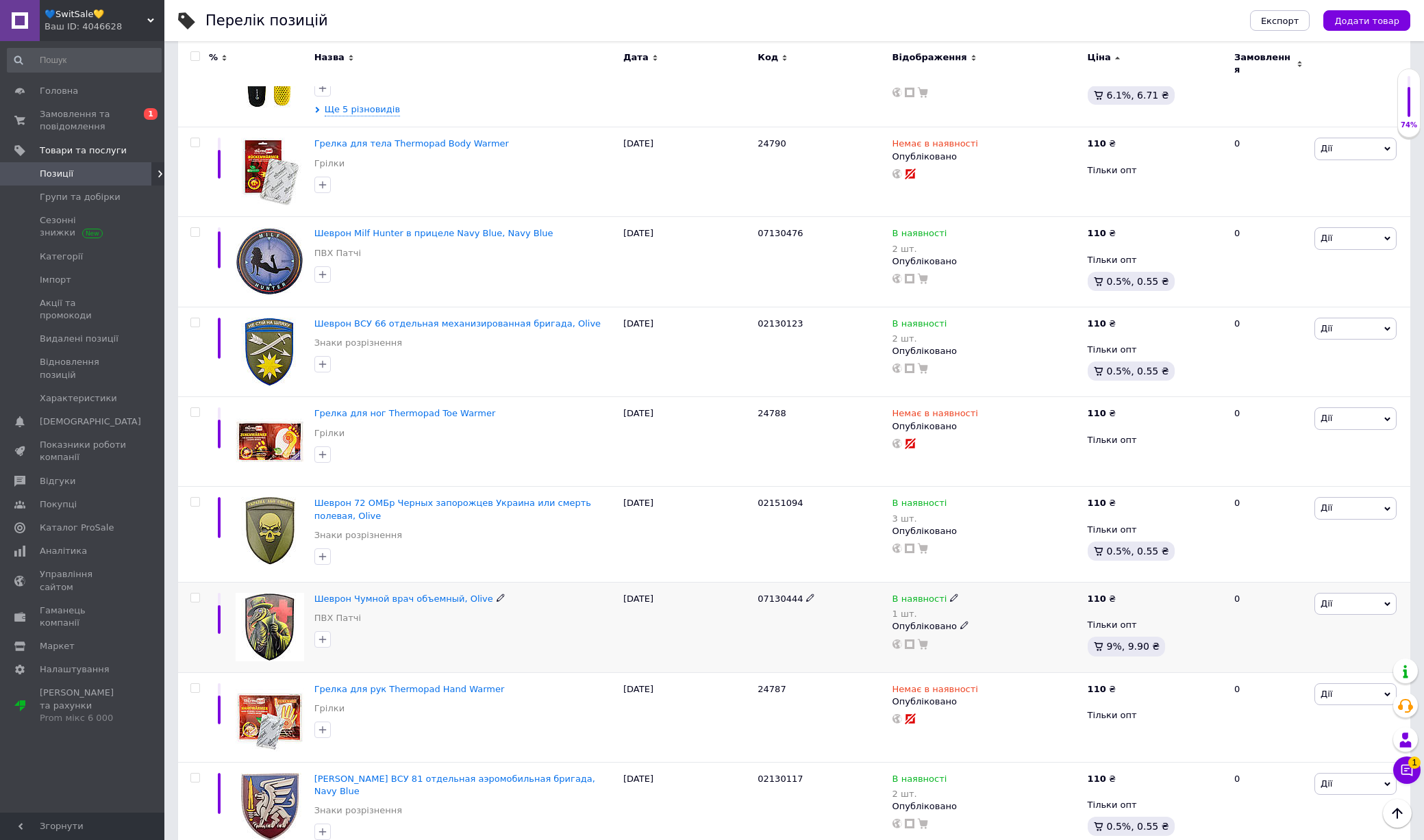
scroll to position [4285, 0]
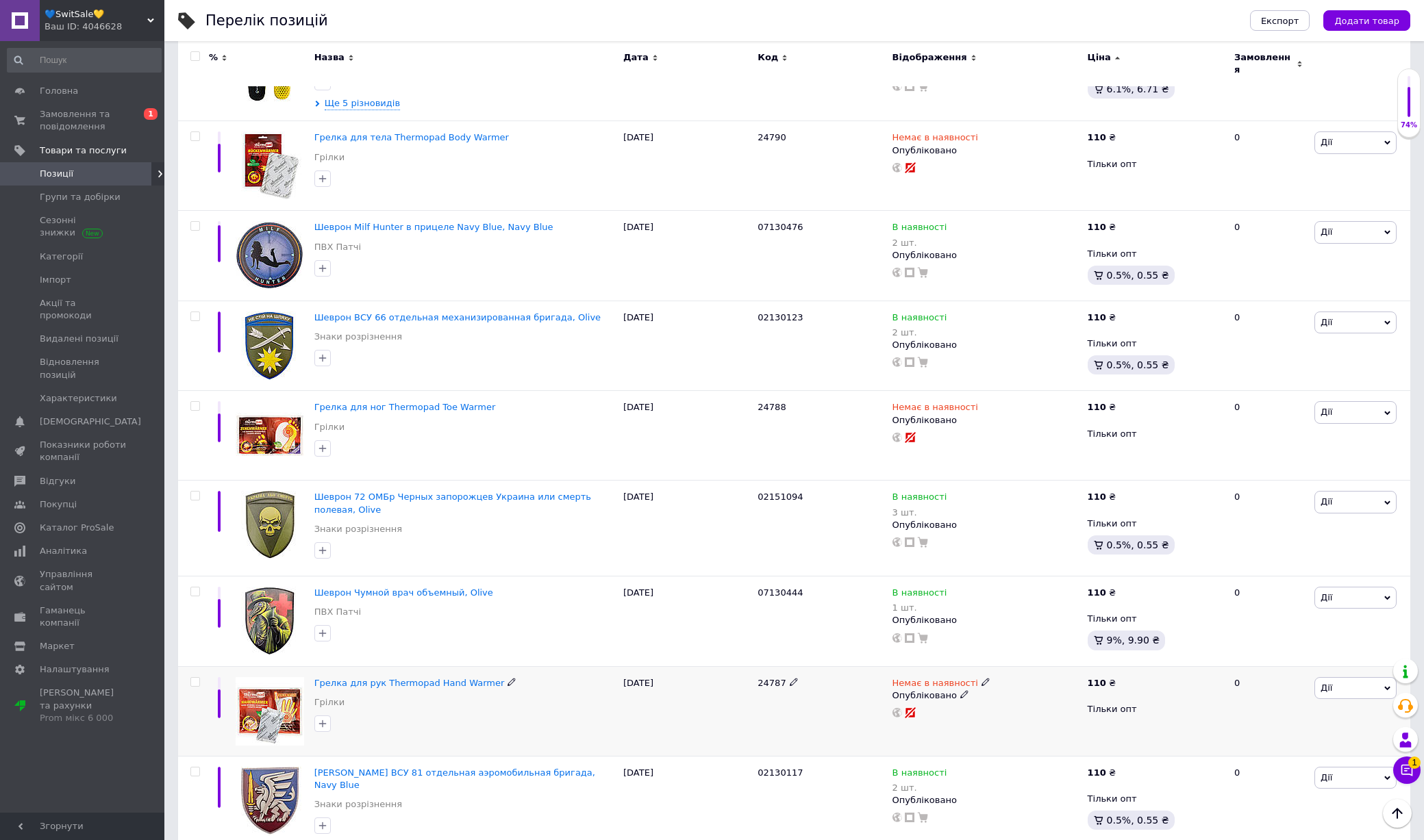
click at [197, 678] on input "checkbox" at bounding box center [194, 682] width 9 height 9
checkbox input "true"
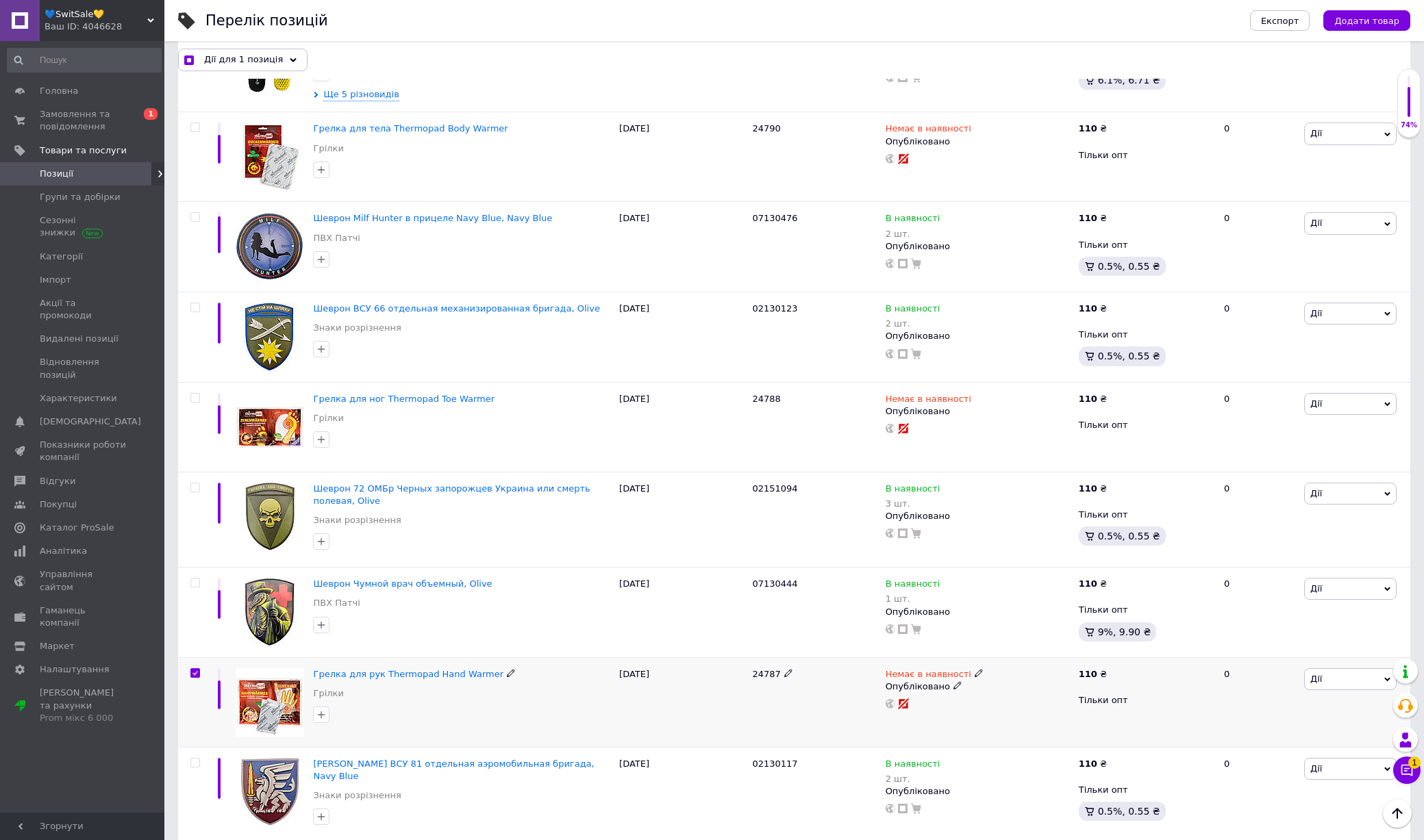
scroll to position [4285, 0]
click at [1401, 769] on icon at bounding box center [1407, 770] width 11 height 11
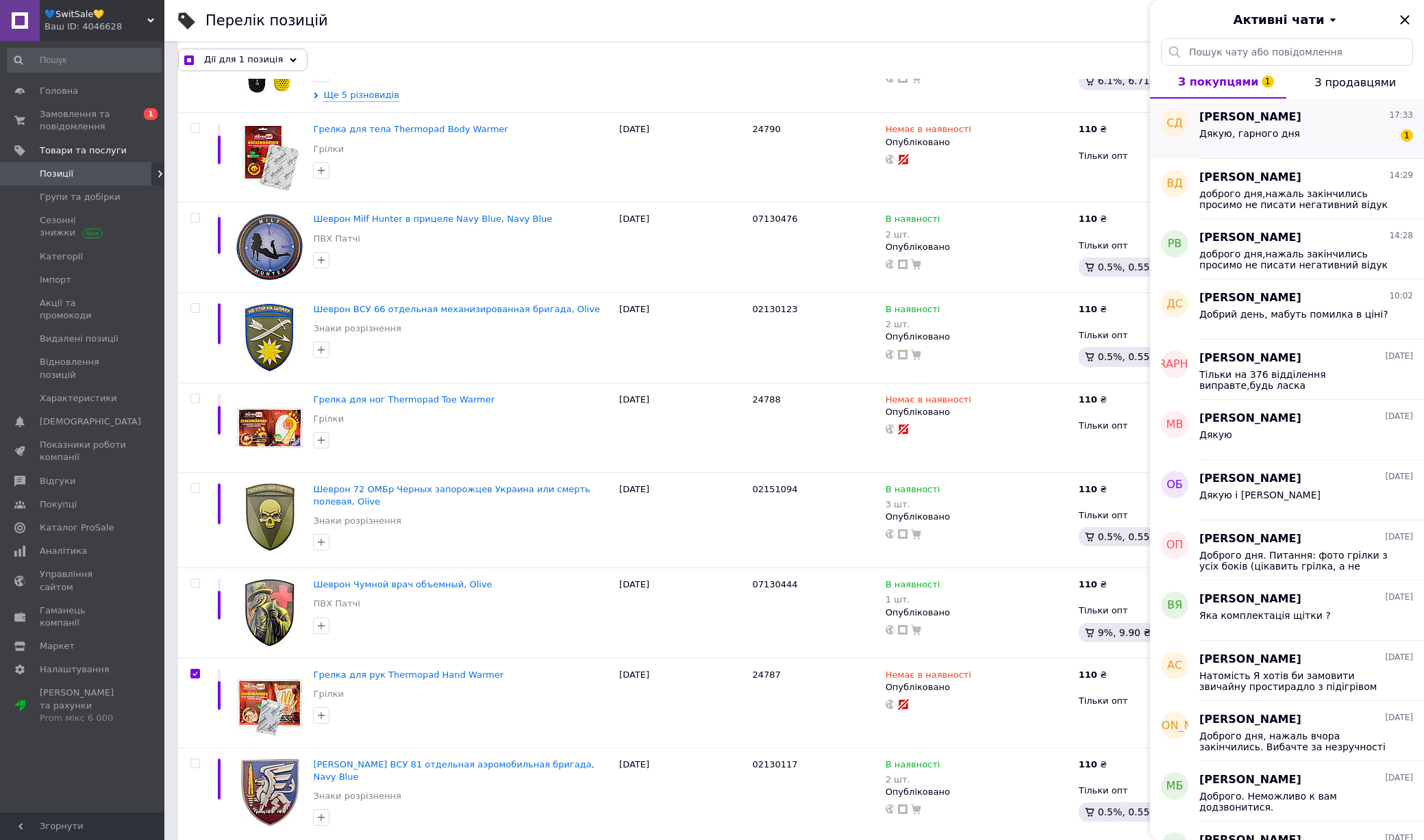
click at [1313, 117] on div "[PERSON_NAME] 17:33" at bounding box center [1307, 117] width 214 height 16
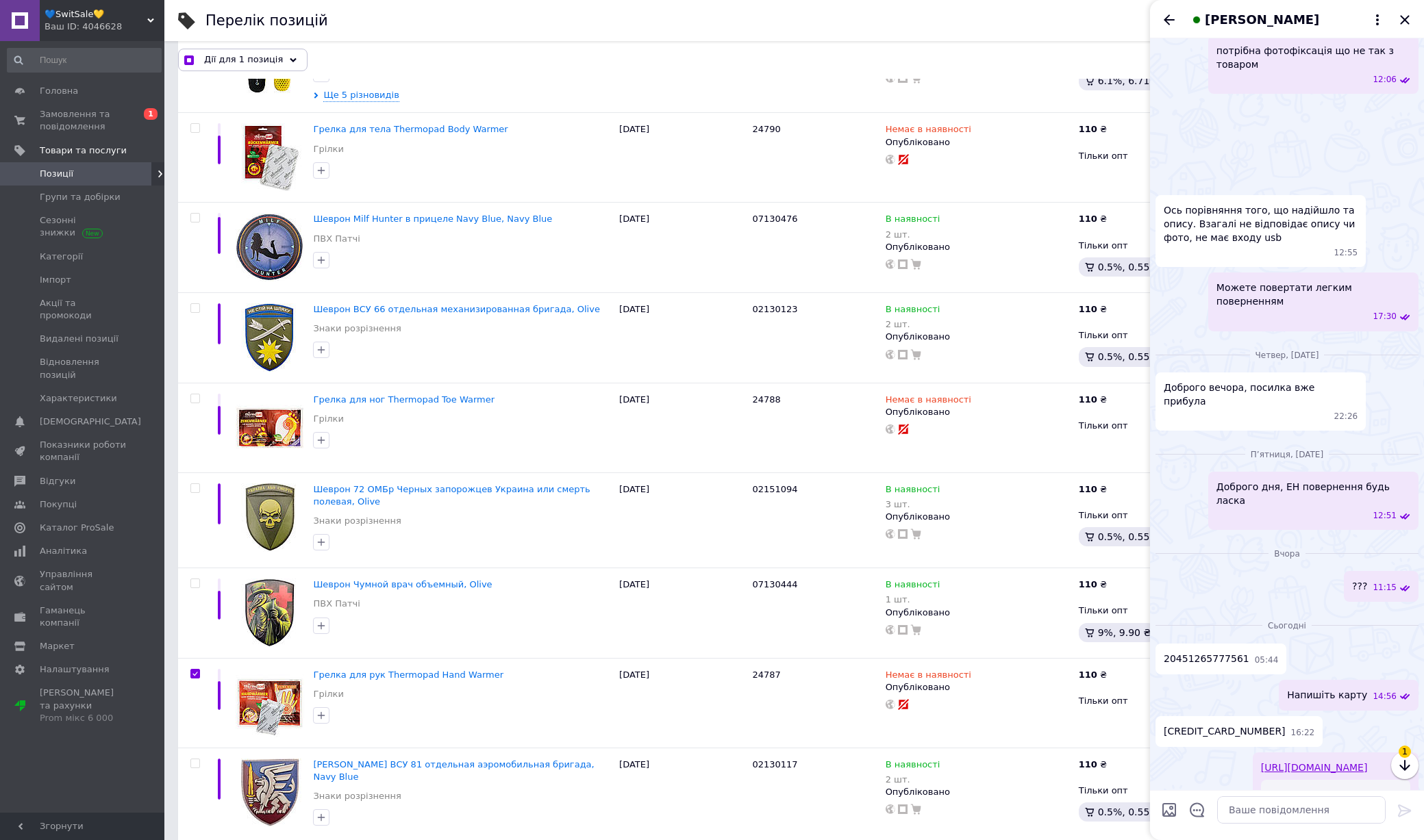
scroll to position [1764, 0]
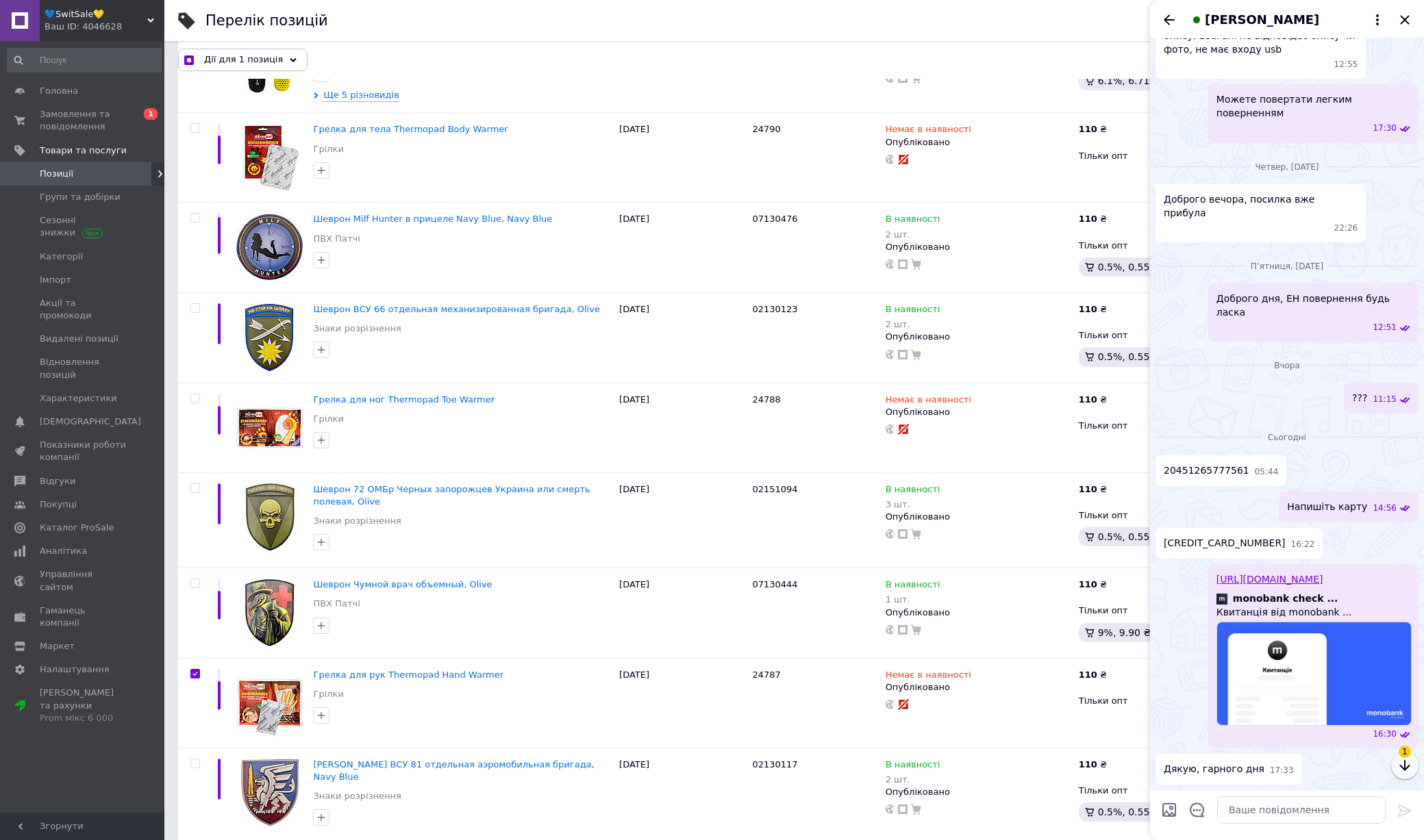
click at [1402, 760] on icon "button" at bounding box center [1404, 764] width 16 height 16
click at [1408, 761] on icon "button" at bounding box center [1404, 764] width 16 height 16
click at [1406, 21] on icon "Закрити" at bounding box center [1403, 19] width 9 height 9
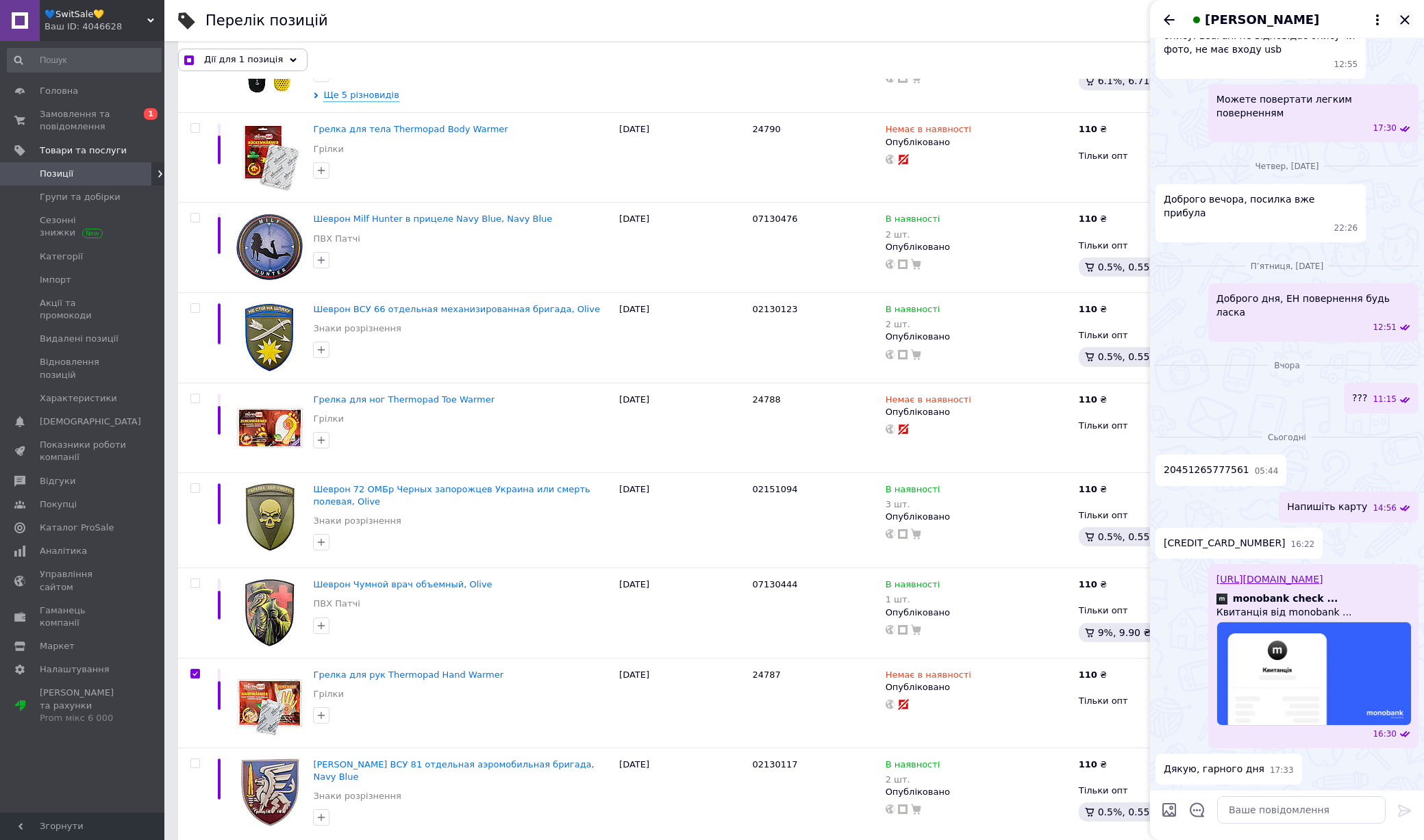
checkbox input "true"
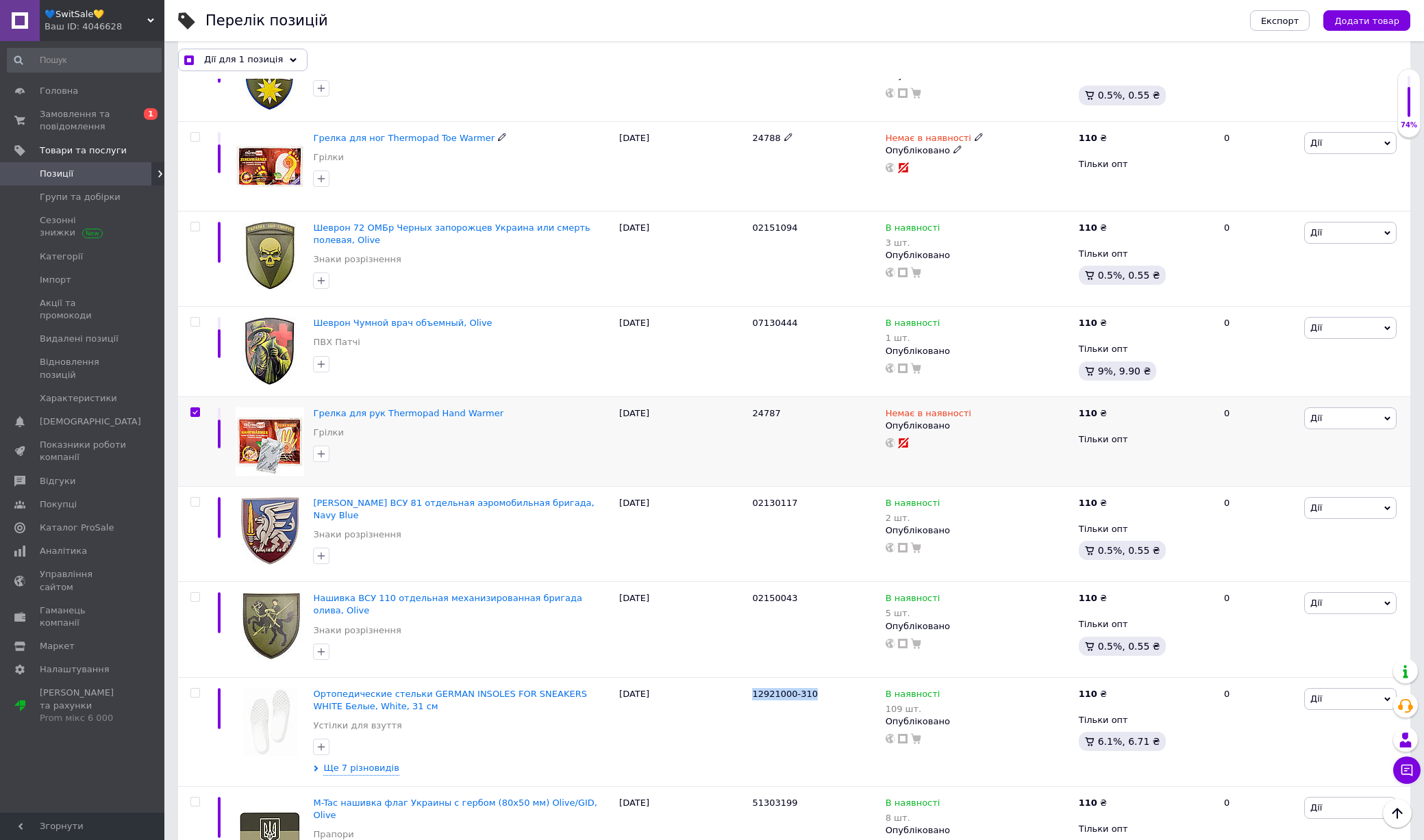
scroll to position [4548, 0]
click at [199, 406] on div at bounding box center [195, 411] width 9 height 9
click at [199, 406] on input "checkbox" at bounding box center [194, 410] width 9 height 9
checkbox input "false"
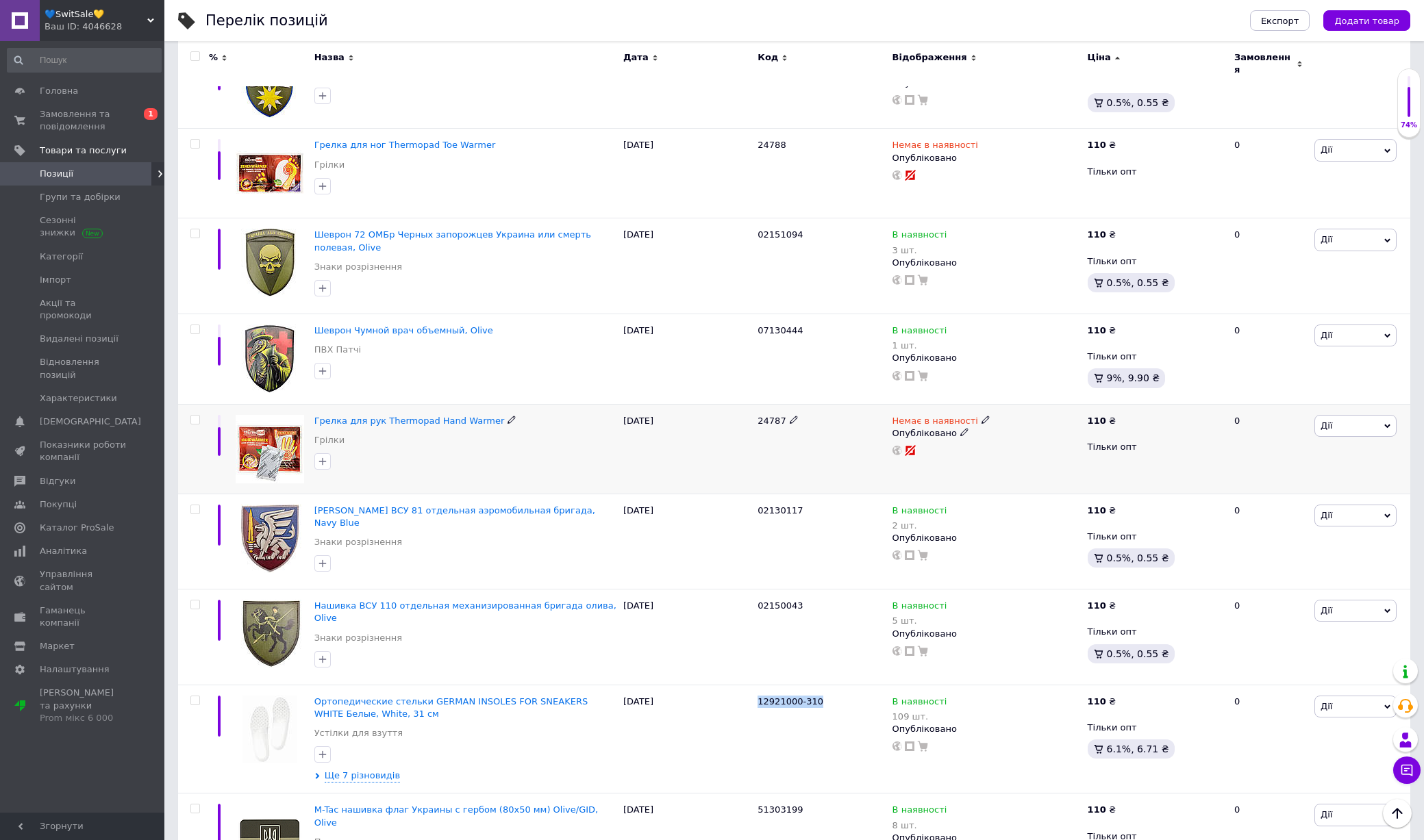
scroll to position [4549, 0]
click at [258, 414] on img at bounding box center [270, 448] width 68 height 68
click at [268, 504] on img at bounding box center [270, 538] width 68 height 68
click at [268, 599] on img at bounding box center [270, 633] width 68 height 68
click at [270, 695] on img at bounding box center [270, 729] width 55 height 68
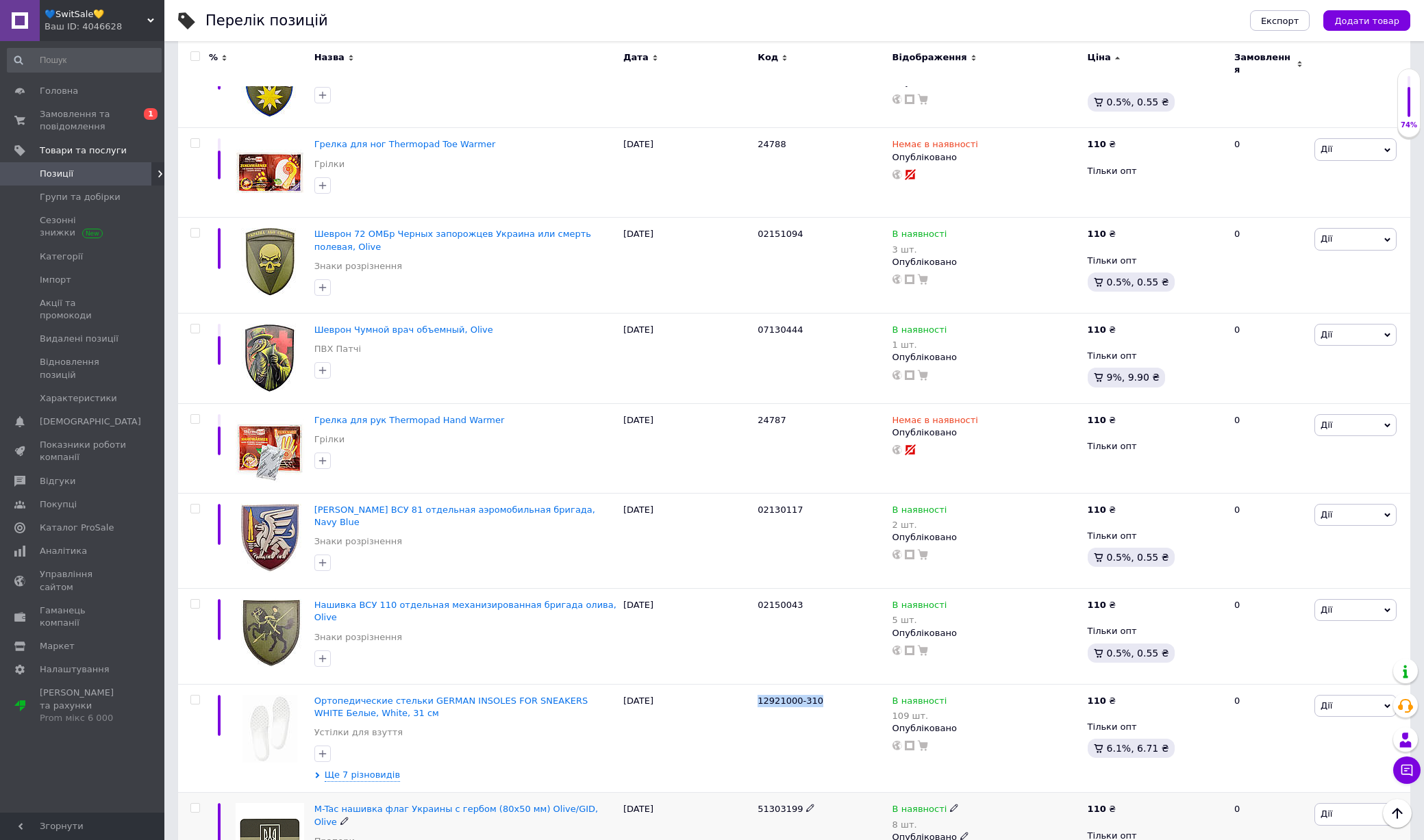
click at [273, 803] on img at bounding box center [270, 837] width 68 height 68
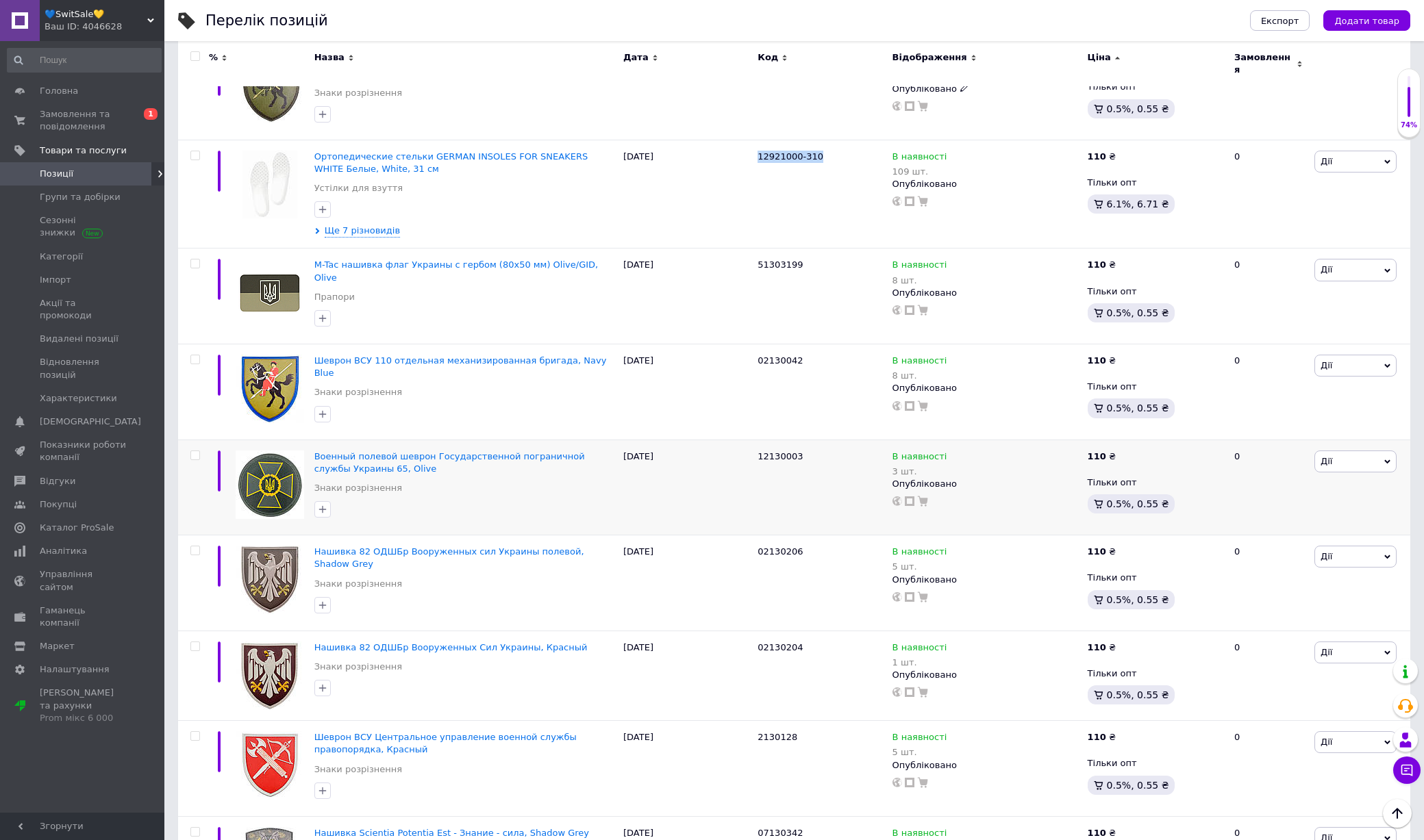
scroll to position [5103, 0]
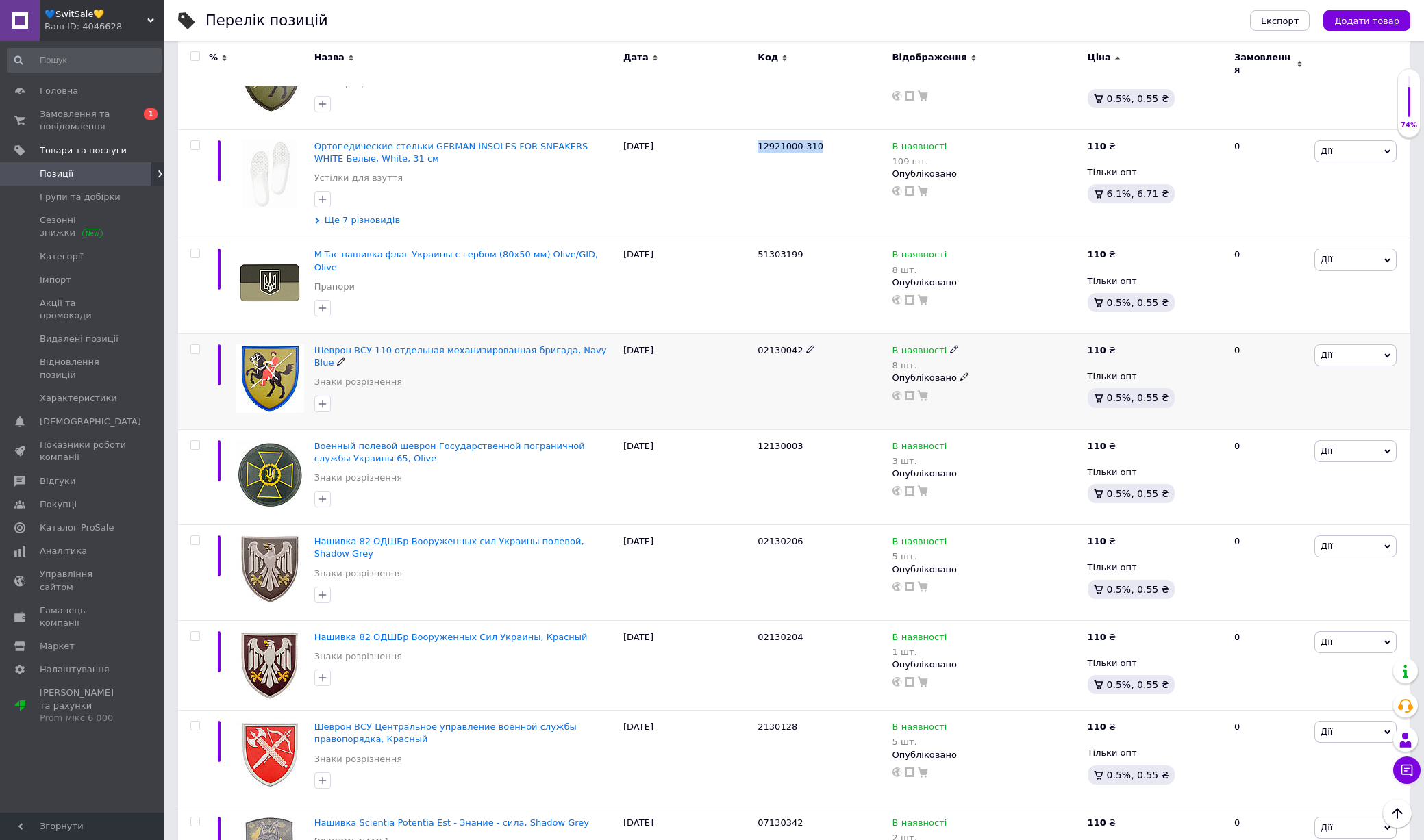
click at [276, 345] on img at bounding box center [270, 379] width 68 height 68
click at [276, 440] on img at bounding box center [270, 474] width 68 height 68
click at [276, 535] on img at bounding box center [270, 569] width 68 height 68
click at [276, 620] on div at bounding box center [270, 665] width 81 height 90
click at [274, 631] on img at bounding box center [270, 665] width 68 height 68
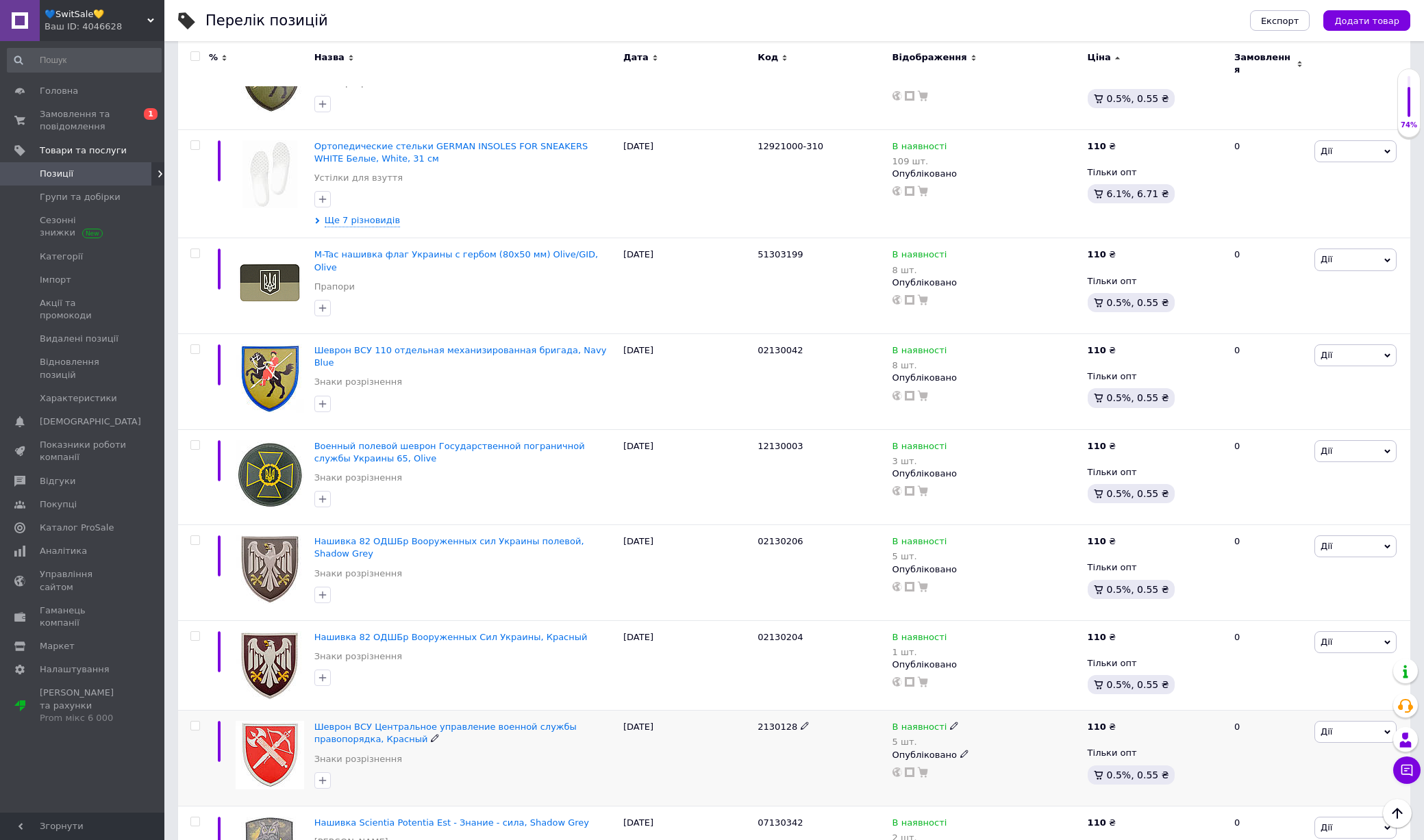
click at [273, 721] on img at bounding box center [270, 755] width 68 height 68
click at [274, 816] on img at bounding box center [270, 850] width 68 height 68
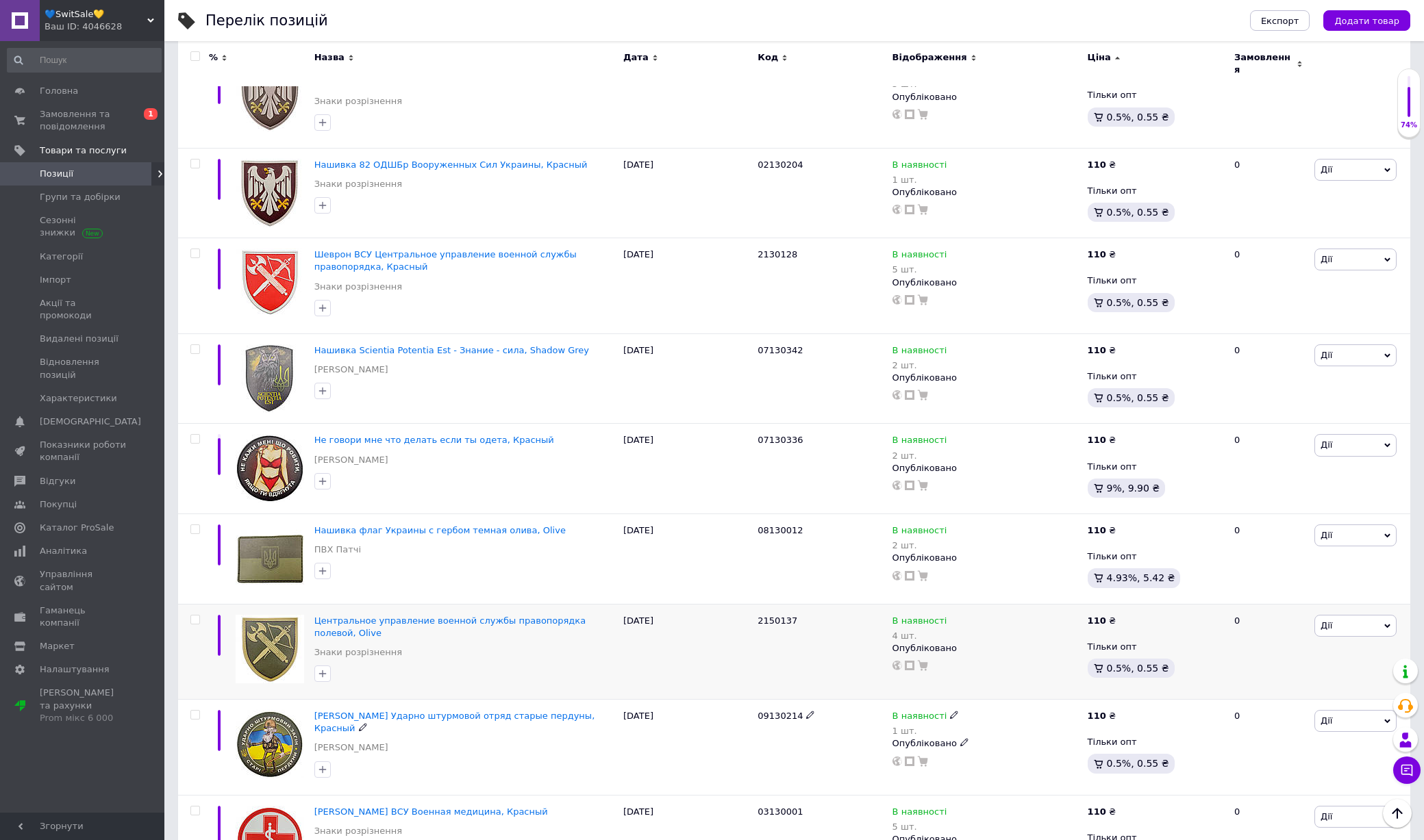
scroll to position [5576, 0]
click at [272, 434] on img at bounding box center [270, 468] width 68 height 68
click at [272, 524] on img at bounding box center [270, 558] width 68 height 68
click at [269, 614] on img at bounding box center [270, 648] width 68 height 68
click at [269, 709] on img at bounding box center [270, 743] width 68 height 68
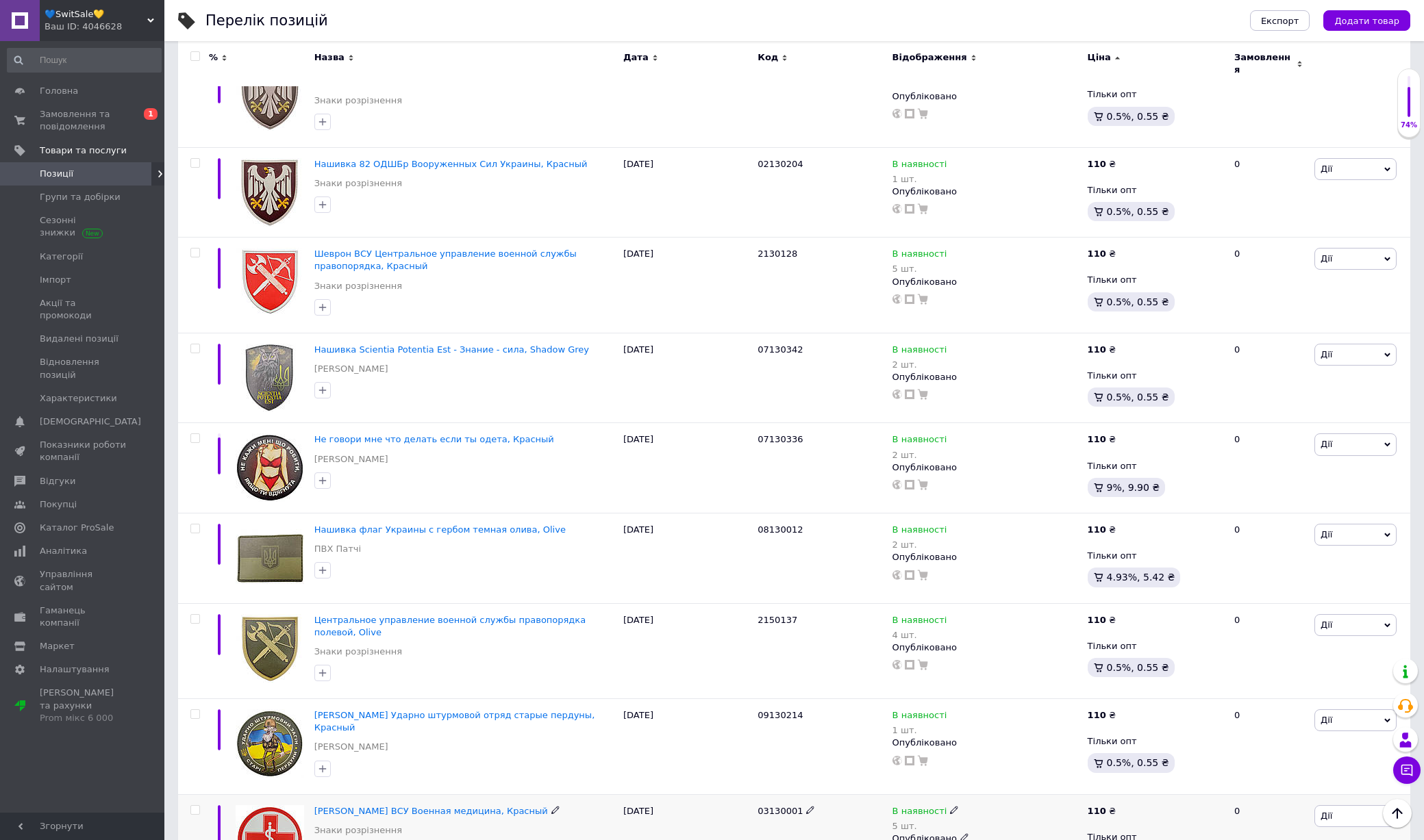
click at [268, 805] on img at bounding box center [270, 839] width 68 height 68
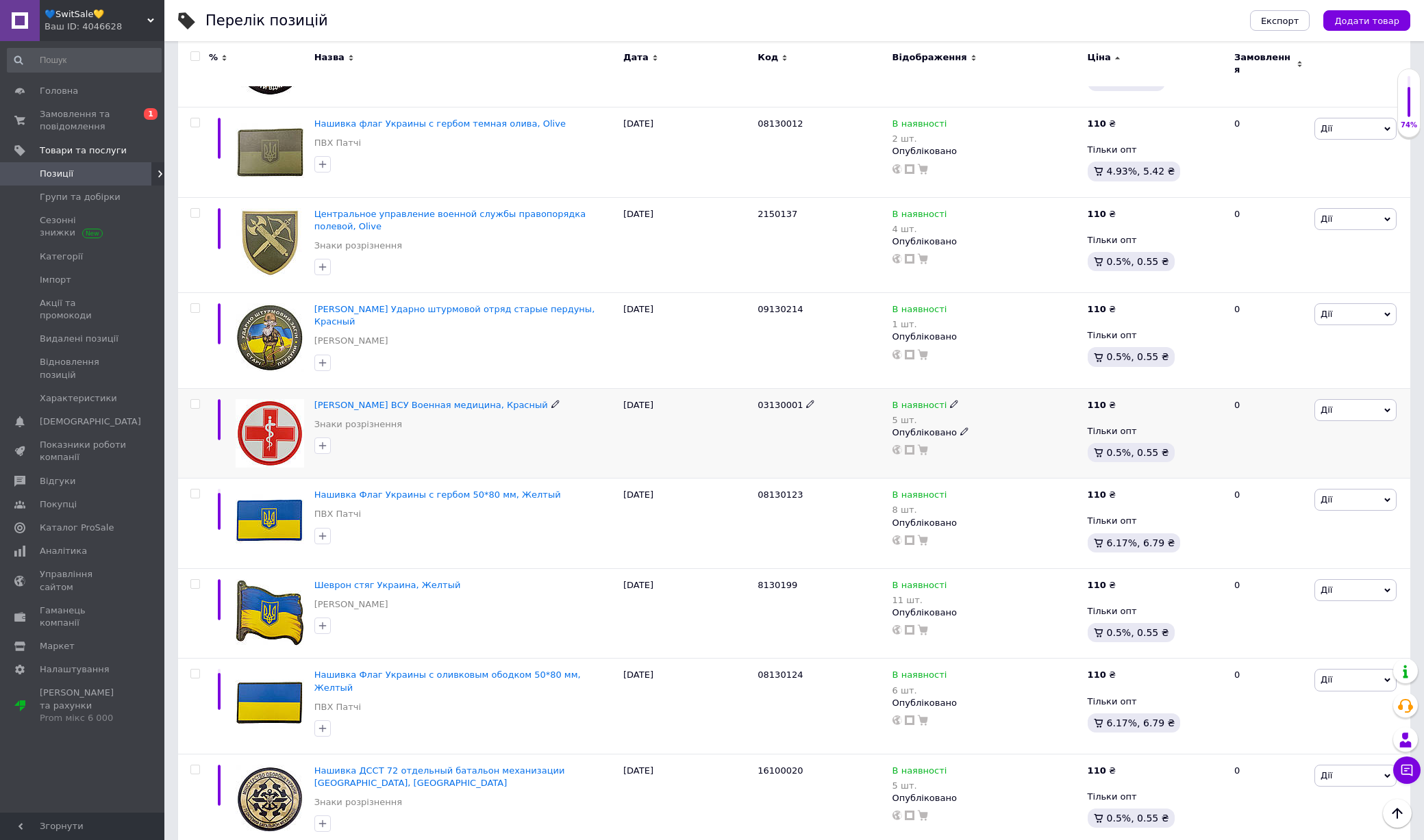
scroll to position [6018, 0]
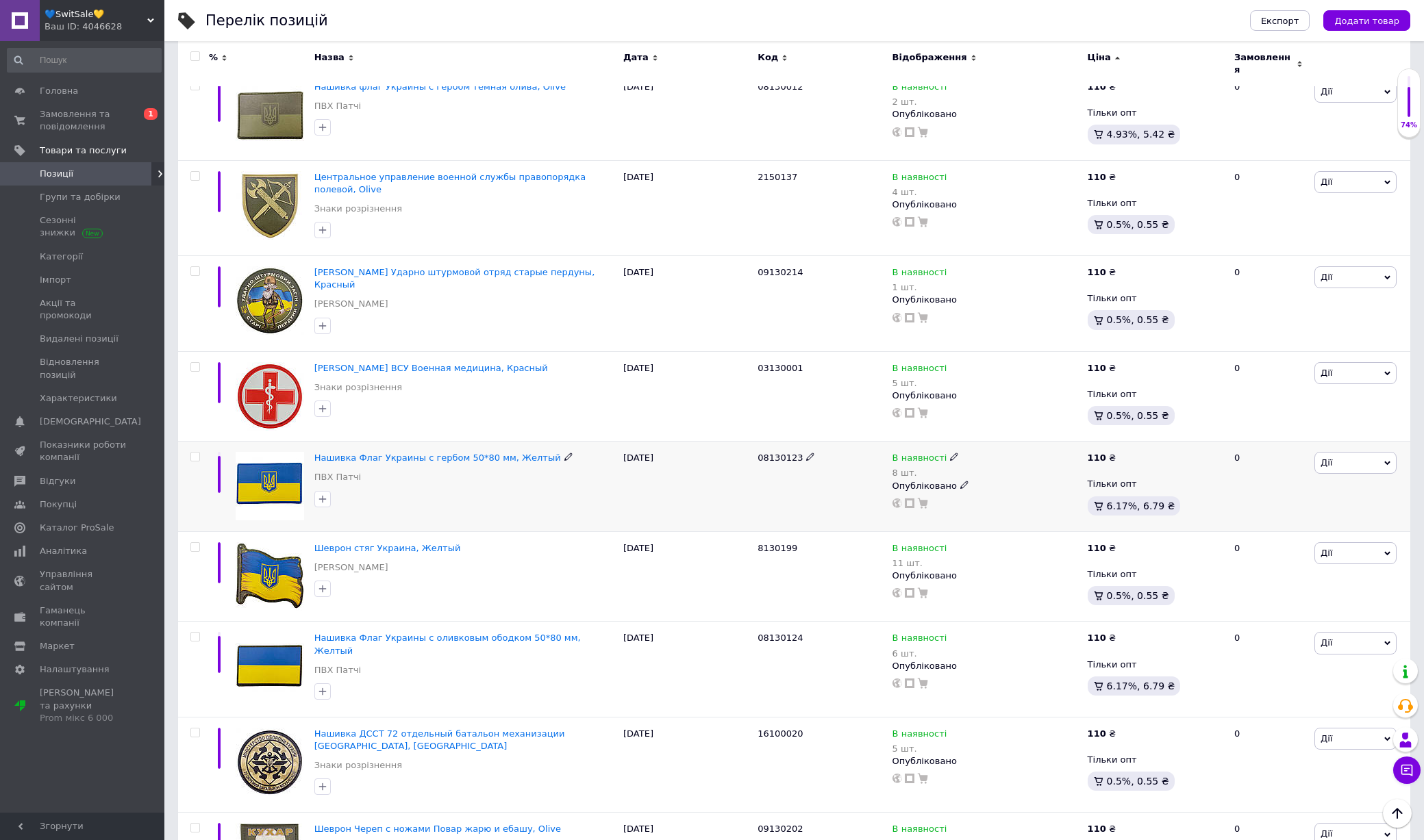
click at [257, 452] on img at bounding box center [270, 486] width 68 height 68
click at [257, 542] on img at bounding box center [270, 576] width 68 height 68
click at [257, 632] on img at bounding box center [270, 666] width 68 height 68
click at [266, 727] on img at bounding box center [270, 761] width 68 height 68
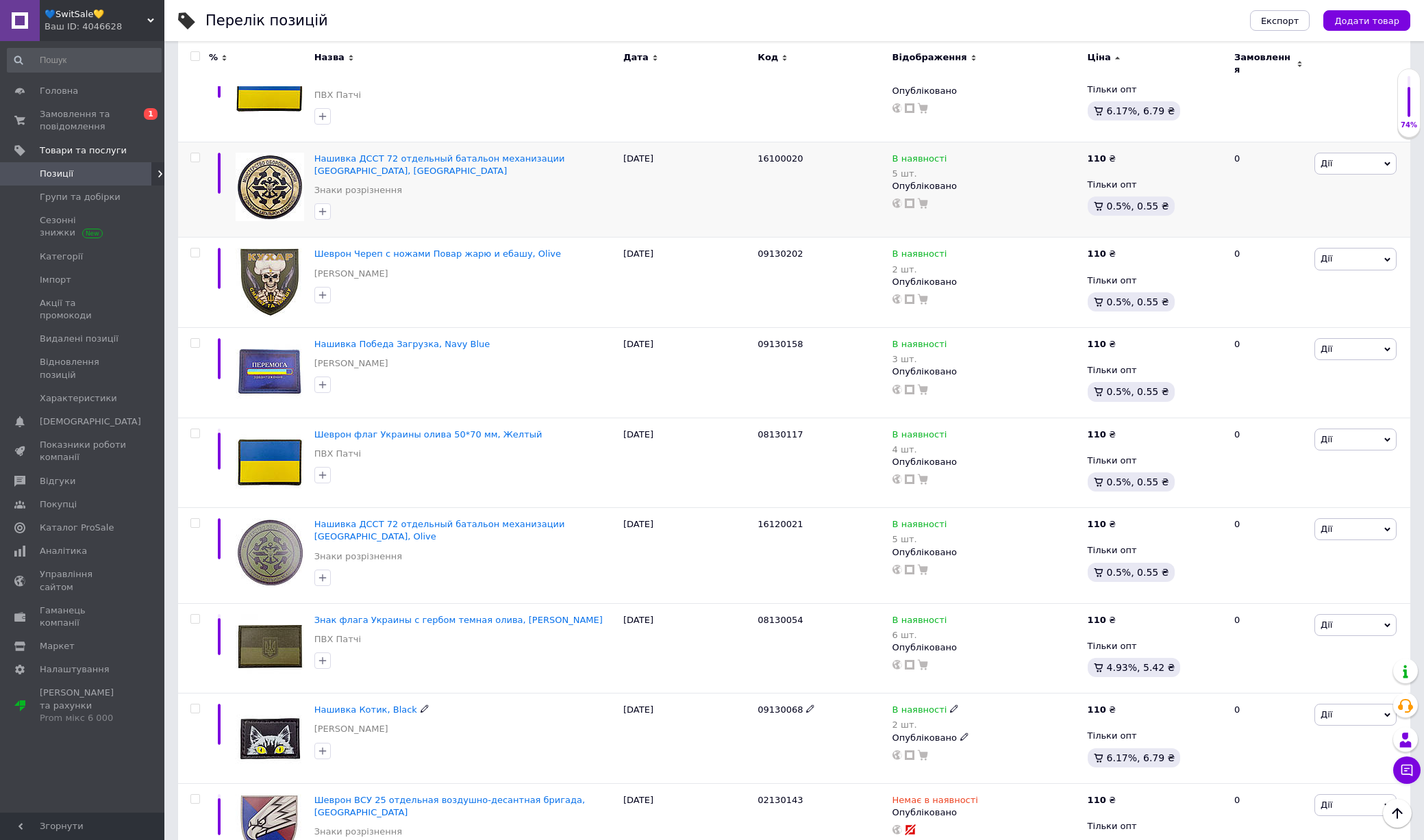
scroll to position [6582, 0]
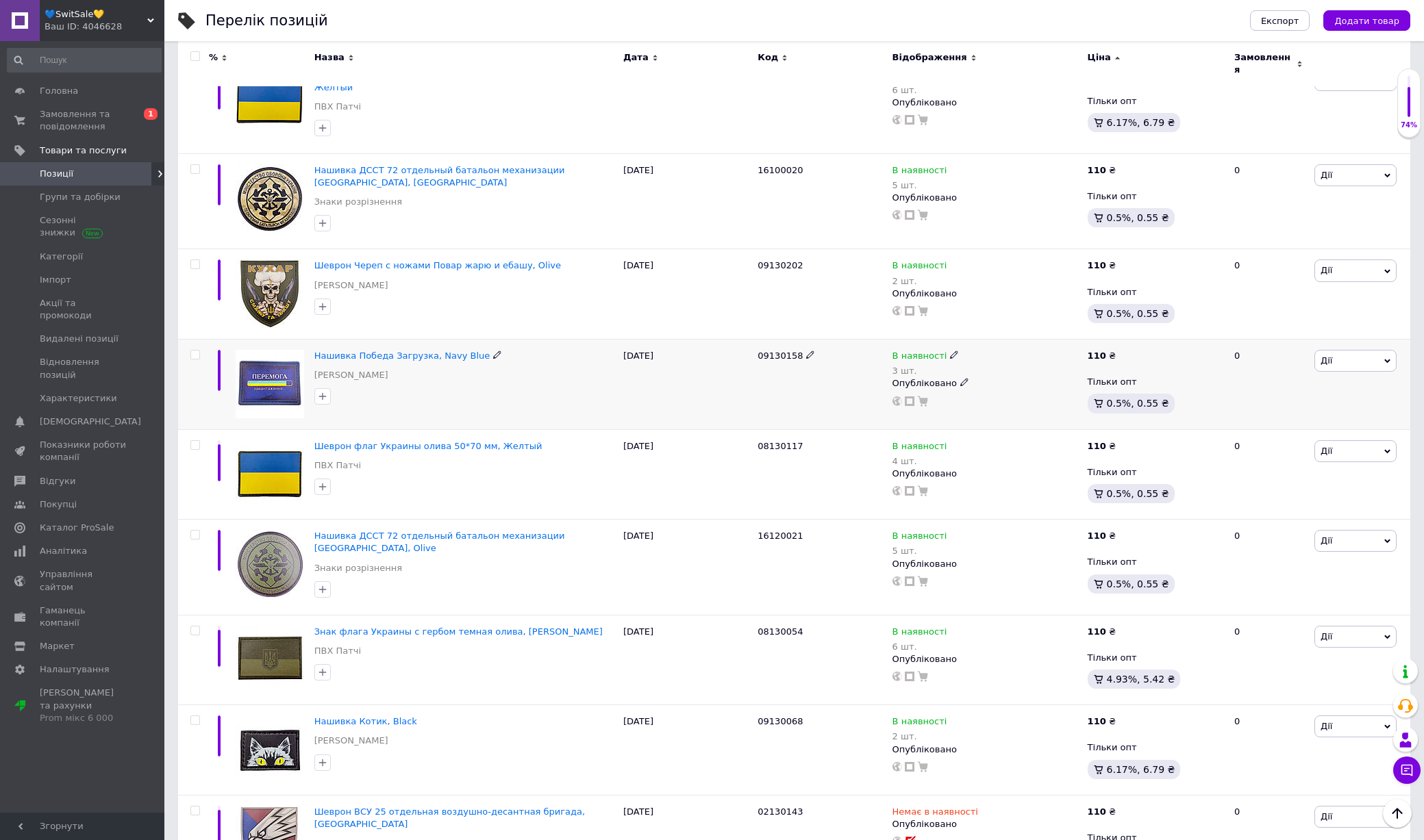
click at [278, 349] on img at bounding box center [270, 384] width 68 height 68
click at [278, 440] on img at bounding box center [270, 474] width 68 height 68
click at [278, 529] on img at bounding box center [270, 563] width 68 height 68
click at [277, 626] on img at bounding box center [270, 660] width 68 height 68
click at [277, 715] on img at bounding box center [270, 749] width 68 height 68
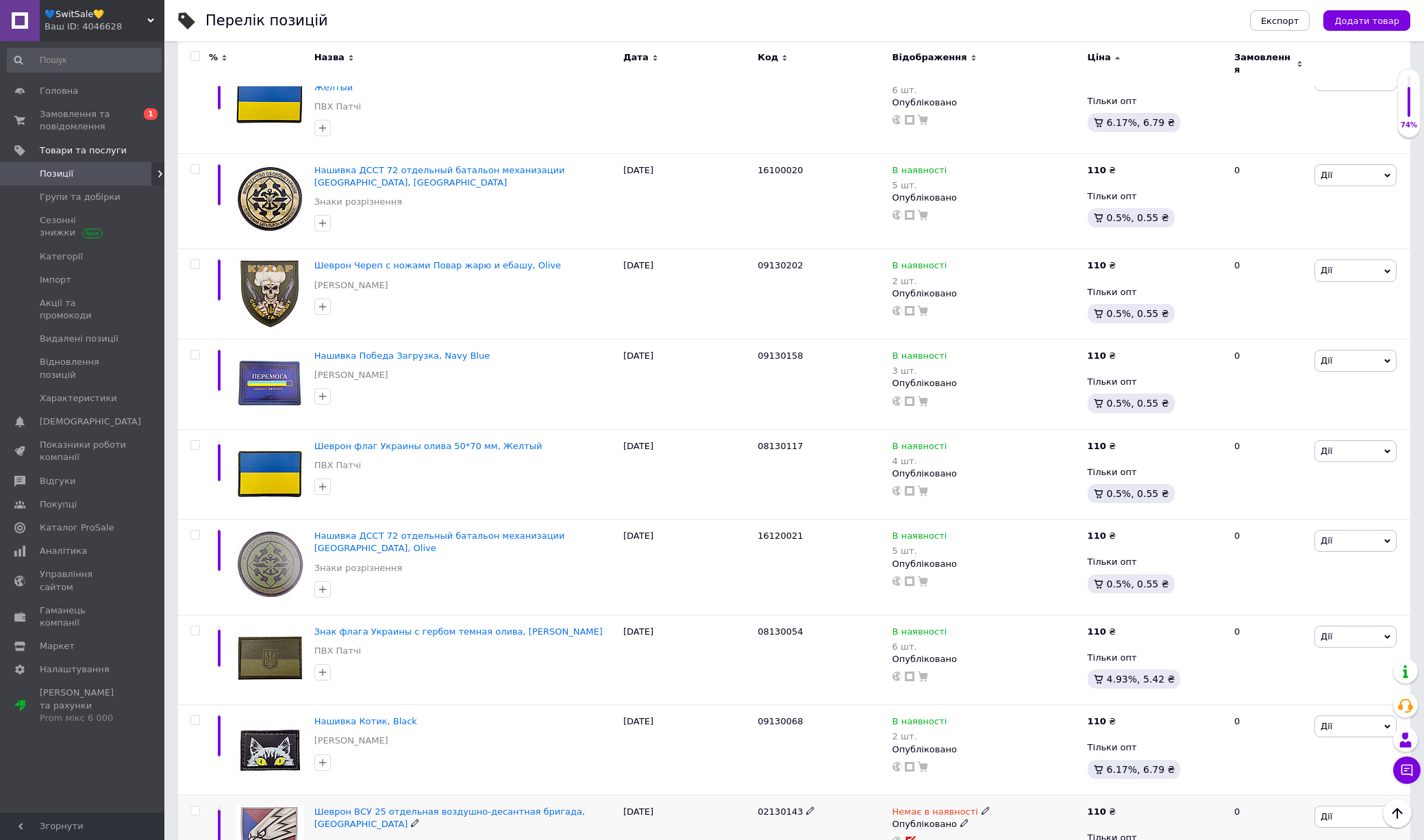
click at [199, 806] on span at bounding box center [195, 811] width 9 height 9
click at [199, 806] on input "checkbox" at bounding box center [194, 810] width 9 height 9
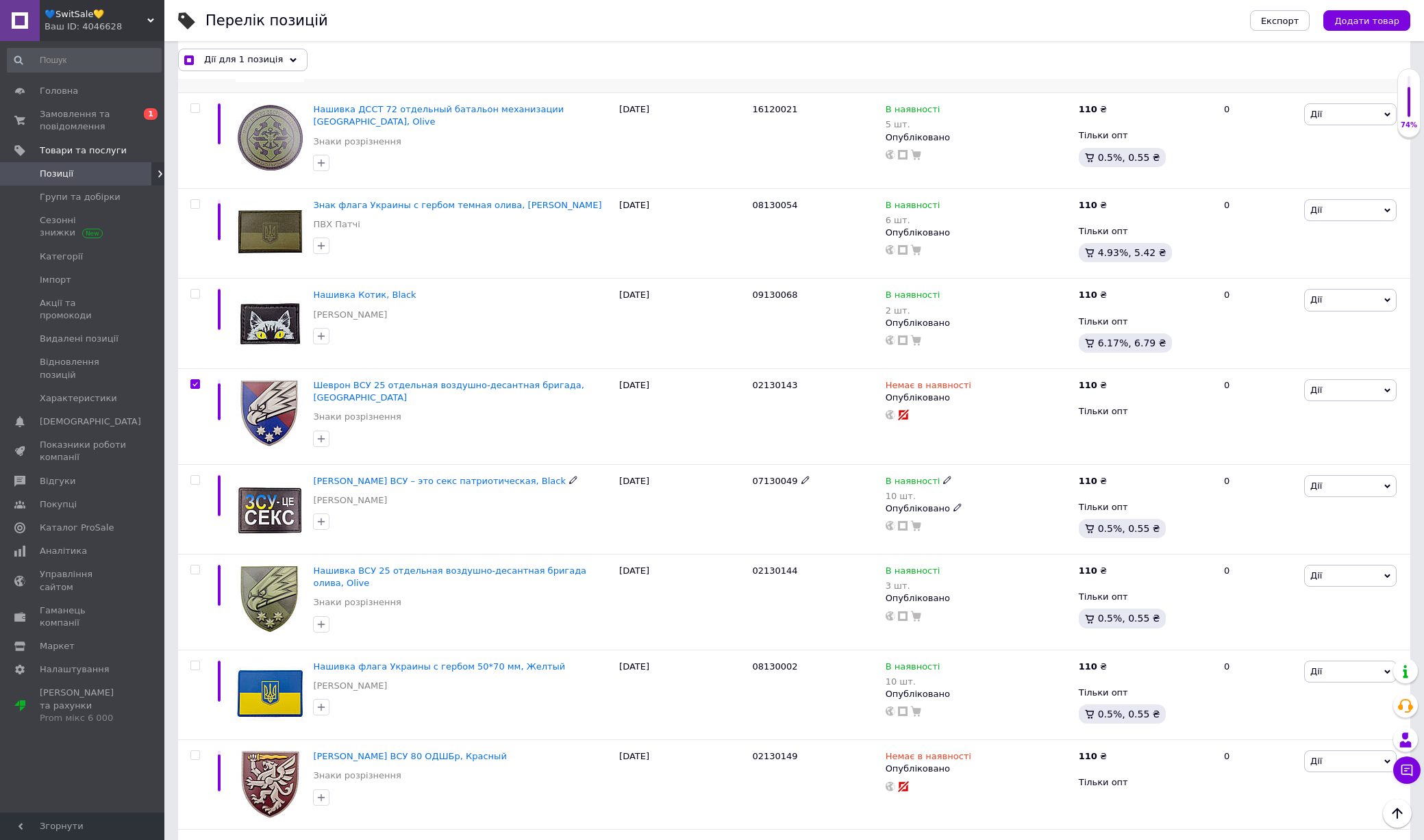
scroll to position [7002, 0]
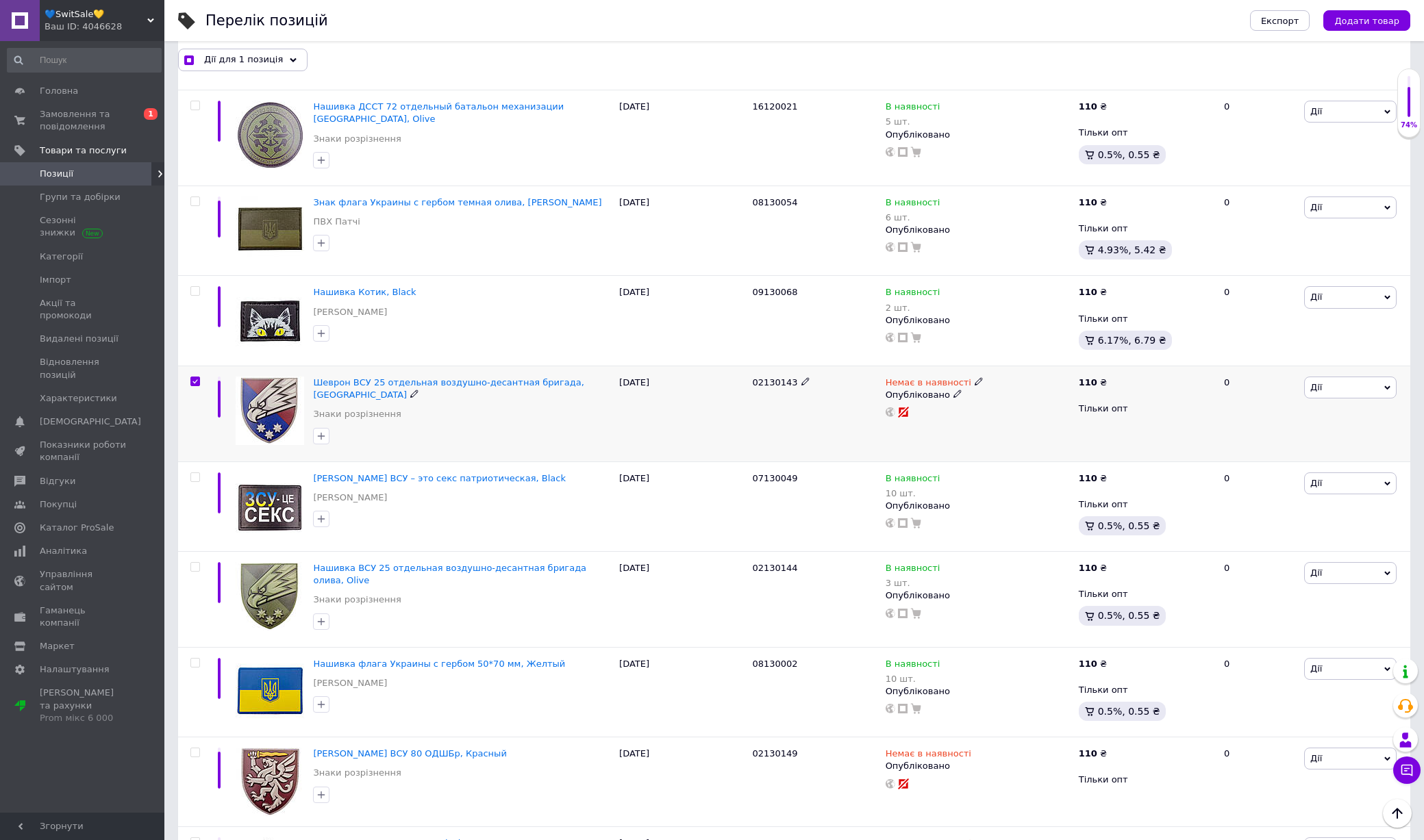
click at [194, 377] on input "checkbox" at bounding box center [194, 381] width 9 height 9
checkbox input "false"
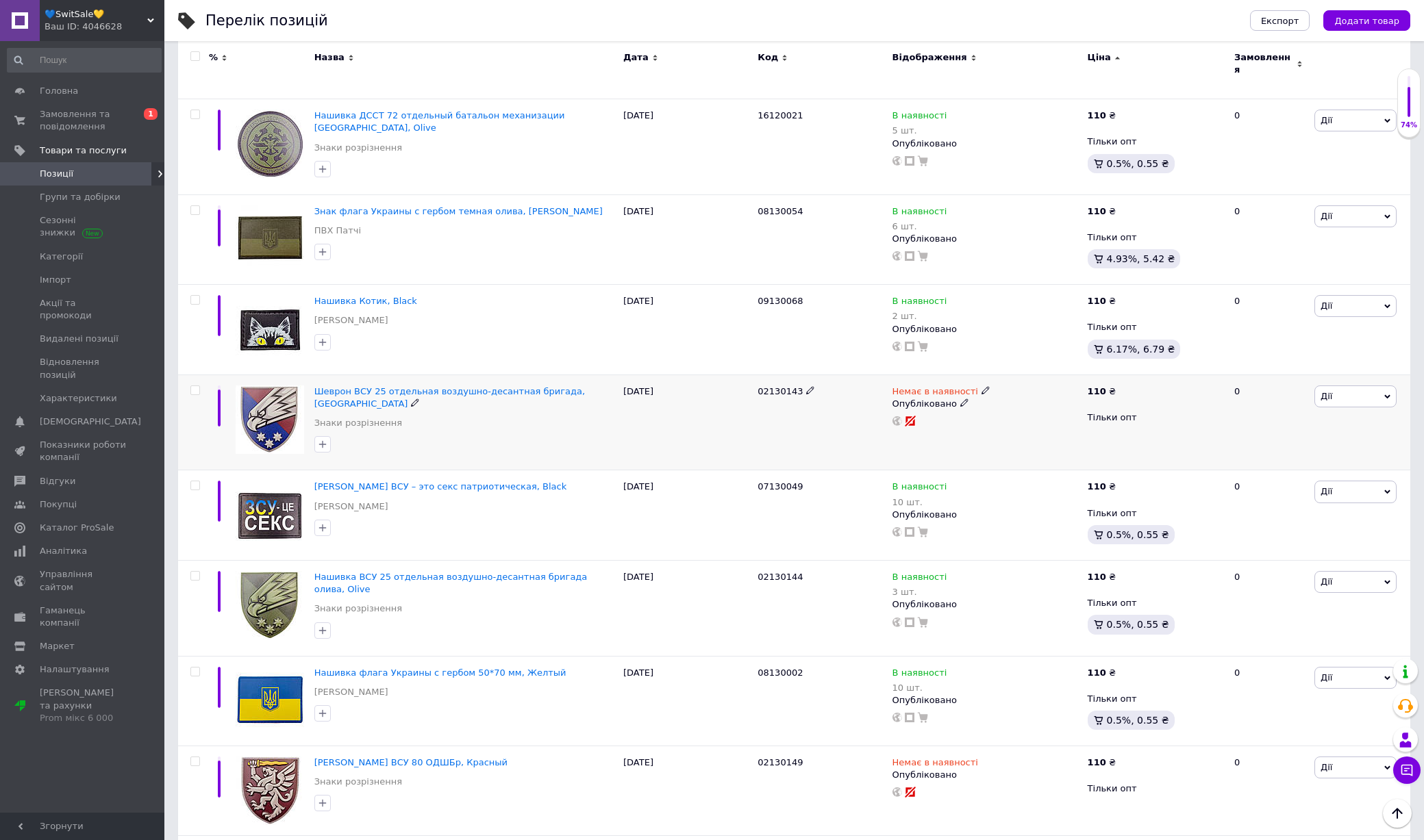
scroll to position [7003, 0]
click at [275, 384] on img at bounding box center [270, 419] width 68 height 68
click at [274, 480] on img at bounding box center [270, 514] width 68 height 68
click at [269, 570] on img at bounding box center [270, 604] width 68 height 68
click at [272, 666] on img at bounding box center [270, 700] width 68 height 68
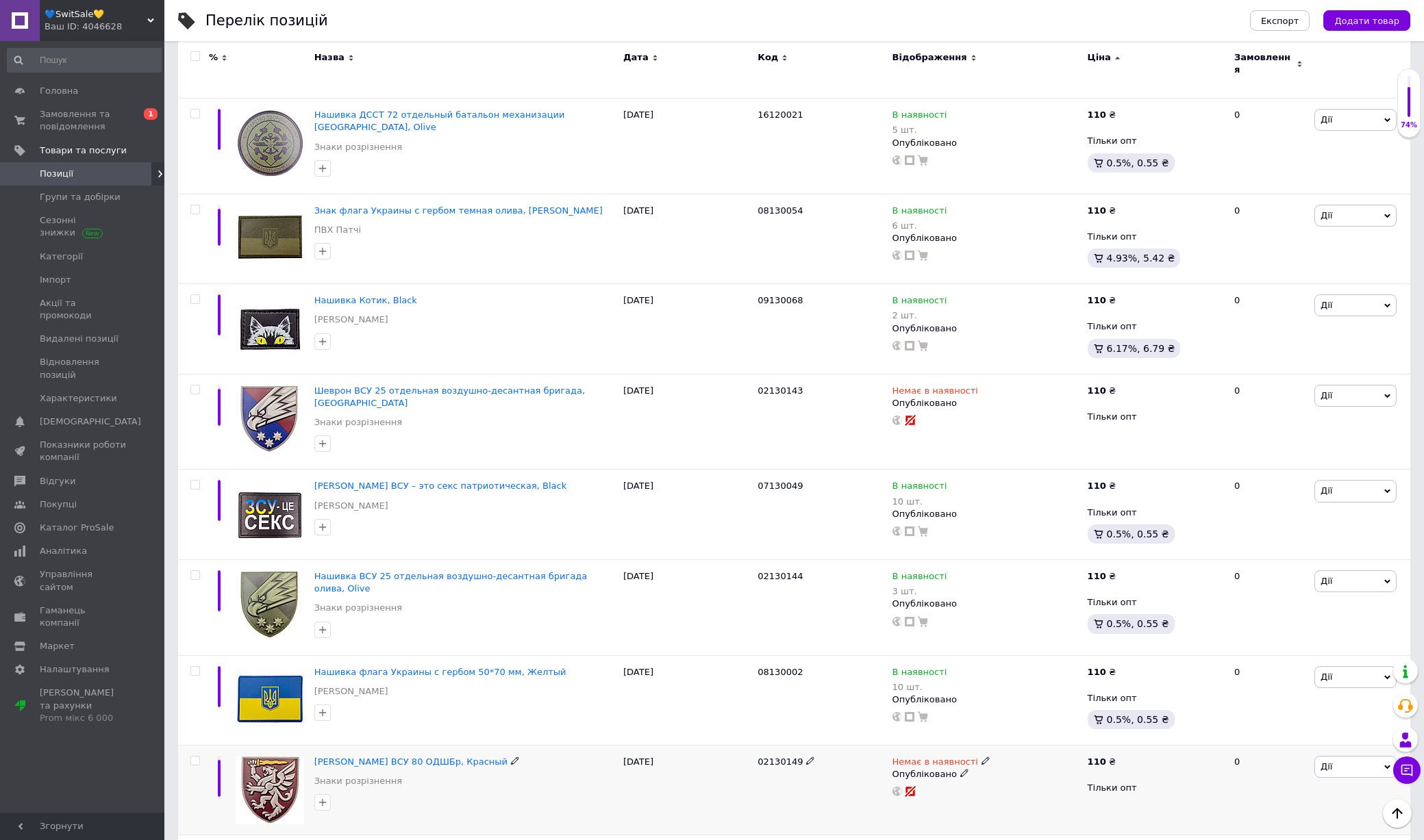
click at [286, 756] on img at bounding box center [270, 790] width 68 height 68
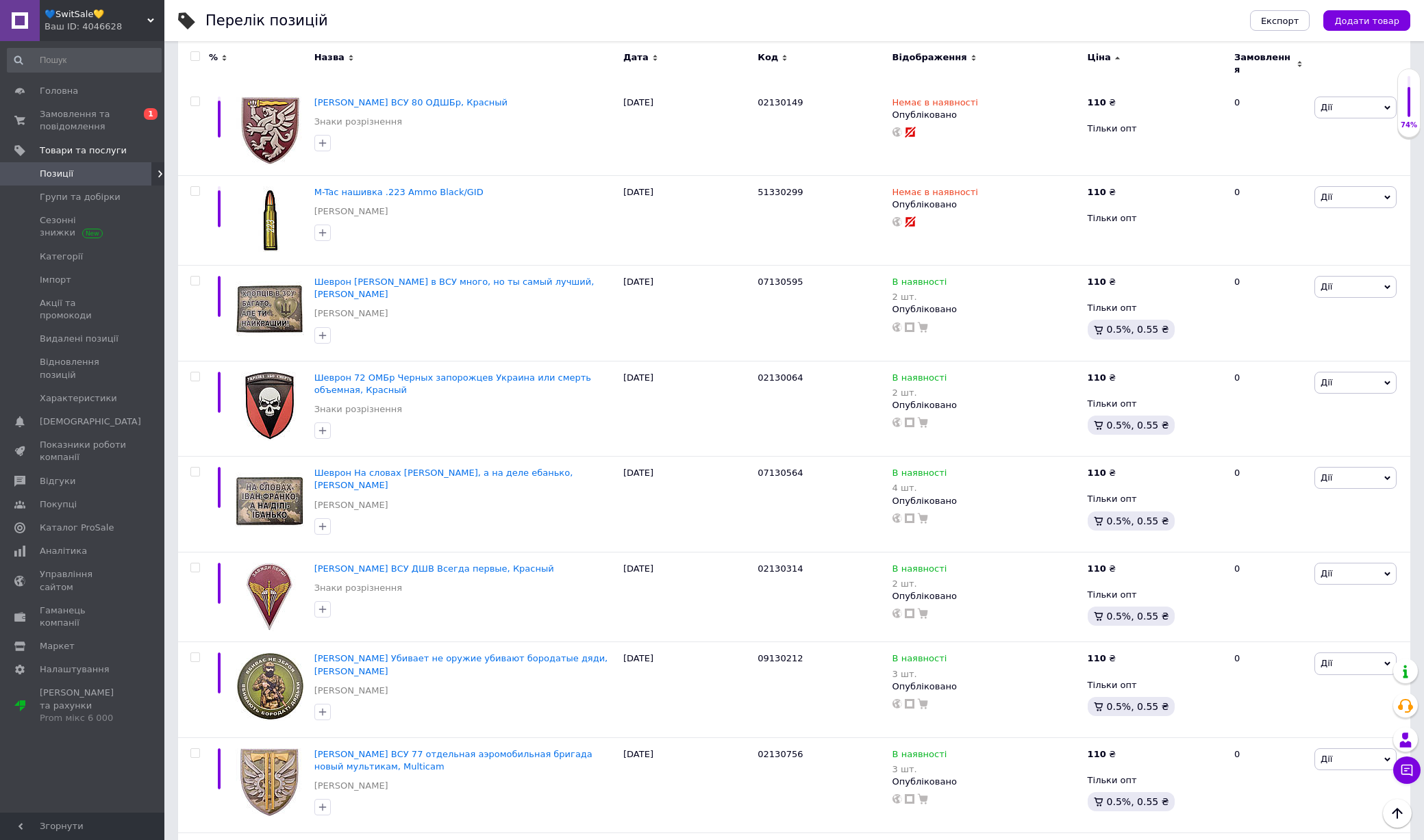
scroll to position [7659, 0]
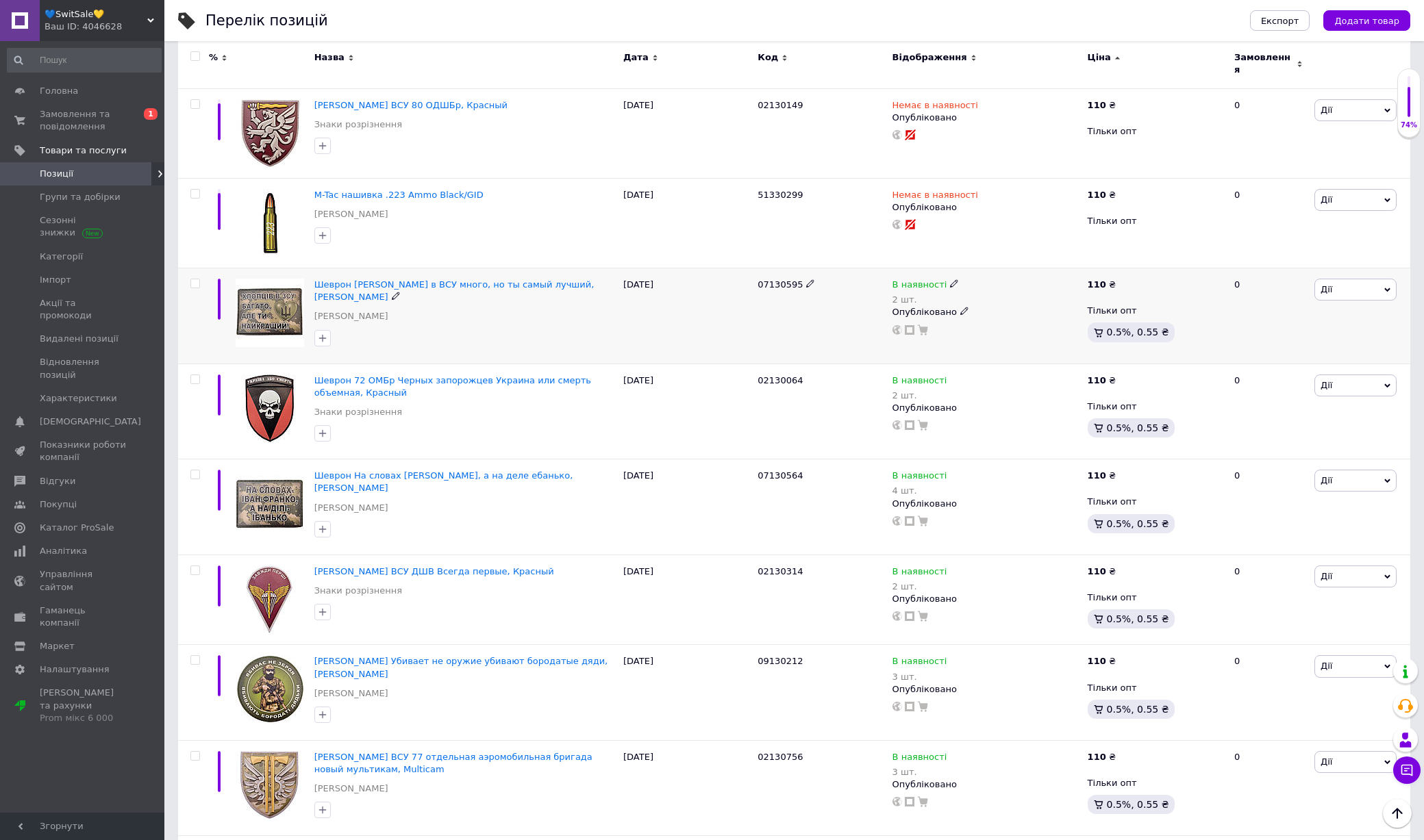
click at [274, 278] on img at bounding box center [270, 313] width 68 height 68
click at [274, 374] on img at bounding box center [270, 408] width 68 height 68
click at [274, 470] on img at bounding box center [270, 504] width 68 height 68
click at [274, 565] on img at bounding box center [270, 599] width 68 height 68
click at [276, 655] on img at bounding box center [270, 689] width 68 height 68
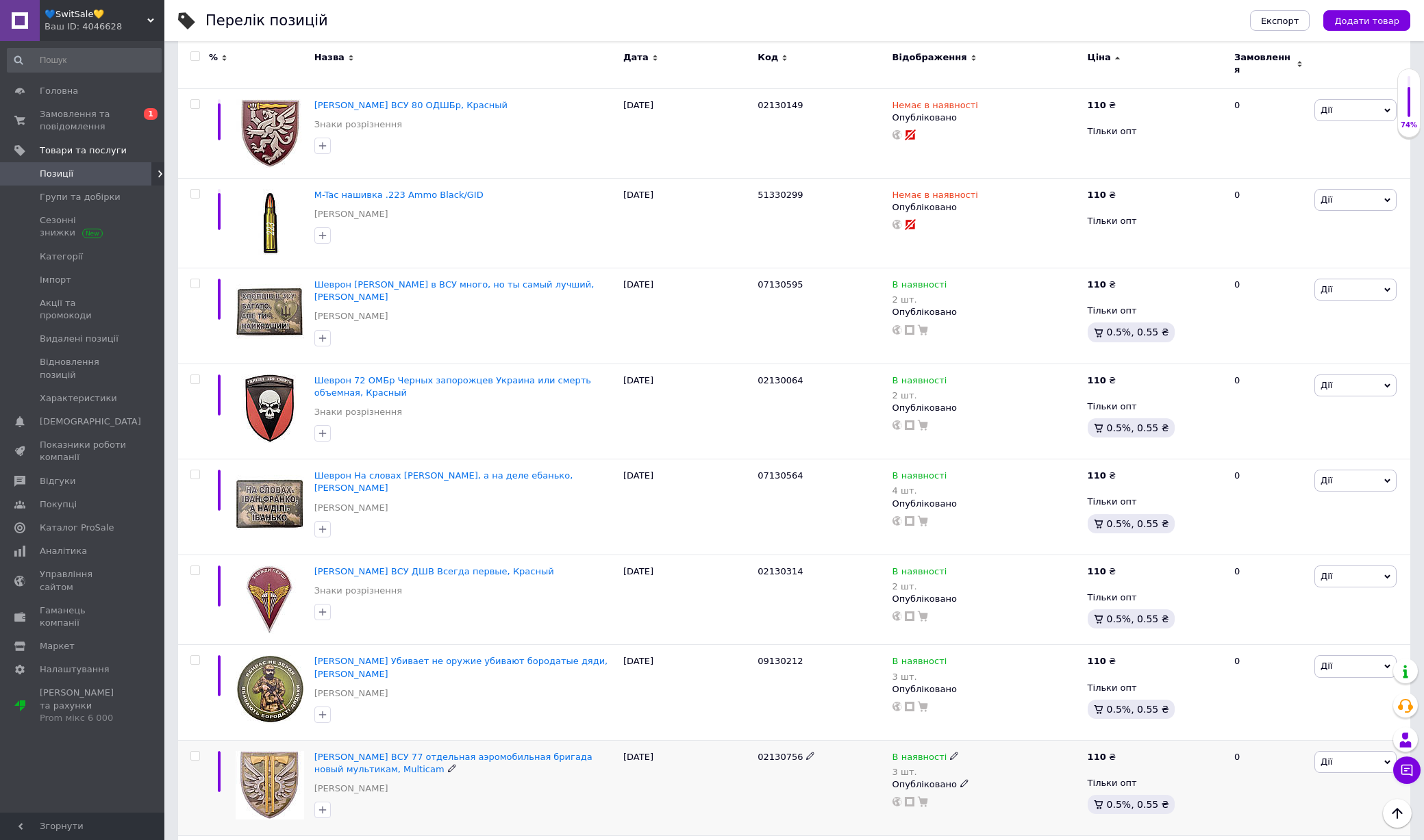
click at [276, 751] on img at bounding box center [270, 785] width 68 height 68
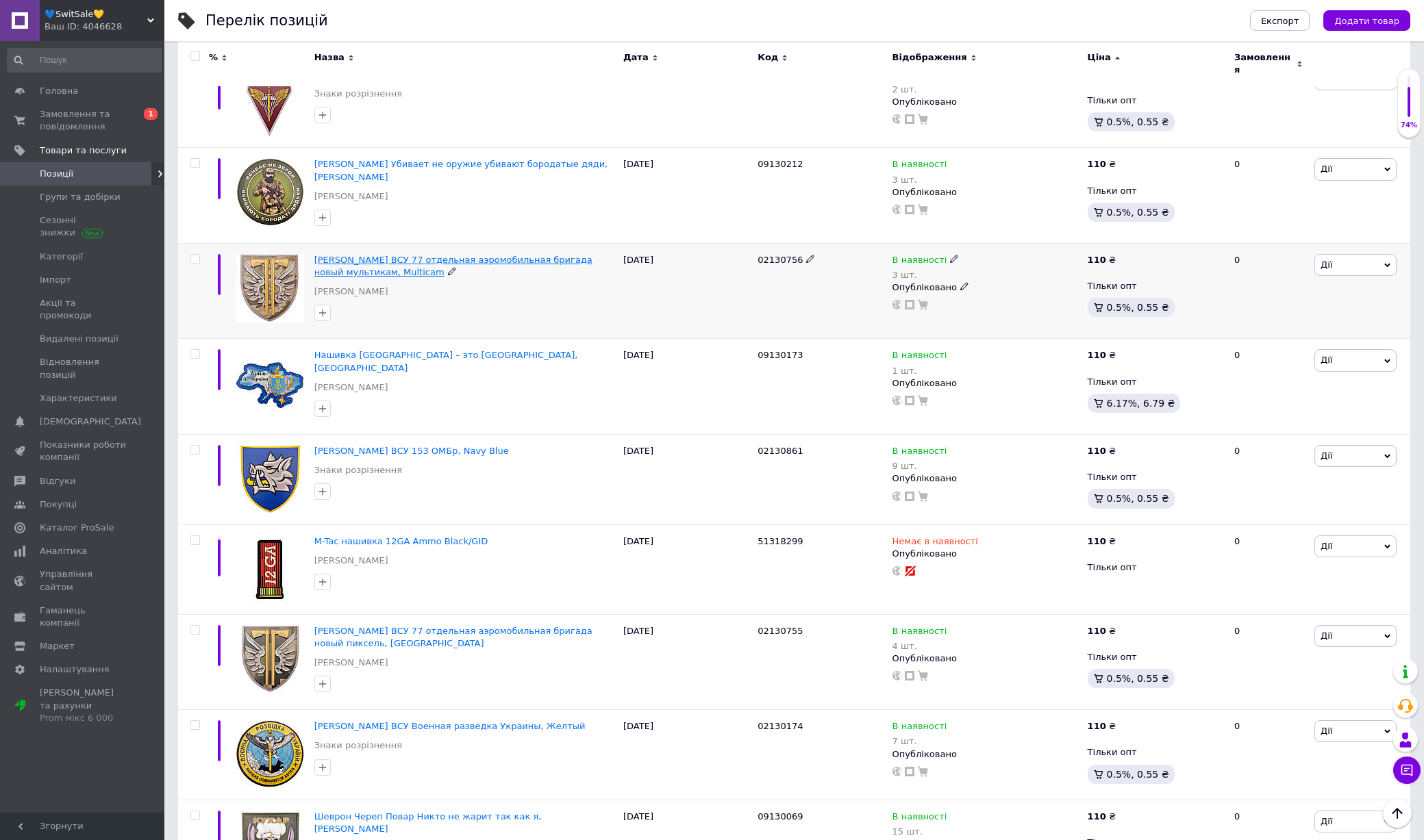
scroll to position [8173, 0]
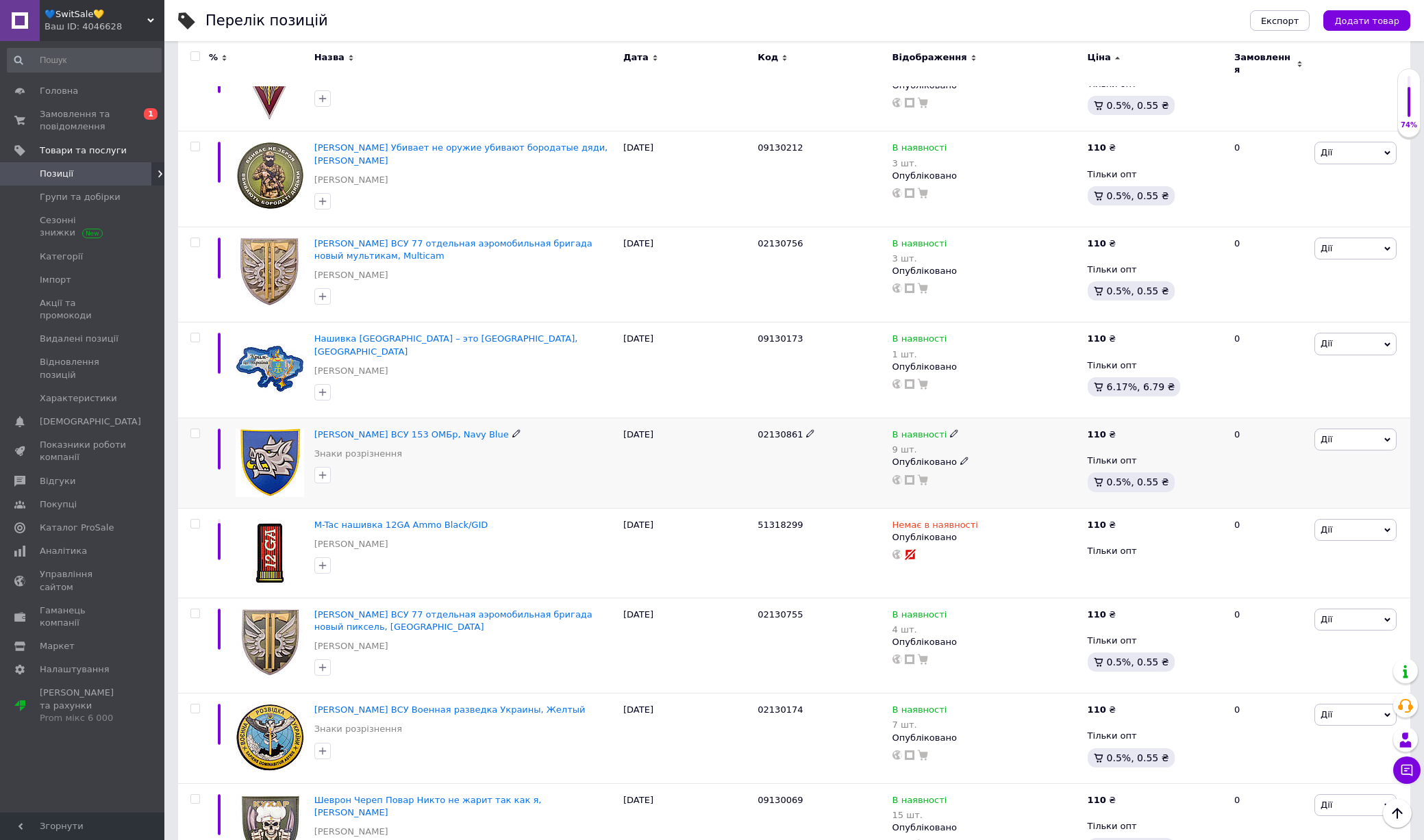
click at [267, 428] on img at bounding box center [270, 462] width 68 height 68
click at [267, 519] on img at bounding box center [270, 553] width 68 height 68
click at [270, 609] on img at bounding box center [270, 643] width 68 height 68
click at [270, 704] on img at bounding box center [270, 738] width 68 height 68
click at [276, 794] on img at bounding box center [270, 828] width 68 height 68
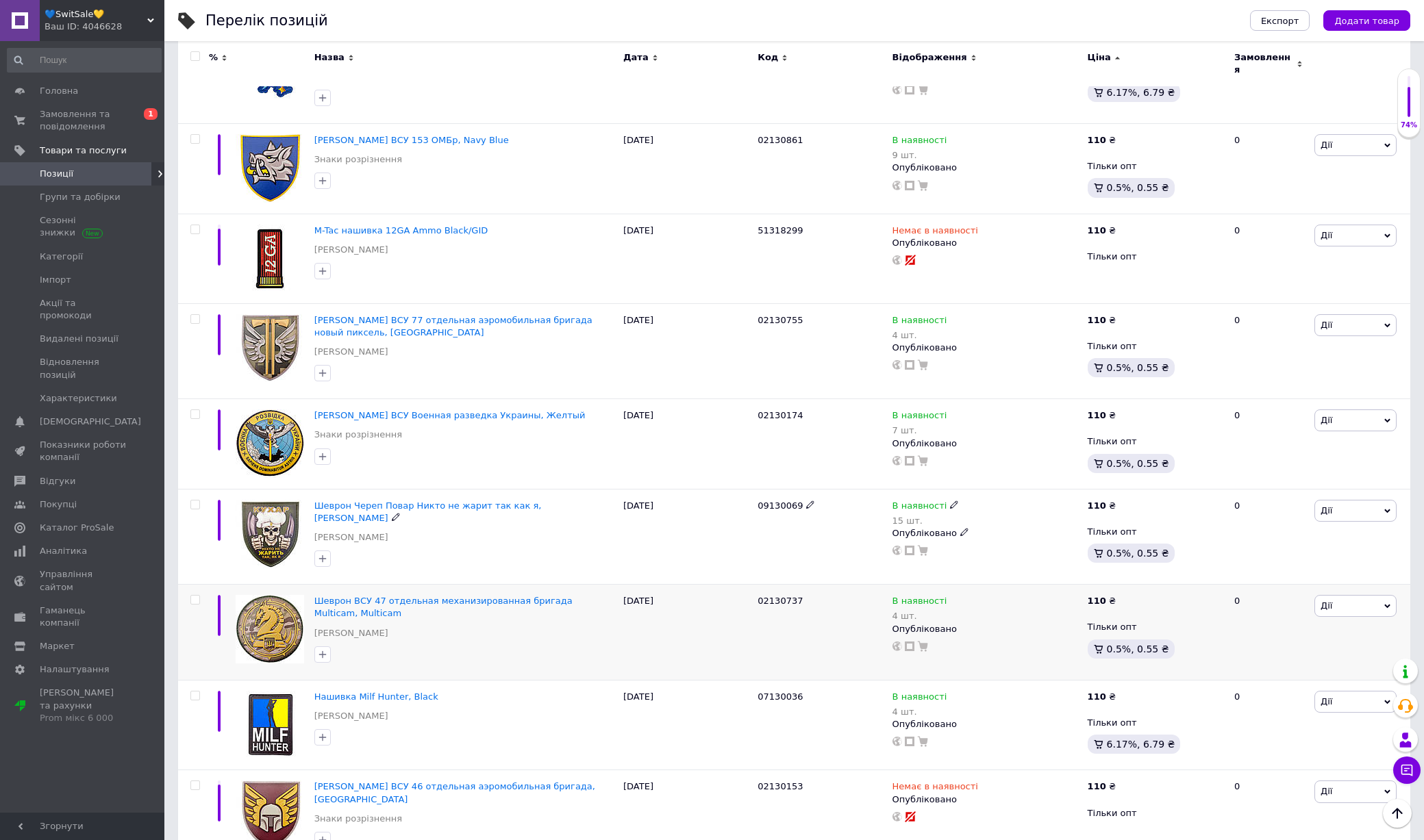
scroll to position [8469, 0]
click at [270, 593] on img at bounding box center [270, 627] width 68 height 68
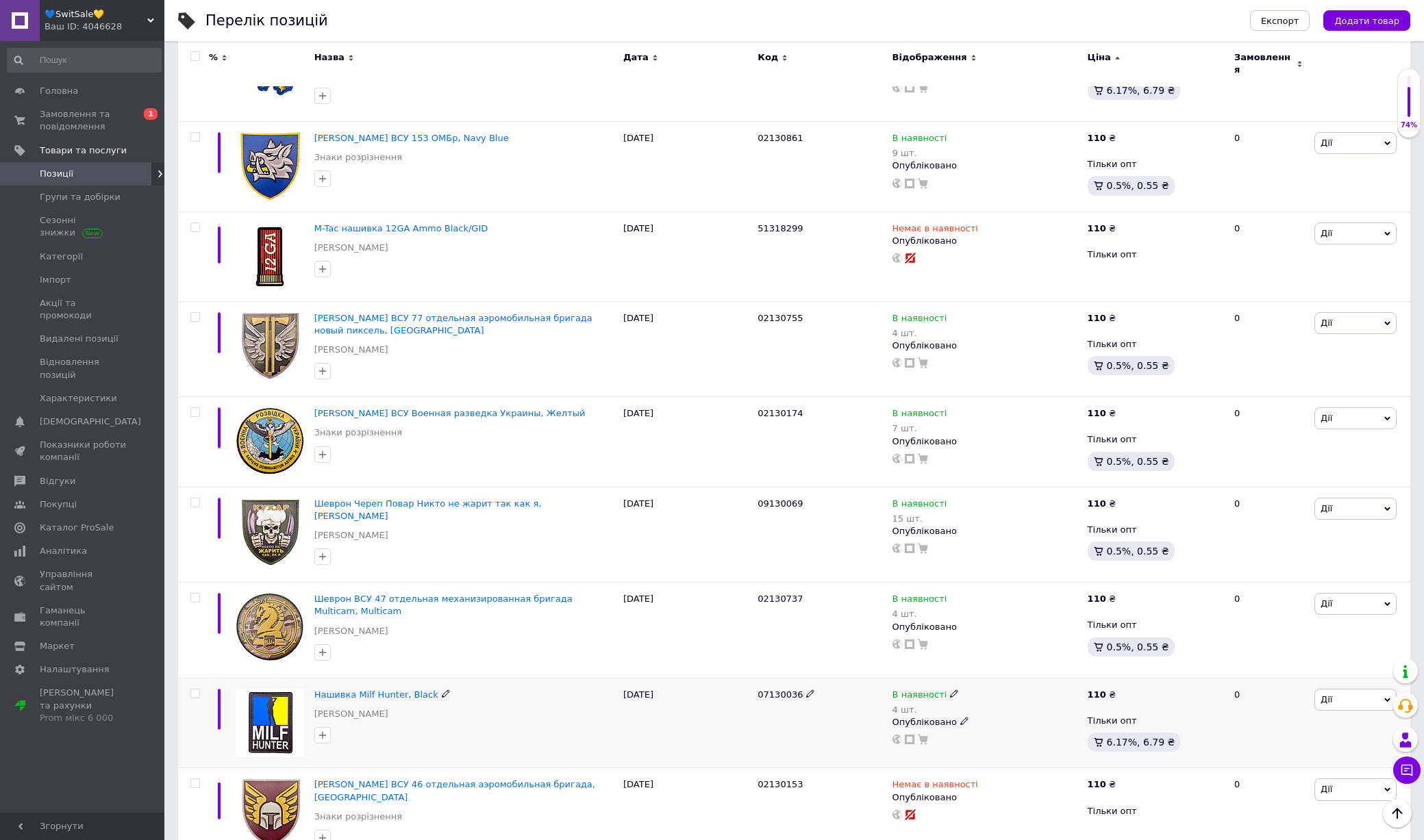
click at [270, 688] on img at bounding box center [270, 723] width 68 height 68
click at [270, 778] on img at bounding box center [270, 813] width 68 height 68
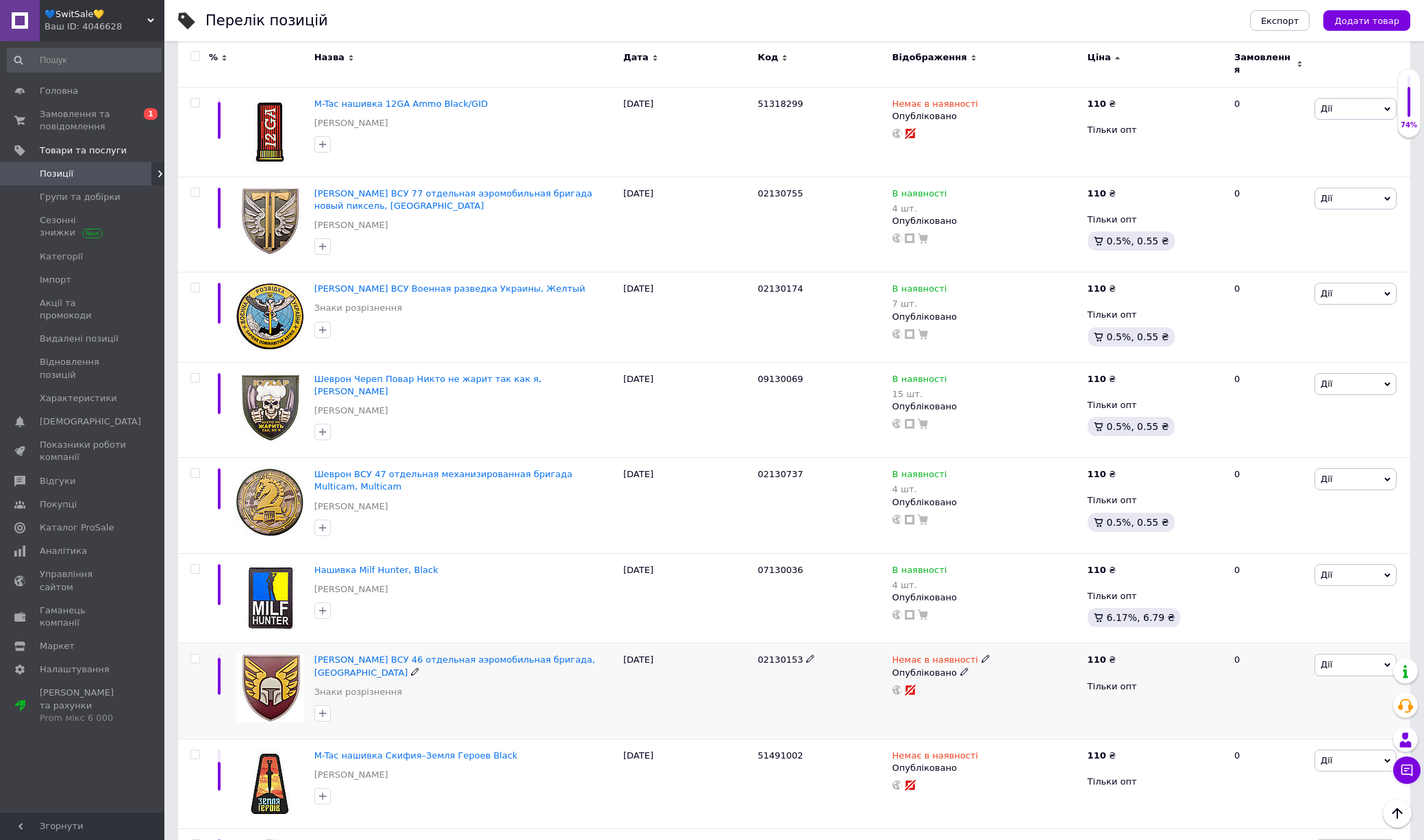
scroll to position [8659, 0]
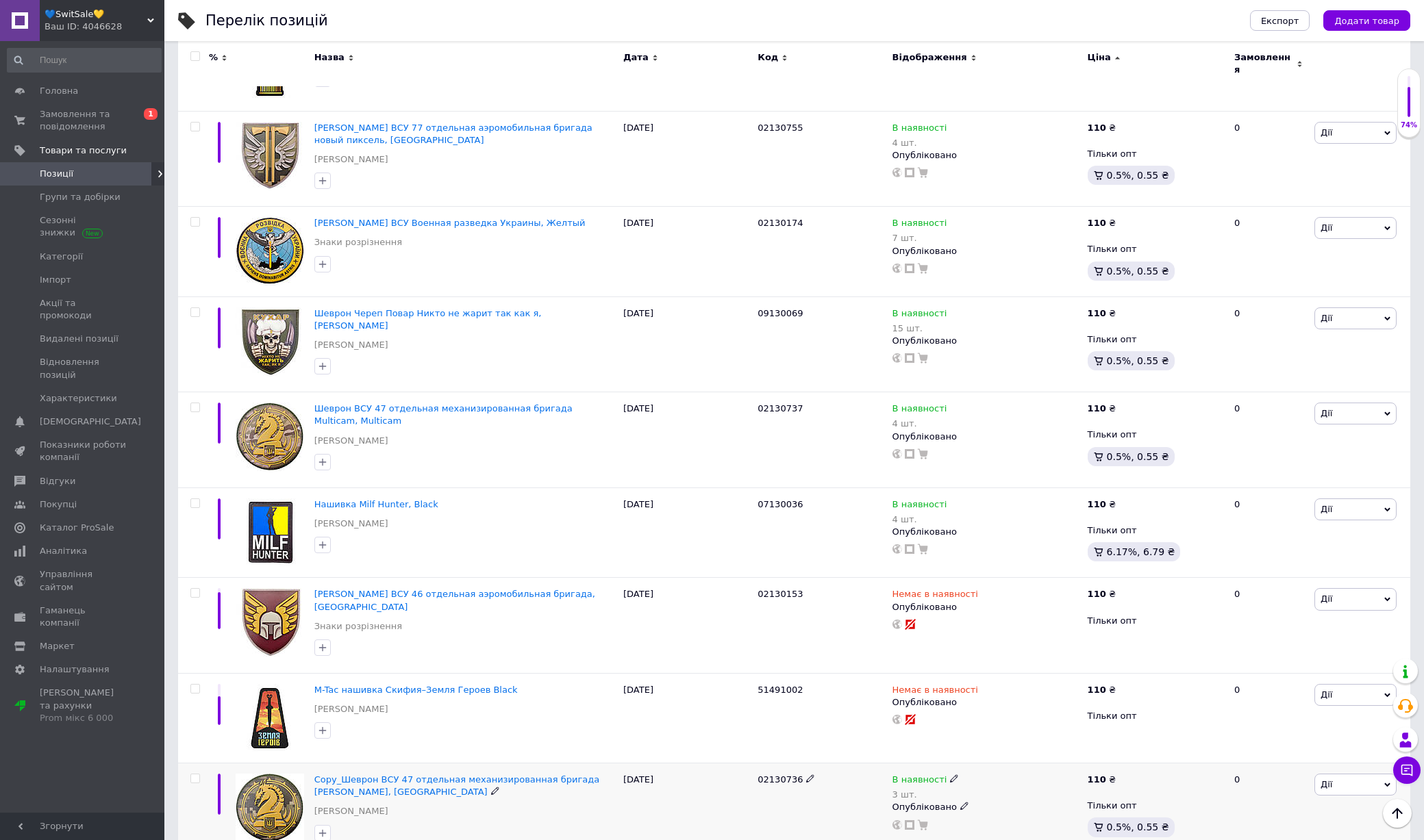
click at [280, 774] on img at bounding box center [270, 808] width 68 height 68
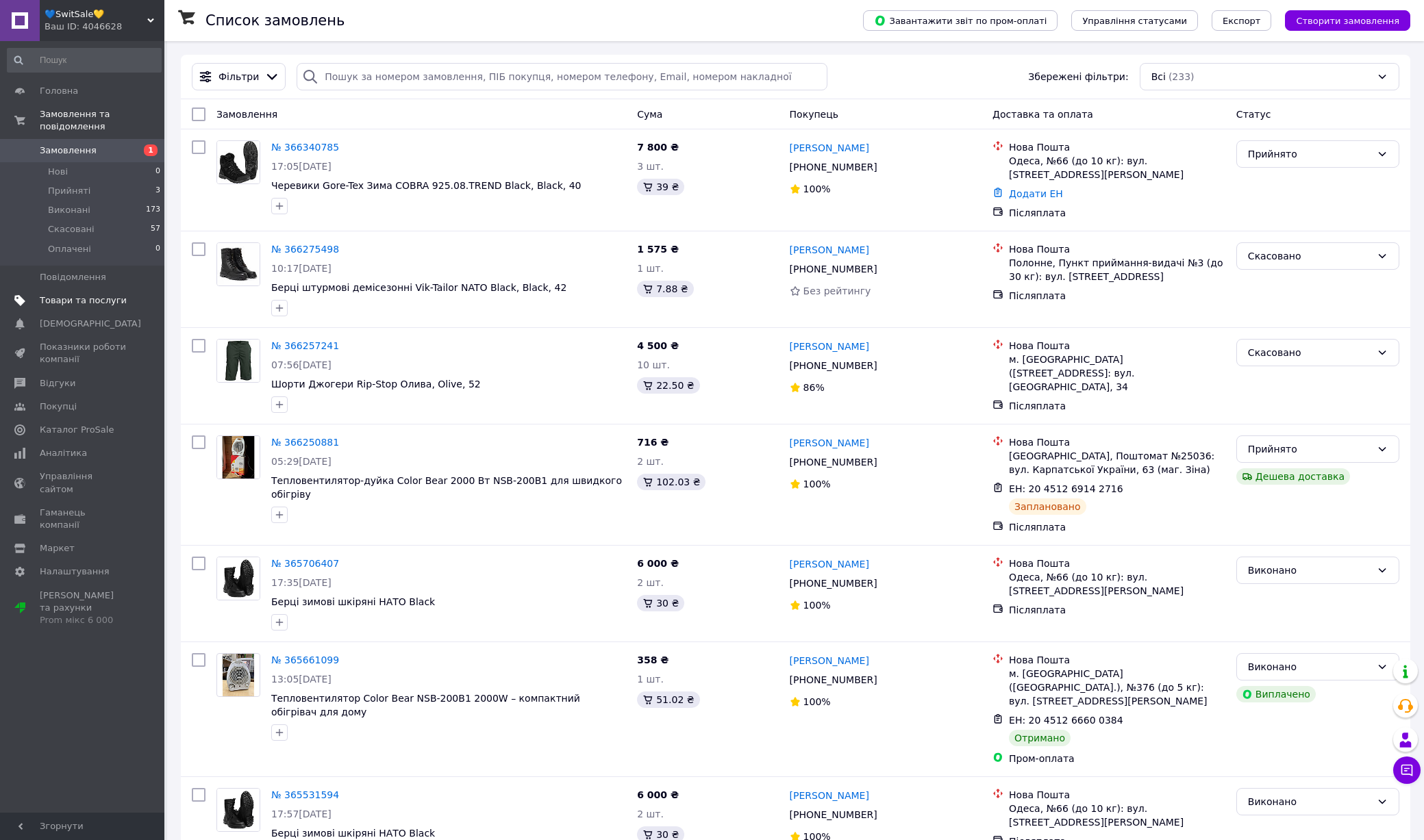
click at [99, 293] on link "Товари та послуги" at bounding box center [84, 300] width 169 height 24
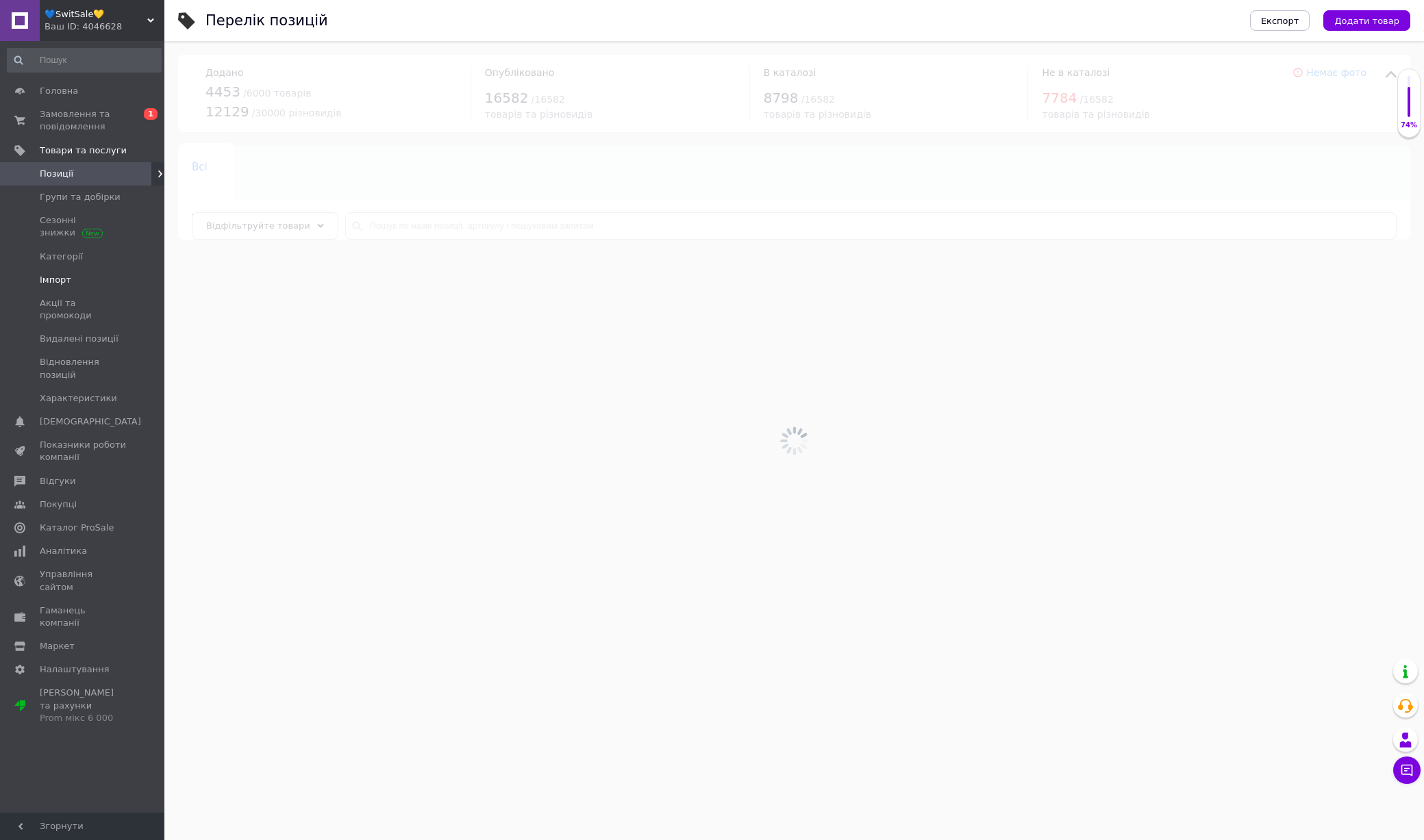
click at [82, 274] on span "Імпорт" at bounding box center [83, 279] width 87 height 12
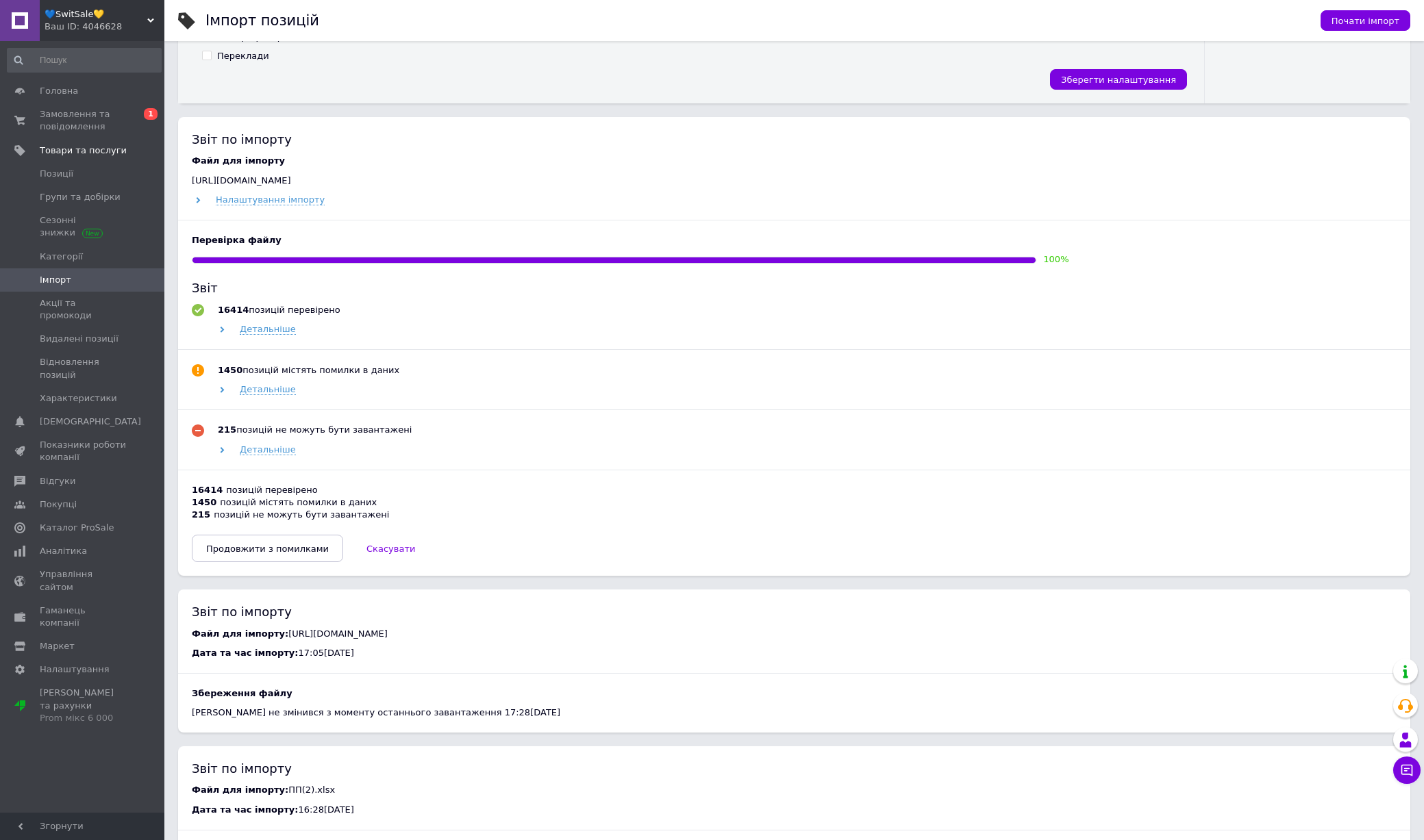
scroll to position [491, 0]
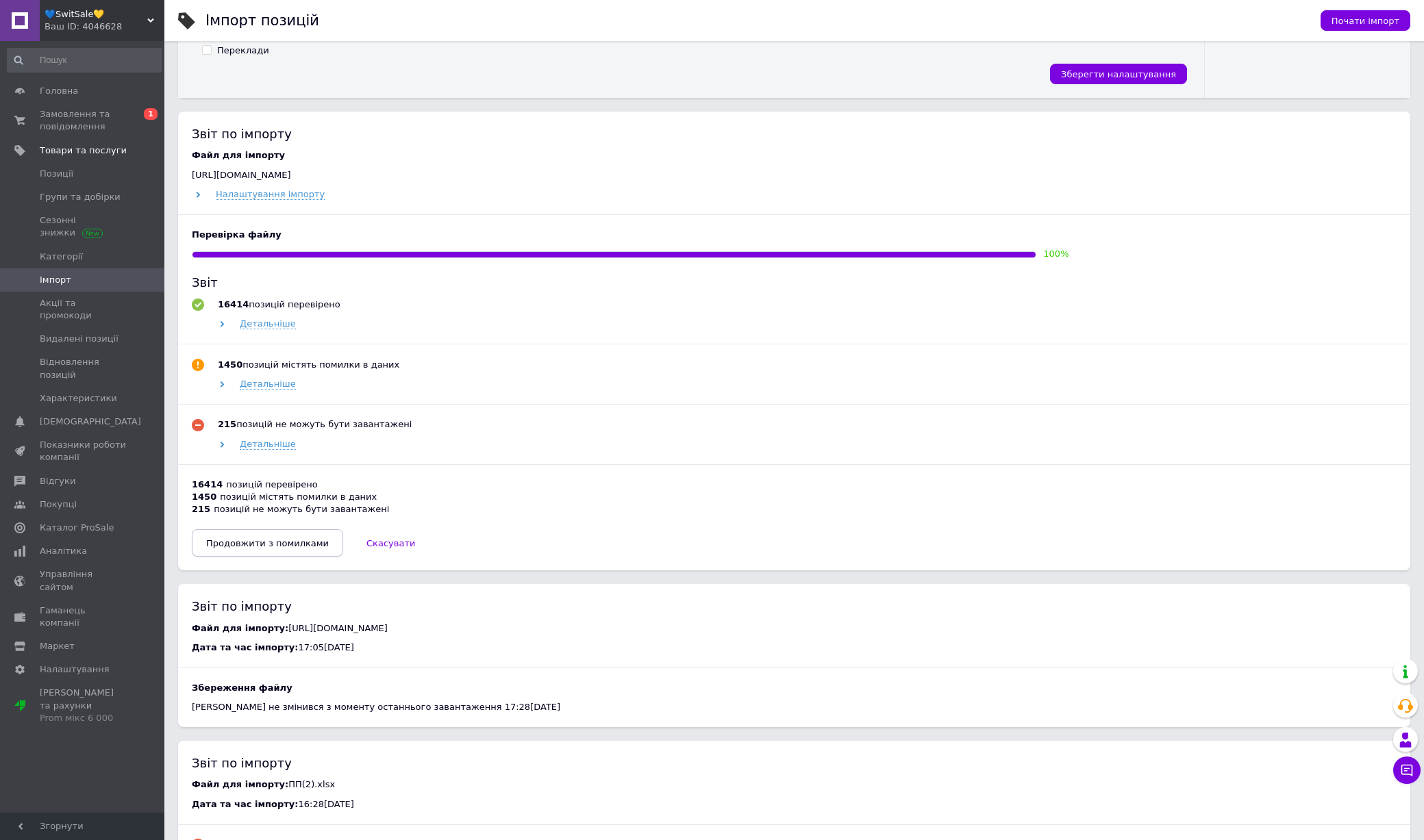
click at [308, 552] on button "Продовжити з помилками" at bounding box center [267, 543] width 152 height 27
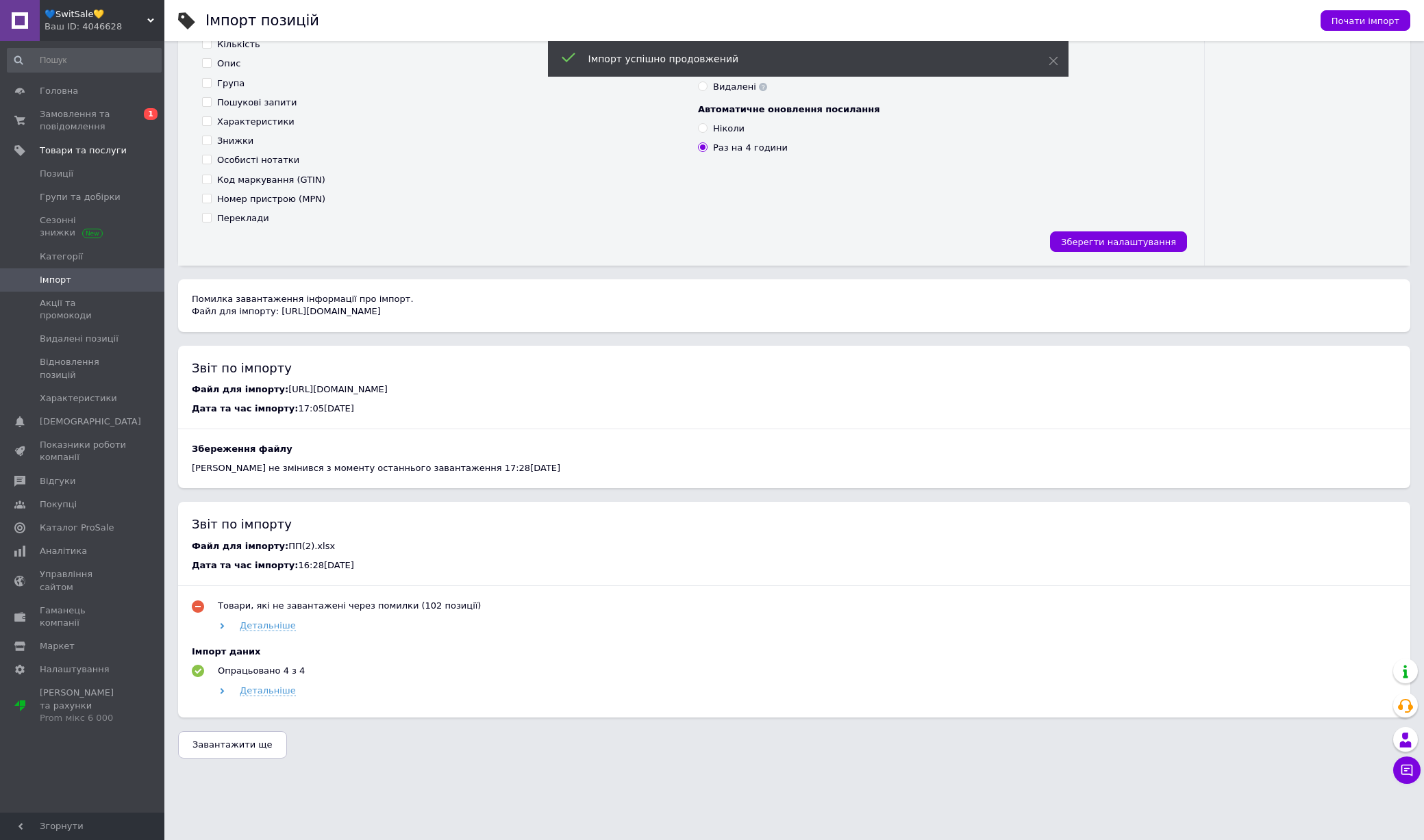
scroll to position [0, 0]
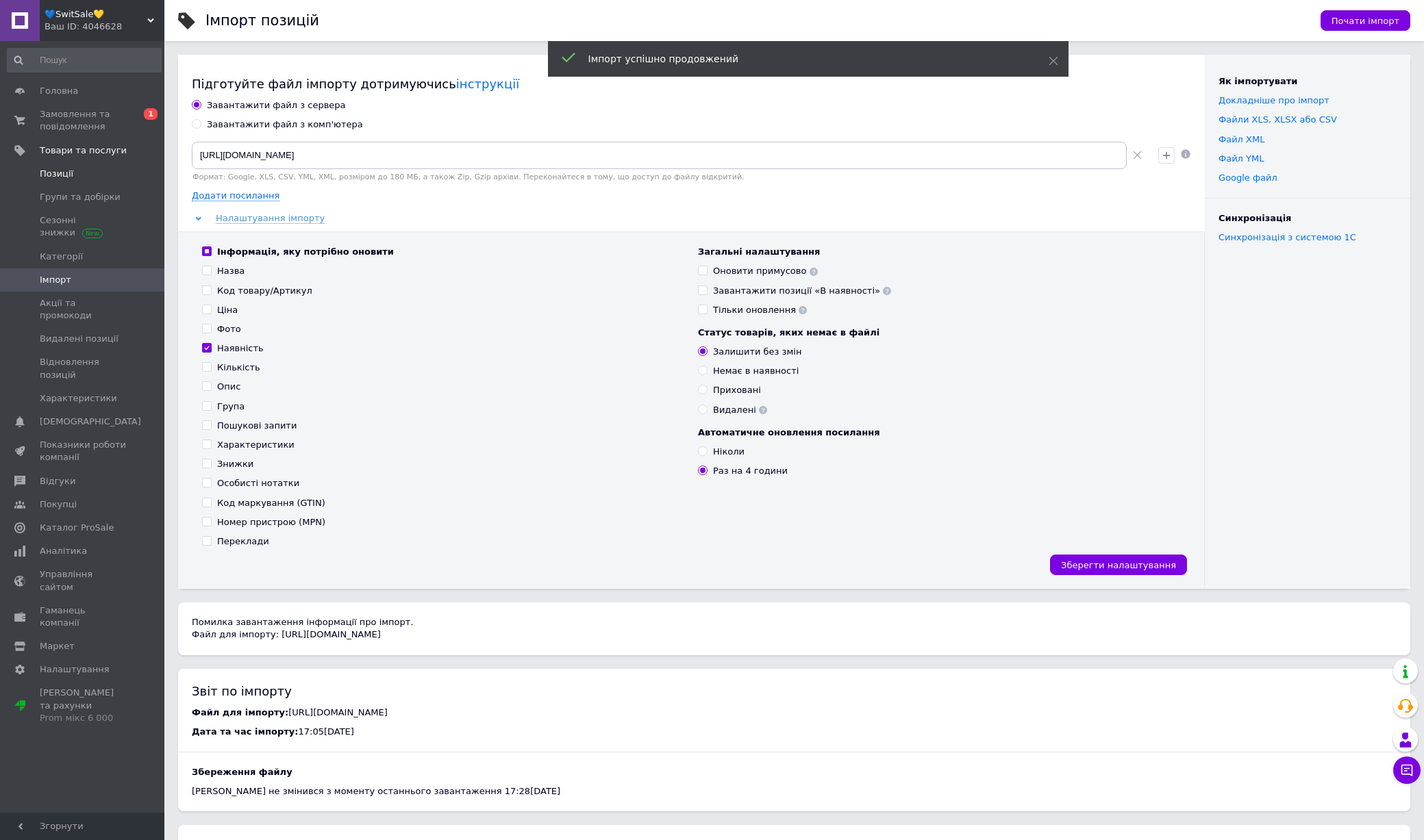
click at [99, 180] on link "Позиції" at bounding box center [84, 173] width 169 height 24
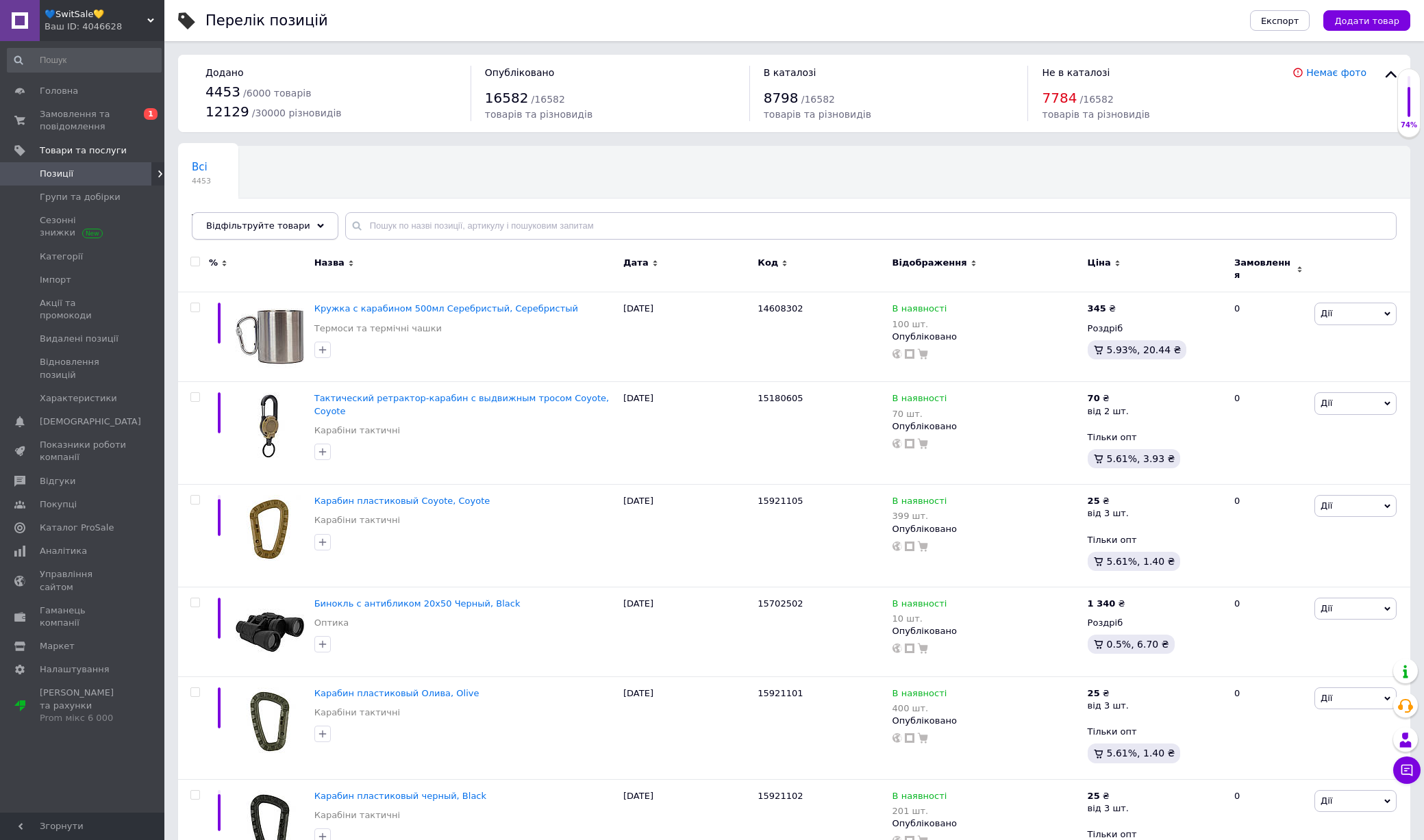
click at [314, 230] on div "Відфільтруйте товари" at bounding box center [264, 225] width 147 height 27
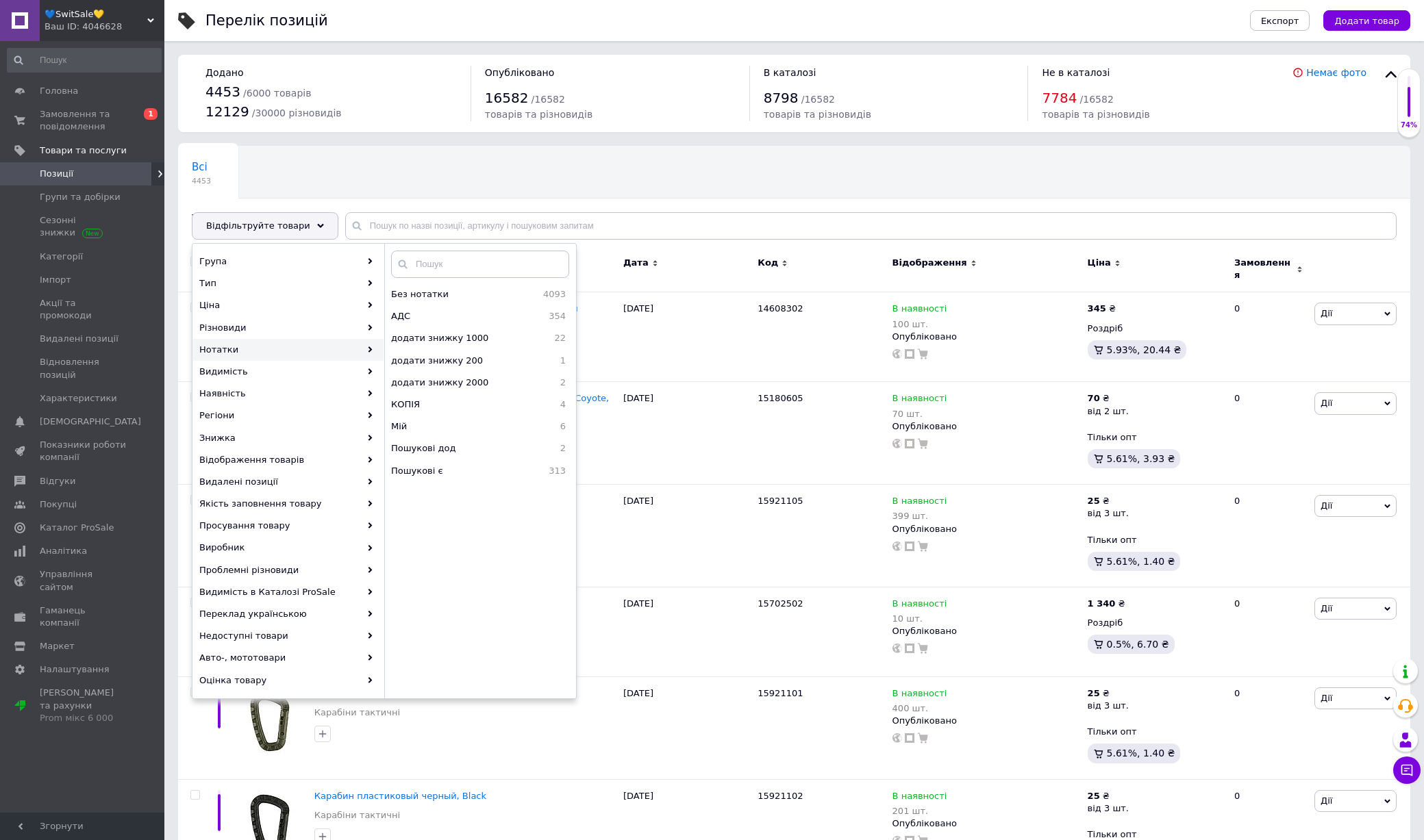
click at [601, 159] on div "Всі 4453 Товари з проблемними р... 3 Ok Відфільтровано... Зберегти" at bounding box center [794, 199] width 1232 height 113
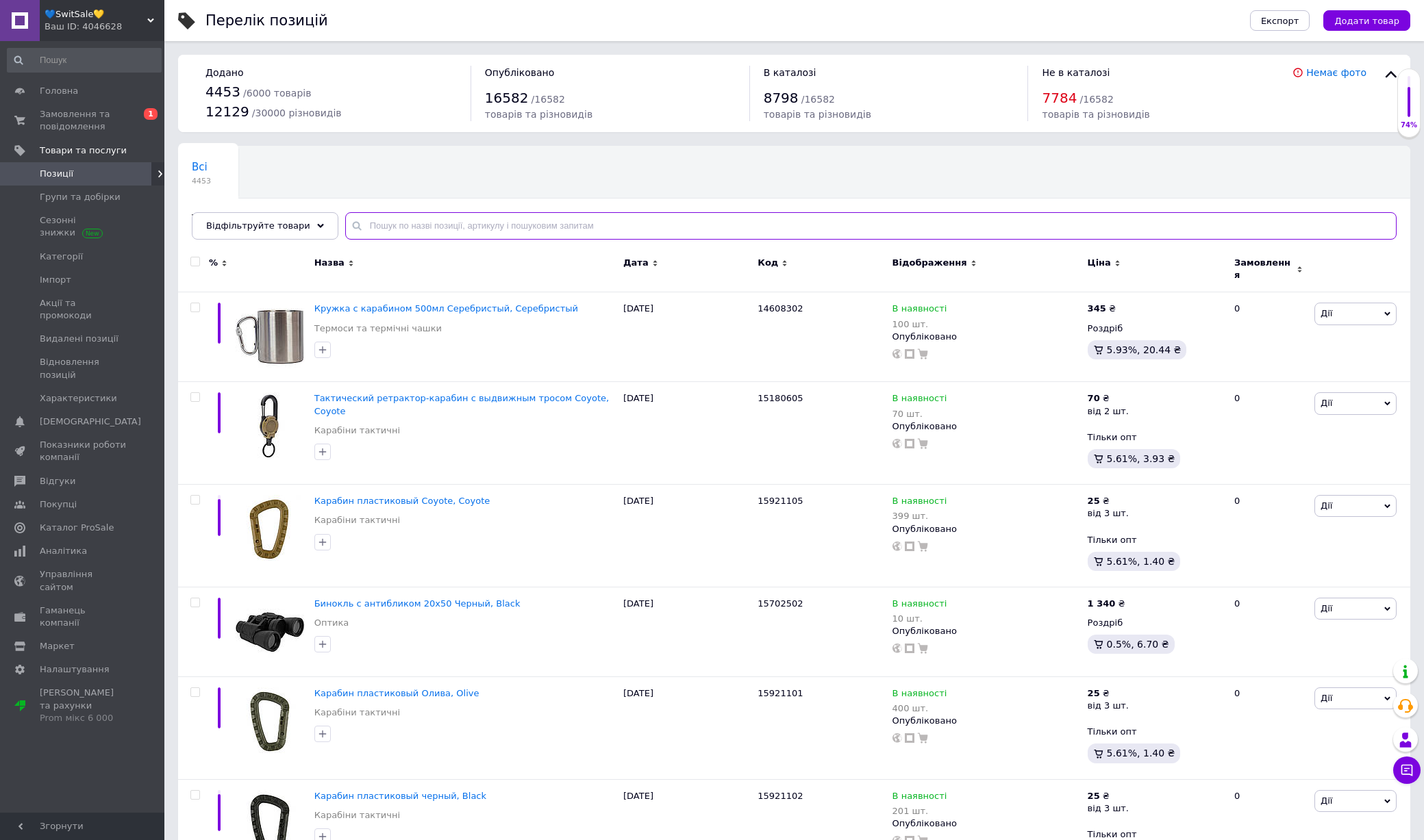
click at [609, 213] on input "text" at bounding box center [870, 225] width 1051 height 27
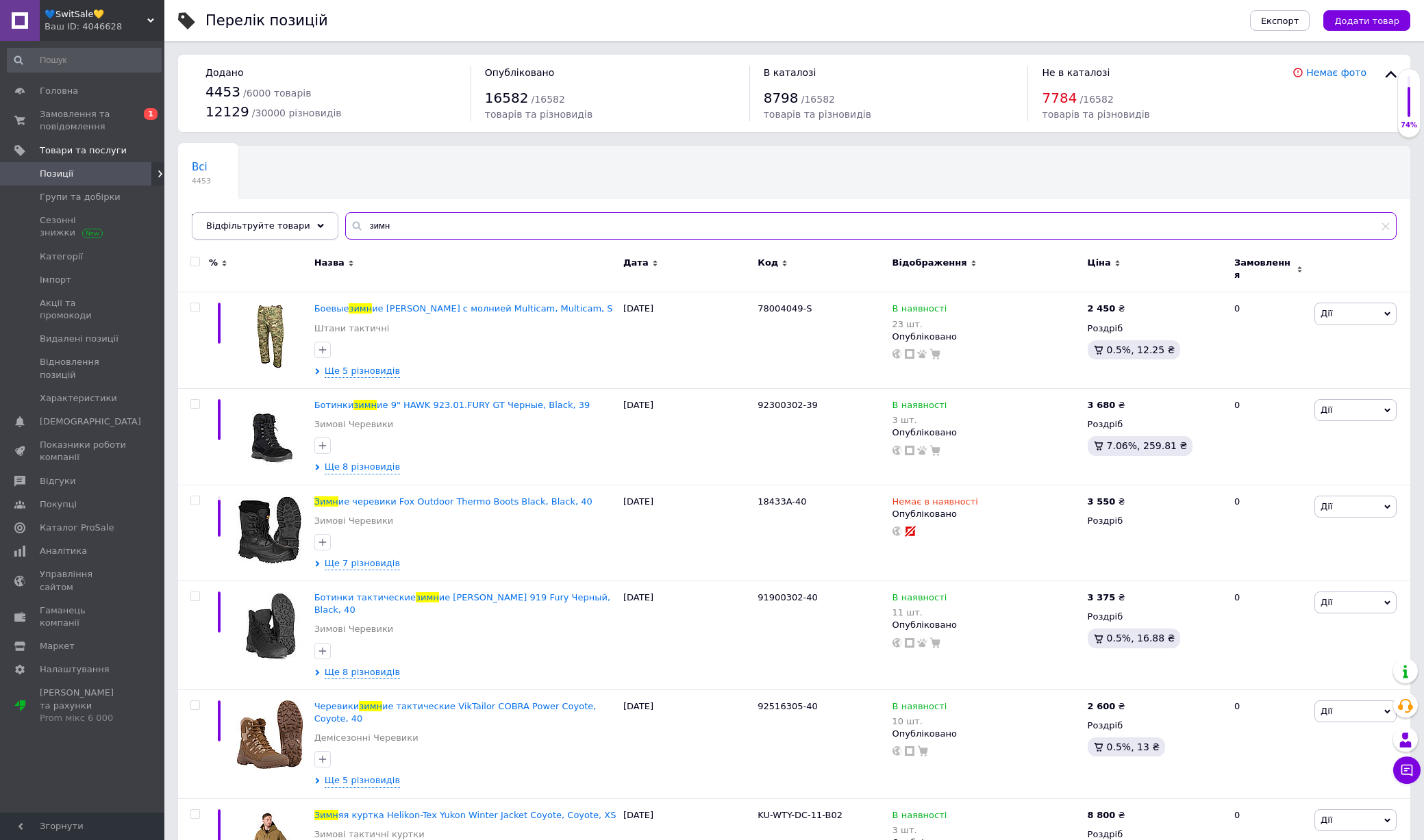
type input "зимн"
click at [290, 234] on div "Відфільтруйте товари" at bounding box center [264, 225] width 147 height 27
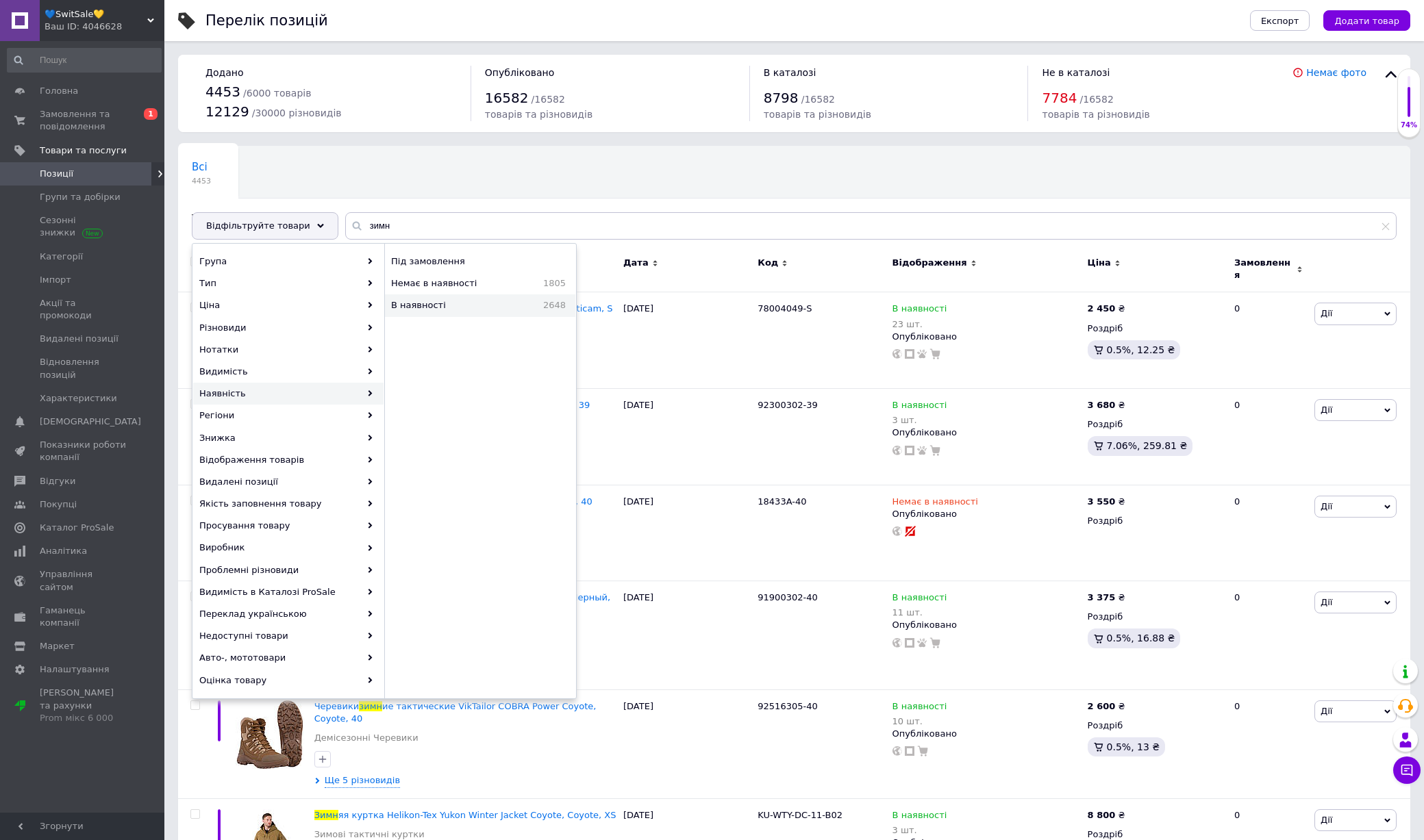
click at [460, 301] on span "В наявності" at bounding box center [448, 305] width 114 height 12
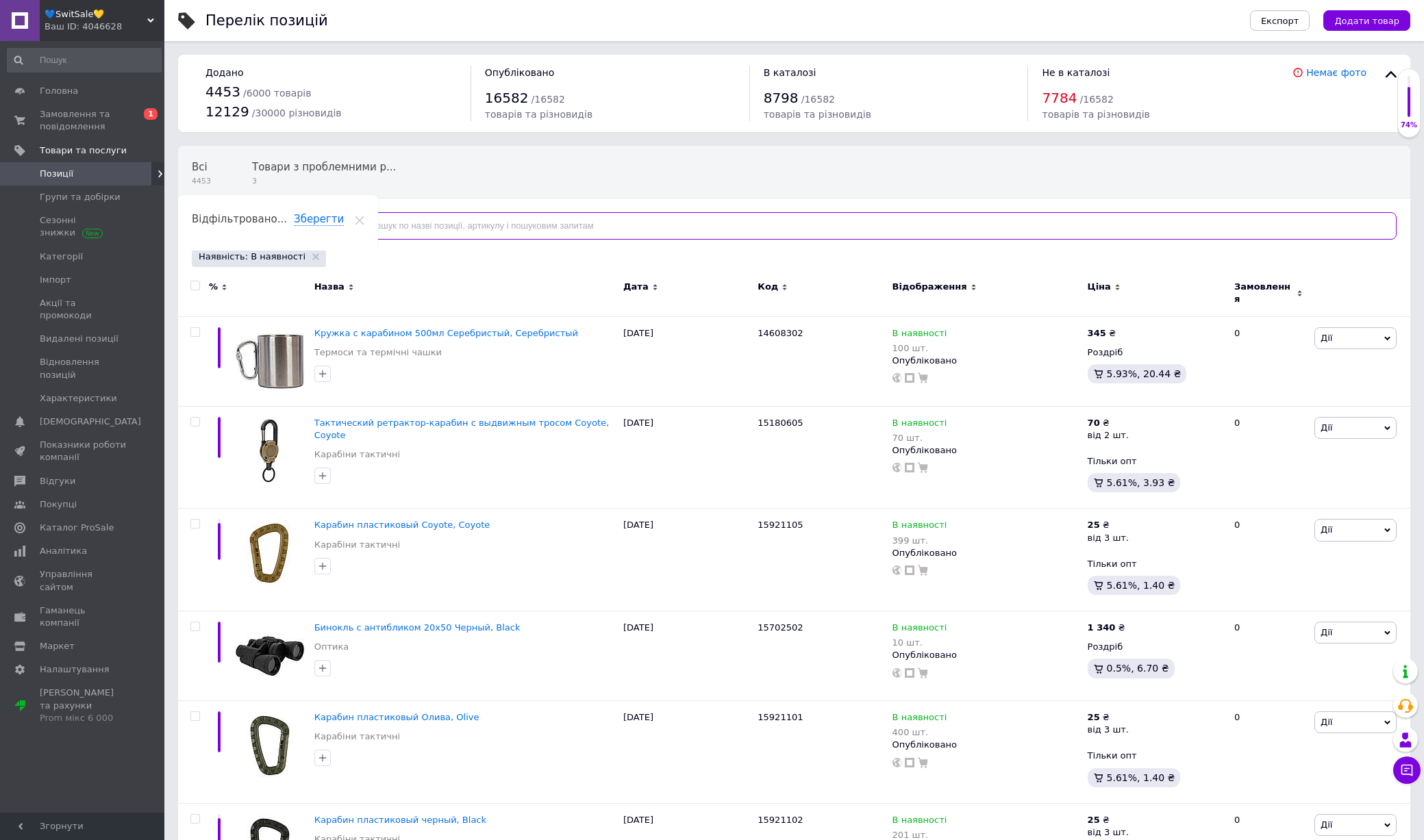
click at [443, 221] on input "text" at bounding box center [870, 225] width 1051 height 27
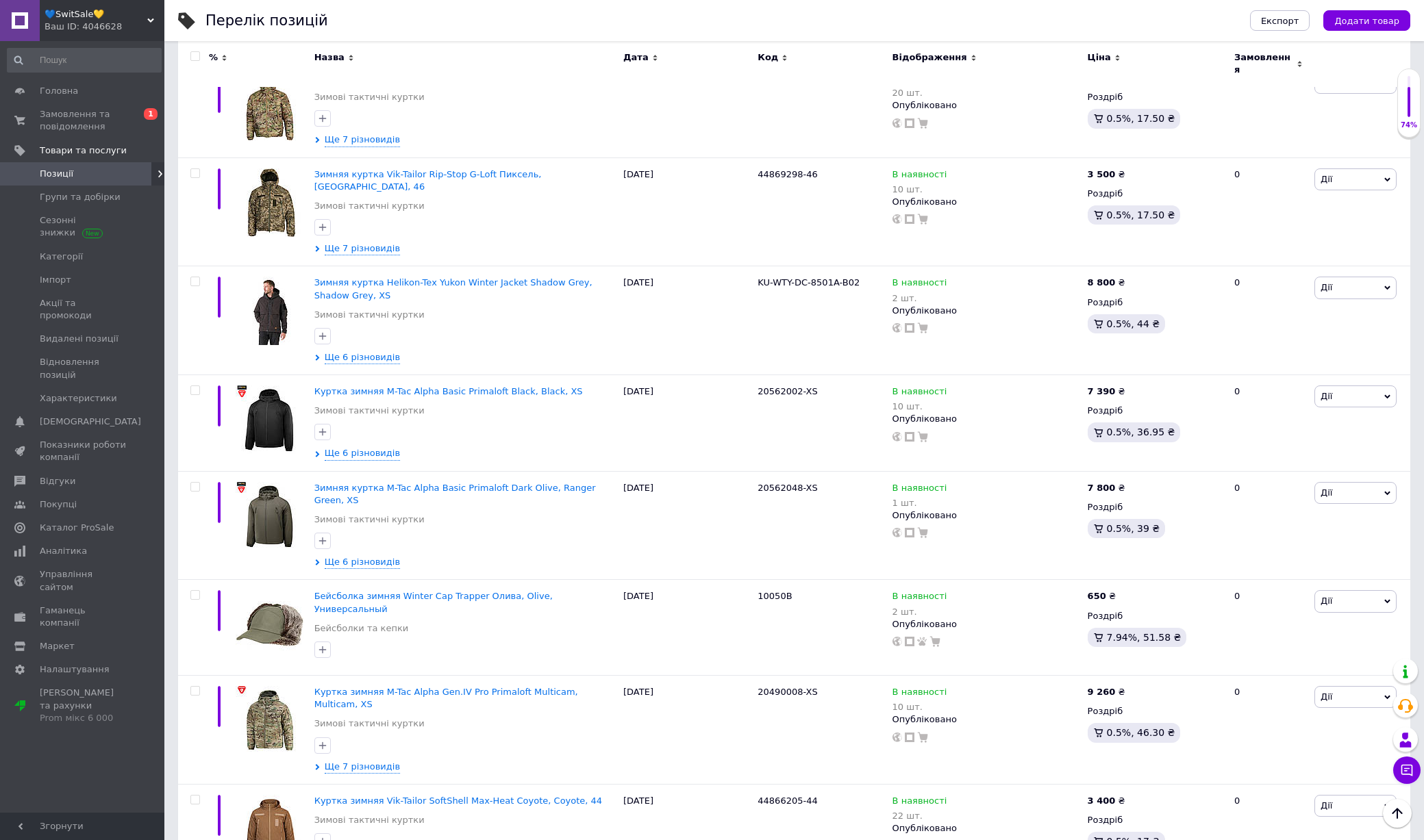
scroll to position [4132, 0]
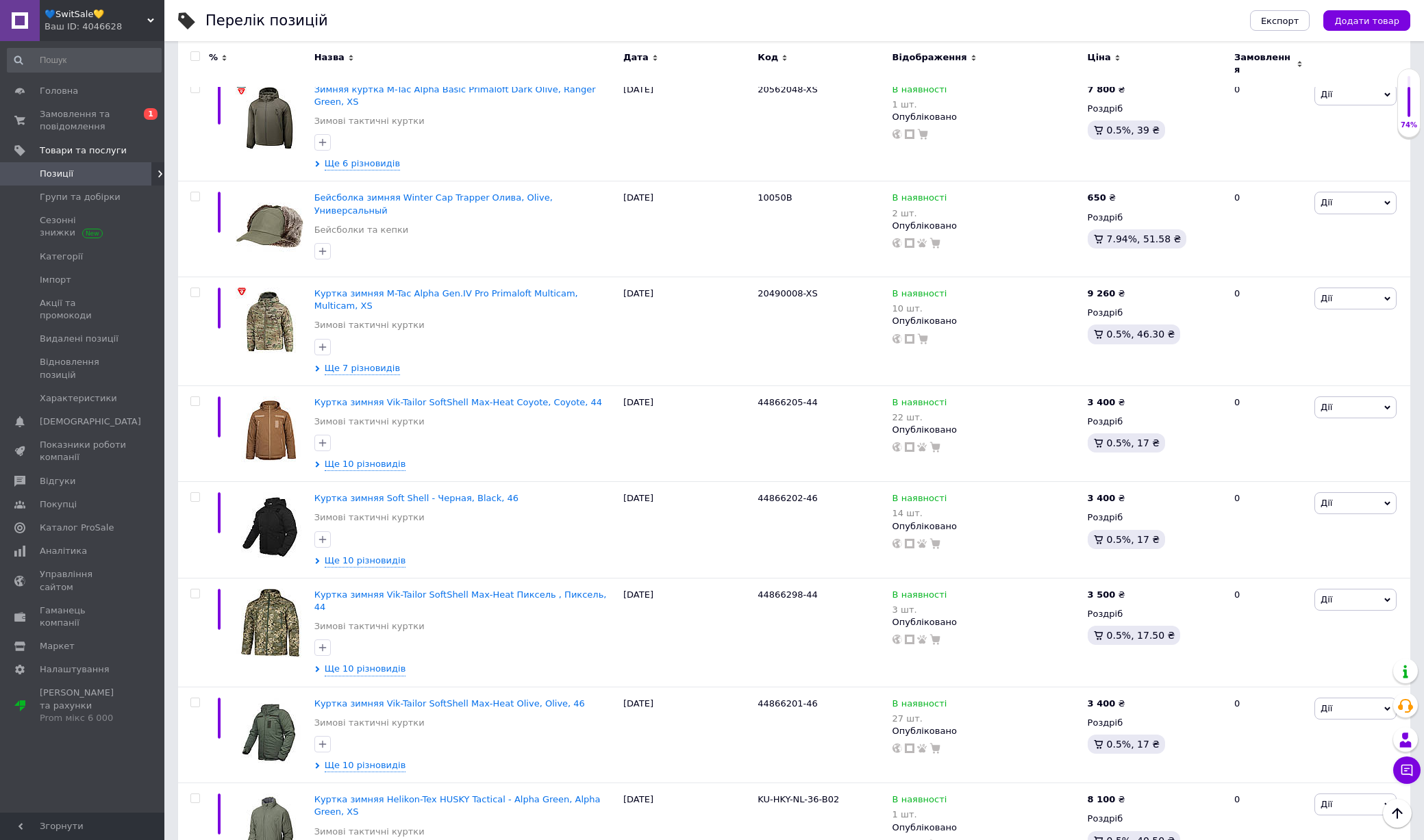
type input "зимни"
click at [198, 63] on div at bounding box center [193, 63] width 31 height 45
click at [194, 52] on input "checkbox" at bounding box center [194, 56] width 9 height 9
checkbox input "true"
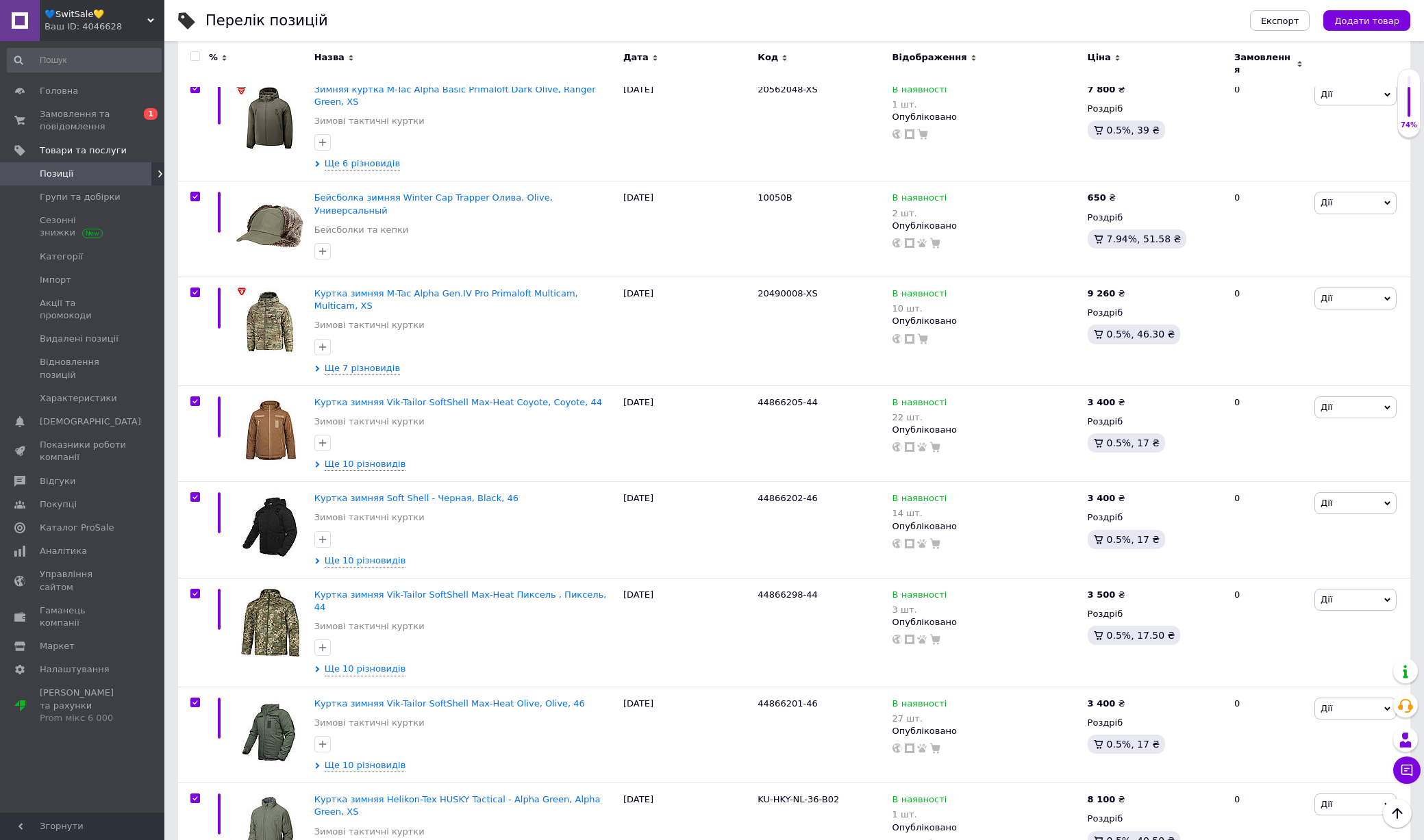
checkbox input "true"
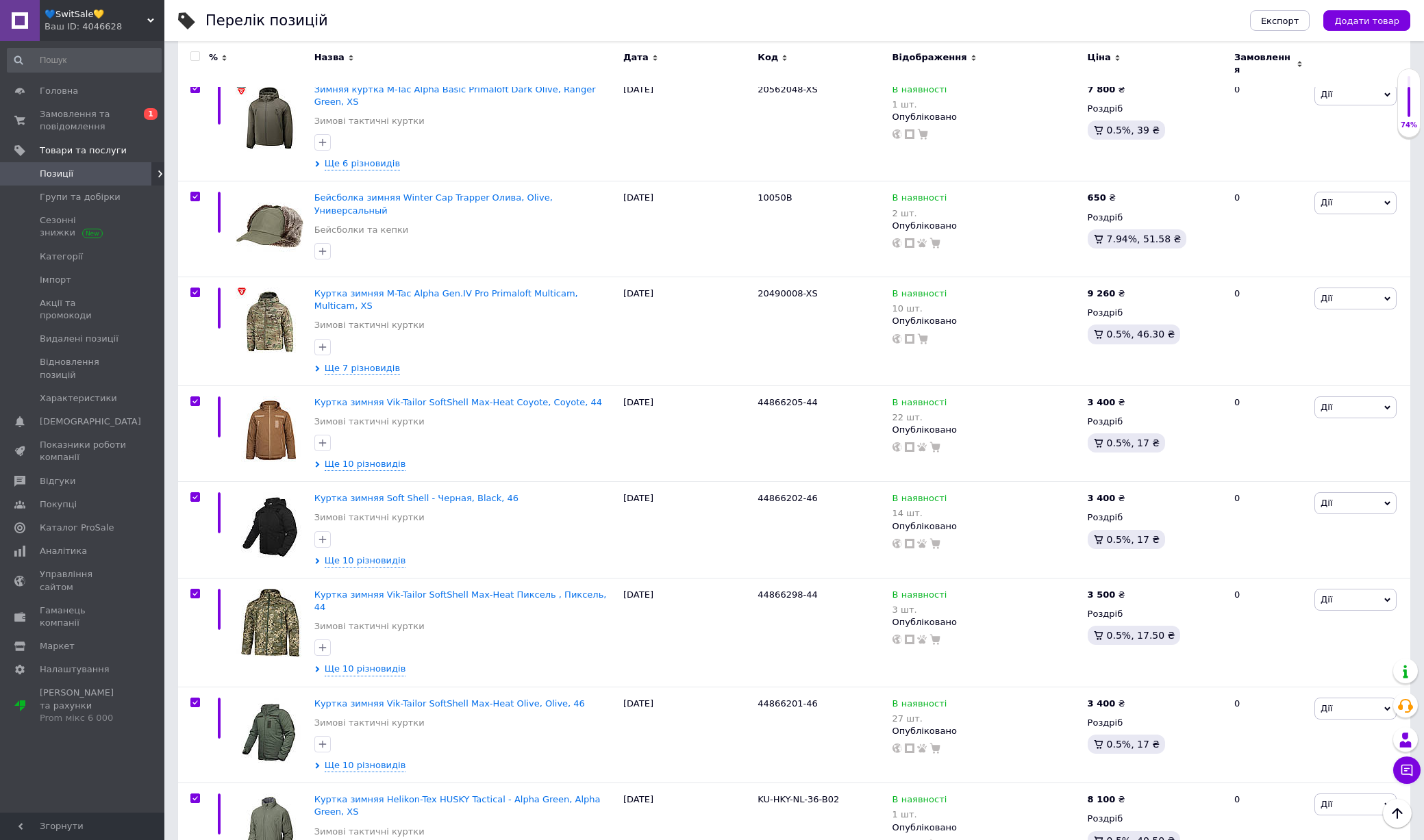
checkbox input "true"
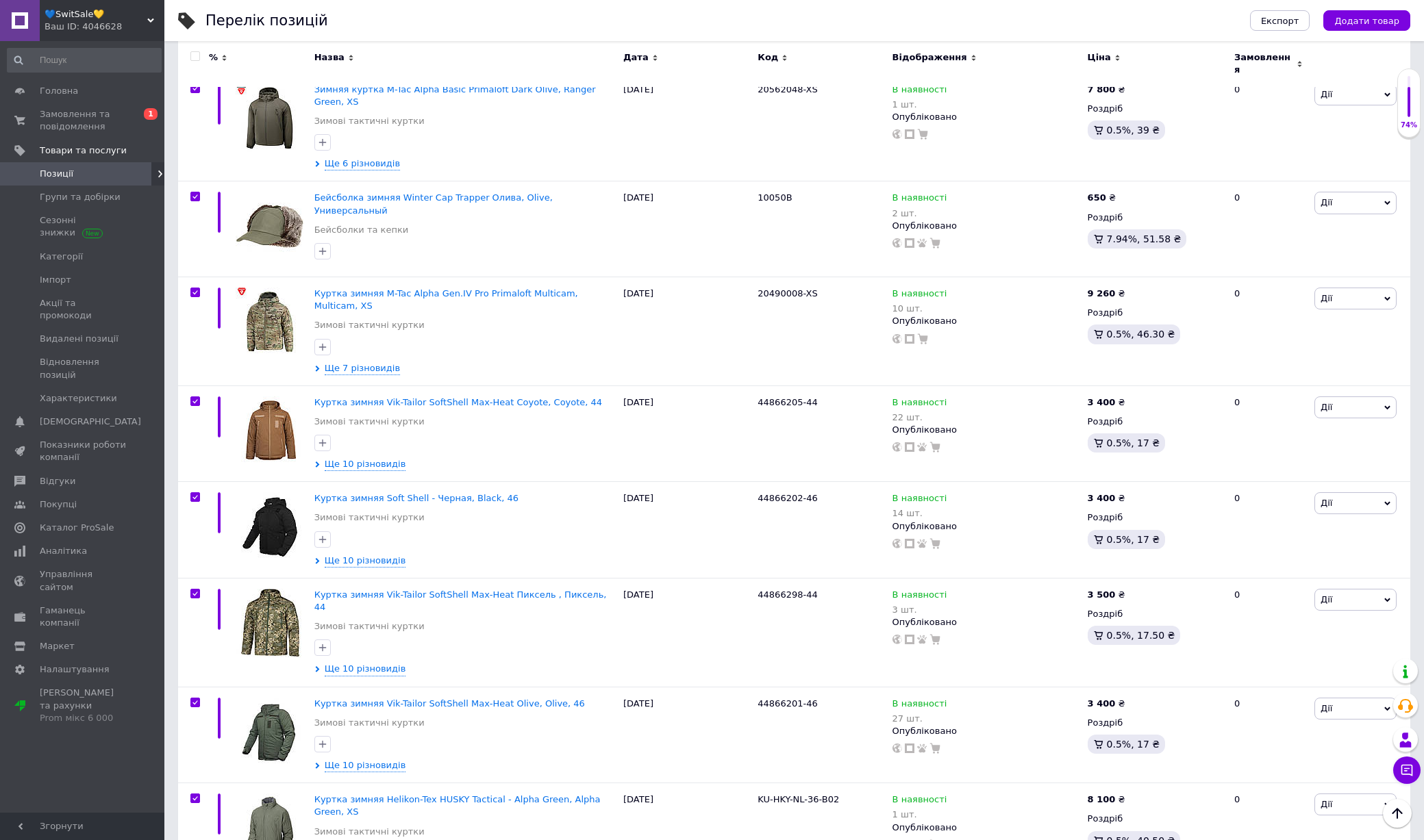
checkbox input "true"
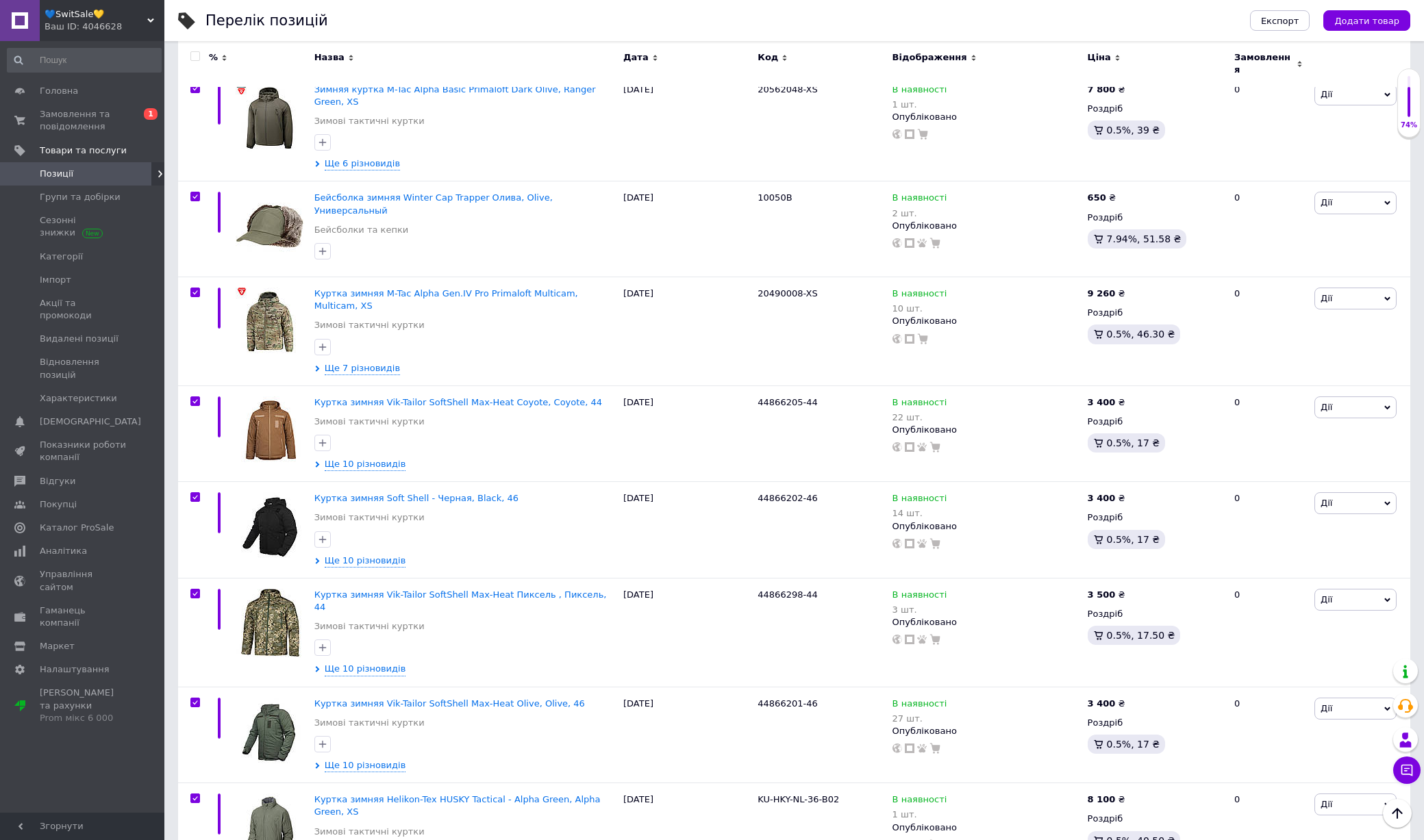
checkbox input "true"
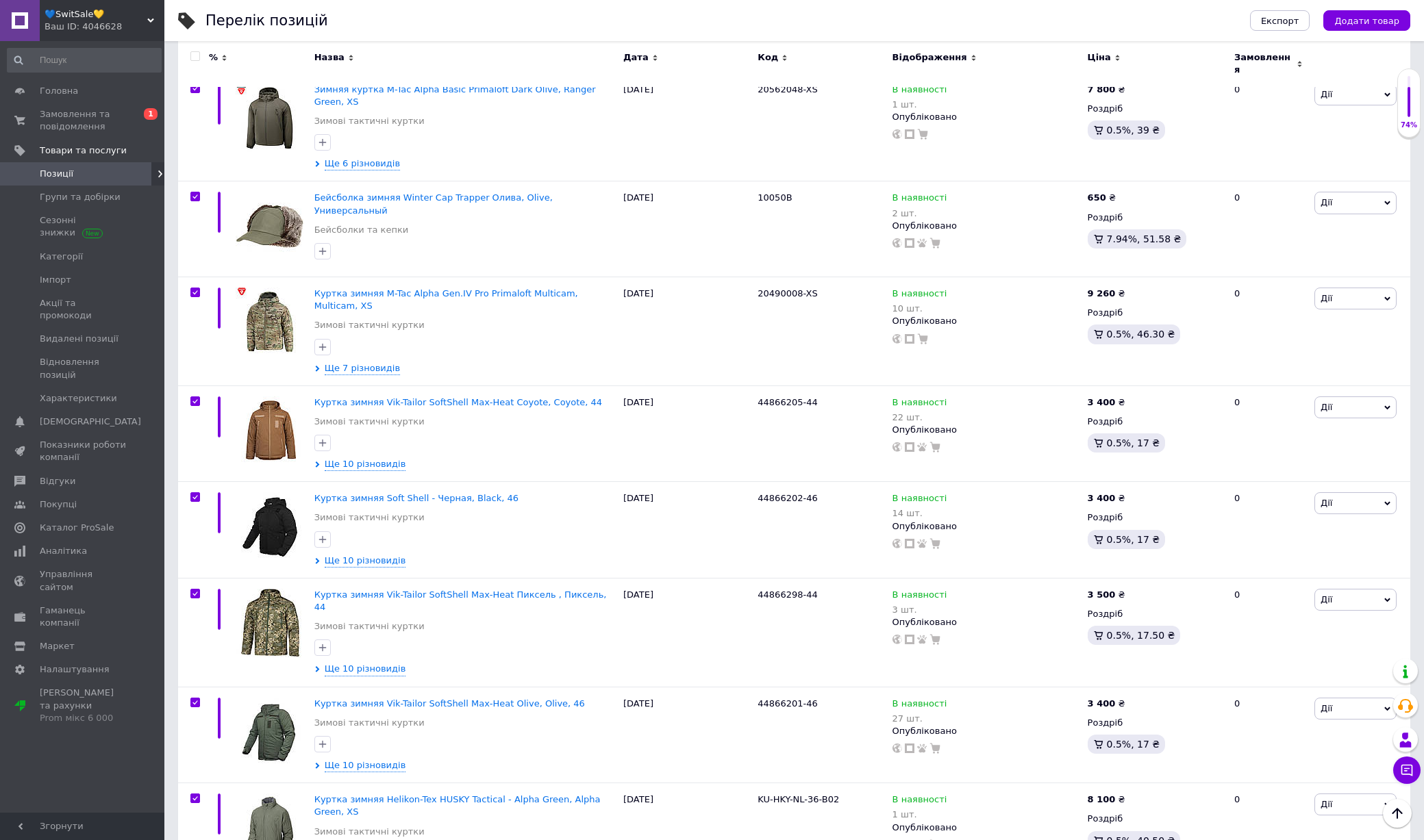
checkbox input "true"
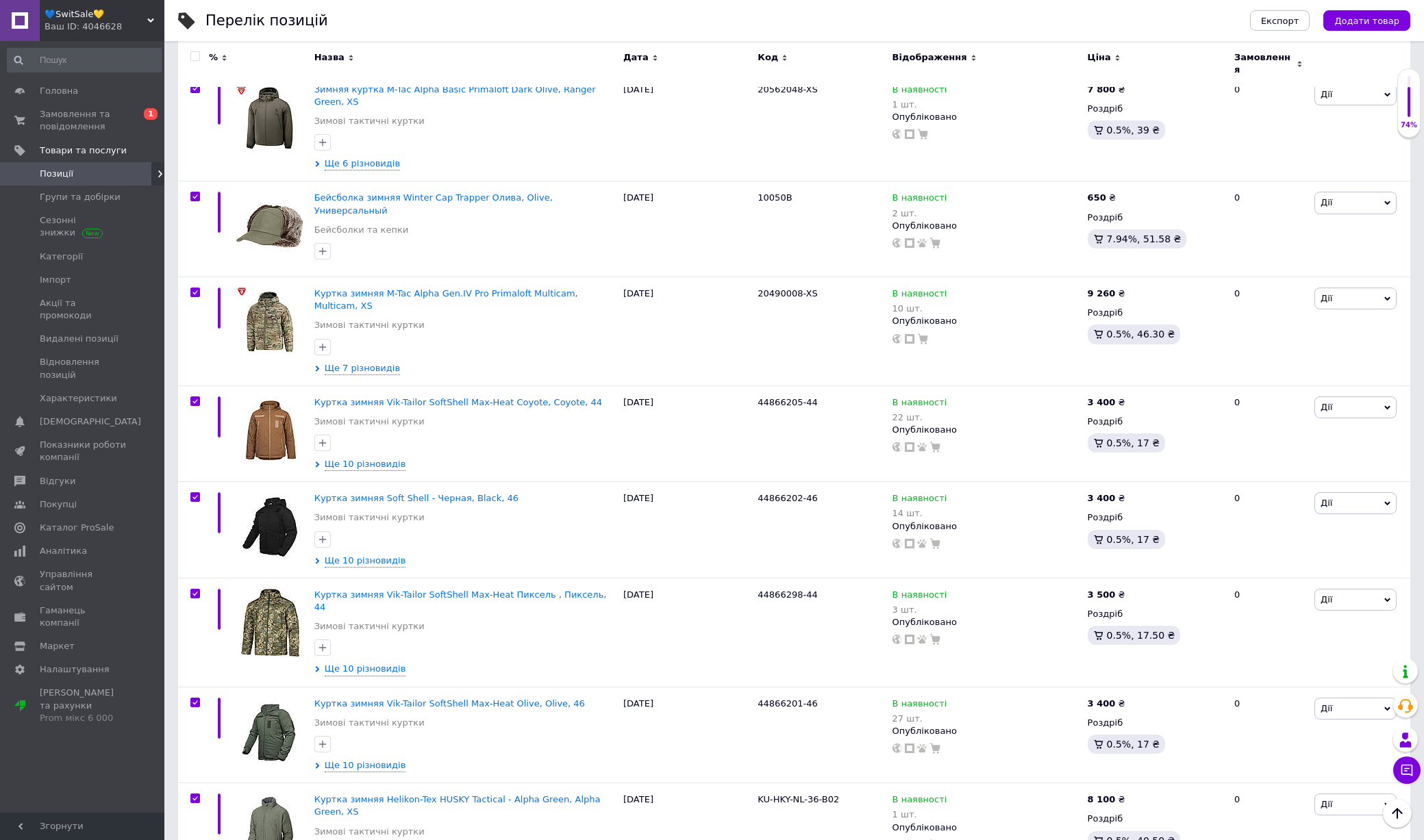
checkbox input "true"
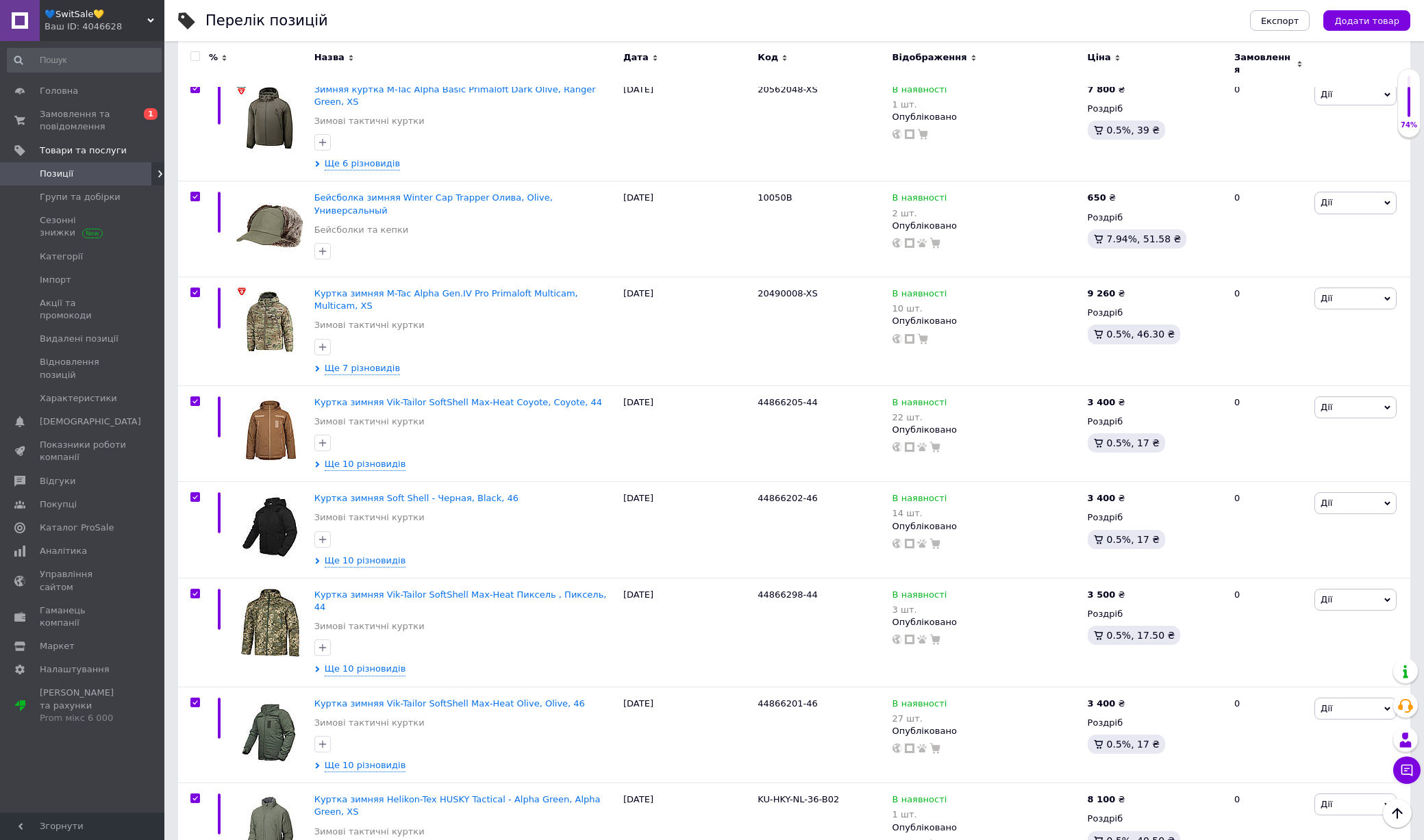
checkbox input "true"
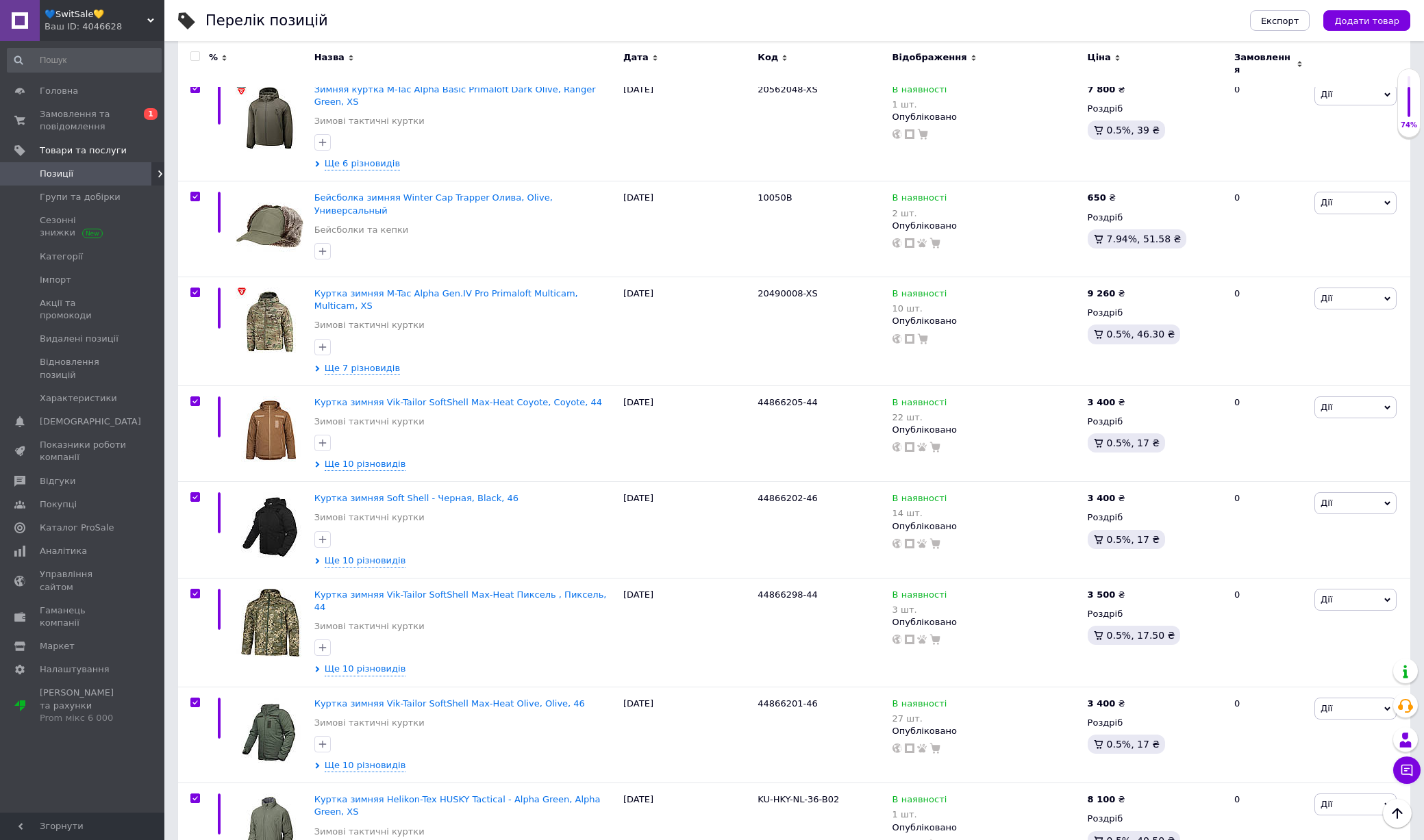
checkbox input "true"
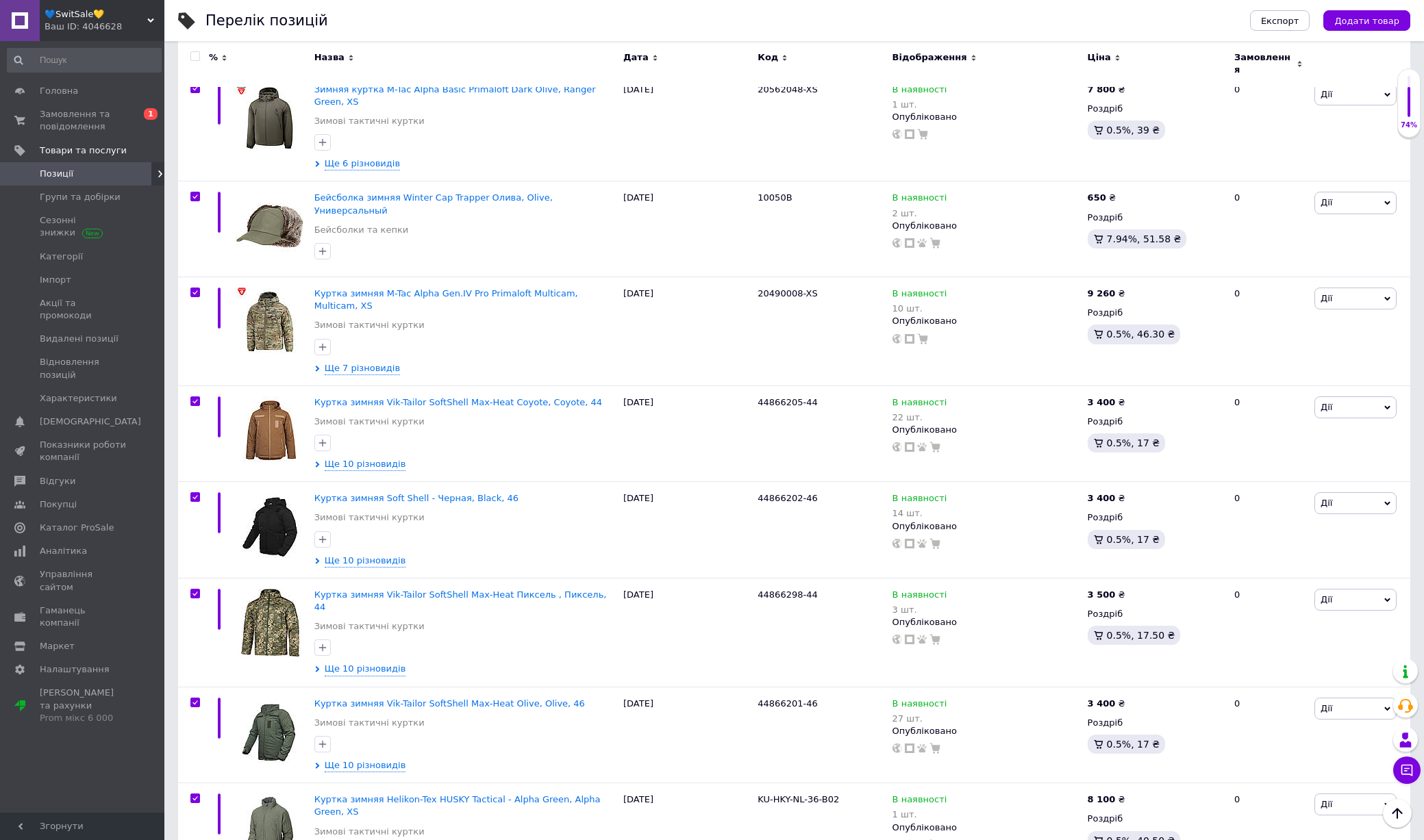
checkbox input "true"
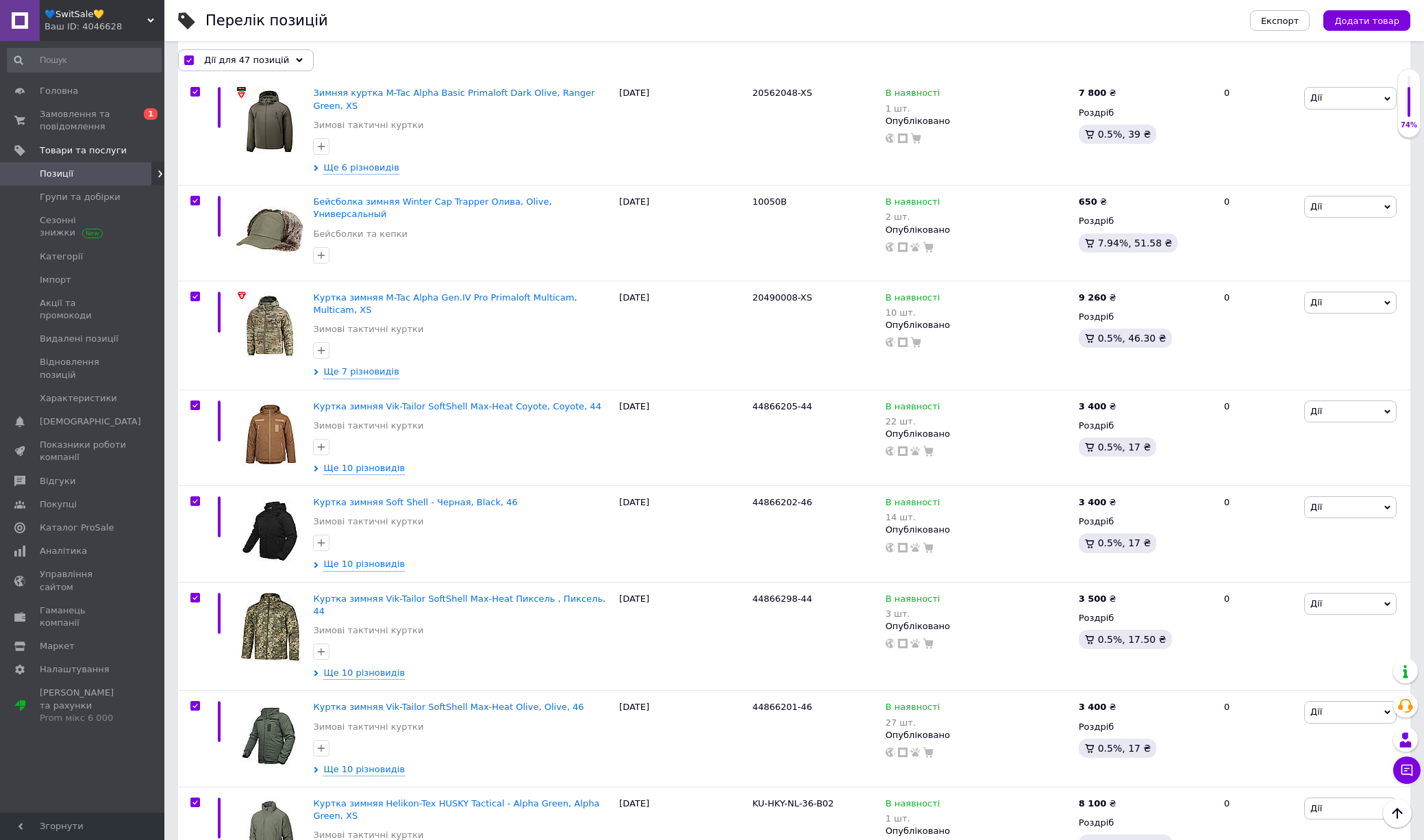
scroll to position [4144, 0]
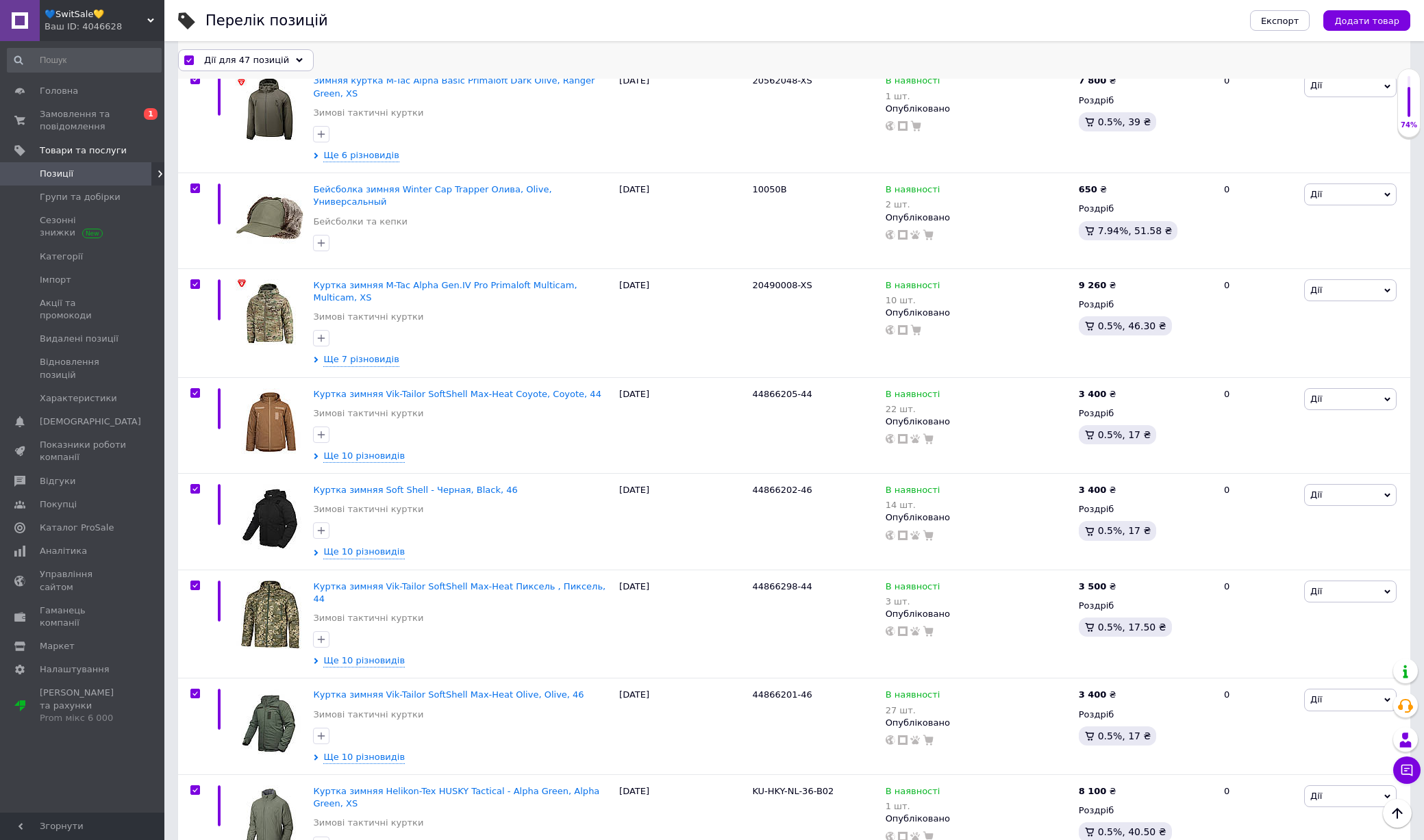
click at [255, 64] on span "Дії для 47 позицій" at bounding box center [246, 59] width 85 height 12
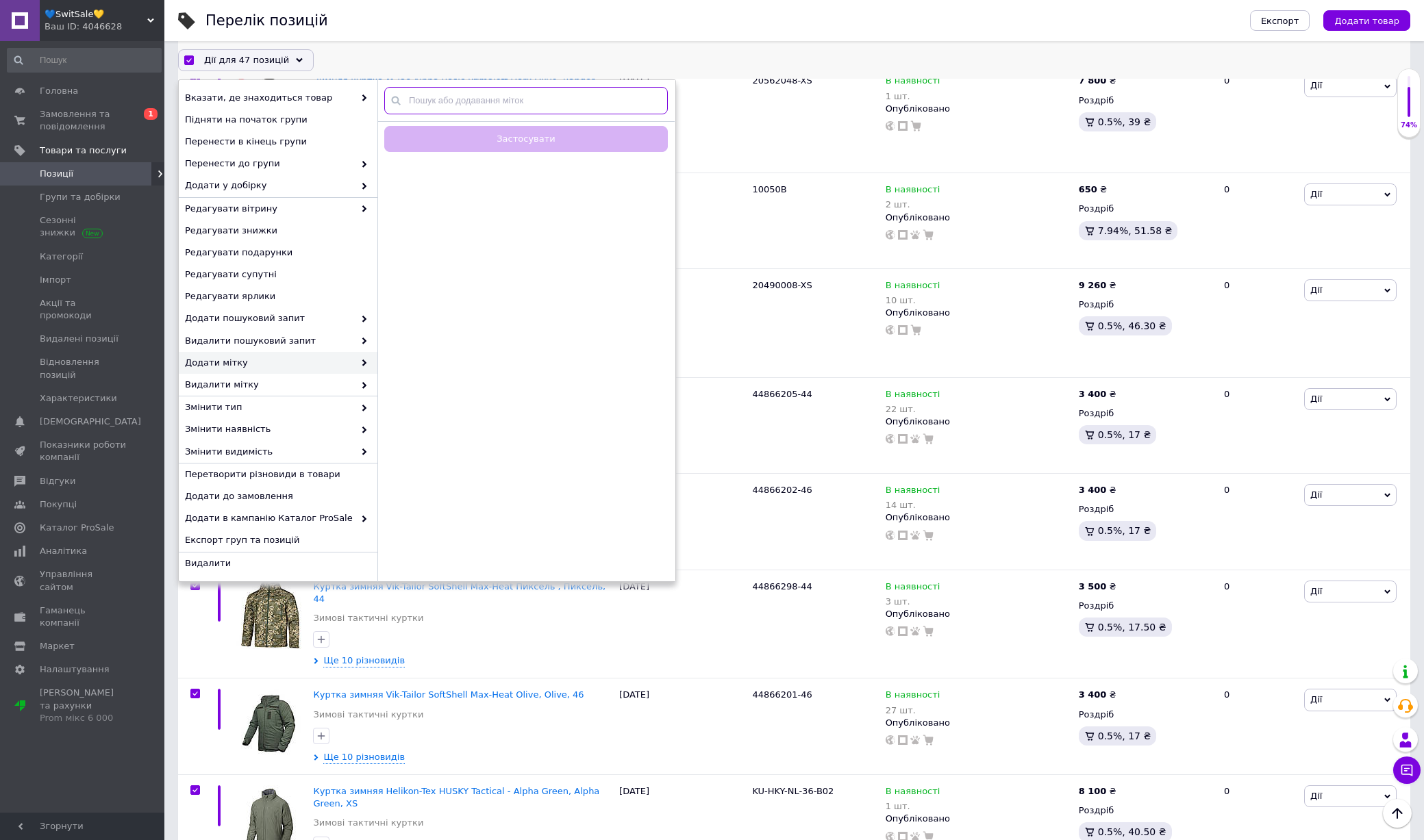
click at [469, 98] on input "text" at bounding box center [525, 99] width 283 height 27
type input "tactic"
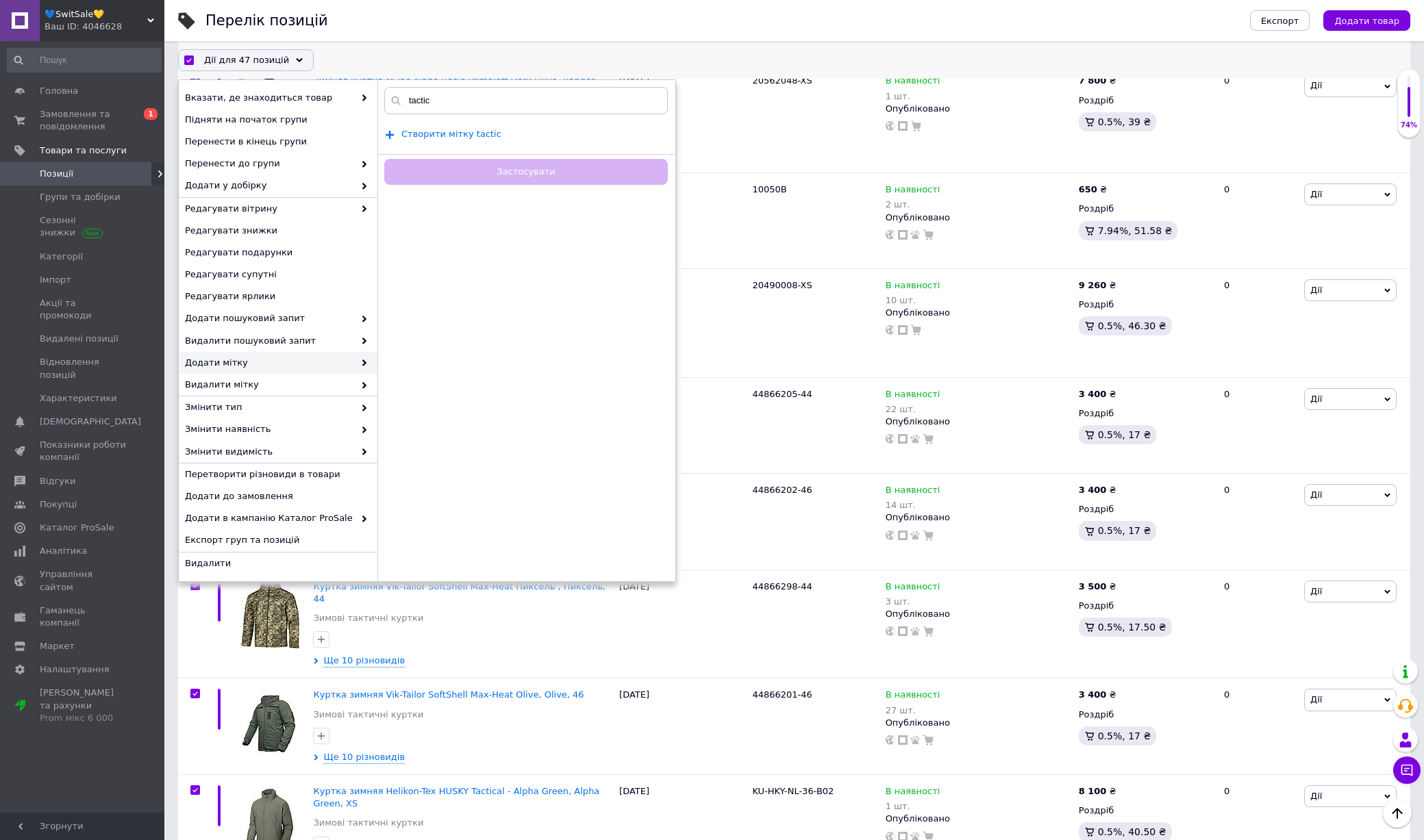
click at [457, 131] on span "Створити мітку tactic" at bounding box center [452, 134] width 100 height 11
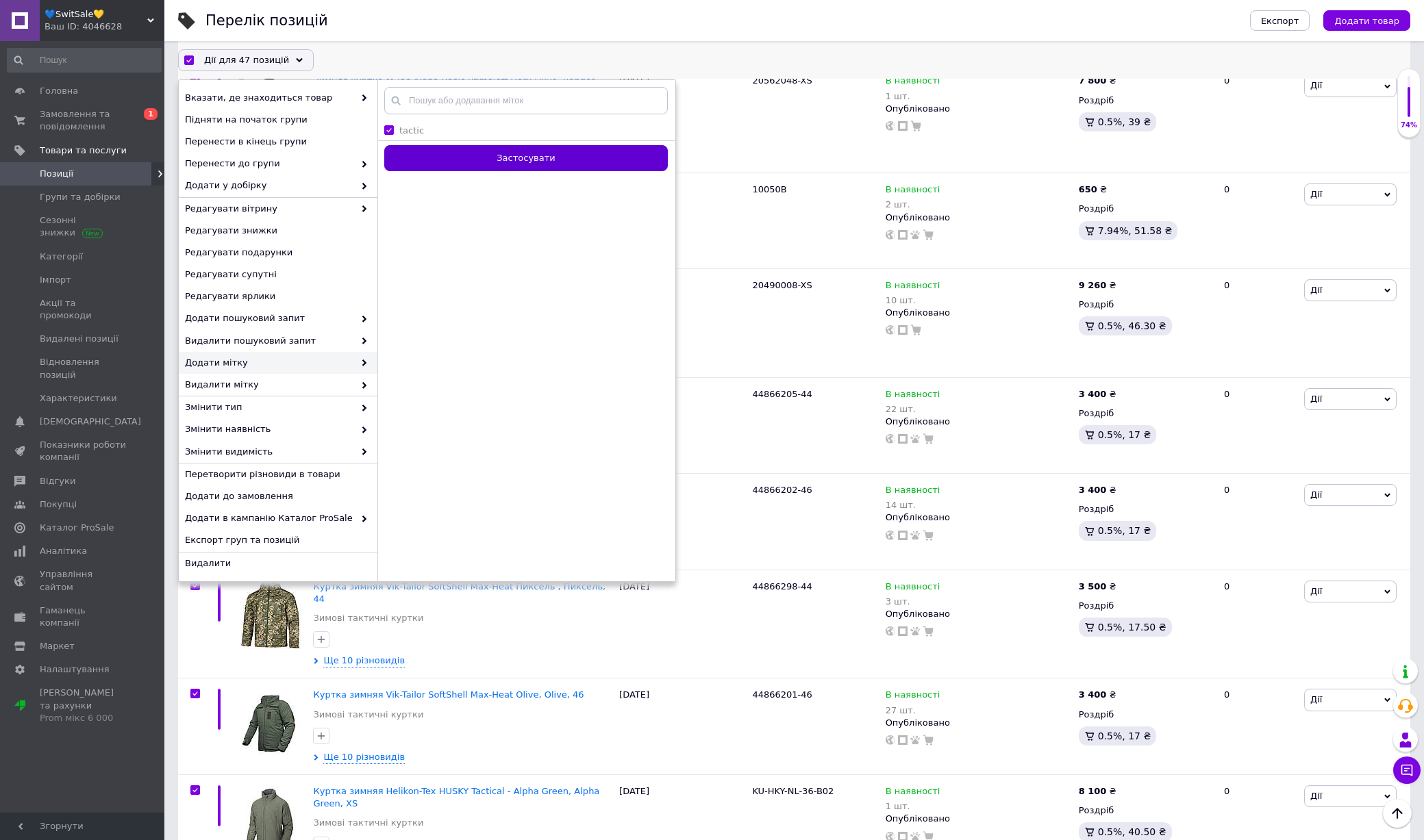
click at [460, 155] on button "Застосувати" at bounding box center [525, 158] width 283 height 27
checkbox input "false"
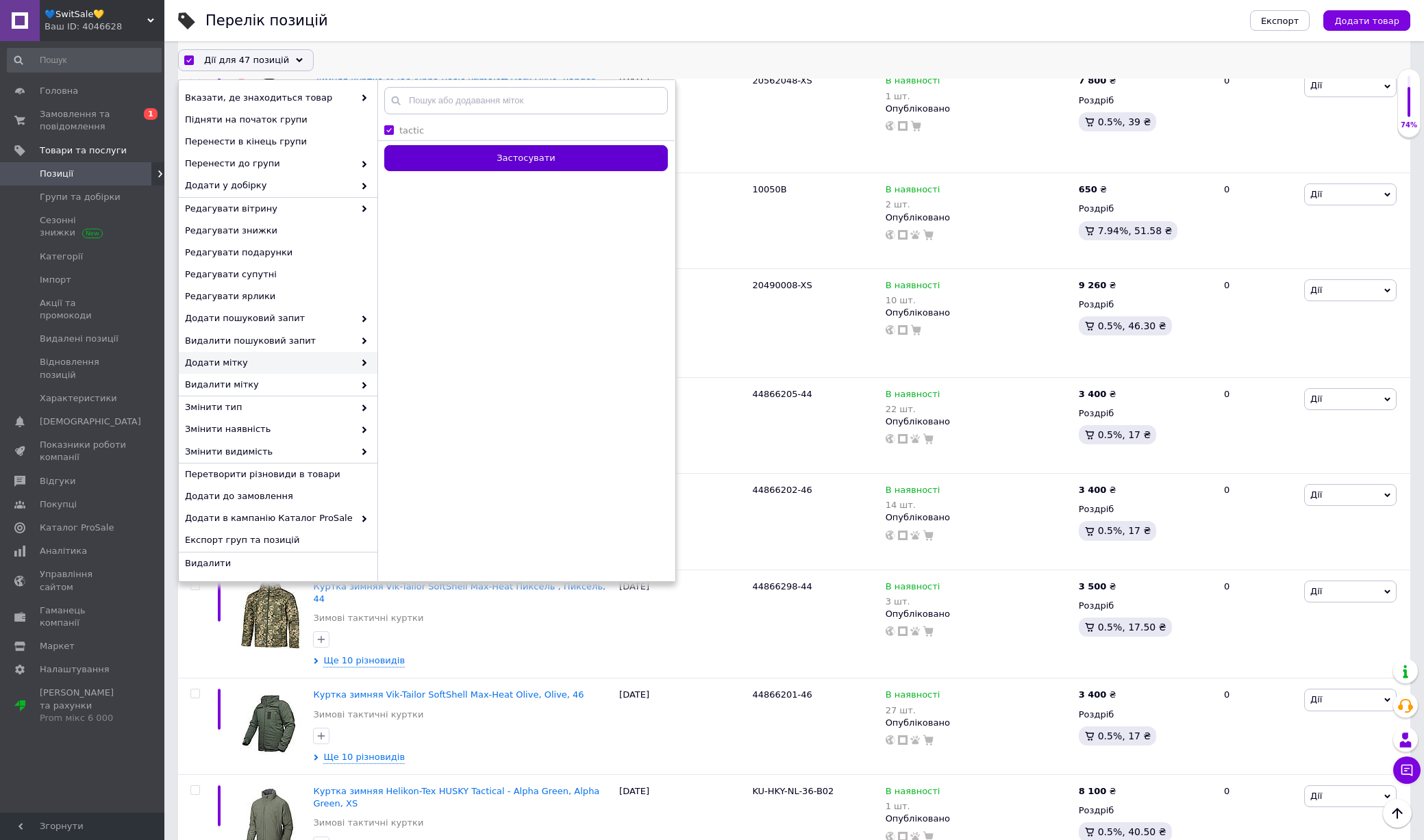
checkbox input "false"
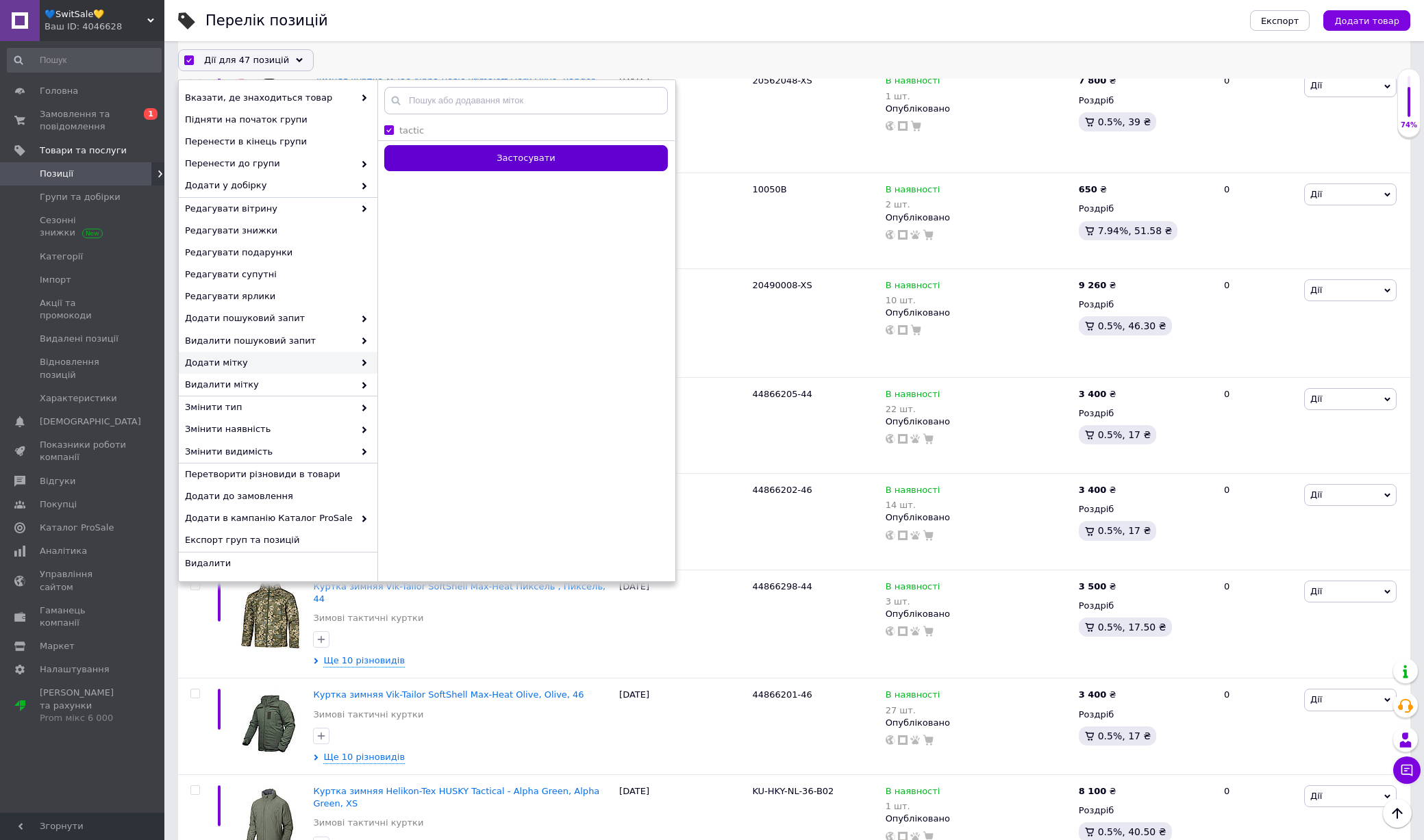
checkbox input "false"
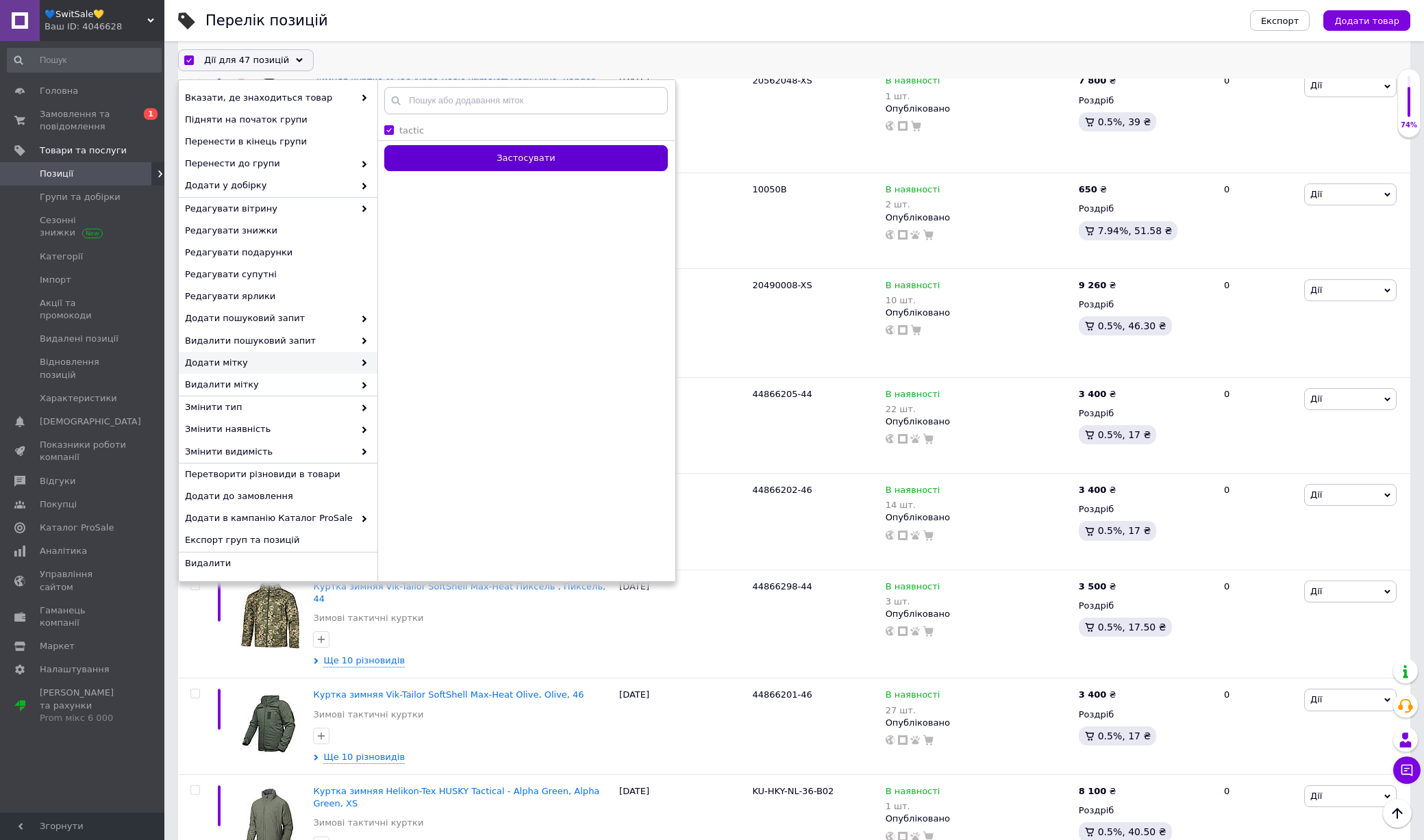
checkbox input "false"
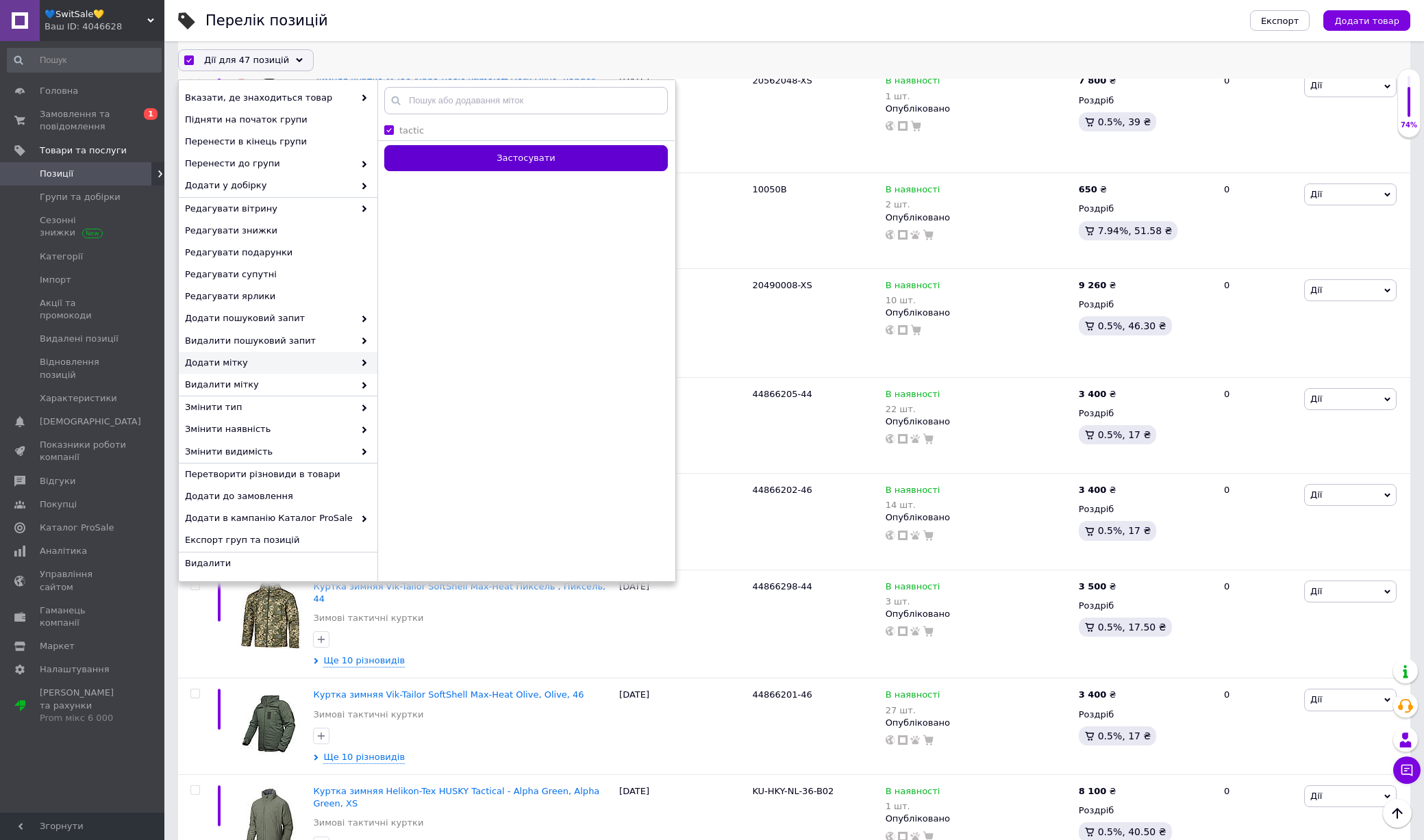
checkbox input "false"
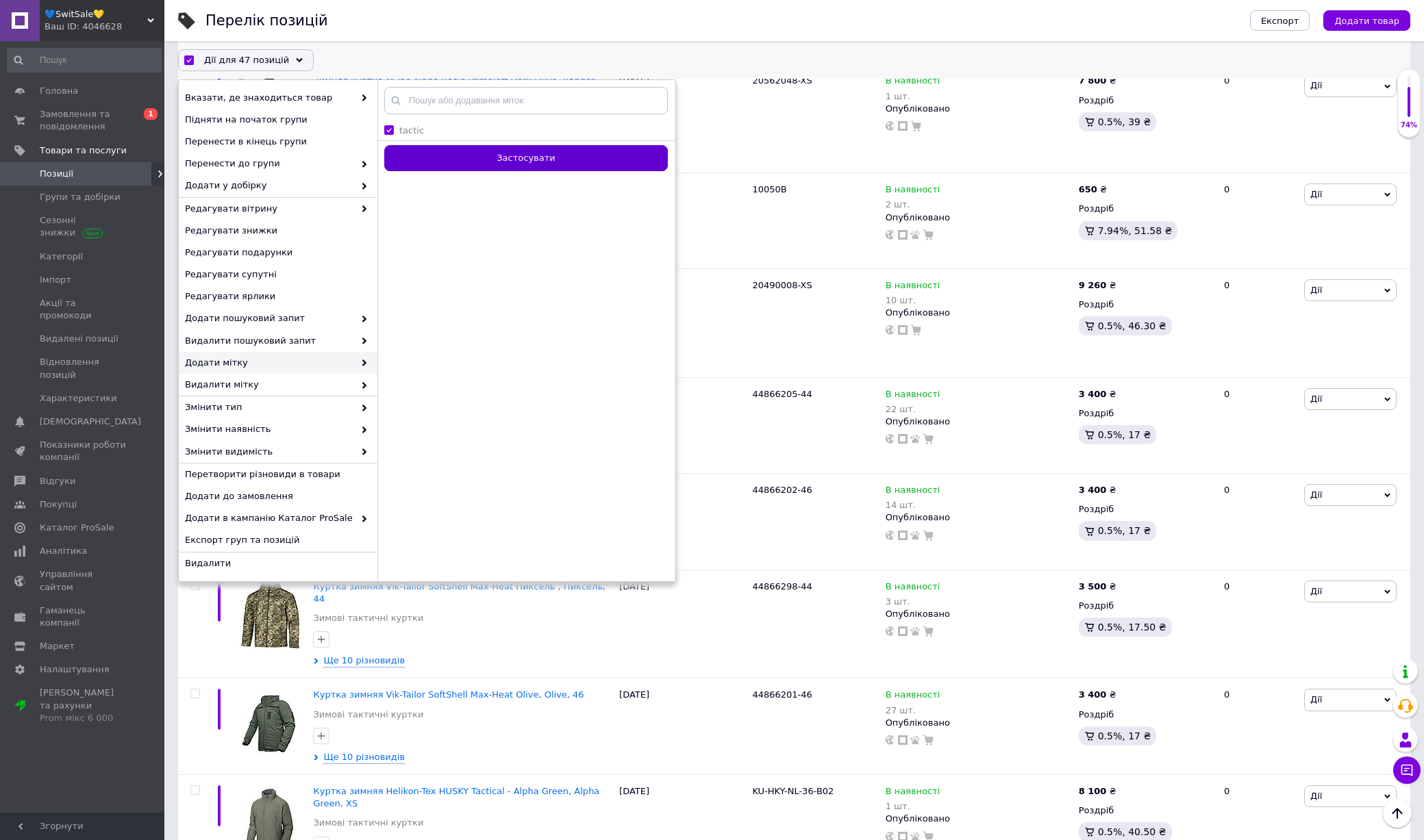
checkbox input "false"
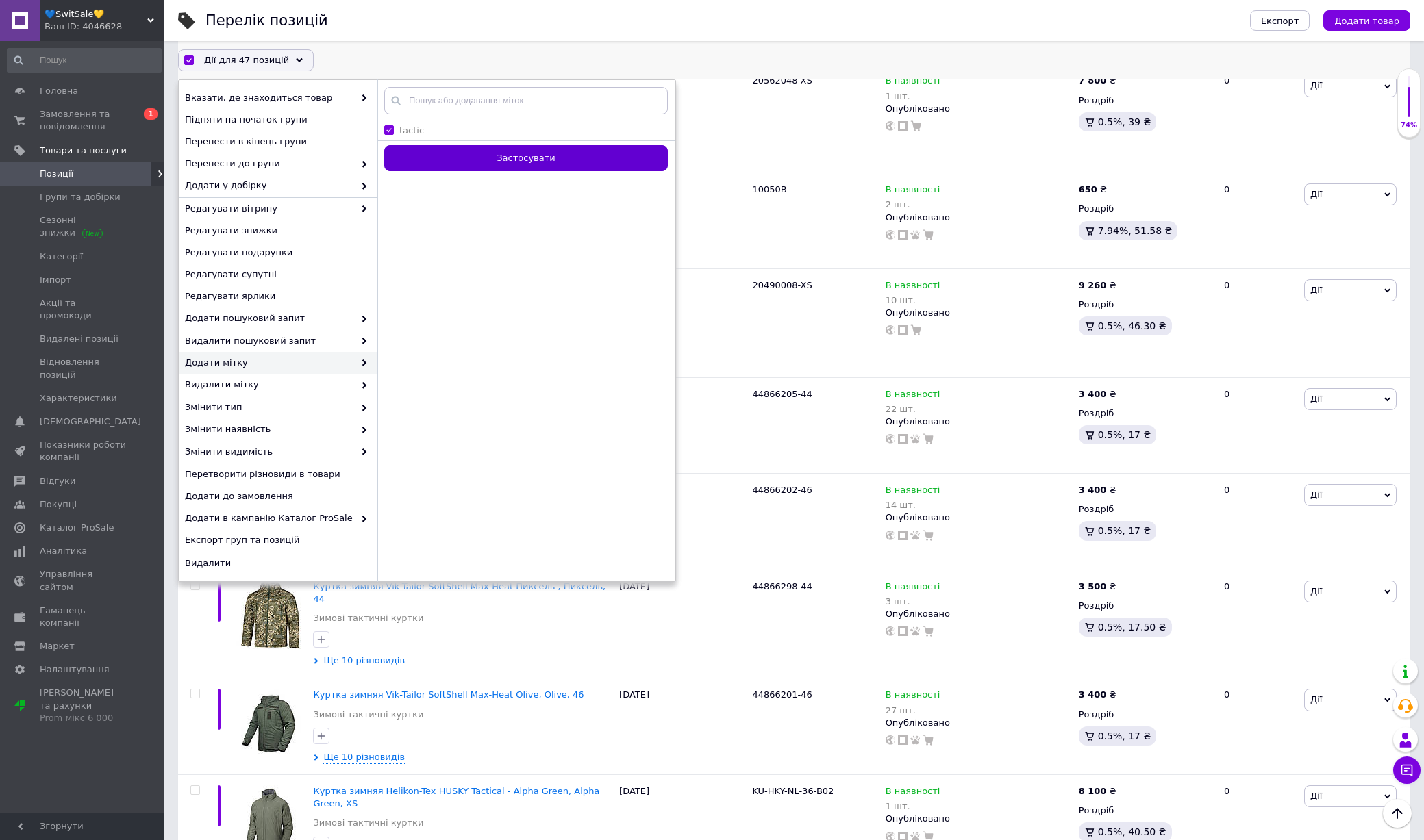
checkbox input "false"
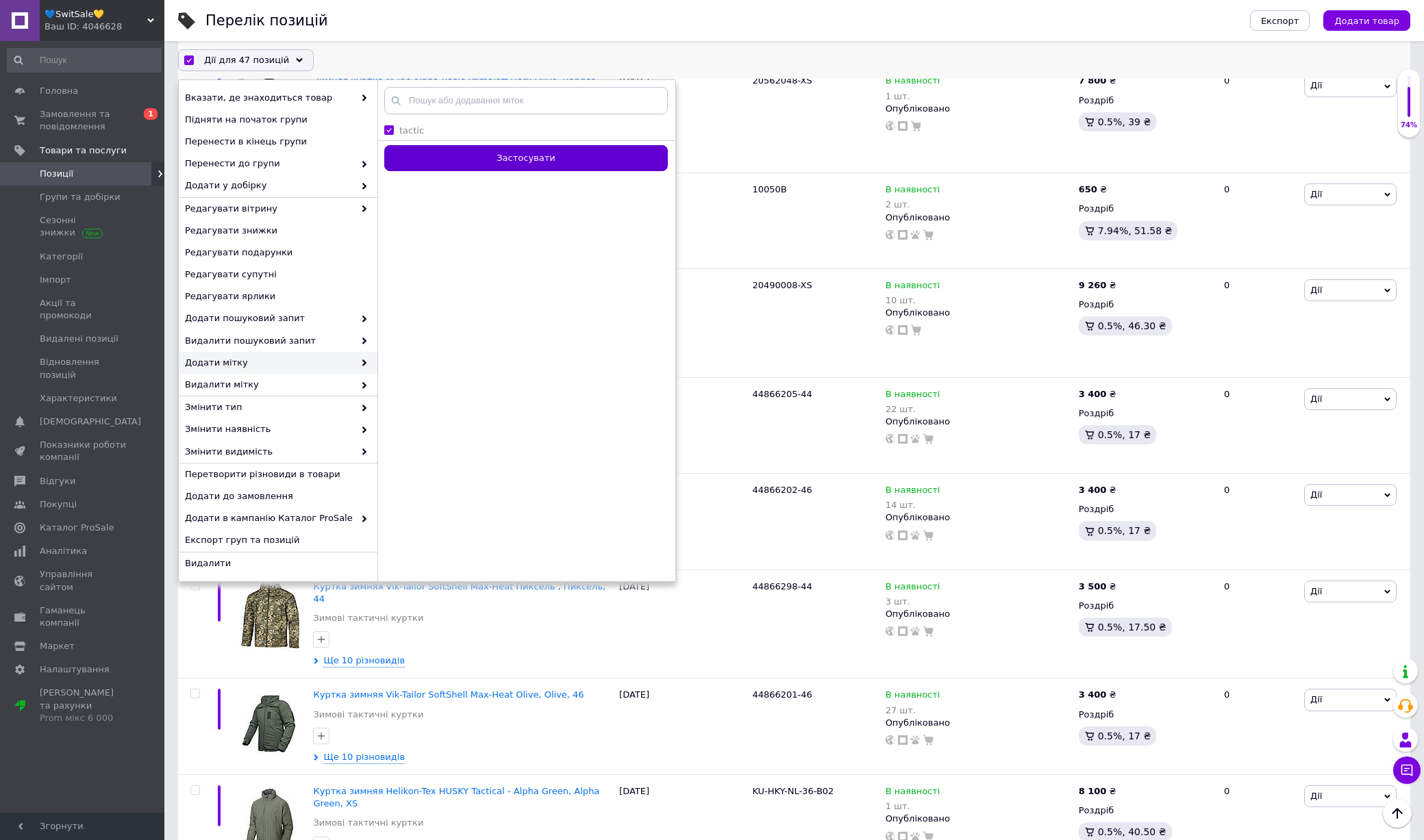
checkbox input "false"
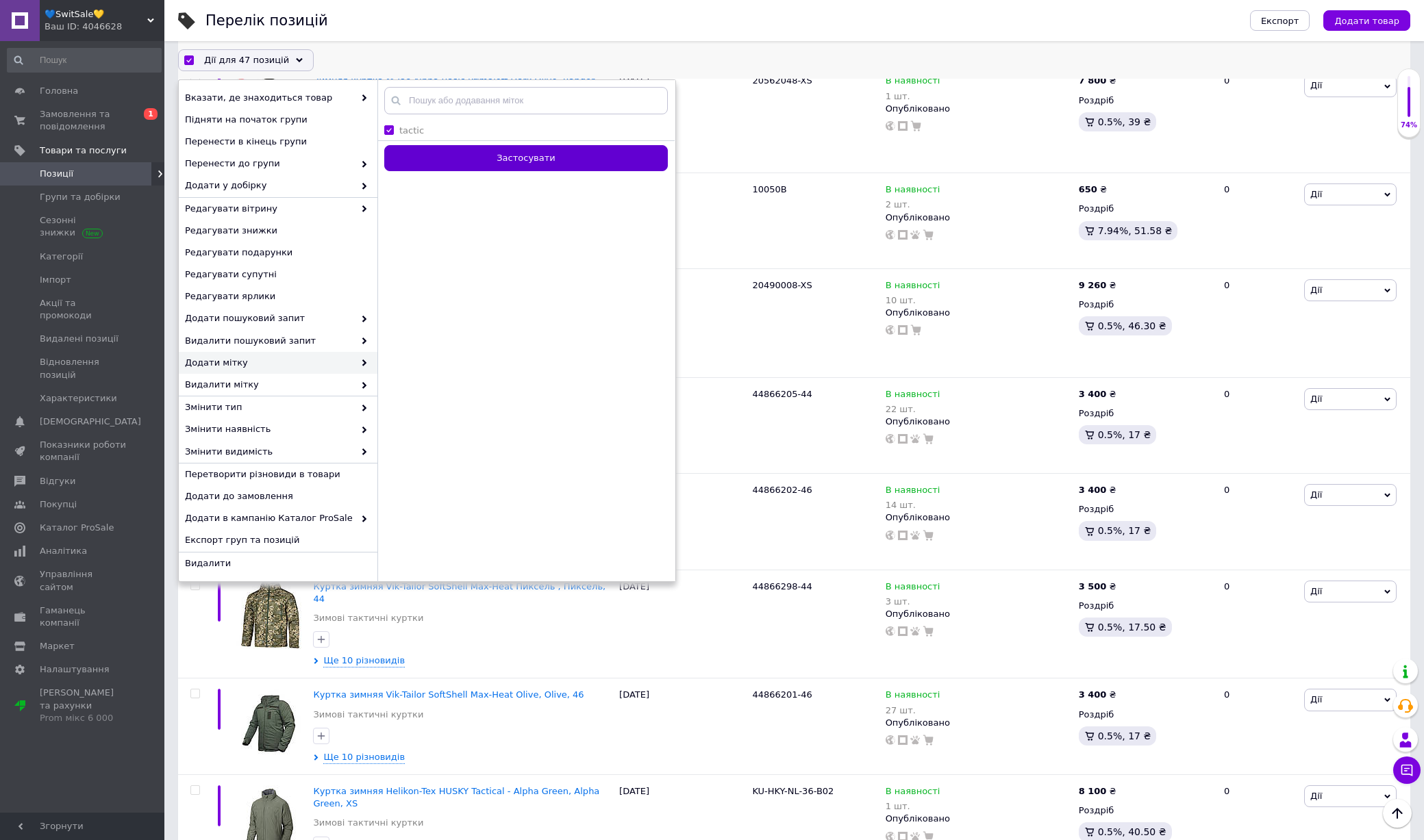
checkbox input "false"
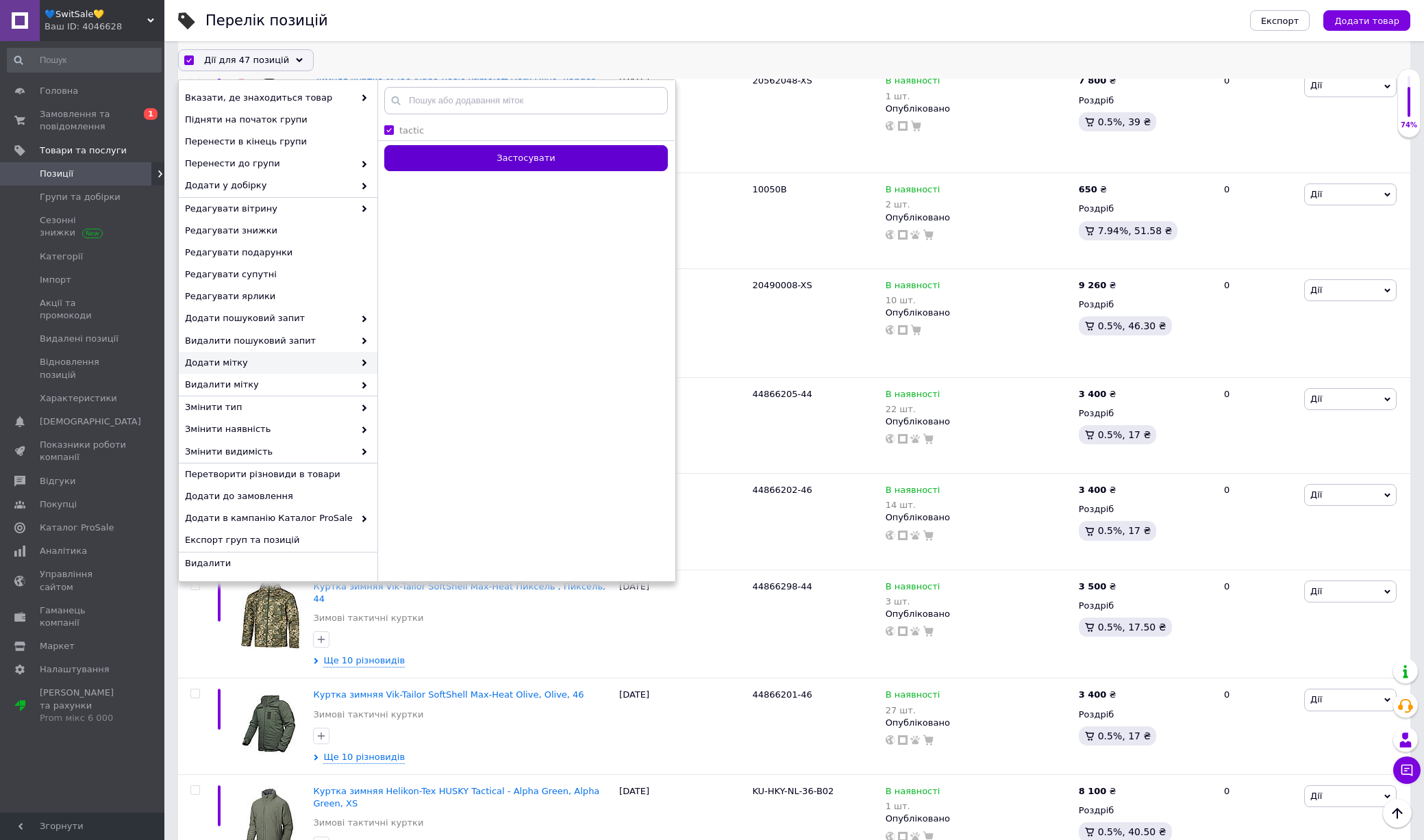
checkbox input "false"
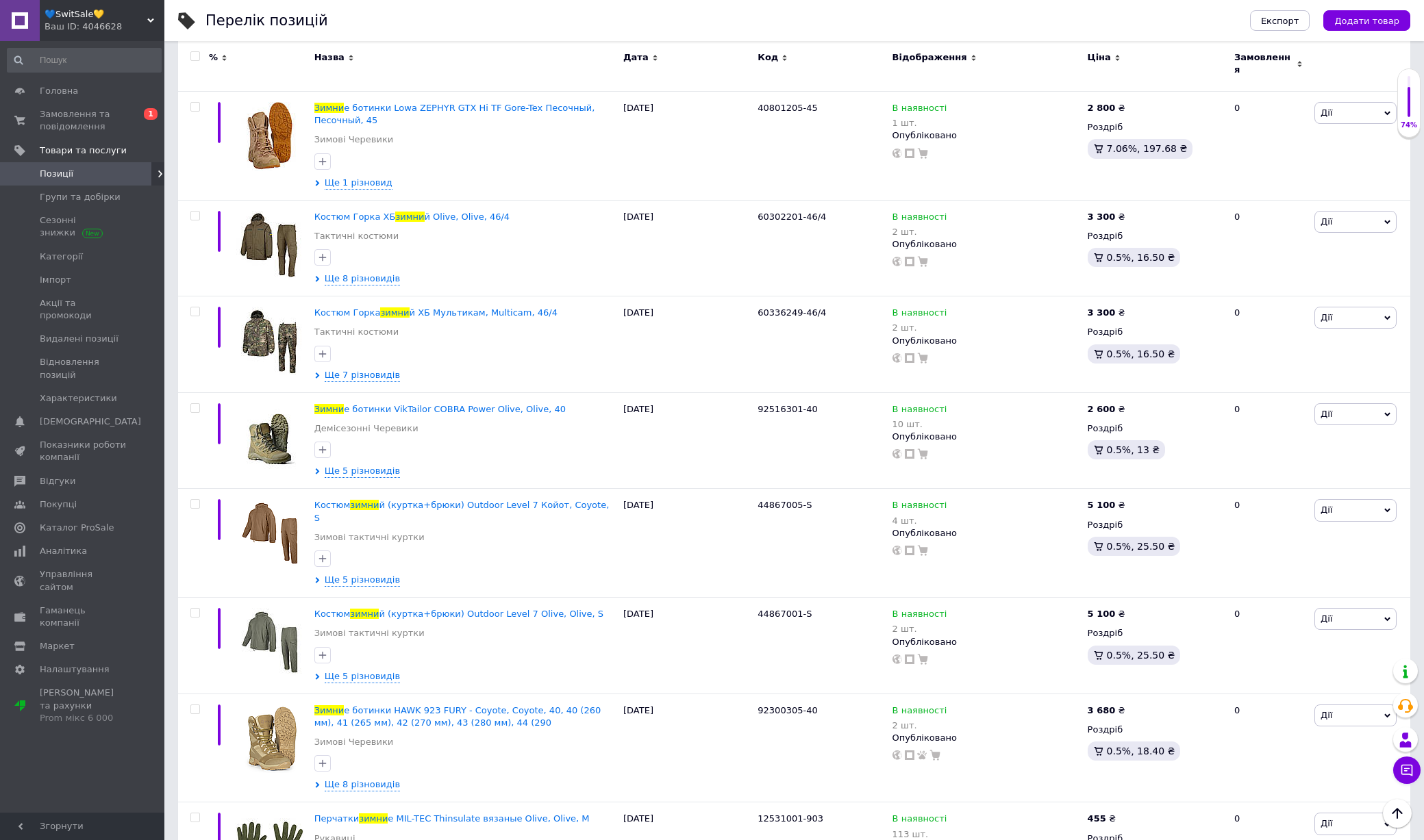
scroll to position [0, 0]
